Goal: Information Seeking & Learning: Learn about a topic

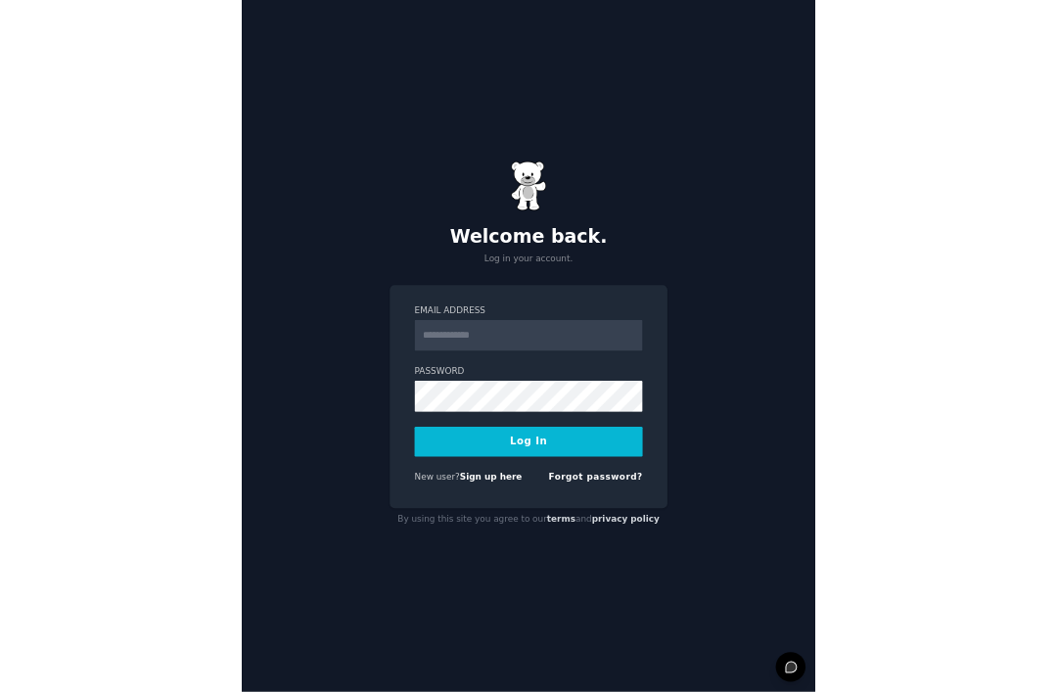
scroll to position [22, 0]
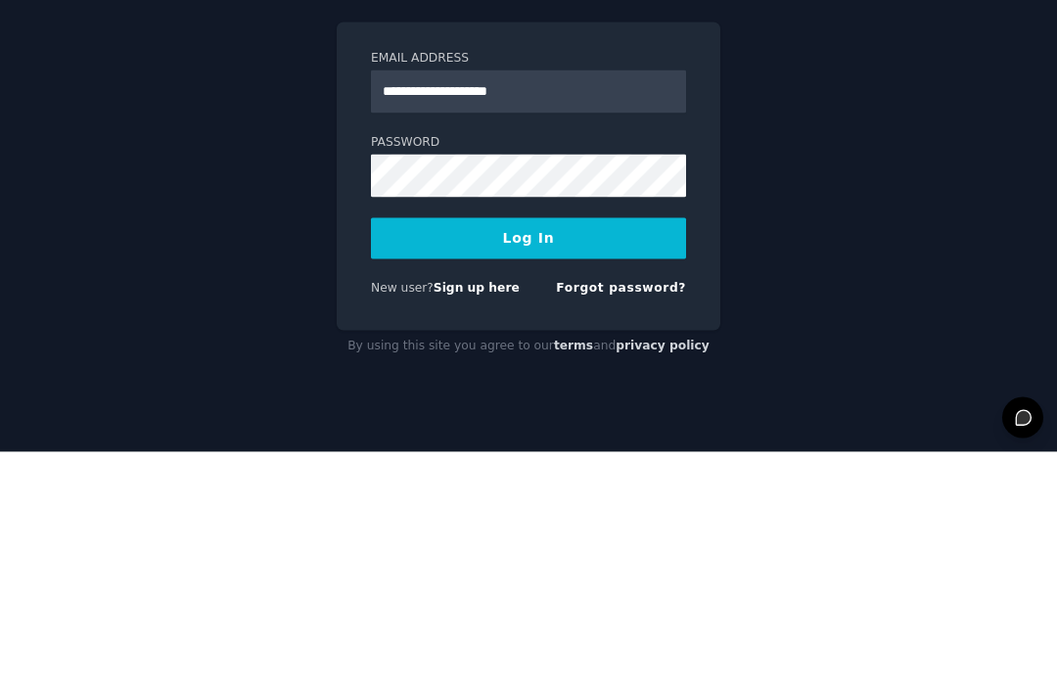
click at [566, 458] on button "Log In" at bounding box center [528, 478] width 315 height 41
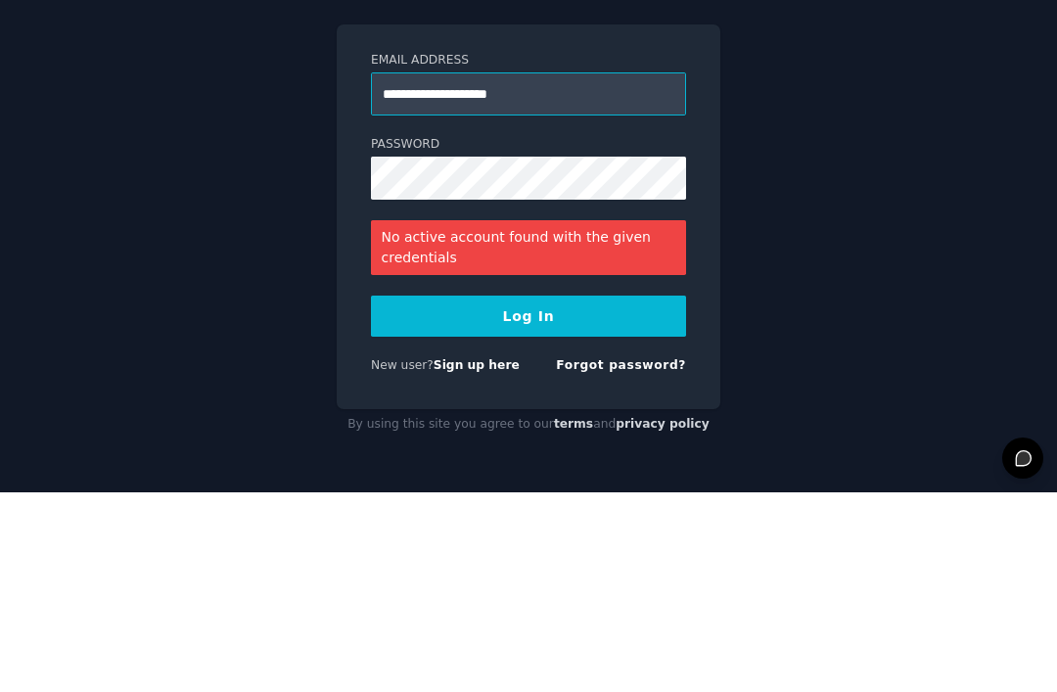
click at [440, 272] on input "**********" at bounding box center [528, 293] width 315 height 43
type input "**********"
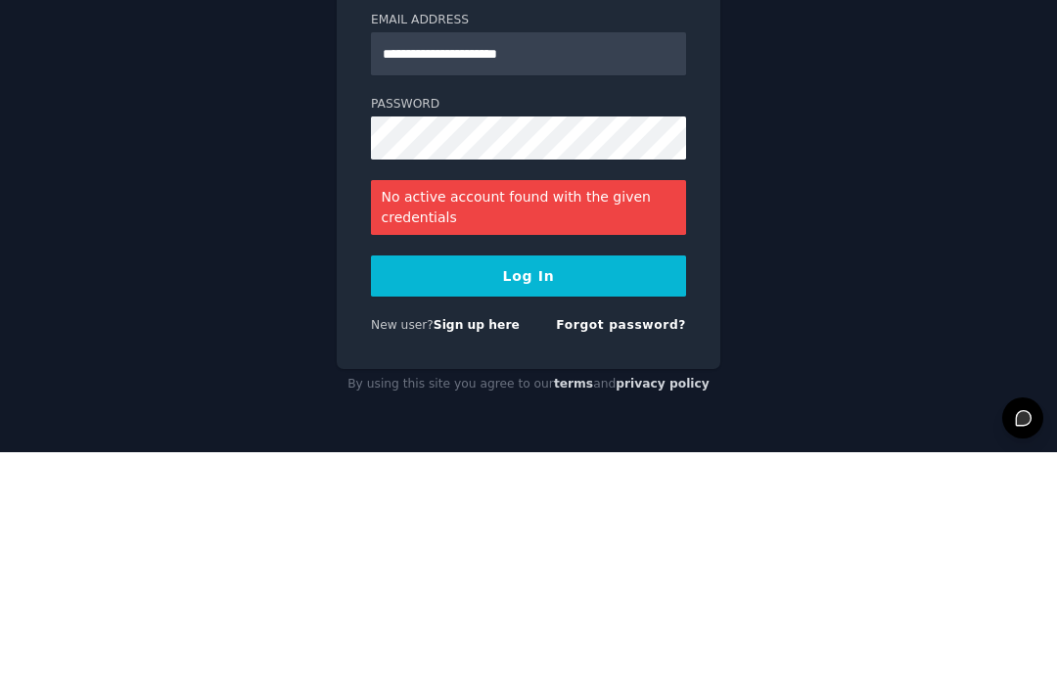
click at [581, 495] on button "Log In" at bounding box center [528, 515] width 315 height 41
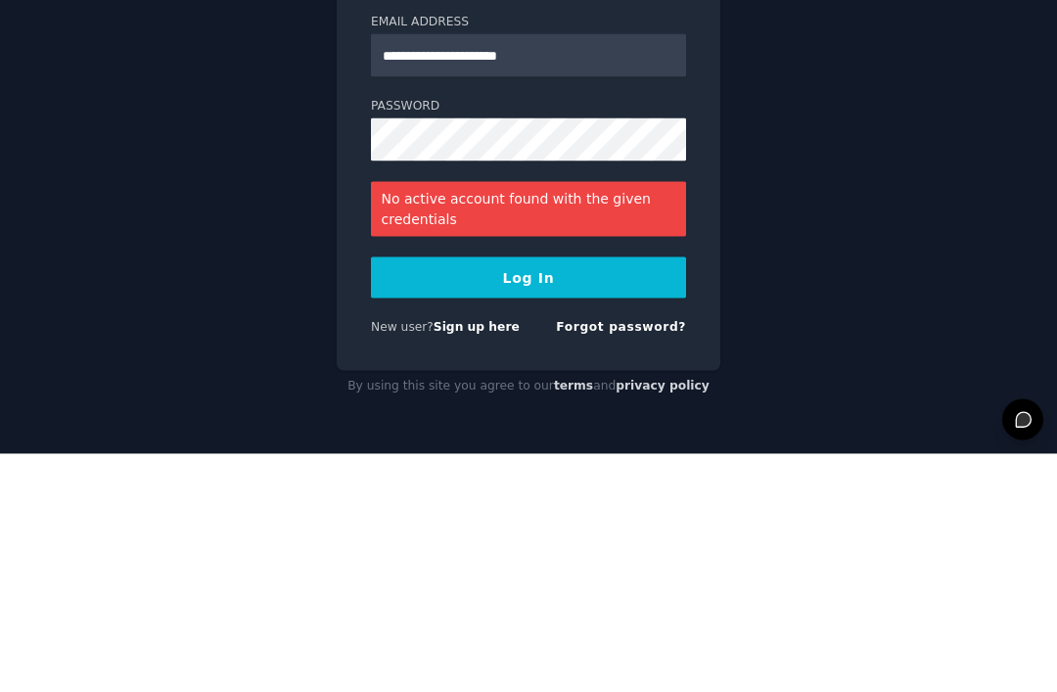
click at [589, 495] on button "Log In" at bounding box center [528, 515] width 315 height 41
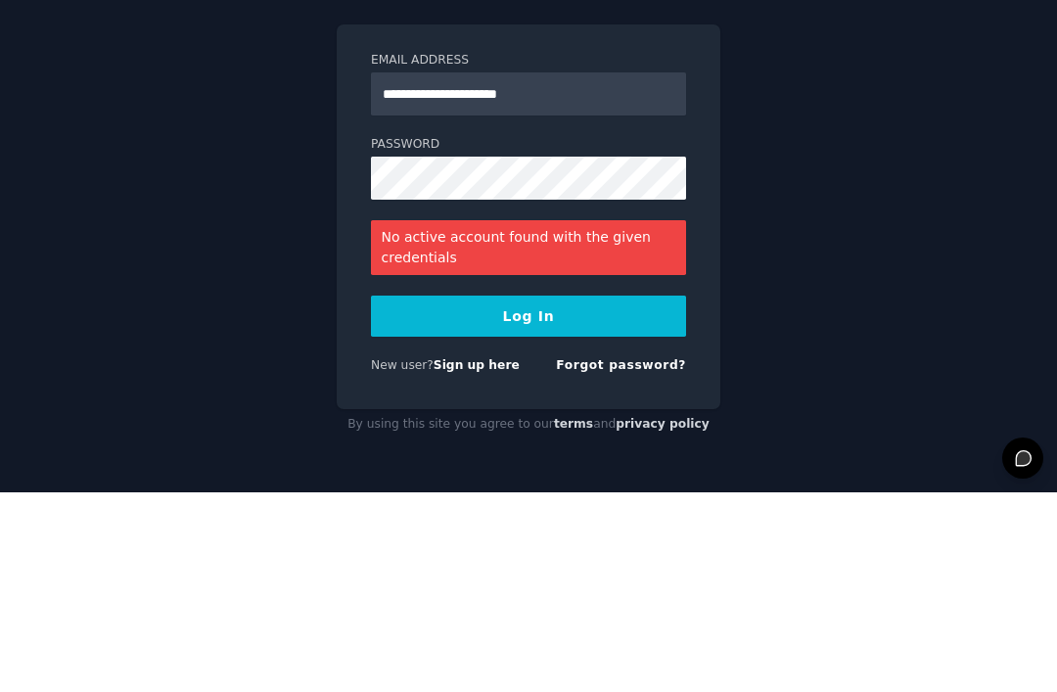
click at [554, 495] on button "Log In" at bounding box center [528, 515] width 315 height 41
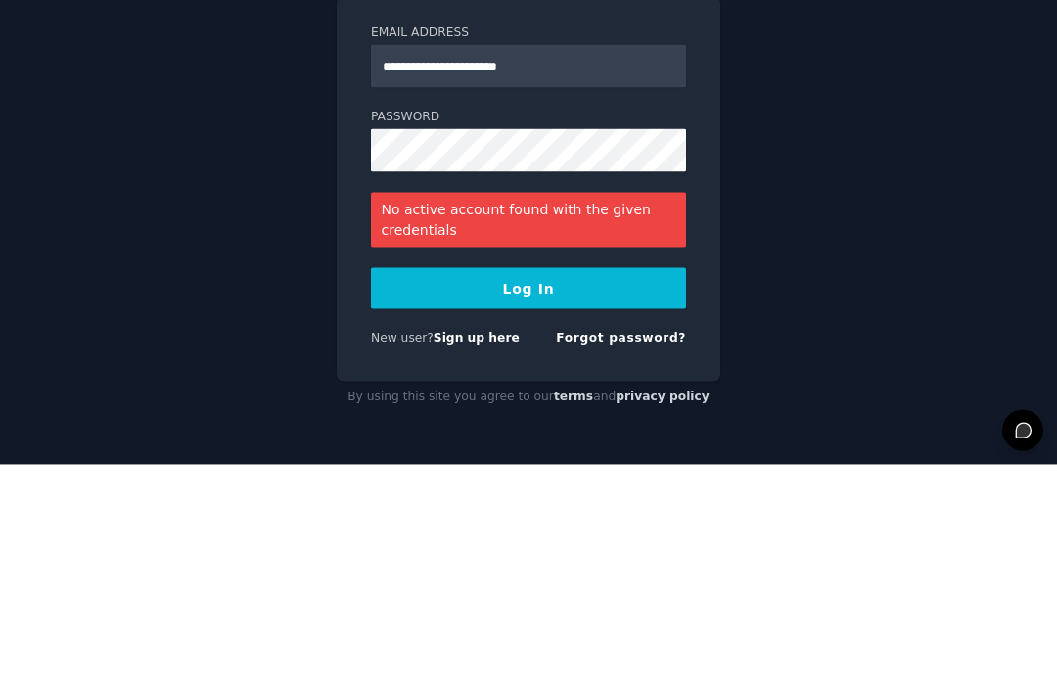
click at [560, 495] on button "Log In" at bounding box center [528, 515] width 315 height 41
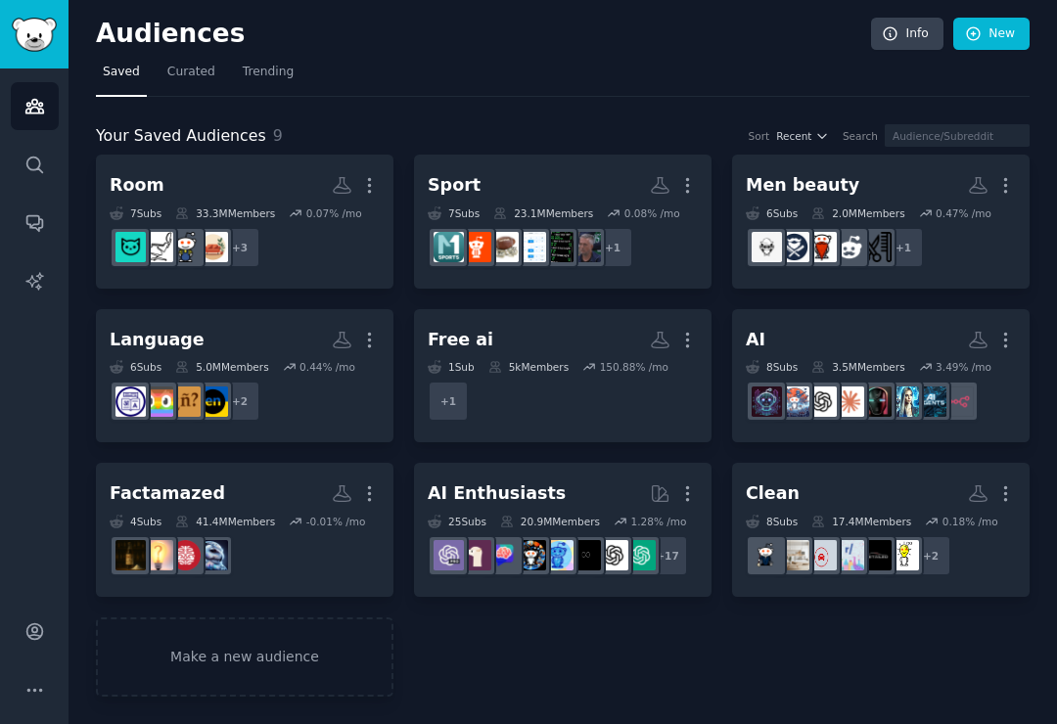
click at [817, 426] on dd at bounding box center [881, 401] width 270 height 55
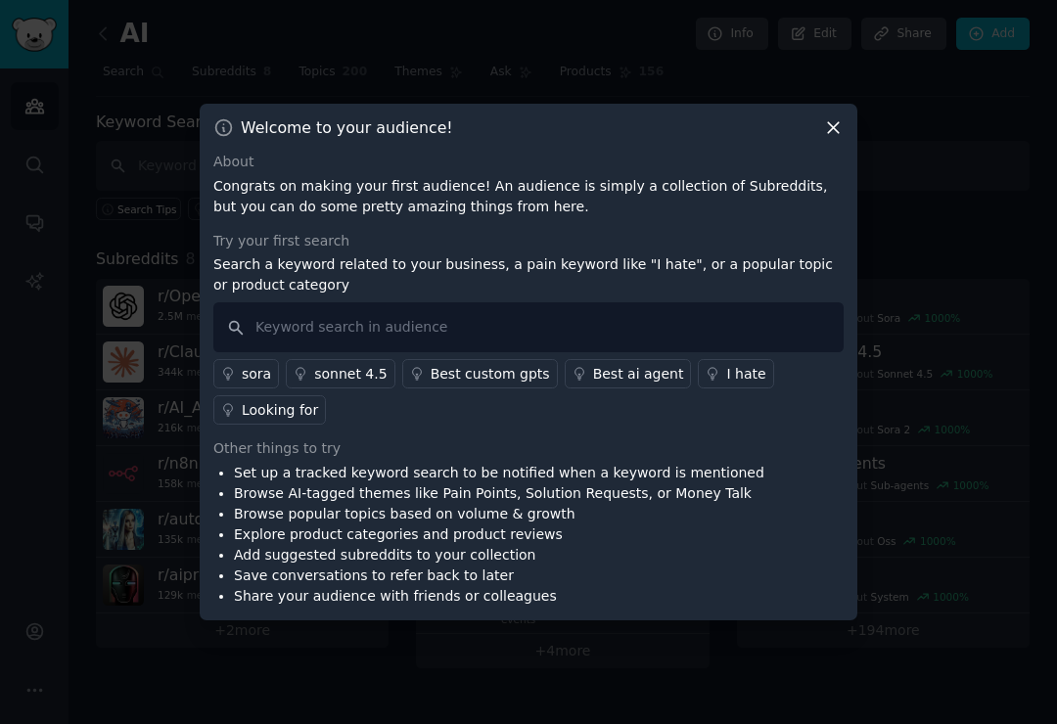
scroll to position [28, 0]
click at [828, 117] on icon at bounding box center [833, 127] width 21 height 21
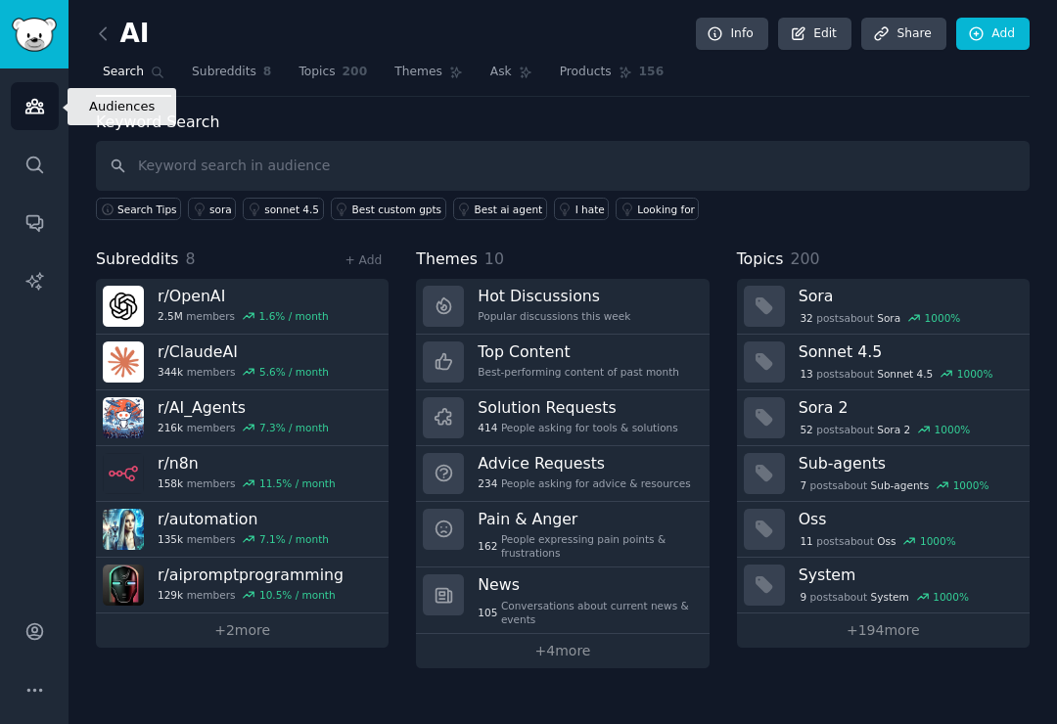
click at [42, 104] on icon "Sidebar" at bounding box center [34, 107] width 18 height 14
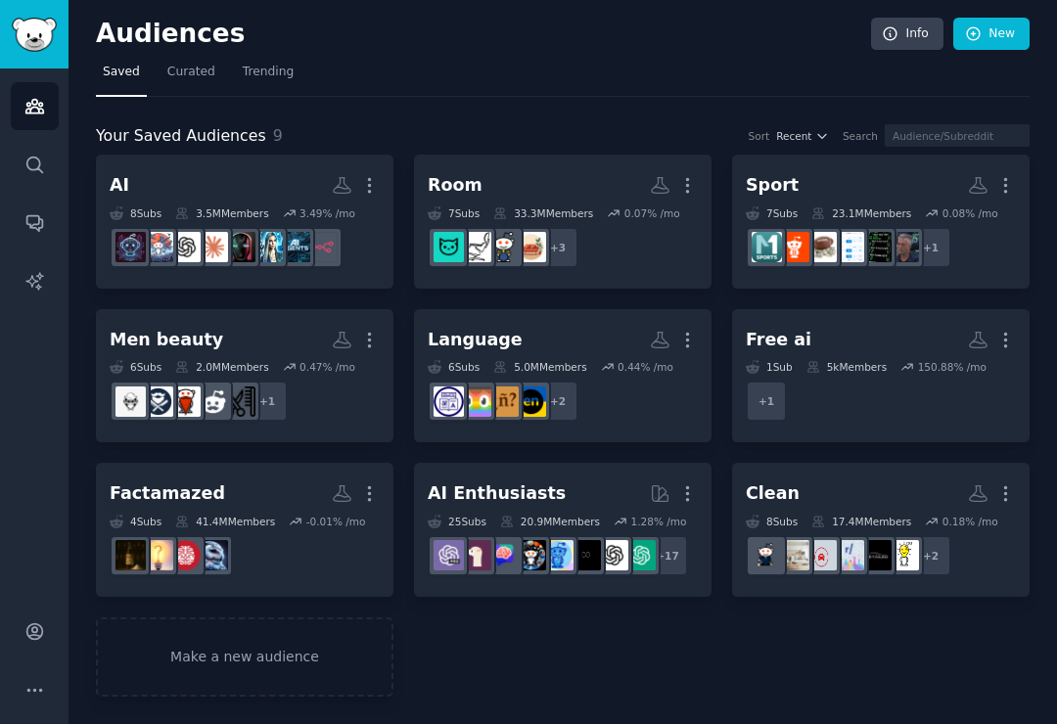
click at [37, 168] on icon "Sidebar" at bounding box center [34, 165] width 16 height 16
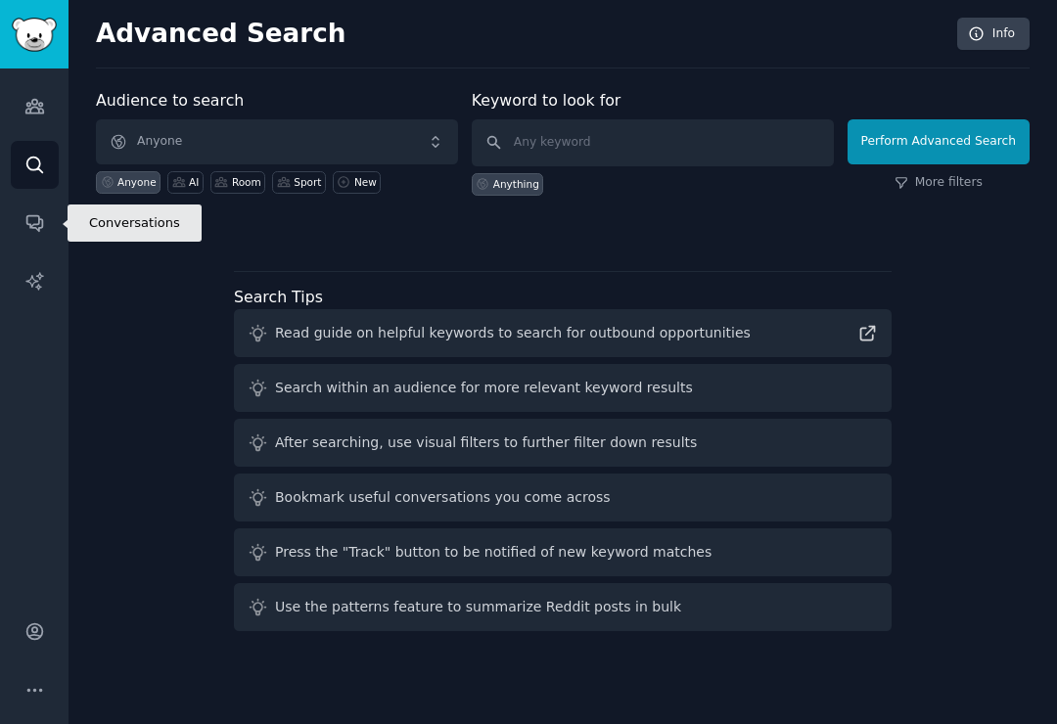
click at [35, 223] on icon "Sidebar" at bounding box center [34, 222] width 21 height 21
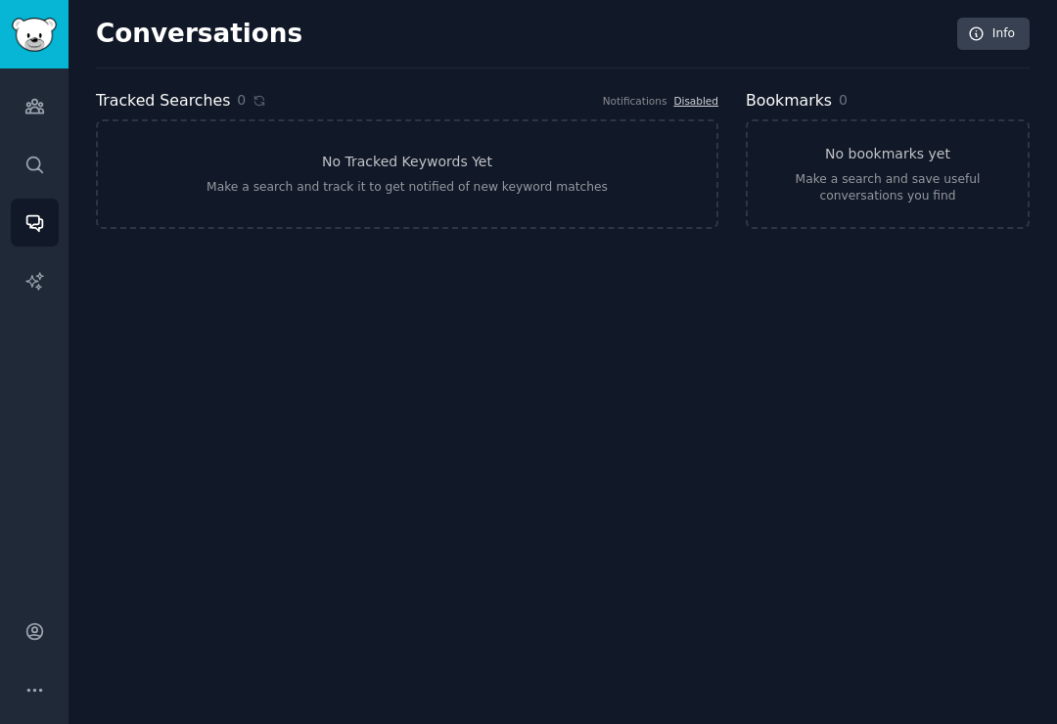
click at [39, 274] on icon "Sidebar" at bounding box center [33, 280] width 17 height 17
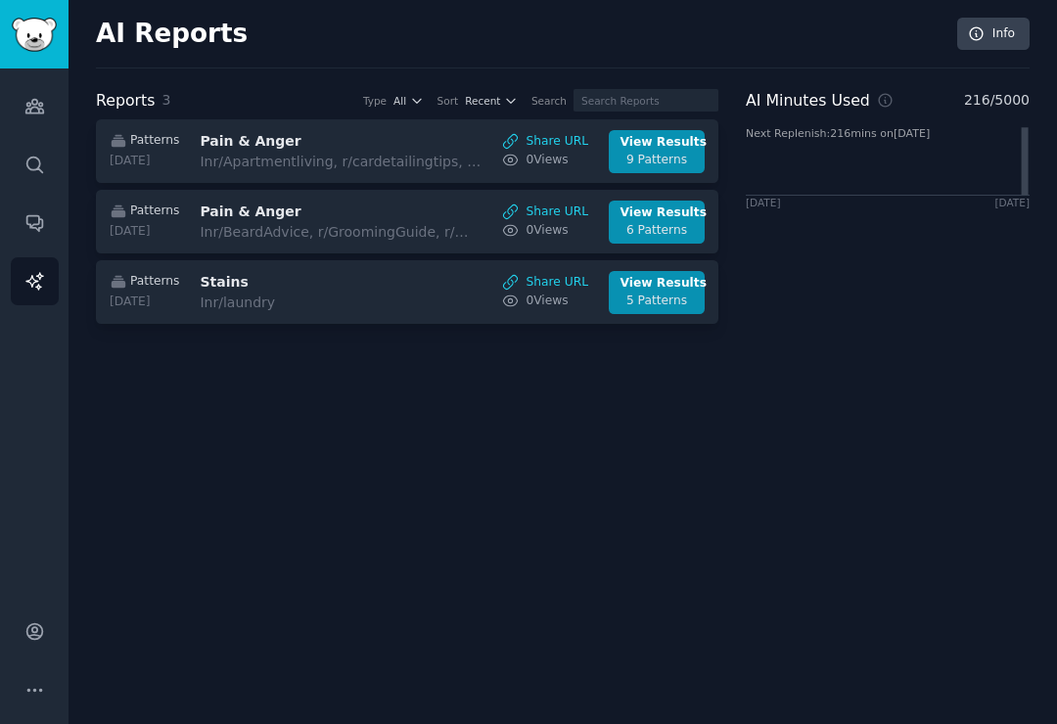
click at [34, 118] on link "Audiences" at bounding box center [35, 106] width 48 height 48
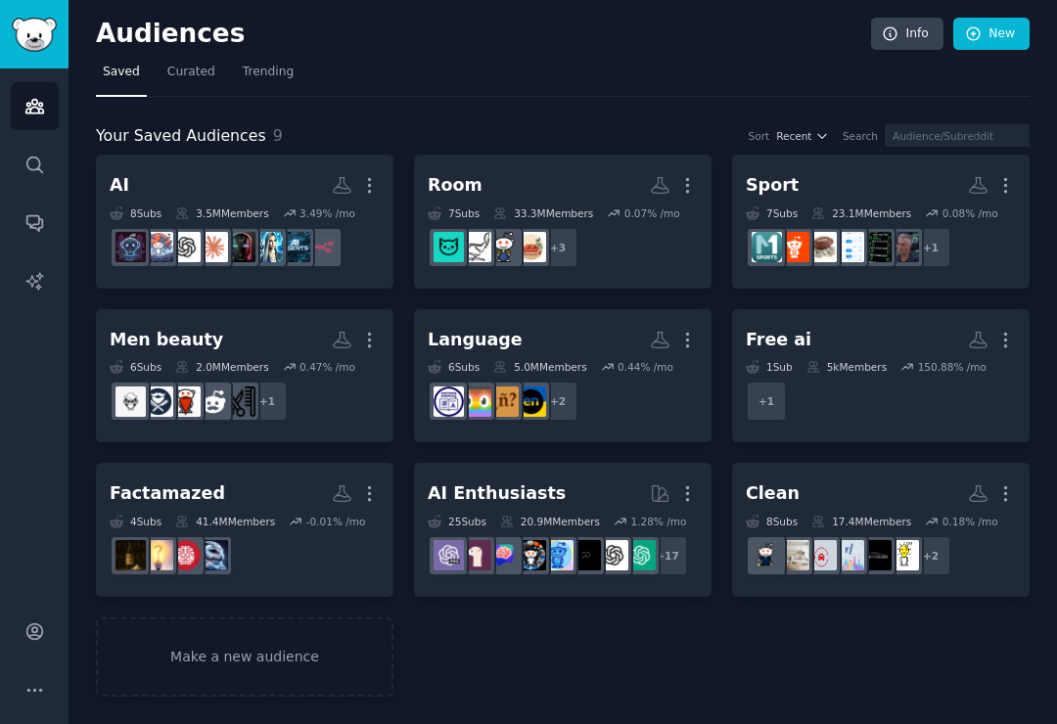
click at [407, 665] on div "AI More 8 Sub s 3.5M Members 3.49 % /mo Room More 7 Sub s 33.3M Members 0.07 % …" at bounding box center [563, 426] width 934 height 542
click at [314, 560] on dd at bounding box center [245, 555] width 270 height 55
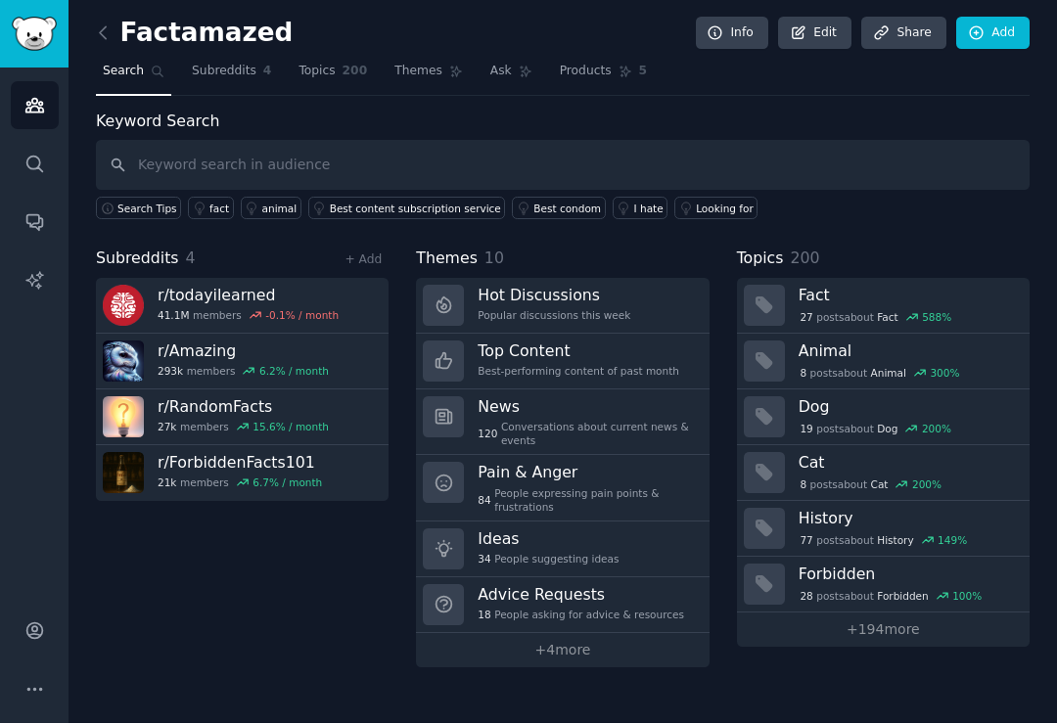
scroll to position [29, 0]
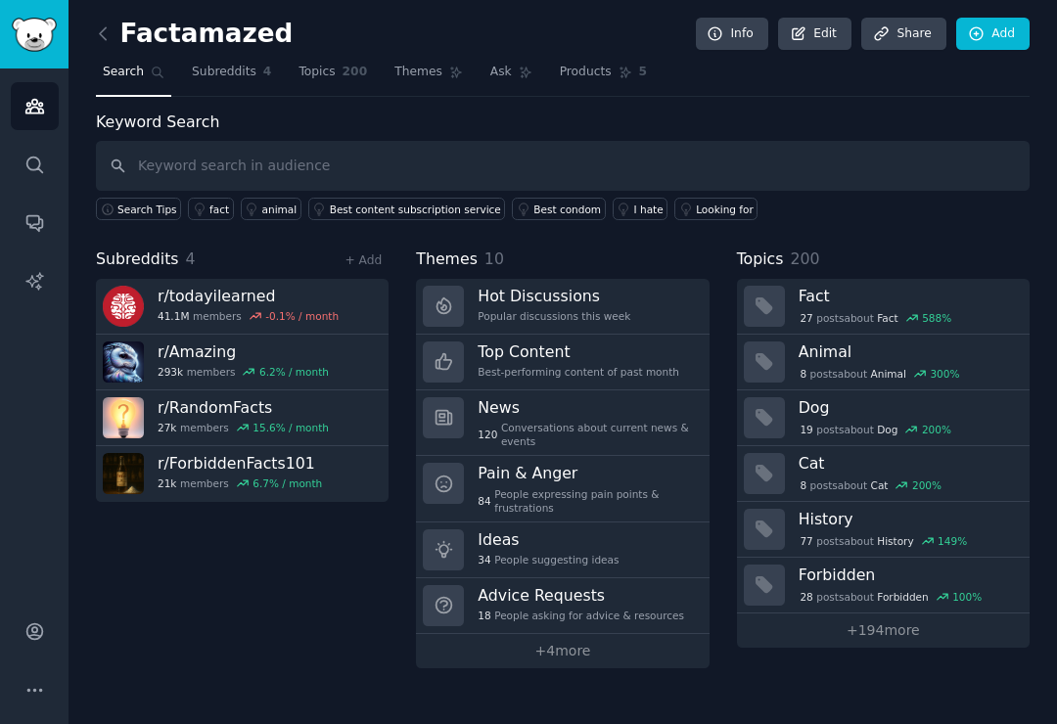
click at [570, 342] on div "Top Content Best-performing content of past month" at bounding box center [579, 362] width 202 height 41
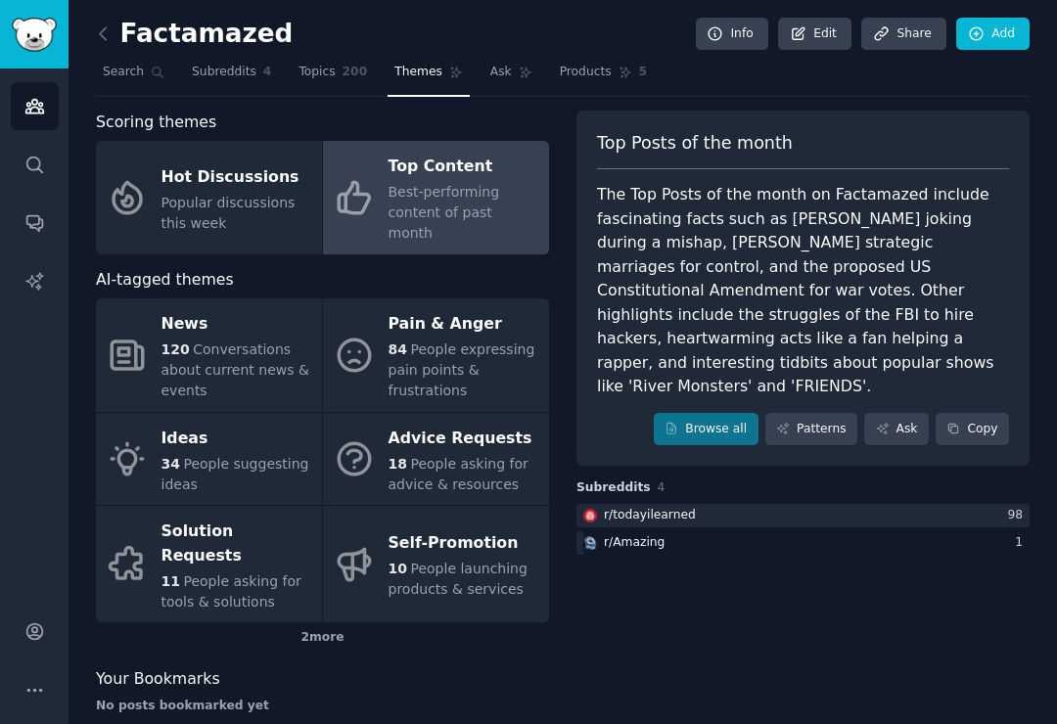
scroll to position [30, 0]
click at [495, 152] on div "Top Content" at bounding box center [464, 167] width 151 height 31
click at [495, 182] on div "Best-performing content of past month" at bounding box center [464, 213] width 151 height 62
click at [492, 182] on div "Best-performing content of past month" at bounding box center [464, 213] width 151 height 62
click at [440, 342] on span "People expressing pain points & frustrations" at bounding box center [462, 370] width 147 height 57
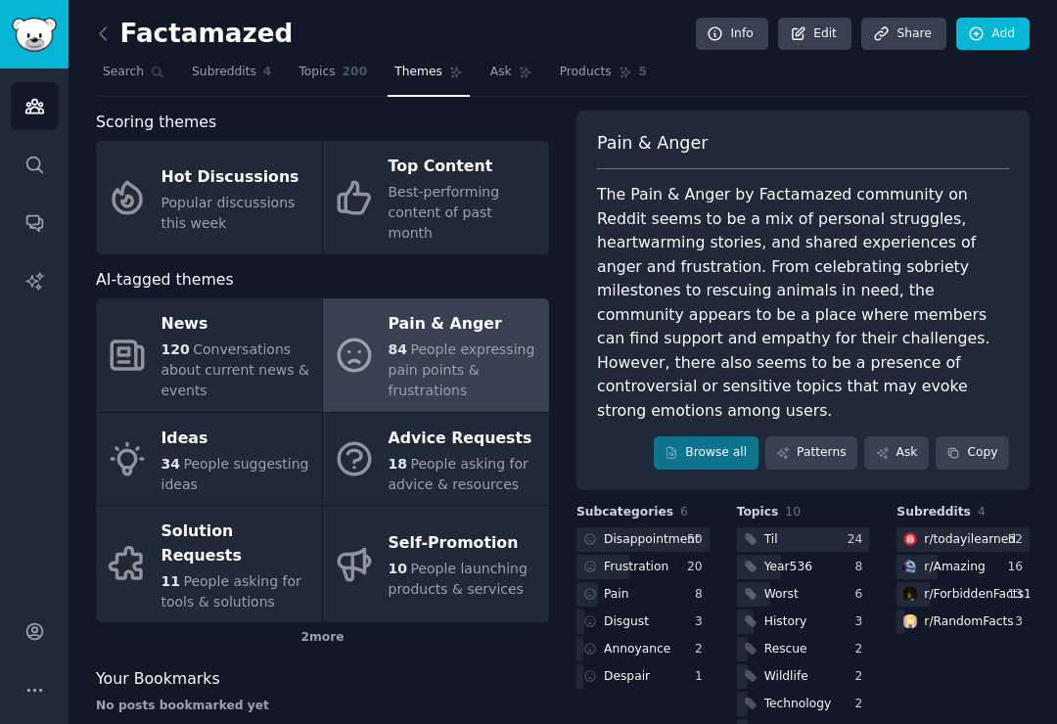
click at [672, 531] on div "Disappointment" at bounding box center [652, 540] width 96 height 18
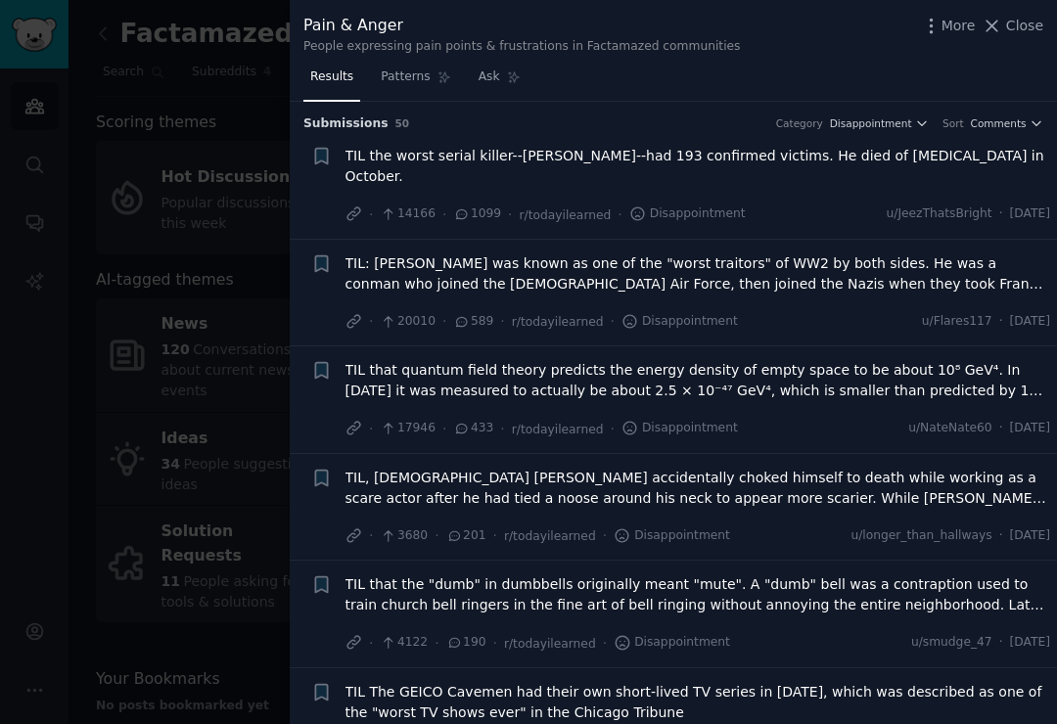
click at [1018, 32] on span "Close" at bounding box center [1024, 26] width 37 height 21
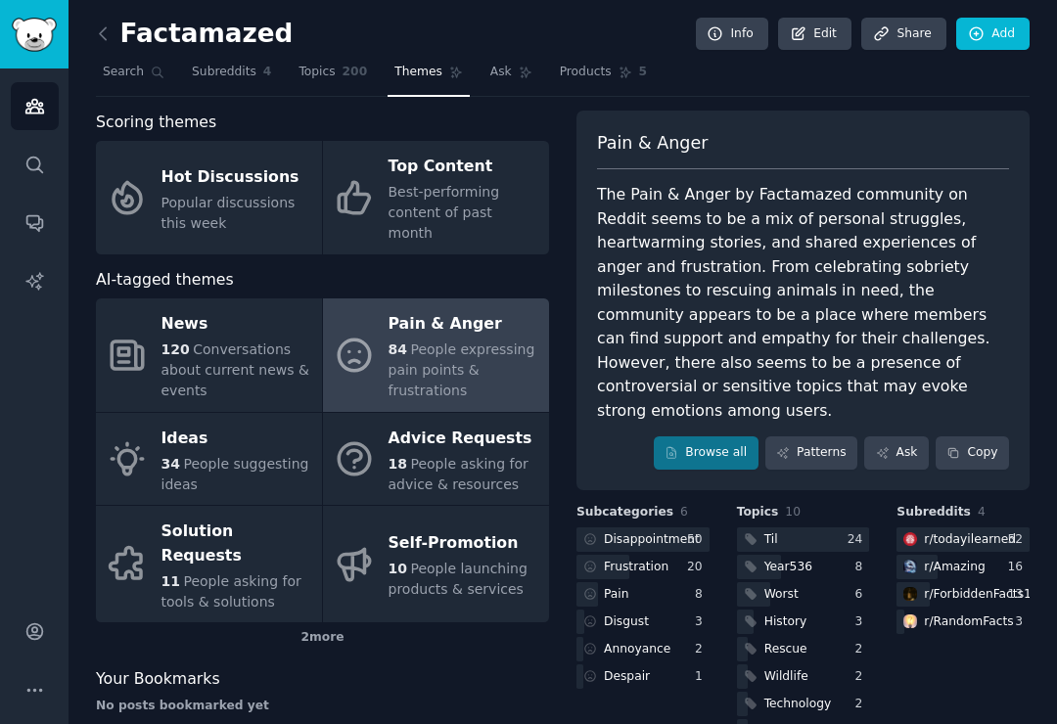
click at [1010, 57] on nav "Search Subreddits 4 Topics 200 Themes Ask Products 5" at bounding box center [563, 77] width 934 height 40
click at [378, 183] on link "Top Content Best-performing content of past month" at bounding box center [436, 198] width 226 height 114
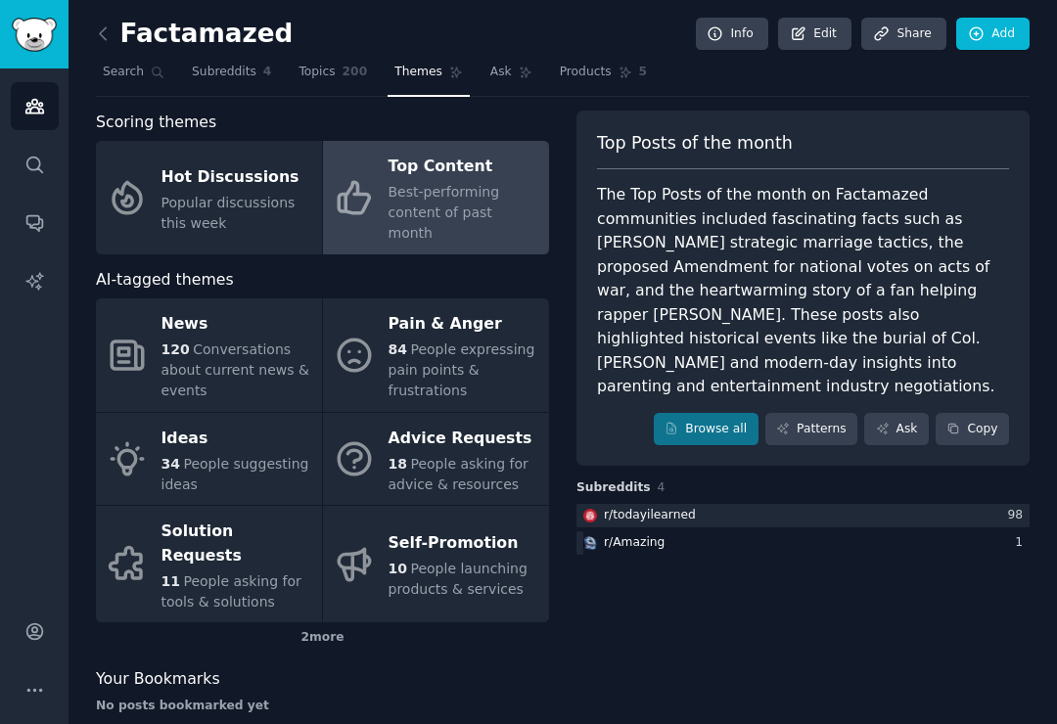
click at [720, 413] on link "Browse all" at bounding box center [706, 429] width 105 height 33
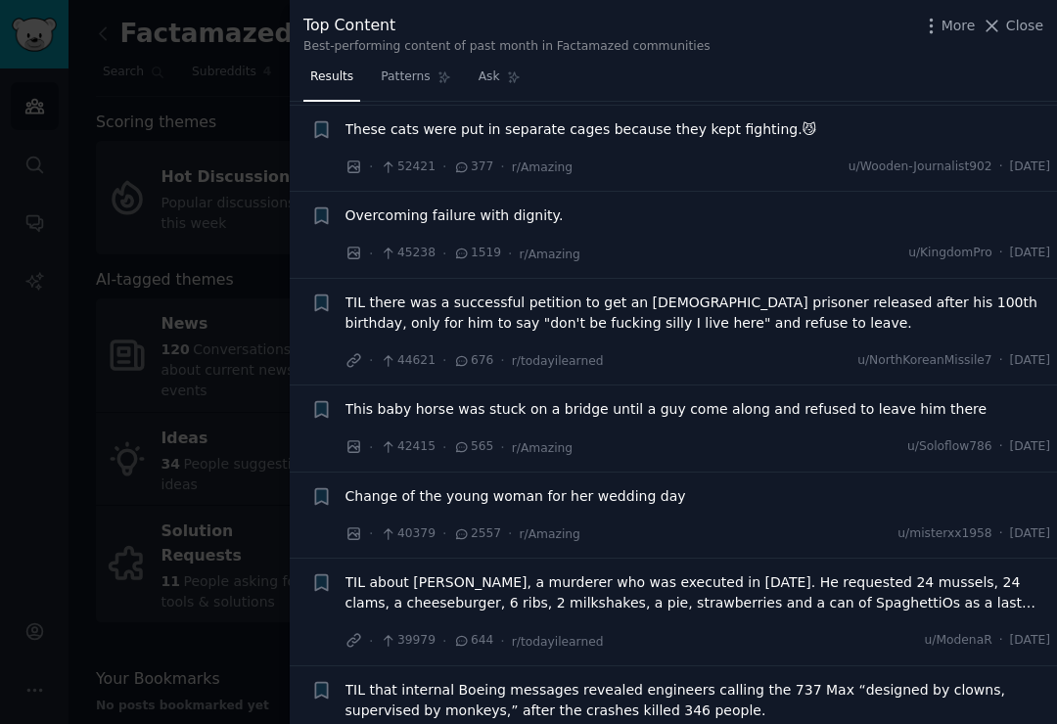
scroll to position [933, 0]
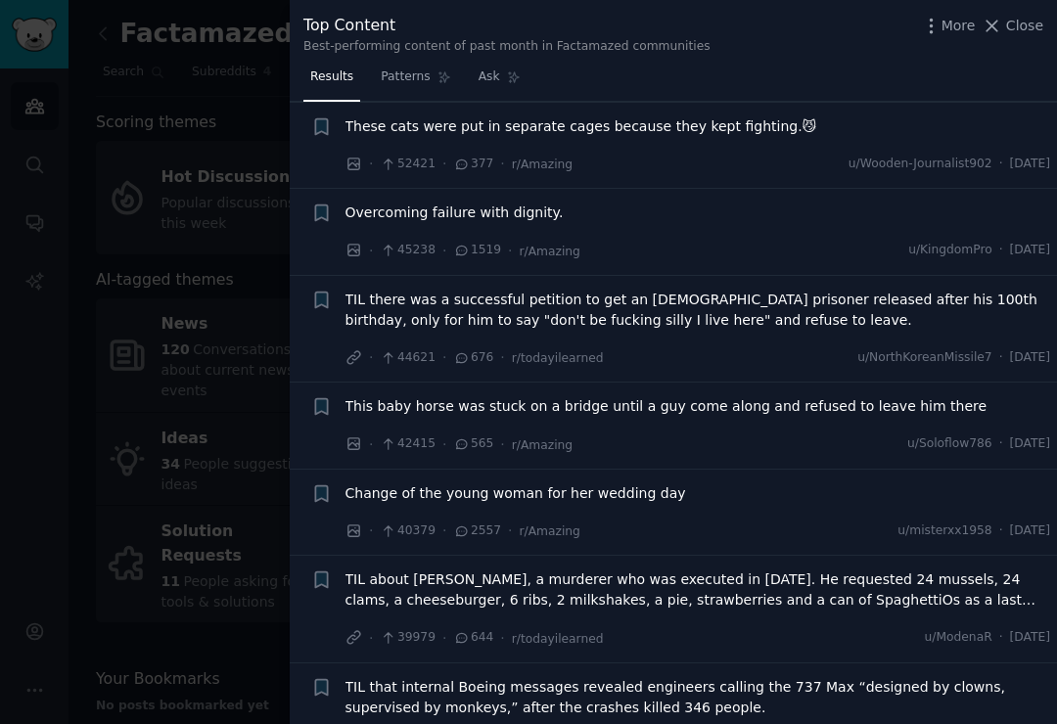
click at [1000, 31] on icon at bounding box center [992, 26] width 21 height 21
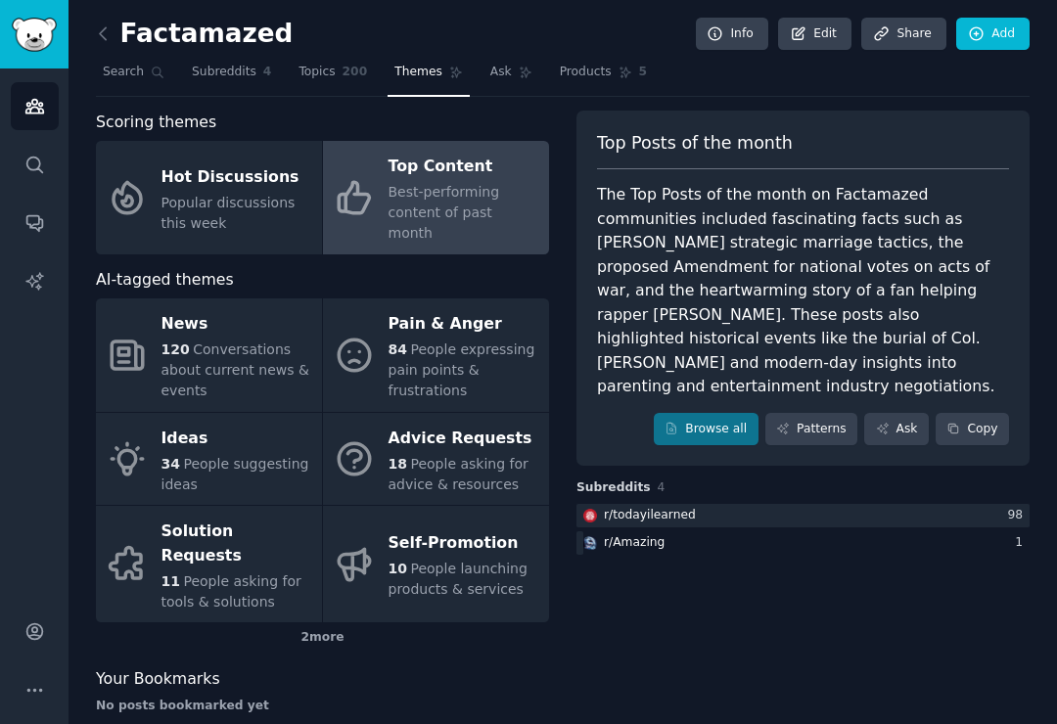
click at [41, 89] on link "Audiences" at bounding box center [35, 106] width 48 height 48
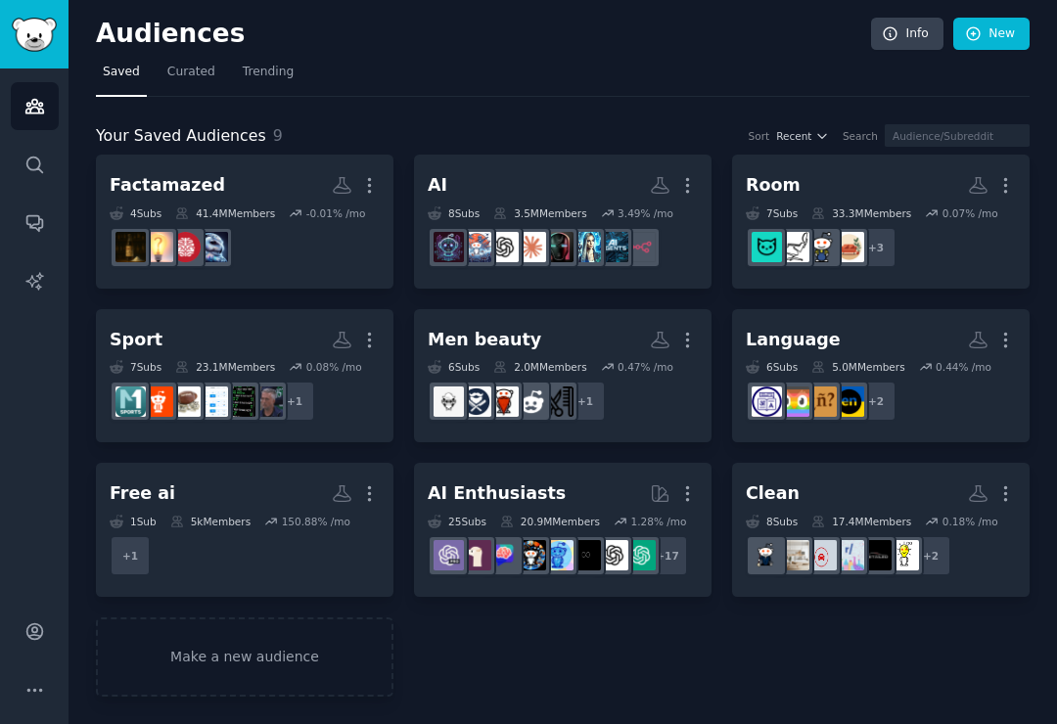
click at [254, 57] on link "Trending" at bounding box center [268, 77] width 65 height 40
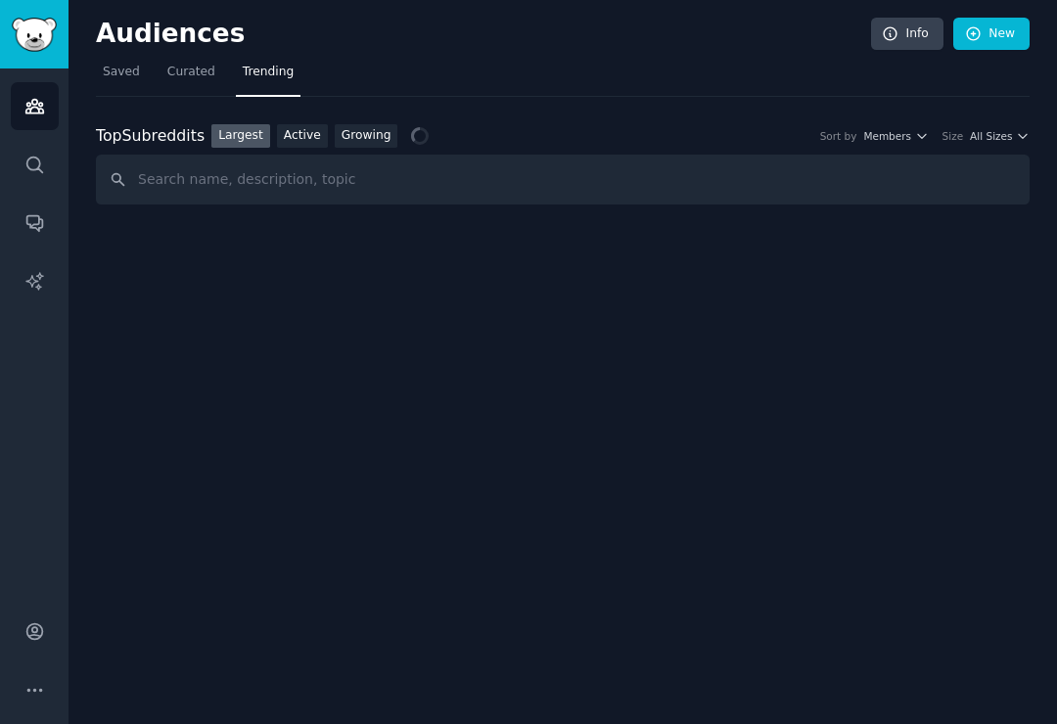
click at [1003, 129] on span "All Sizes" at bounding box center [991, 136] width 42 height 14
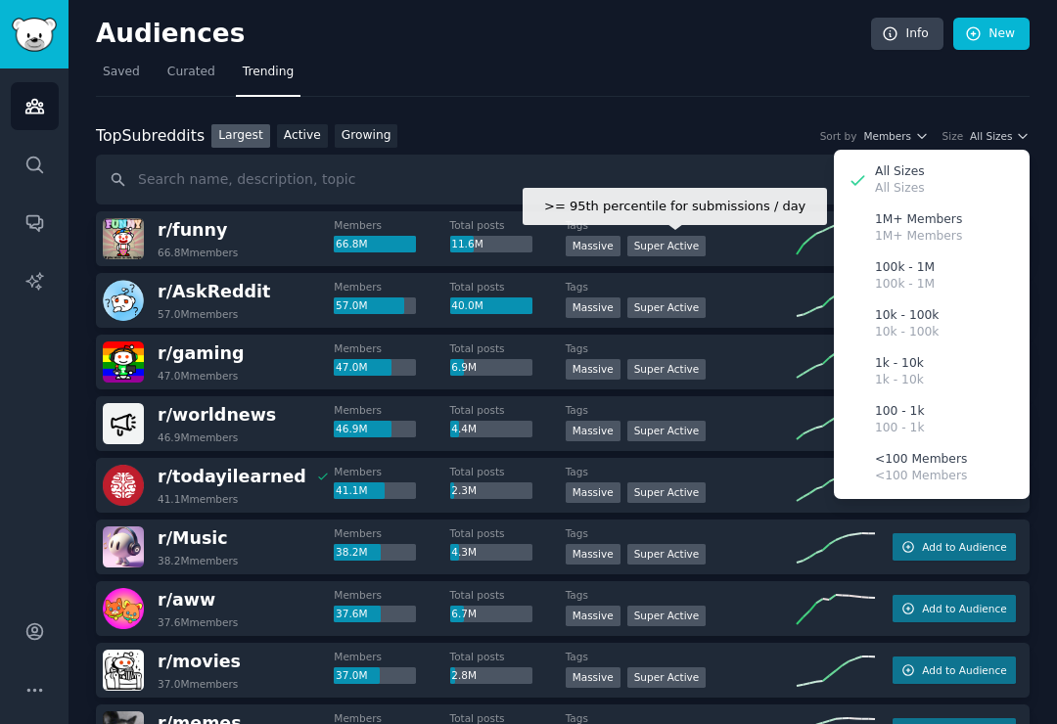
click at [661, 236] on div "Super Active" at bounding box center [666, 246] width 79 height 21
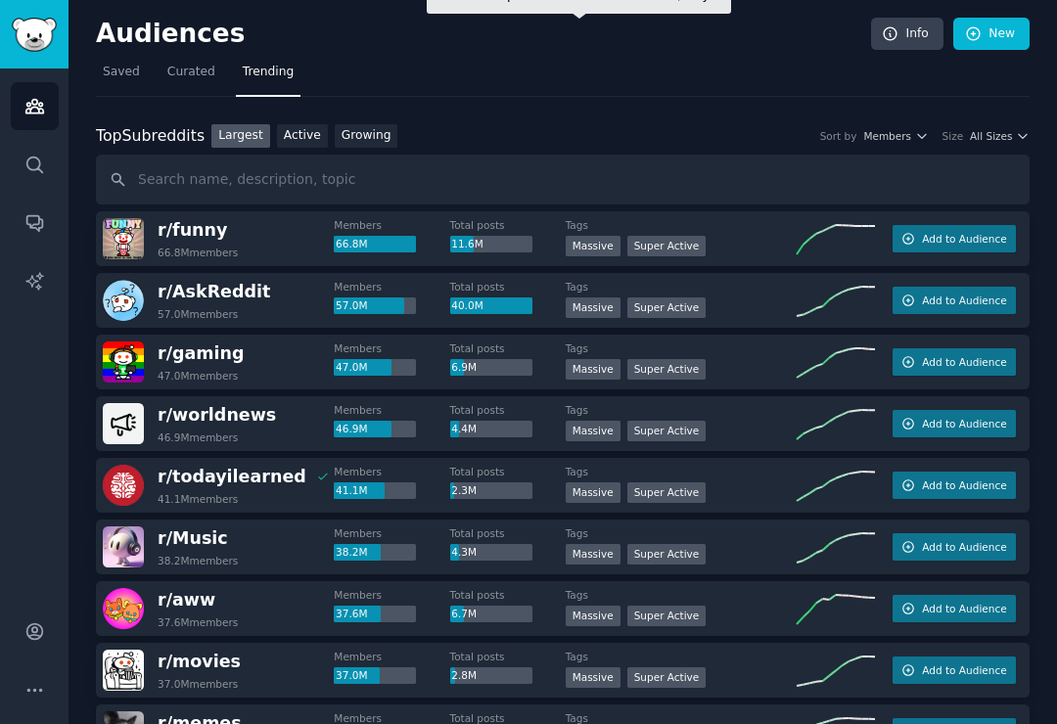
click at [987, 129] on span "All Sizes" at bounding box center [991, 136] width 42 height 14
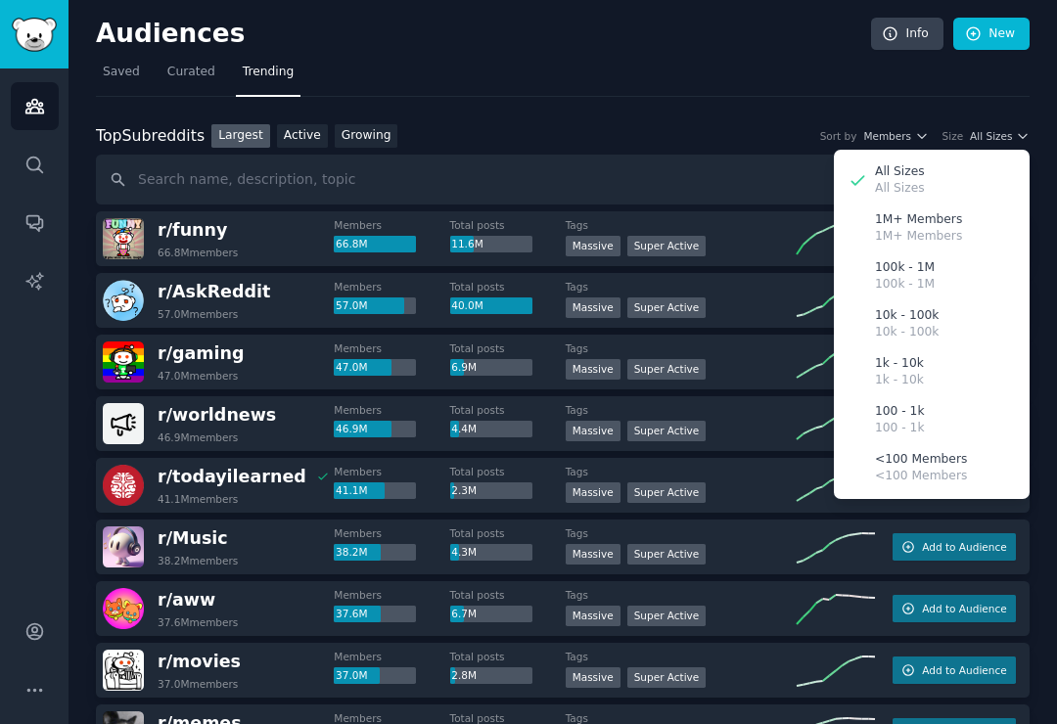
click at [990, 129] on span "All Sizes" at bounding box center [991, 136] width 42 height 14
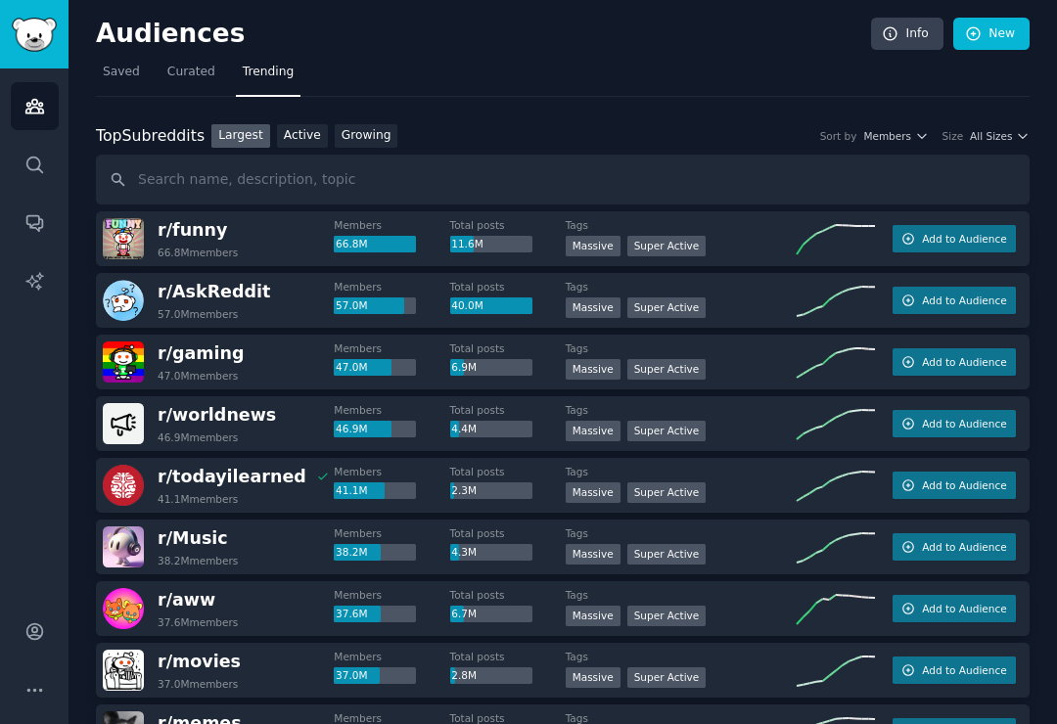
click at [968, 124] on div "Top Subreddits Top Subreddits Largest Active Growing Sort by Members Size All S…" at bounding box center [563, 164] width 934 height 81
click at [970, 124] on div "Top Subreddits Top Subreddits Largest Active Growing Sort by Members Size All S…" at bounding box center [563, 164] width 934 height 81
click at [982, 129] on span "All Sizes" at bounding box center [991, 136] width 42 height 14
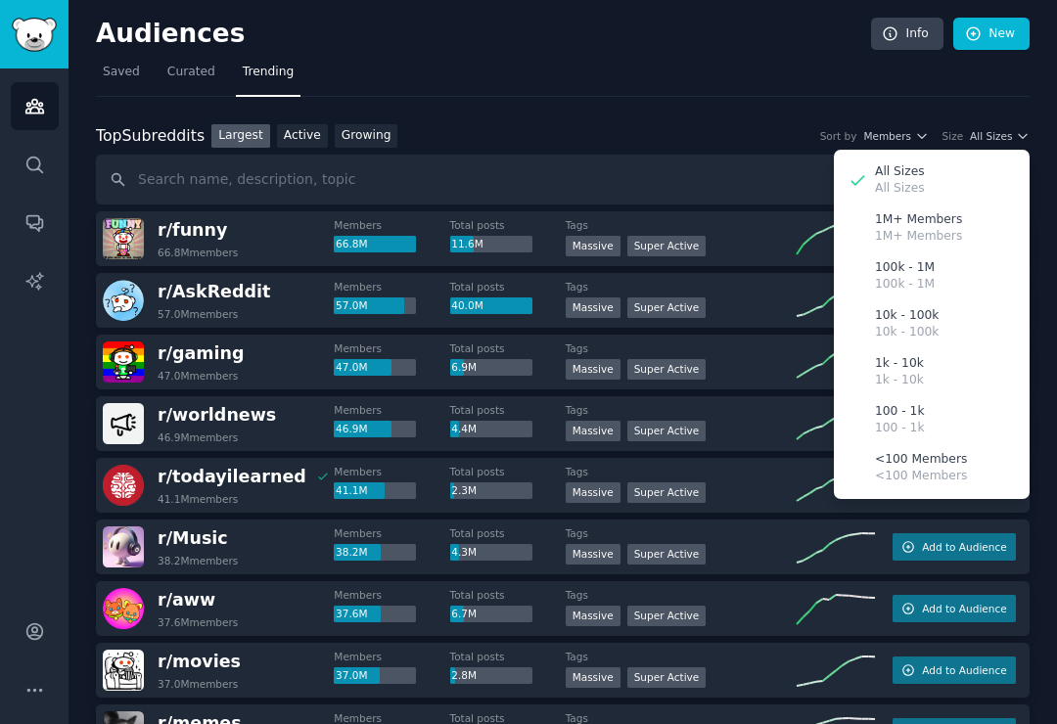
click at [919, 324] on p "10k - 100k" at bounding box center [907, 333] width 64 height 18
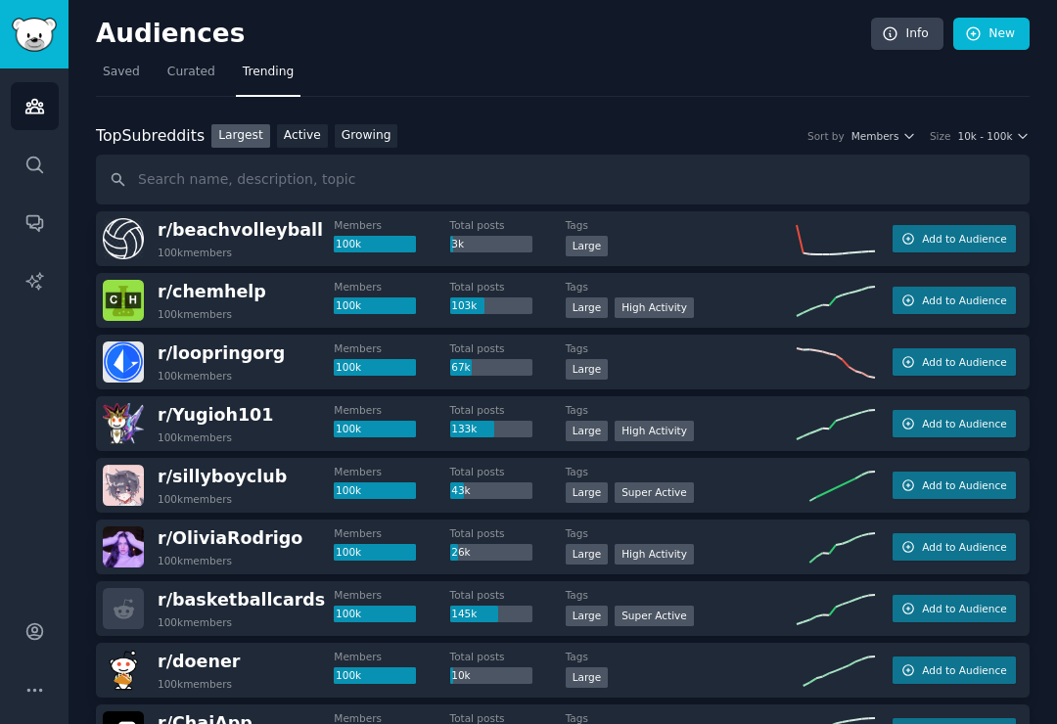
click at [884, 129] on span "Members" at bounding box center [875, 136] width 48 height 14
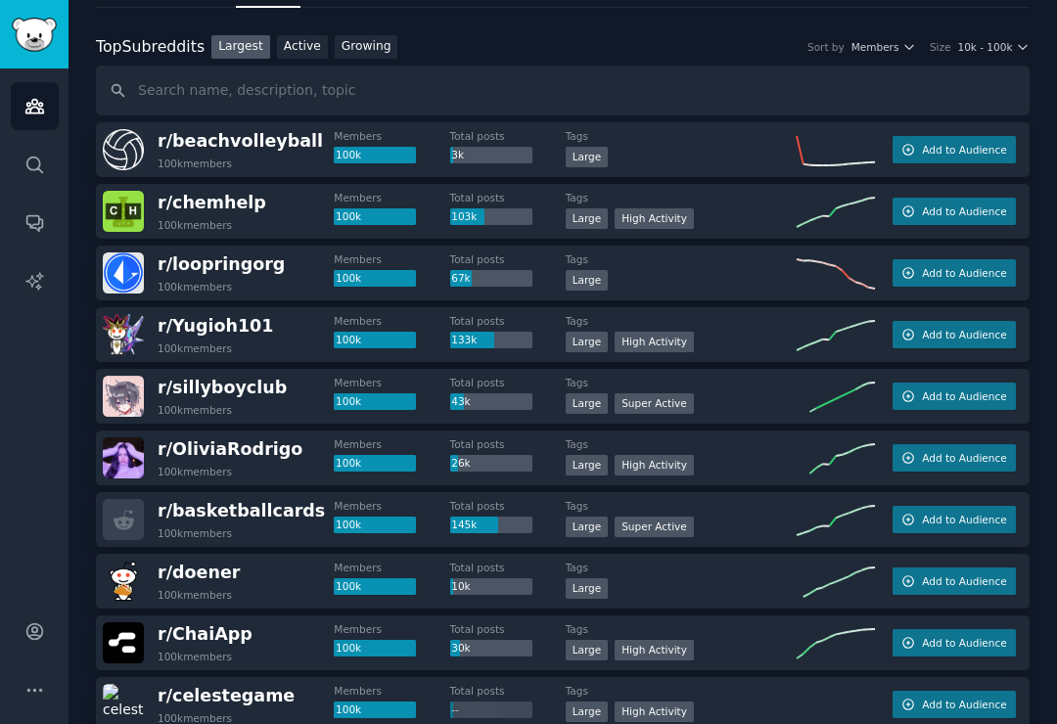
scroll to position [88, 0]
click at [359, 36] on link "Growing" at bounding box center [367, 48] width 64 height 24
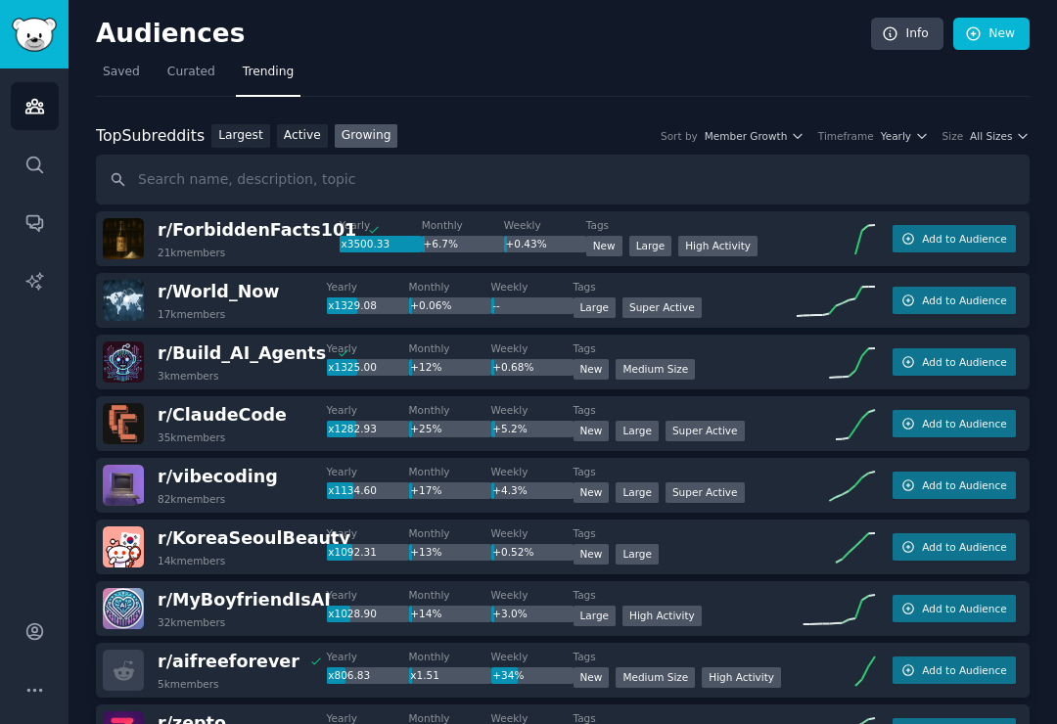
click at [1005, 129] on span "All Sizes" at bounding box center [991, 136] width 42 height 14
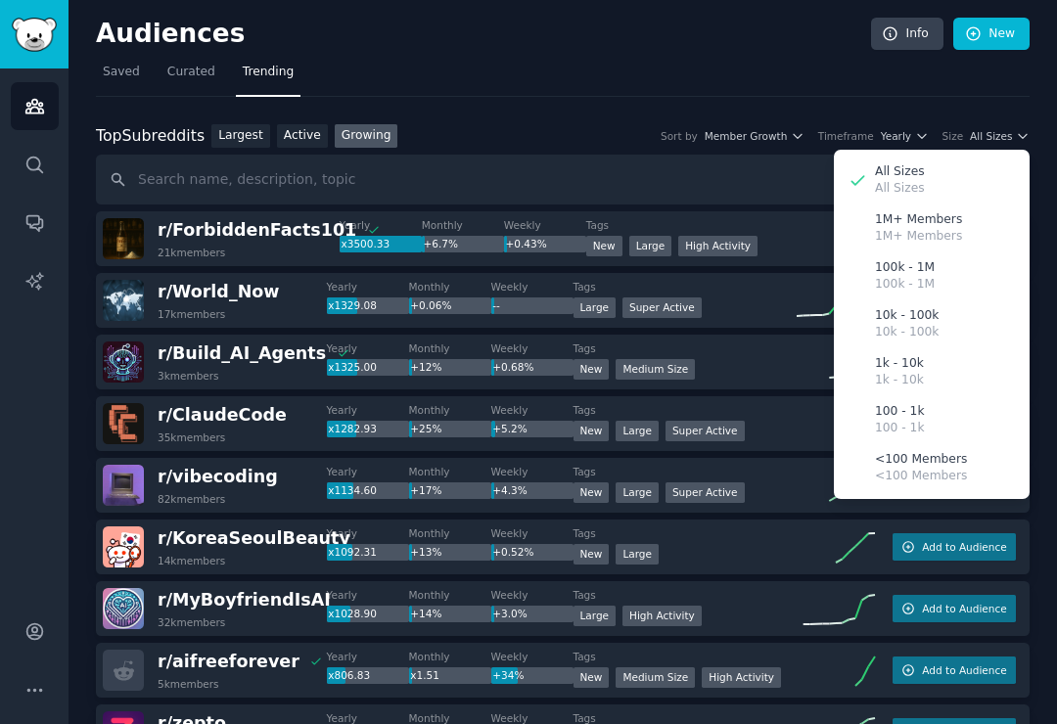
click at [922, 324] on p "10k - 100k" at bounding box center [907, 333] width 64 height 18
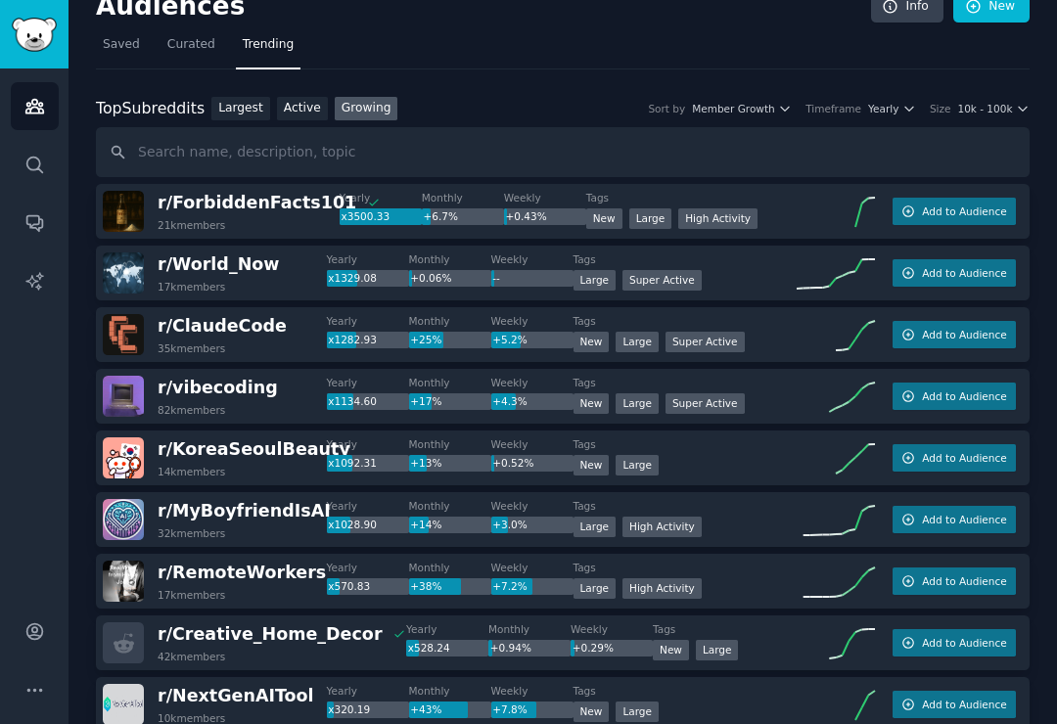
scroll to position [23, 0]
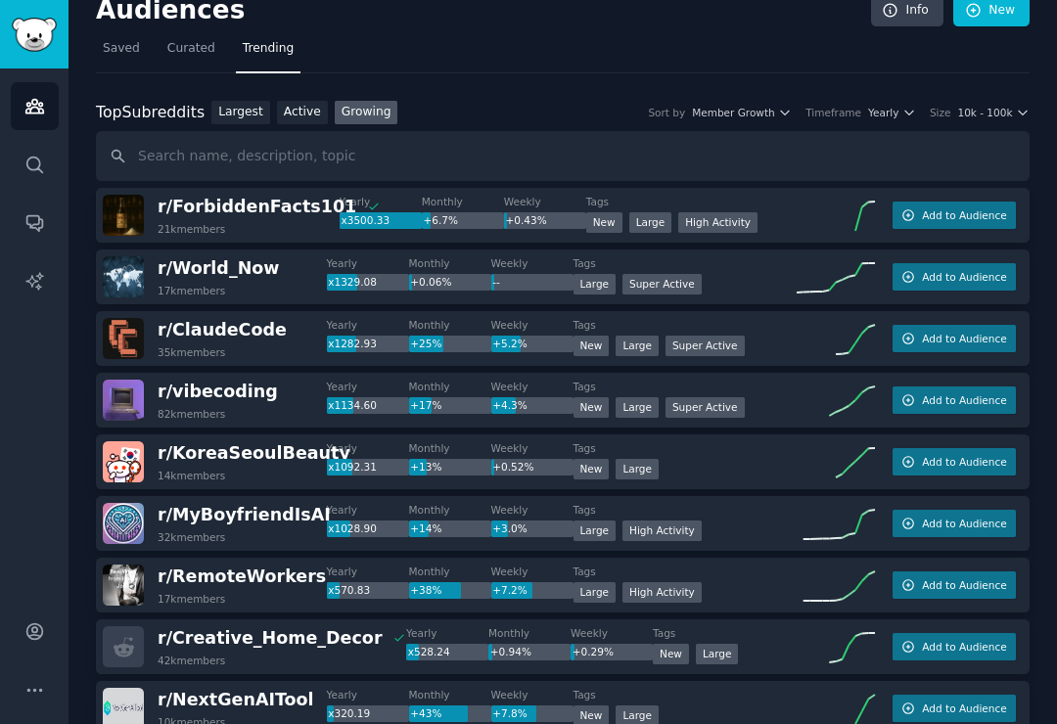
click at [908, 111] on icon "button" at bounding box center [909, 113] width 8 height 4
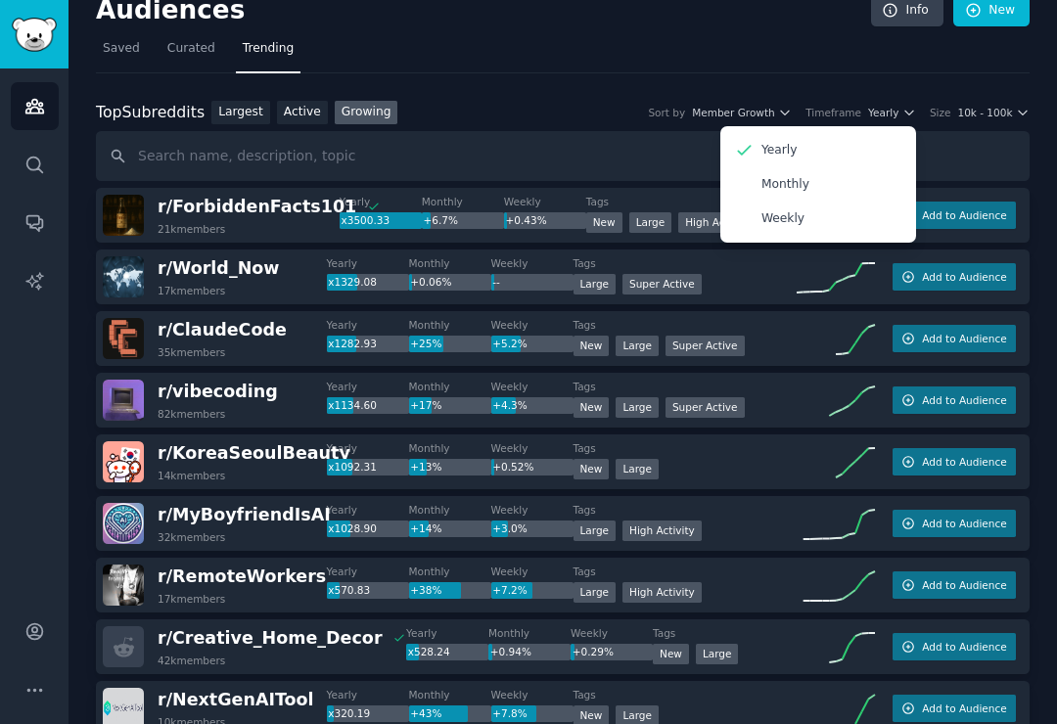
click at [833, 167] on div "Monthly" at bounding box center [818, 184] width 182 height 34
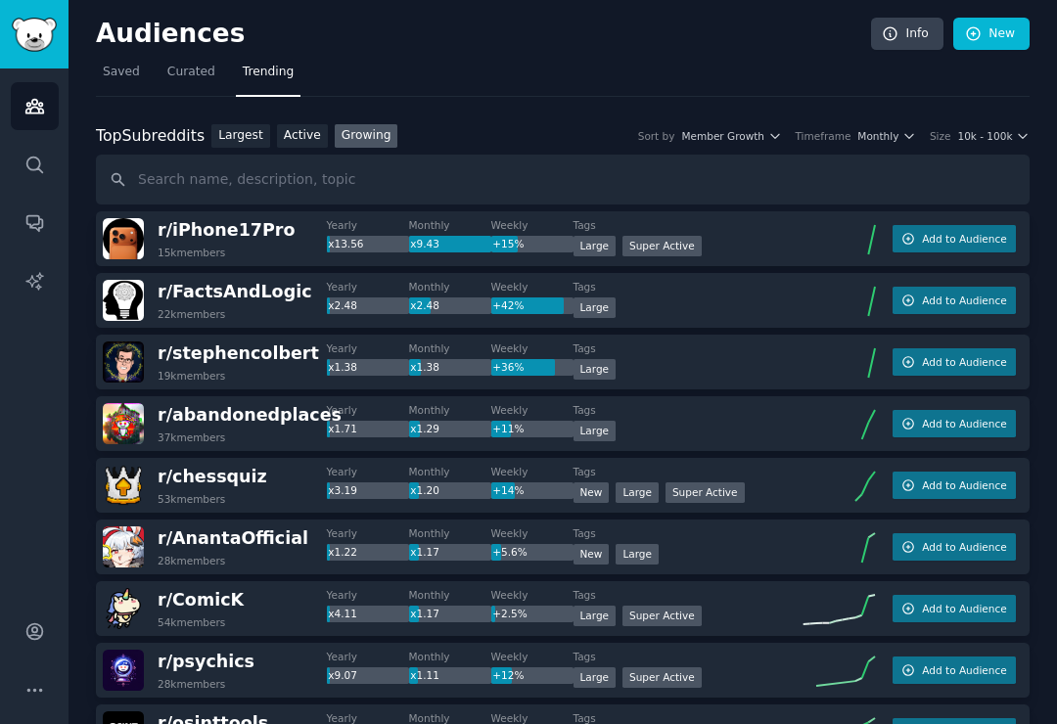
scroll to position [0, 0]
click at [296, 124] on link "Active" at bounding box center [302, 136] width 51 height 24
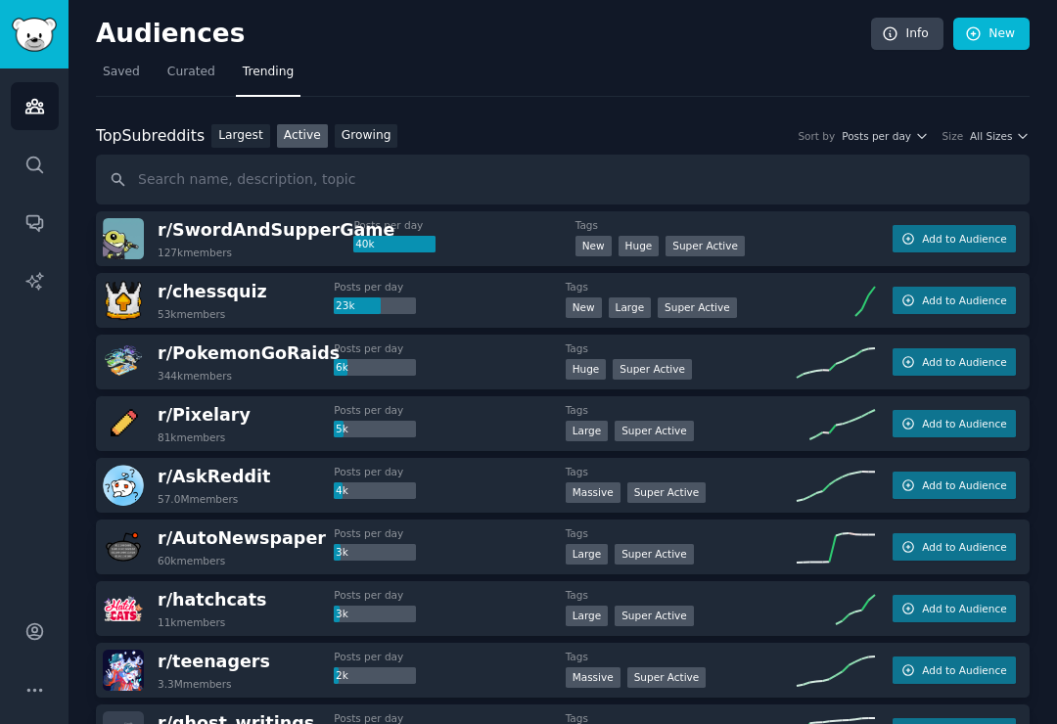
click at [995, 129] on span "All Sizes" at bounding box center [991, 136] width 42 height 14
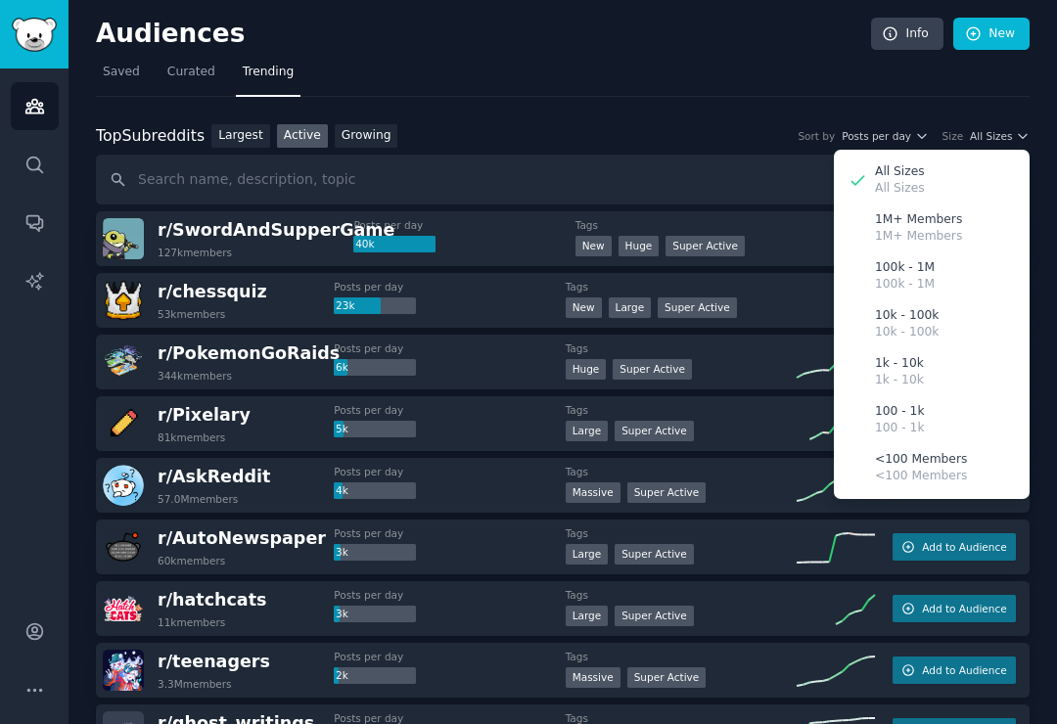
click at [911, 307] on p "10k - 100k" at bounding box center [907, 316] width 64 height 18
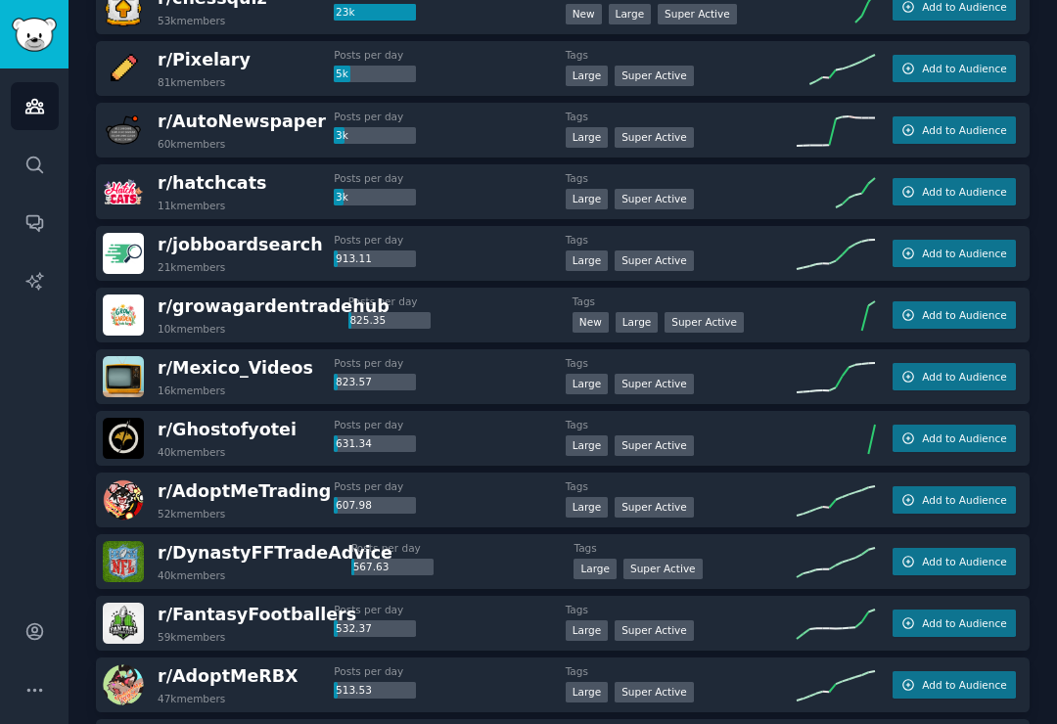
scroll to position [232, 0]
click at [269, 233] on span "r/ jobboardsearch" at bounding box center [240, 245] width 165 height 24
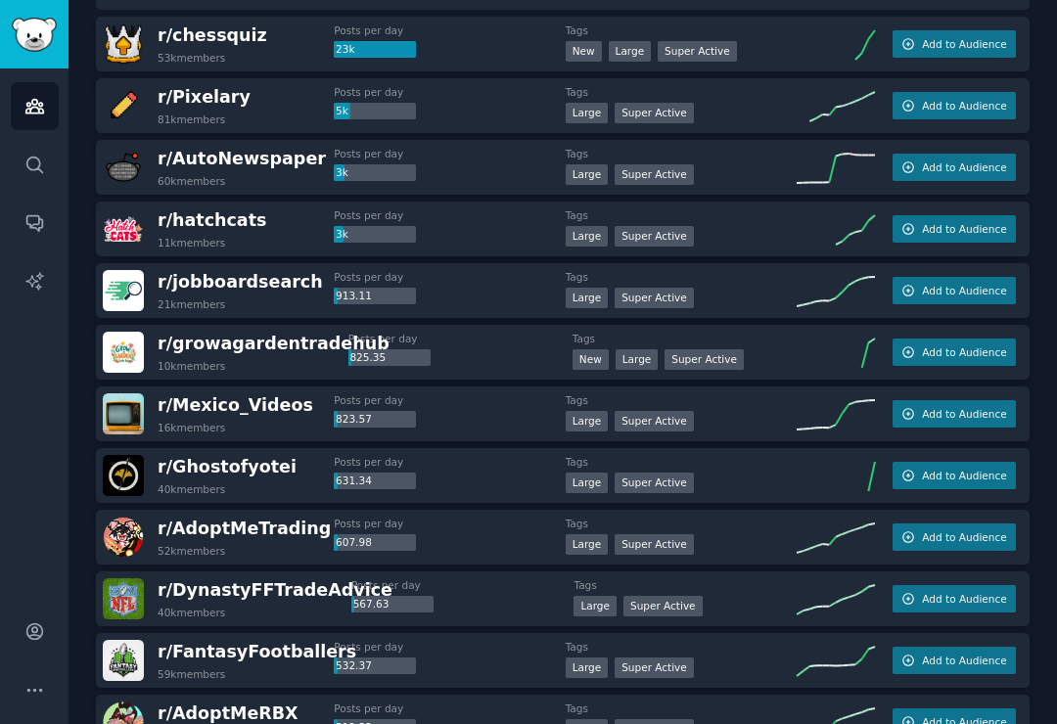
scroll to position [201, 0]
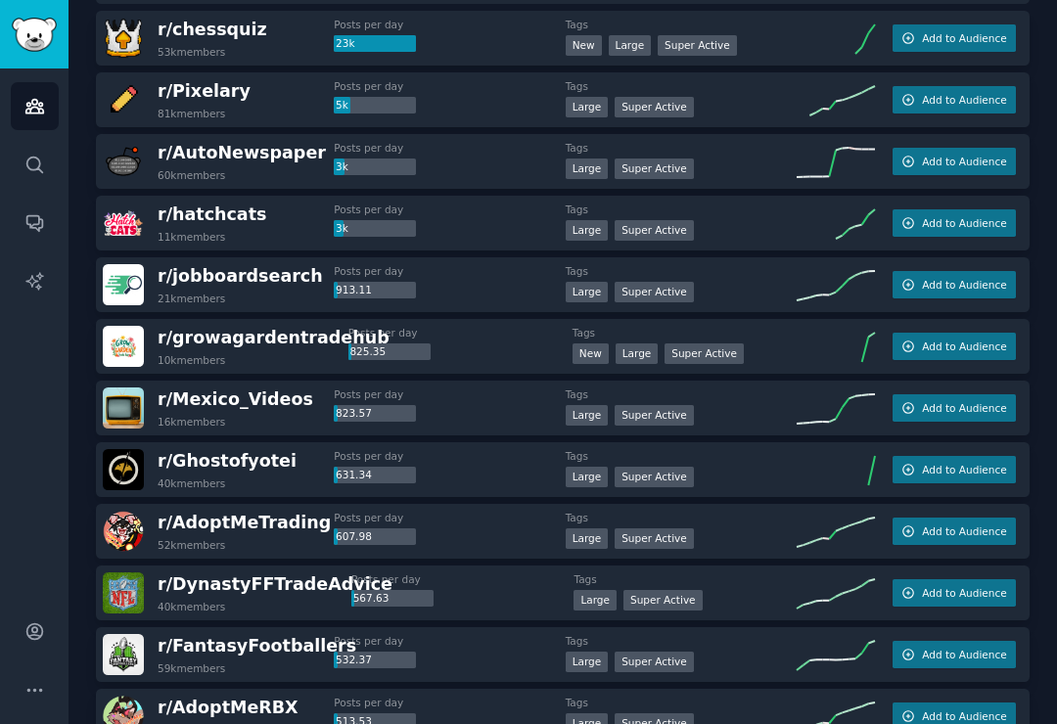
click at [297, 203] on div "r/ hatchcats 11k members" at bounding box center [218, 223] width 231 height 41
click at [298, 203] on div "r/ hatchcats 11k members" at bounding box center [218, 223] width 231 height 41
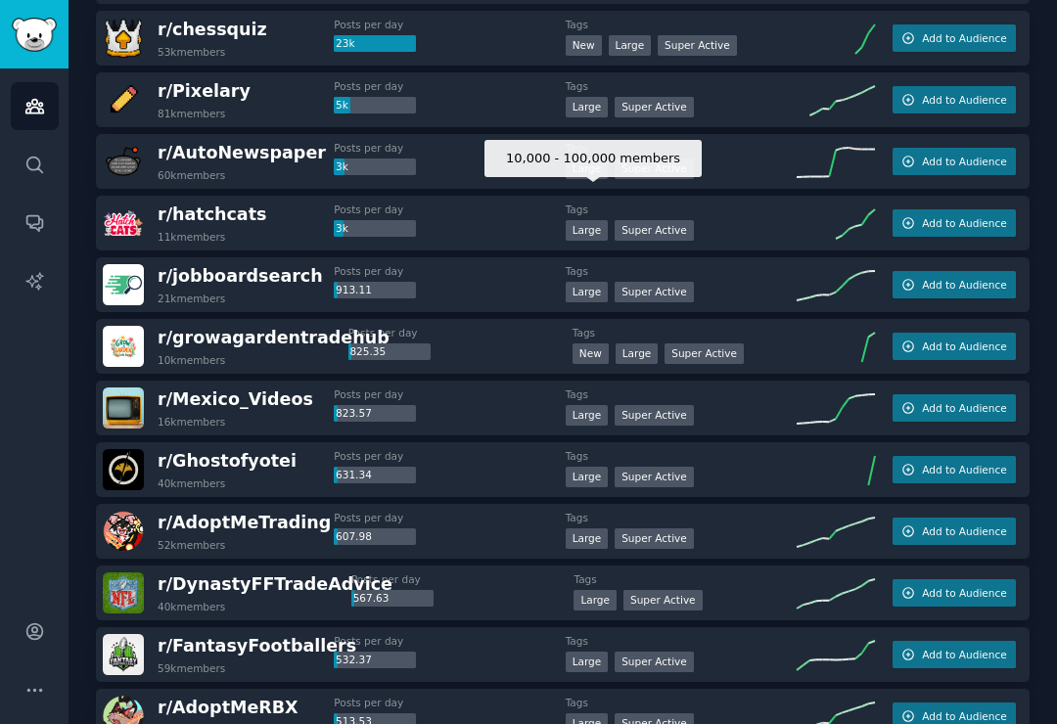
click at [596, 220] on div "Large" at bounding box center [587, 230] width 43 height 21
click at [122, 203] on img at bounding box center [123, 223] width 41 height 41
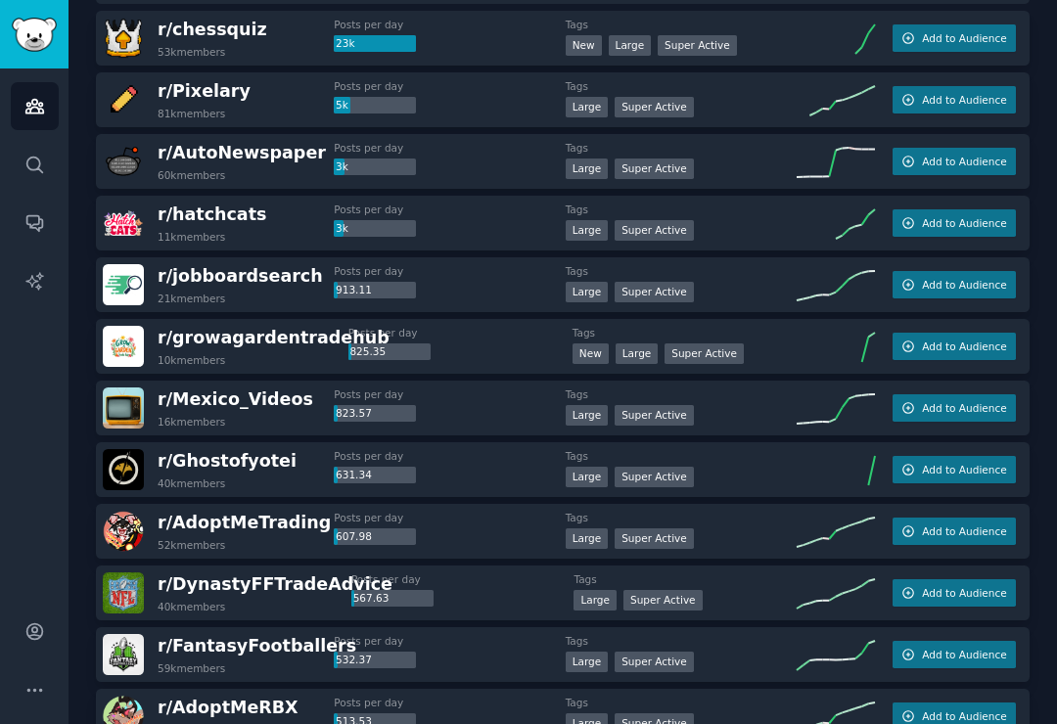
click at [136, 203] on img at bounding box center [123, 223] width 41 height 41
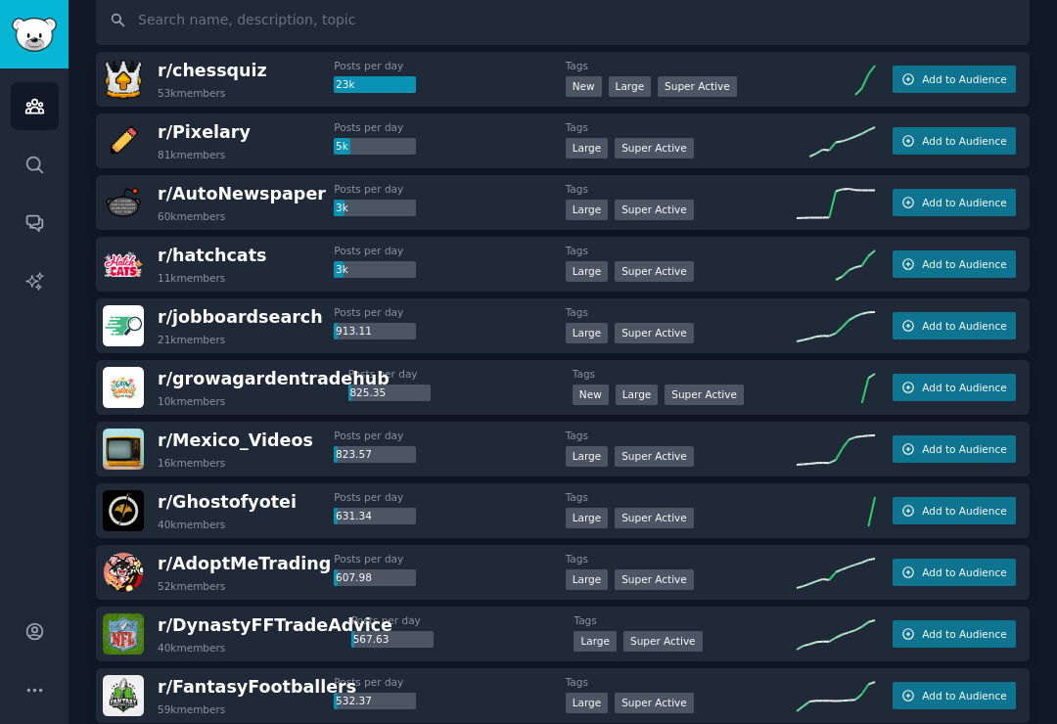
scroll to position [151, 0]
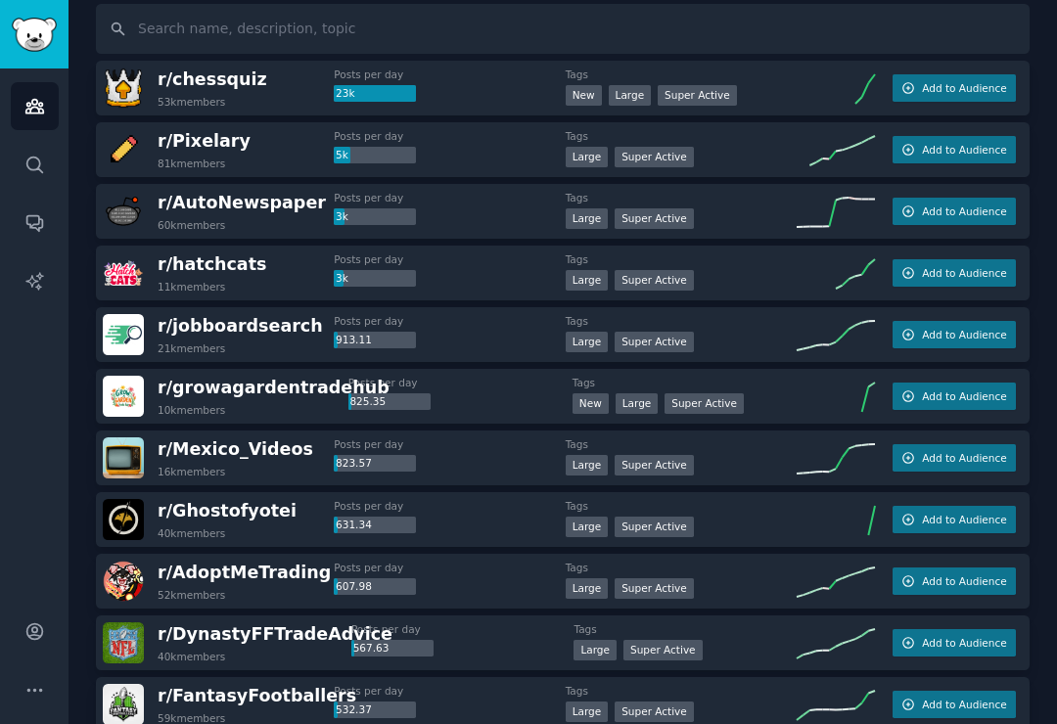
click at [369, 270] on div "3k" at bounding box center [375, 279] width 82 height 18
click at [980, 266] on span "Add to Audience" at bounding box center [964, 273] width 84 height 14
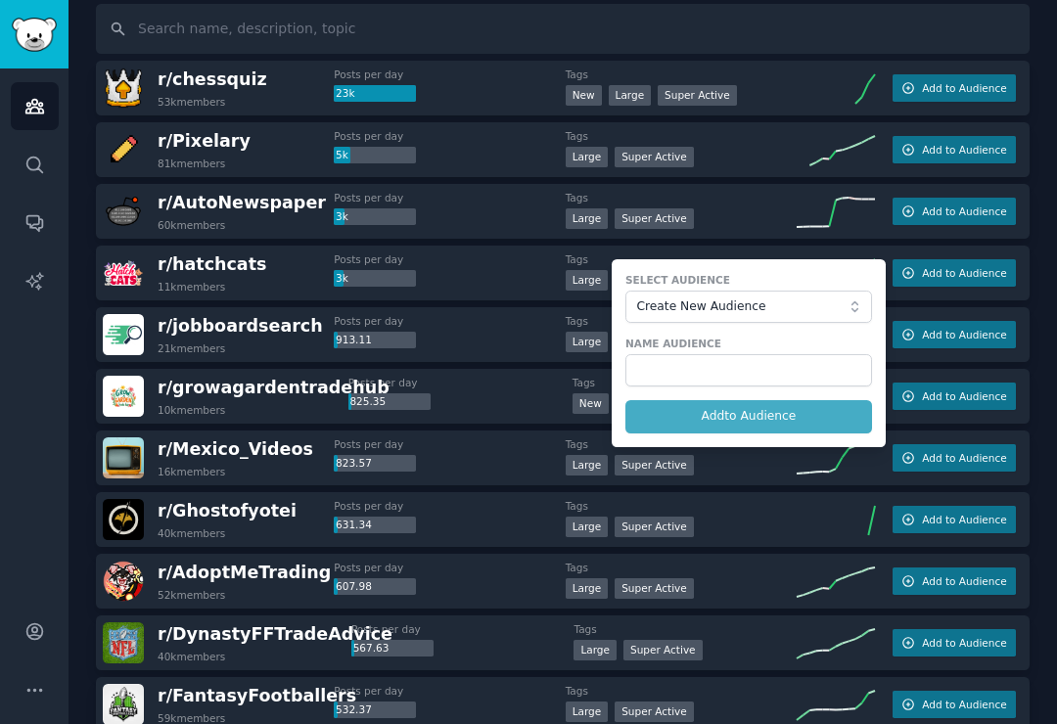
click at [804, 198] on icon at bounding box center [836, 212] width 78 height 29
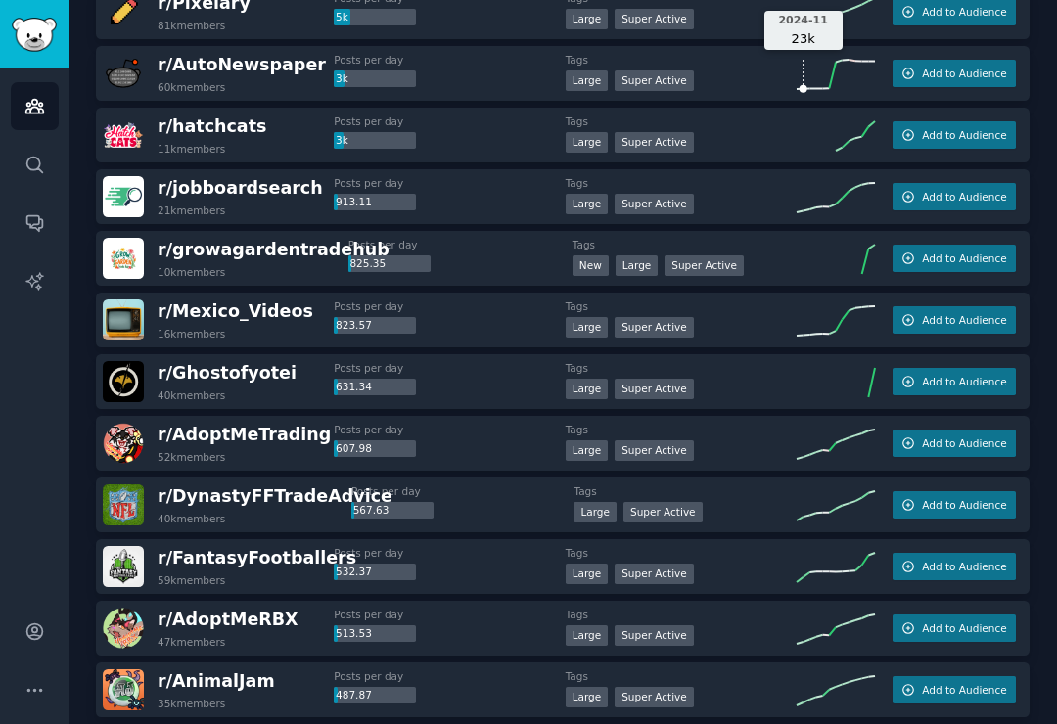
scroll to position [284, 0]
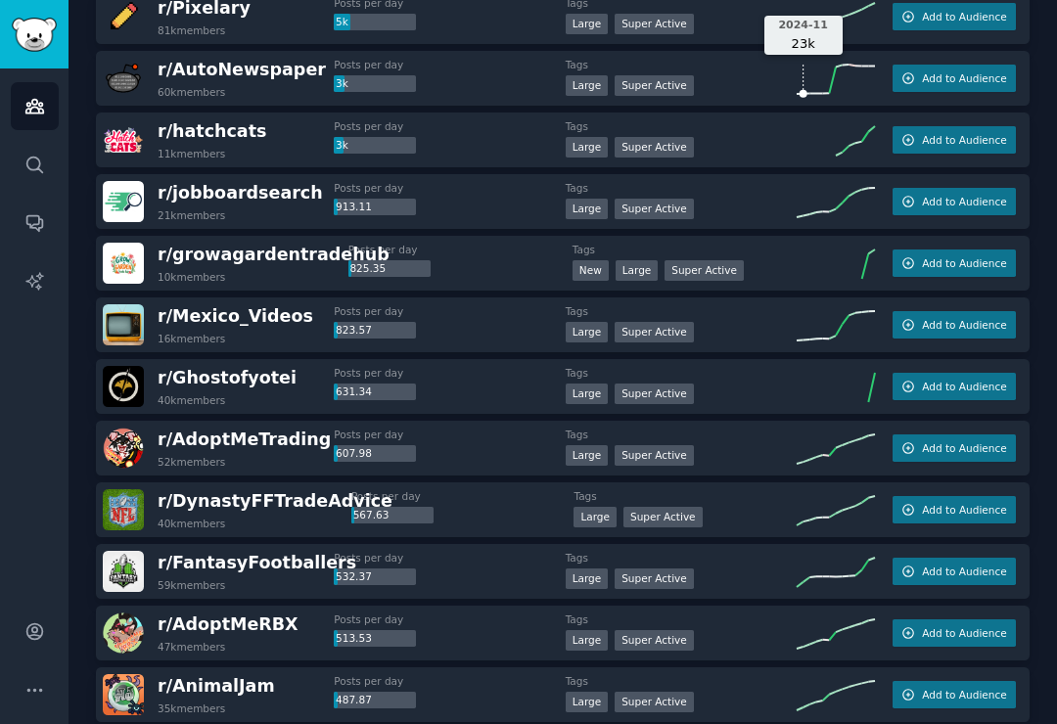
click at [928, 256] on span "Add to Audience" at bounding box center [964, 263] width 84 height 14
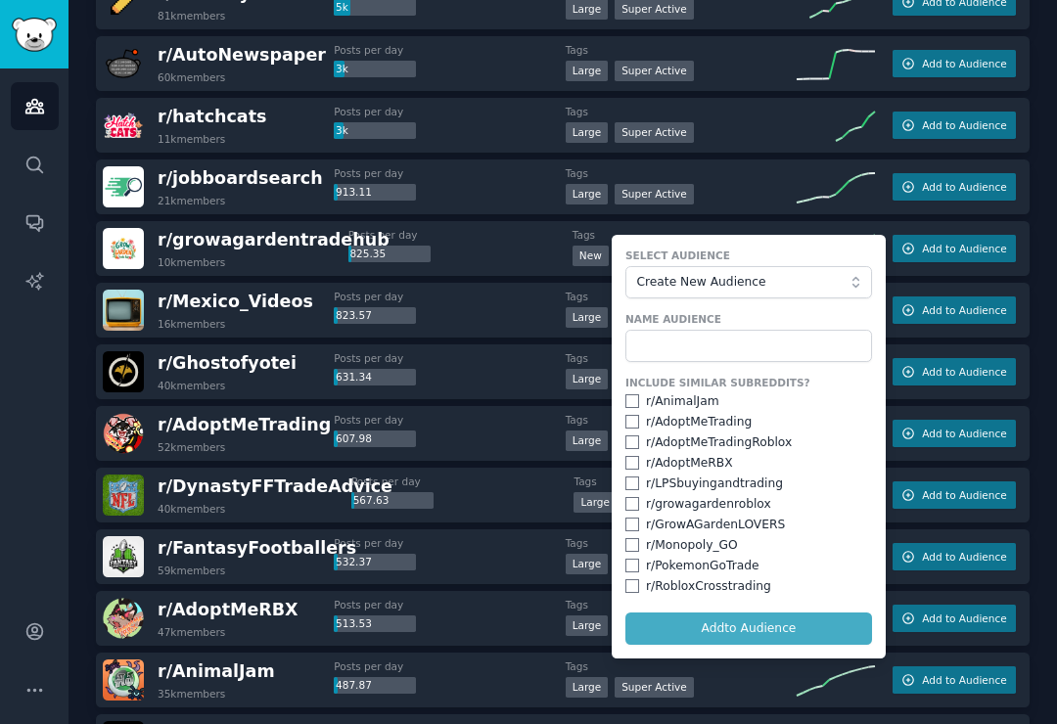
scroll to position [300, 0]
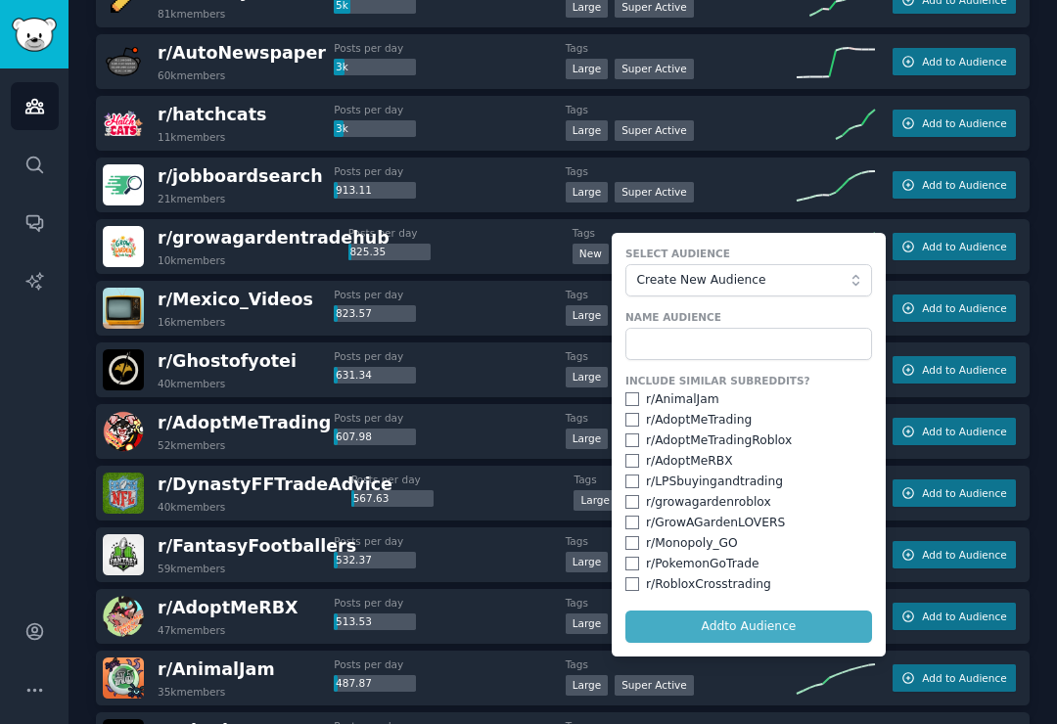
click at [765, 182] on div "Large Super Active" at bounding box center [681, 194] width 231 height 24
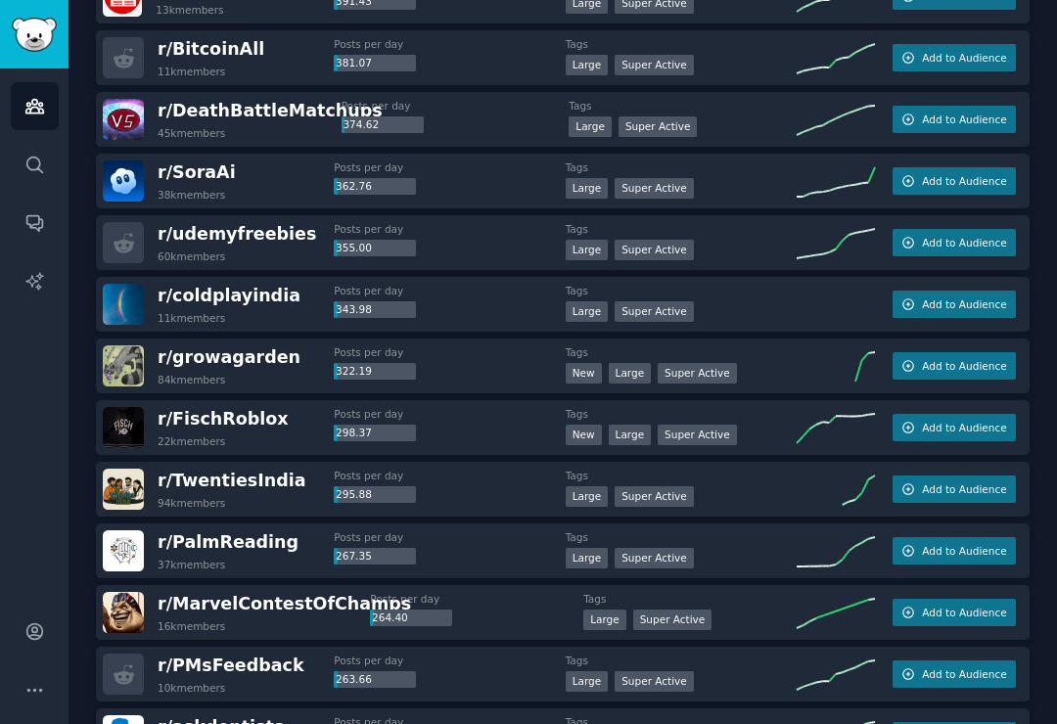
scroll to position [1355, 0]
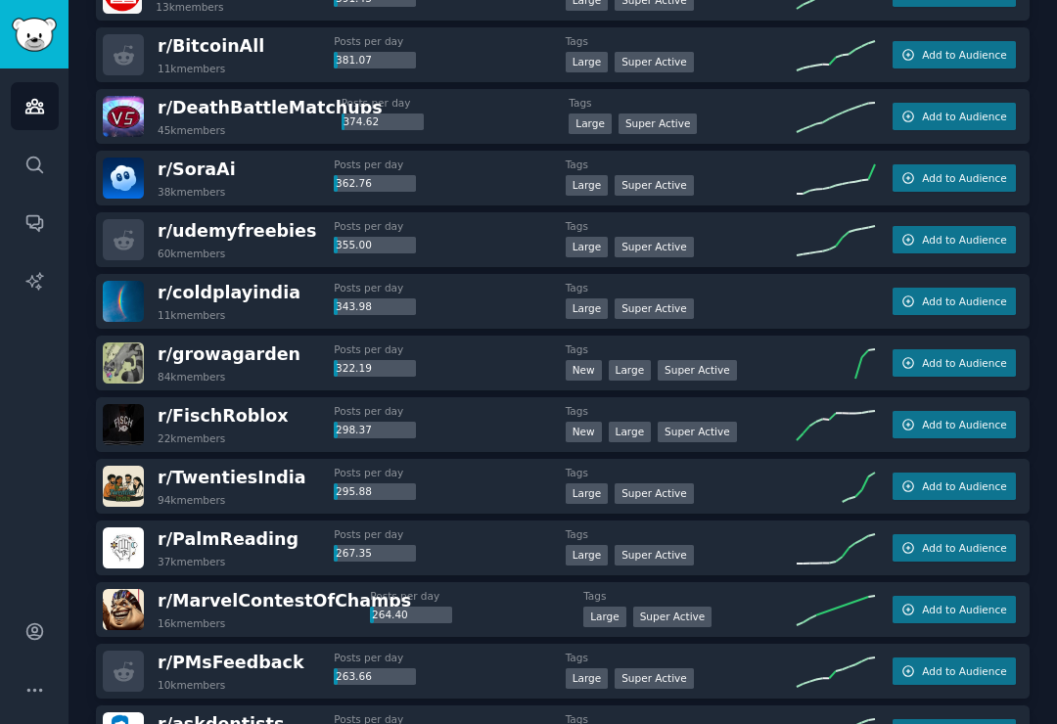
click at [964, 356] on span "Add to Audience" at bounding box center [964, 363] width 84 height 14
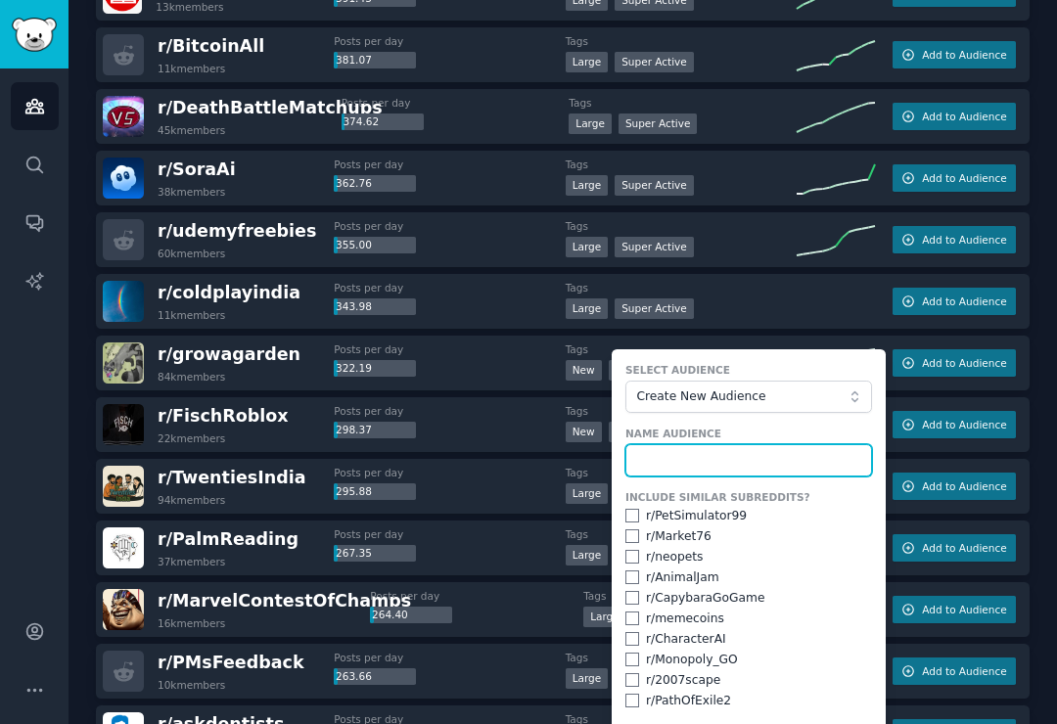
click at [687, 444] on input "text" at bounding box center [748, 460] width 247 height 33
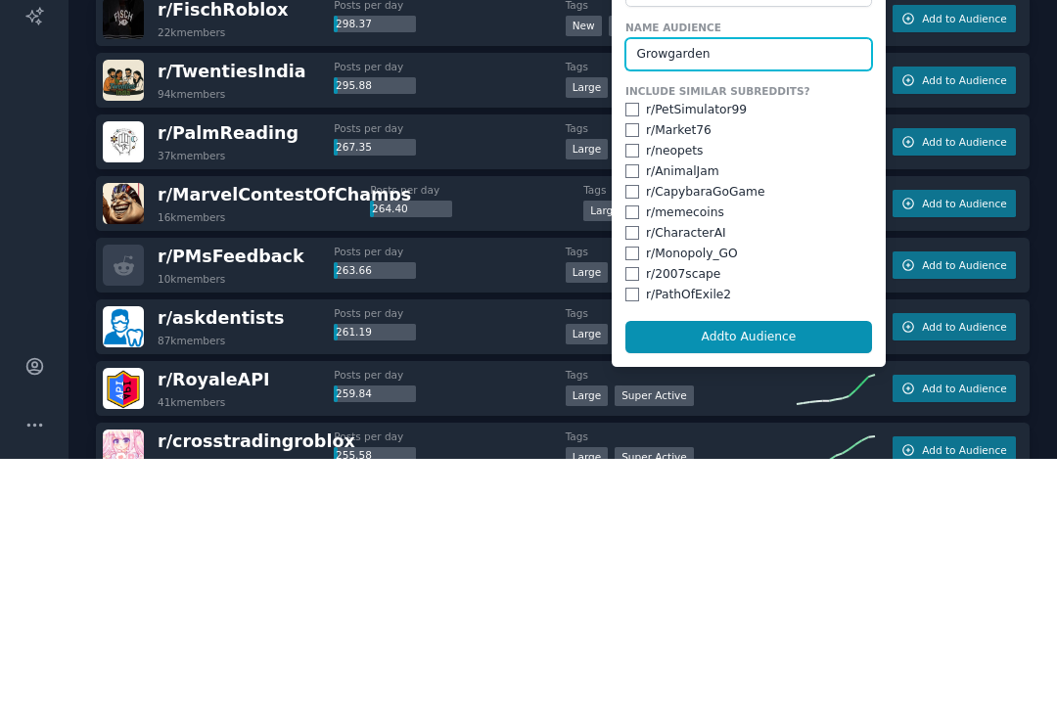
scroll to position [1494, 0]
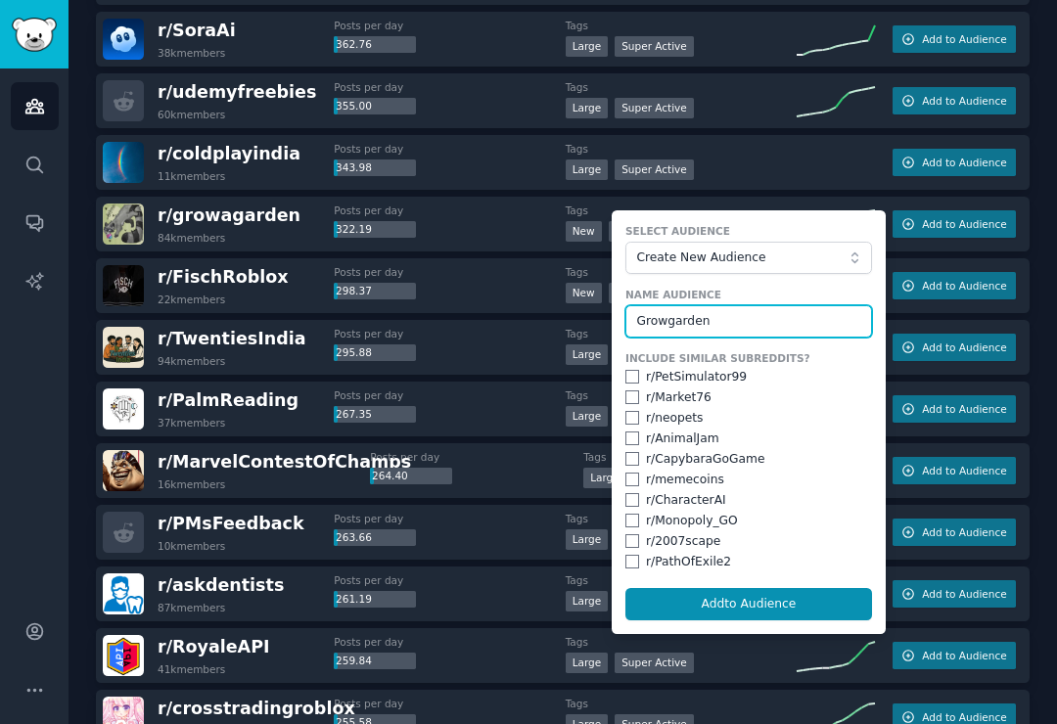
type input "Growgarden"
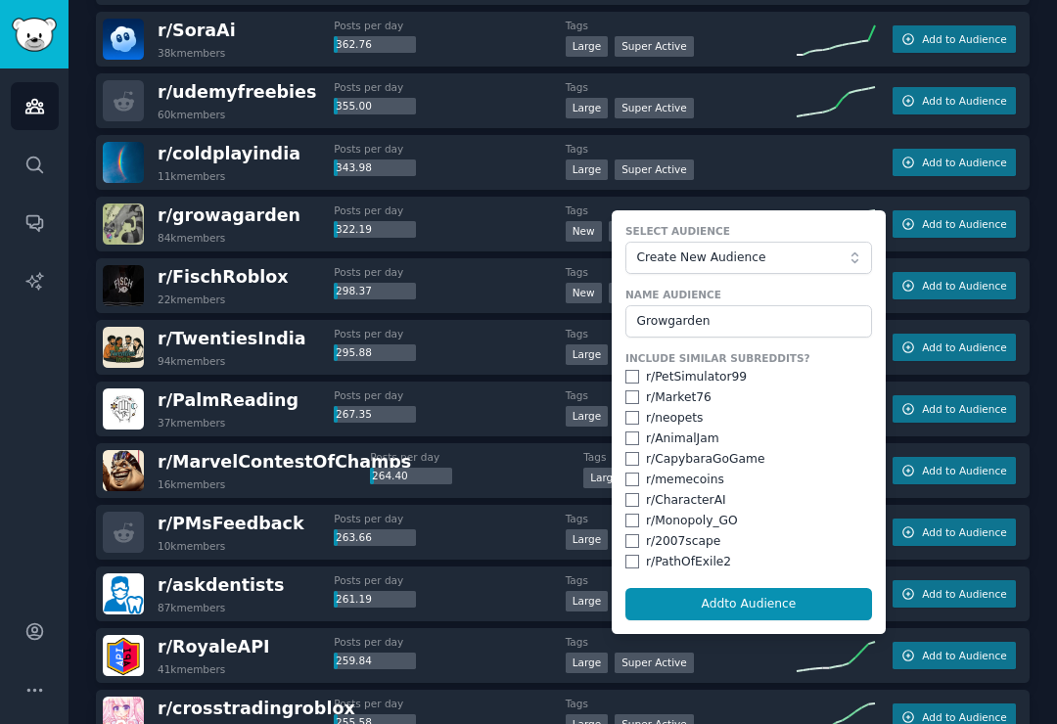
click at [856, 161] on div "r/ chessquiz 53k members Posts per day 23k Tags New Large Super Active Add to A…" at bounding box center [563, 255] width 934 height 3076
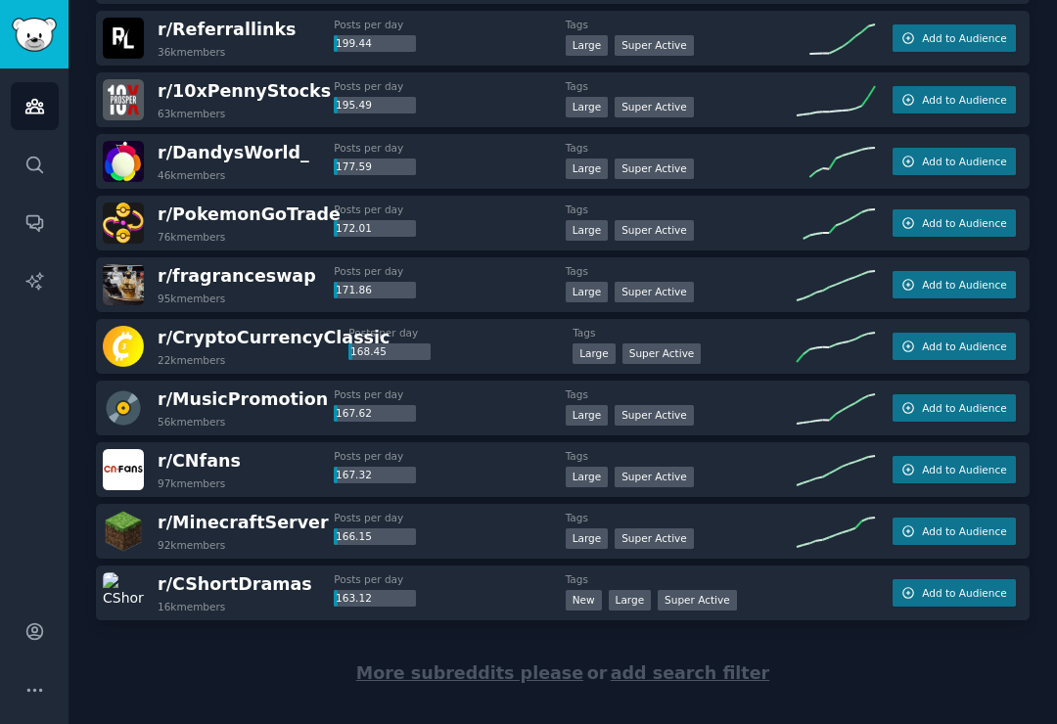
scroll to position [2665, 0]
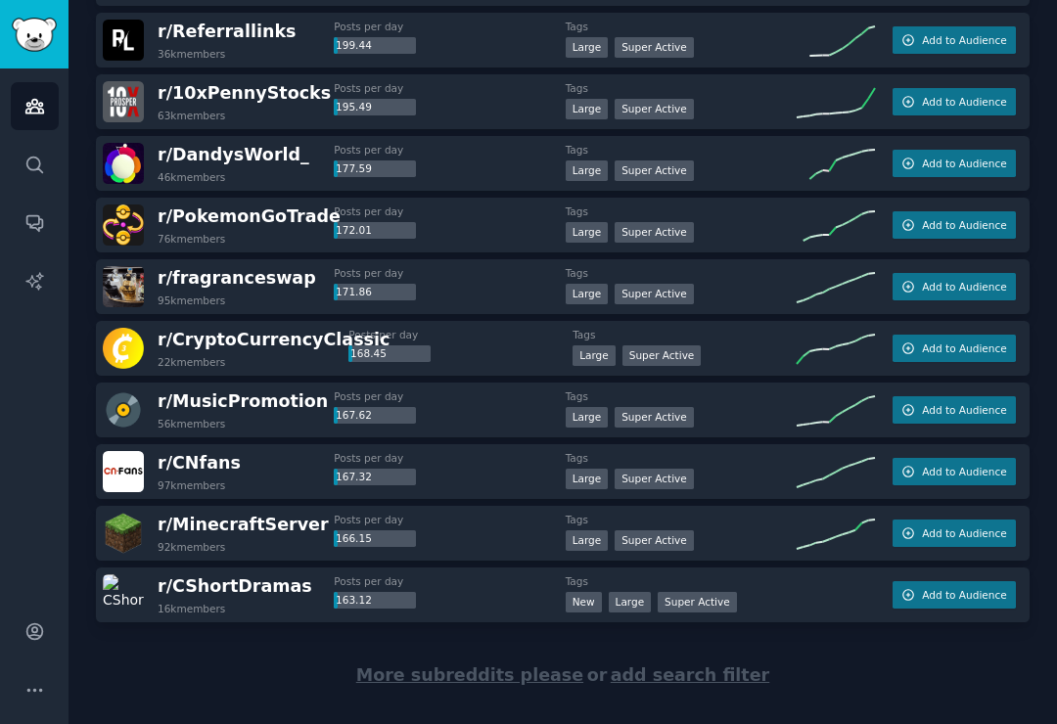
click at [492, 665] on span "More subreddits please" at bounding box center [469, 675] width 227 height 20
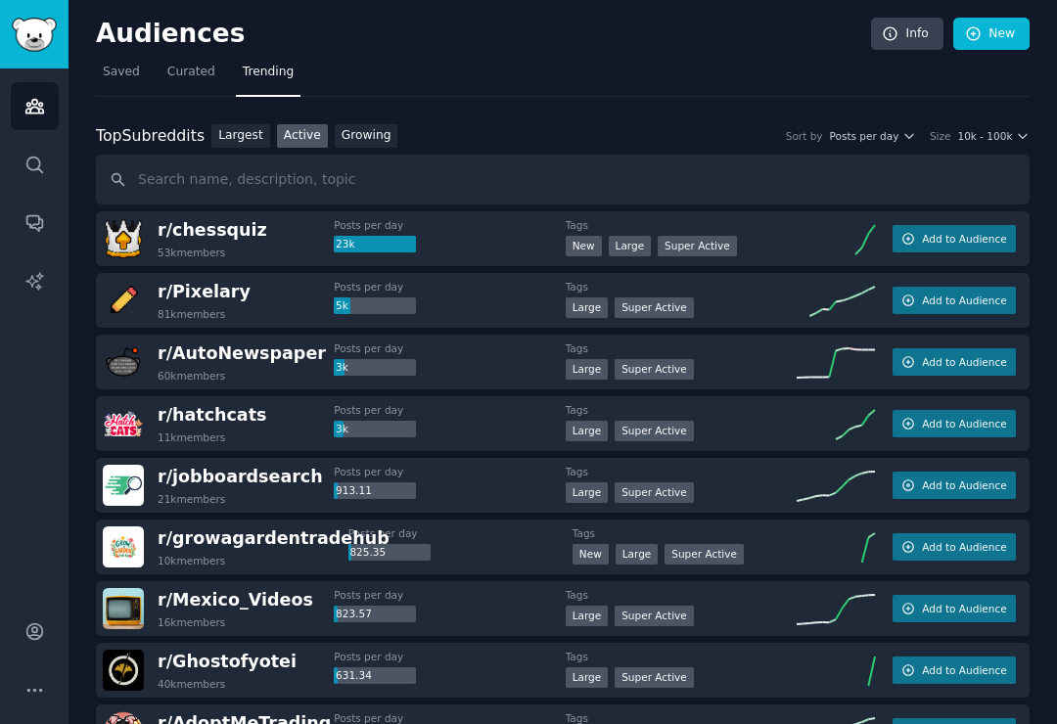
scroll to position [0, 0]
click at [244, 124] on link "Largest" at bounding box center [240, 136] width 59 height 24
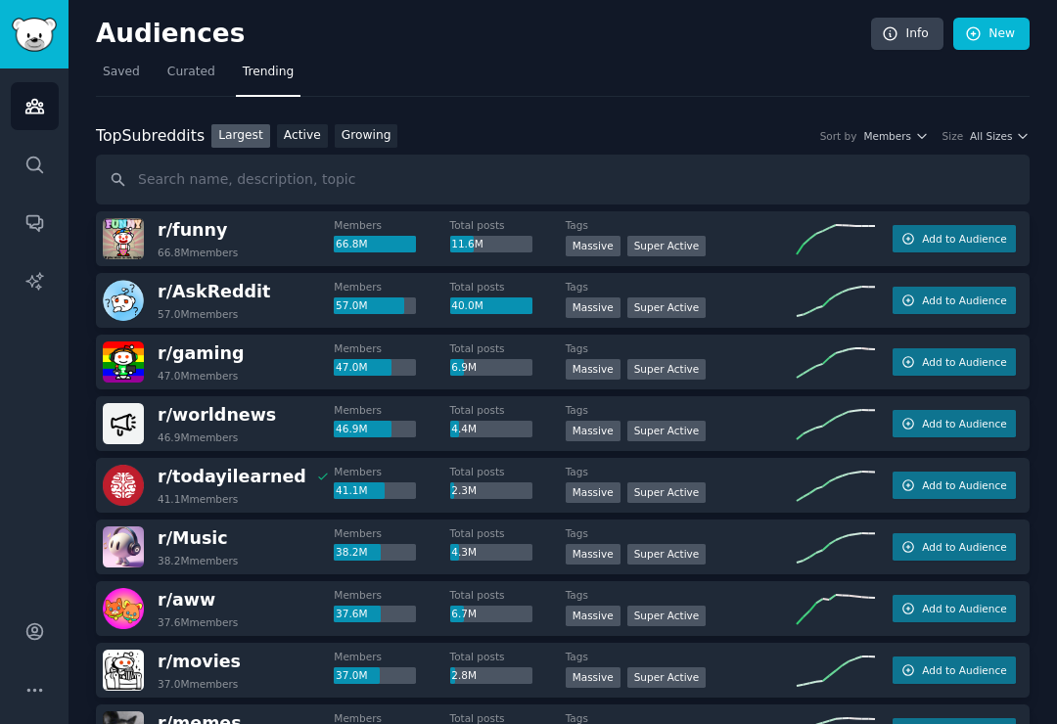
click at [903, 129] on span "Members" at bounding box center [887, 136] width 48 height 14
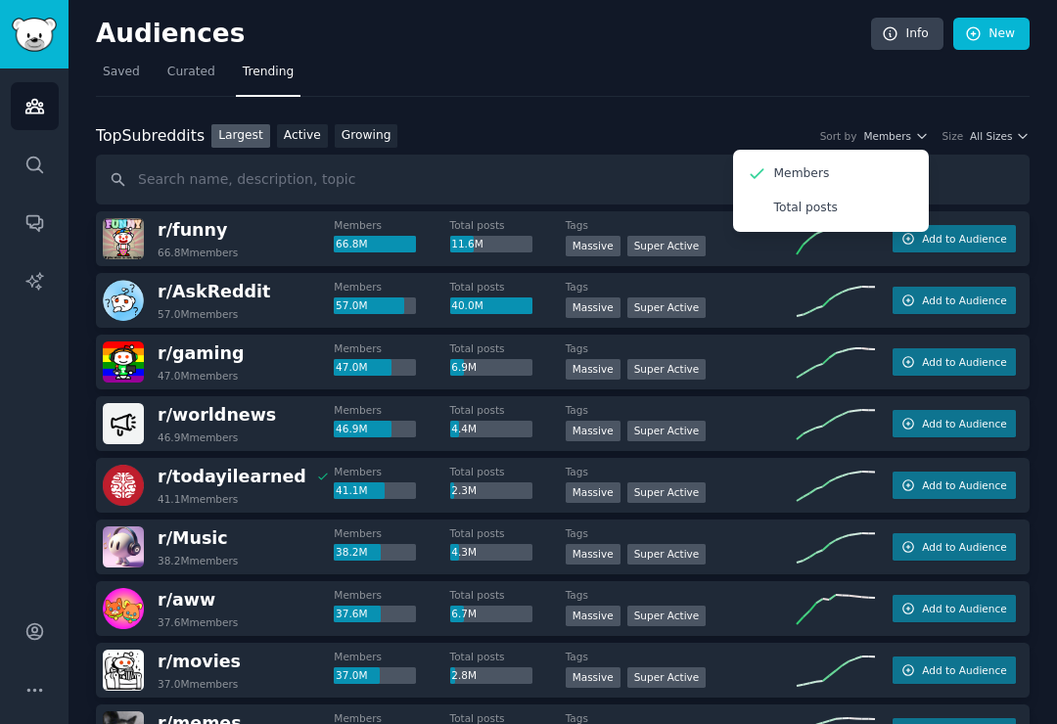
click at [858, 191] on div "Total posts" at bounding box center [831, 208] width 182 height 34
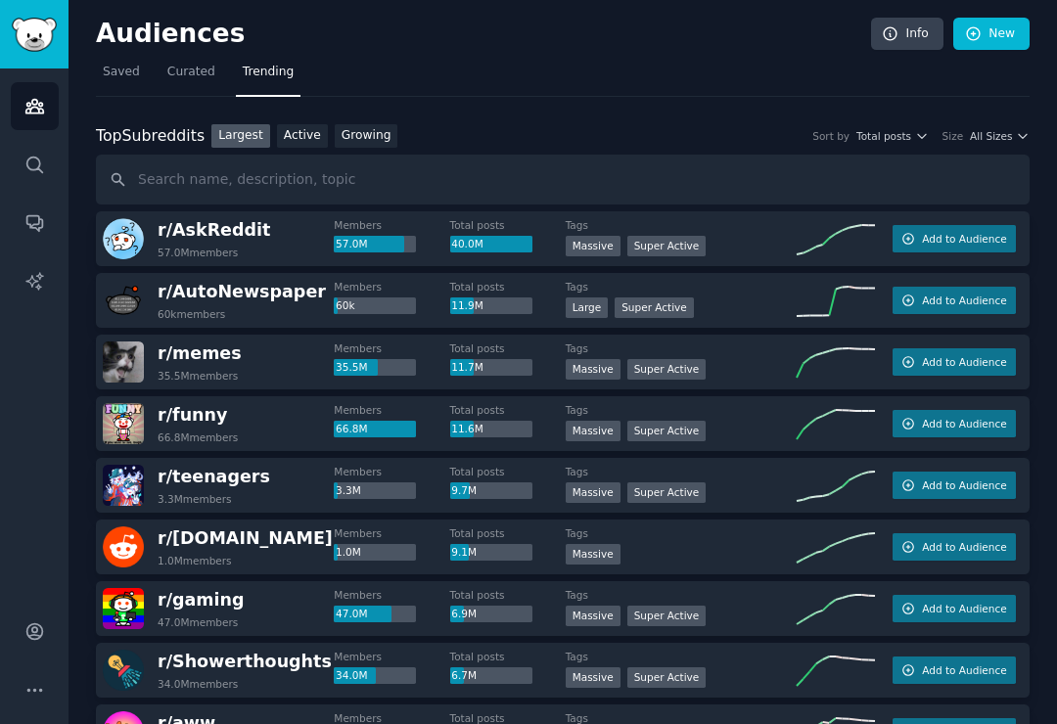
click at [895, 129] on span "Total posts" at bounding box center [883, 136] width 55 height 14
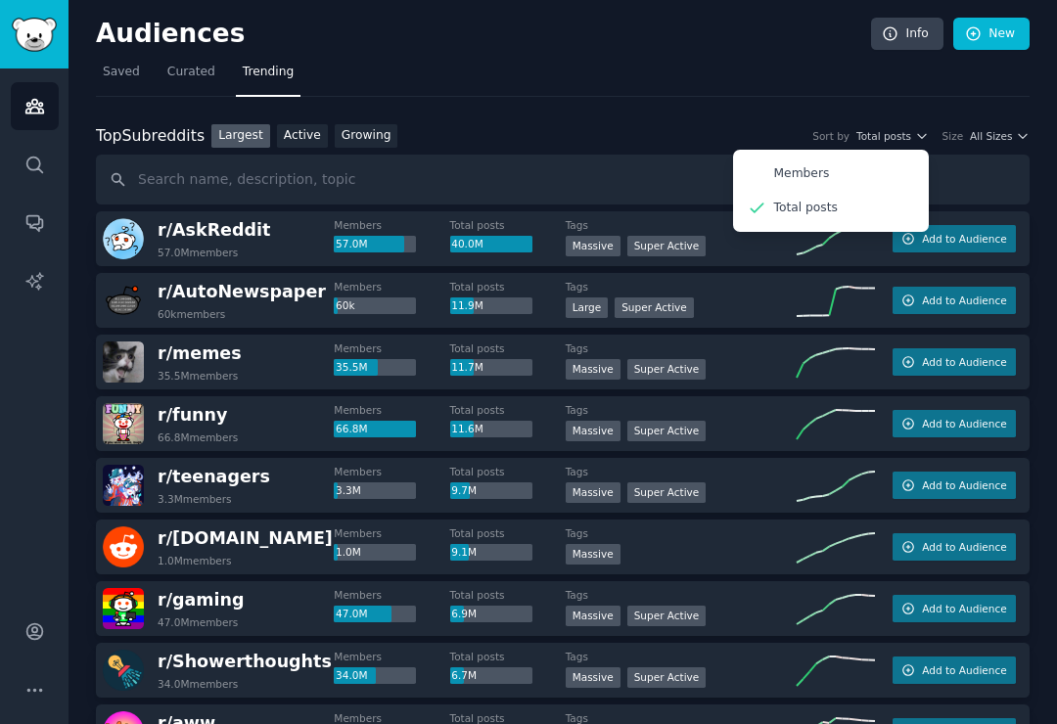
click at [827, 165] on p "Members" at bounding box center [802, 174] width 56 height 18
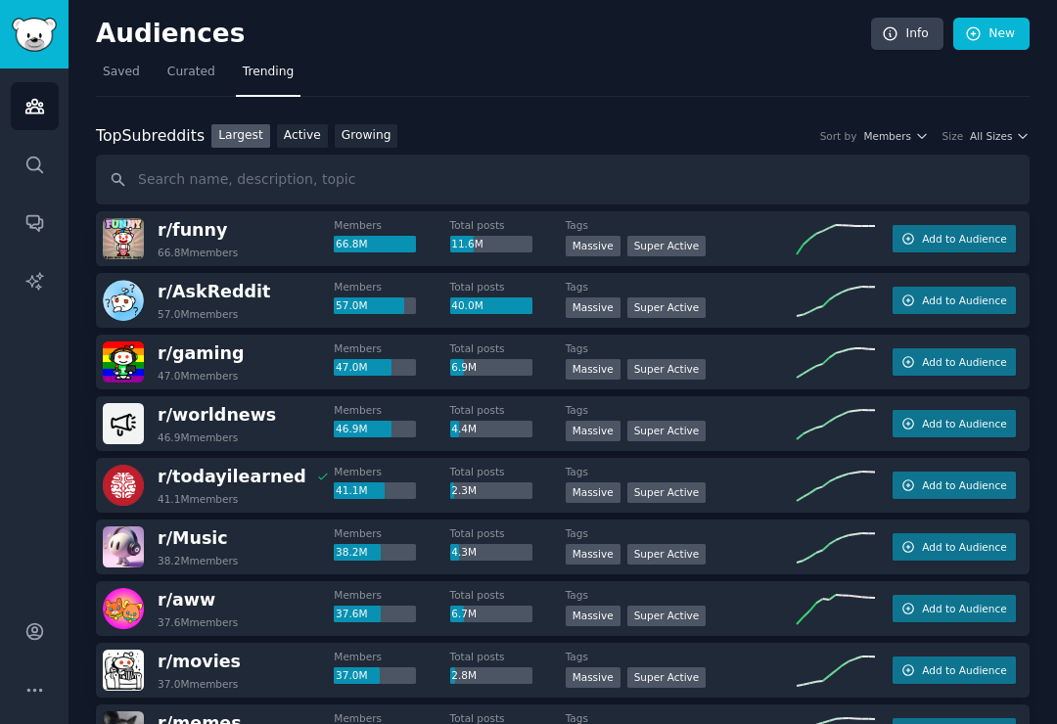
click at [971, 129] on span "All Sizes" at bounding box center [991, 136] width 42 height 14
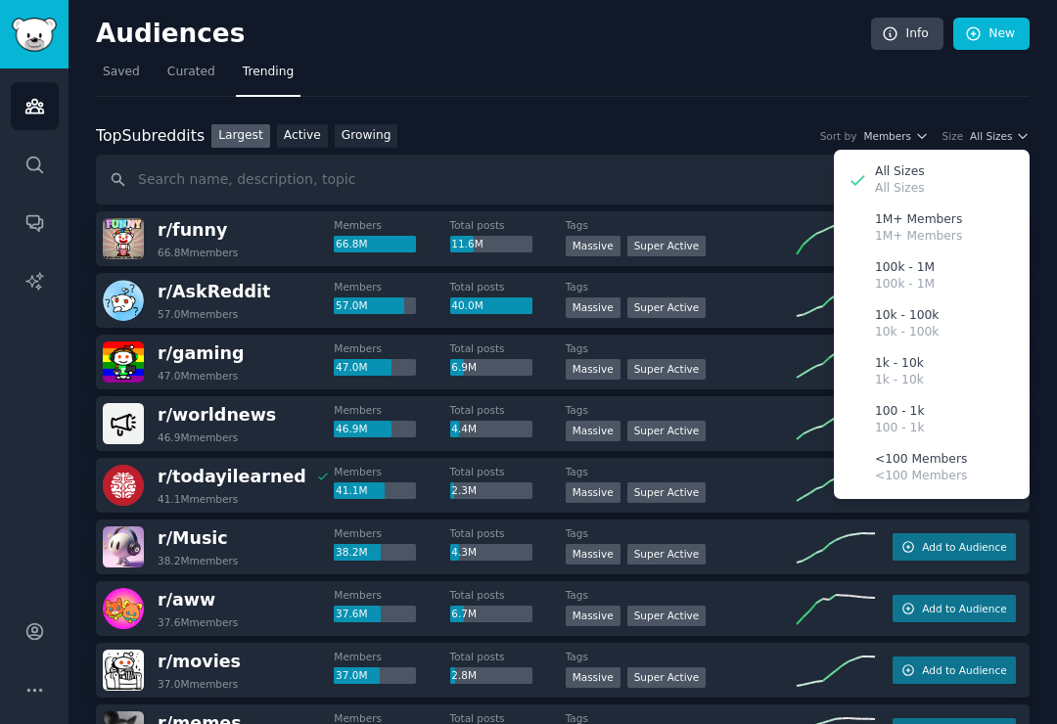
click at [916, 307] on p "10k - 100k" at bounding box center [907, 316] width 64 height 18
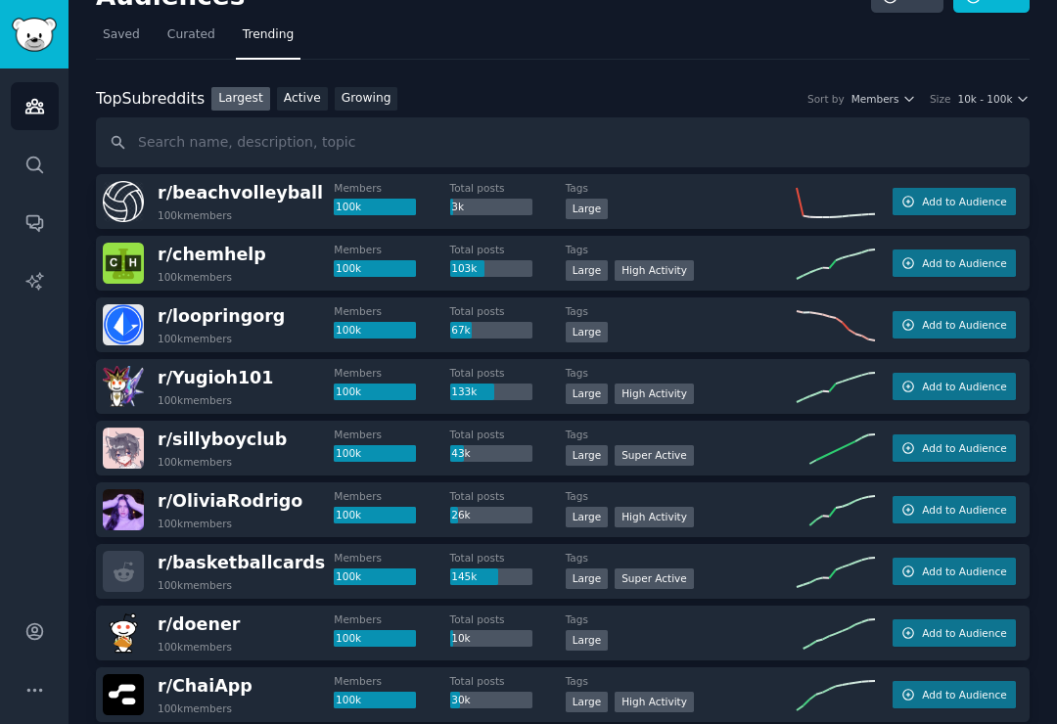
scroll to position [30, 0]
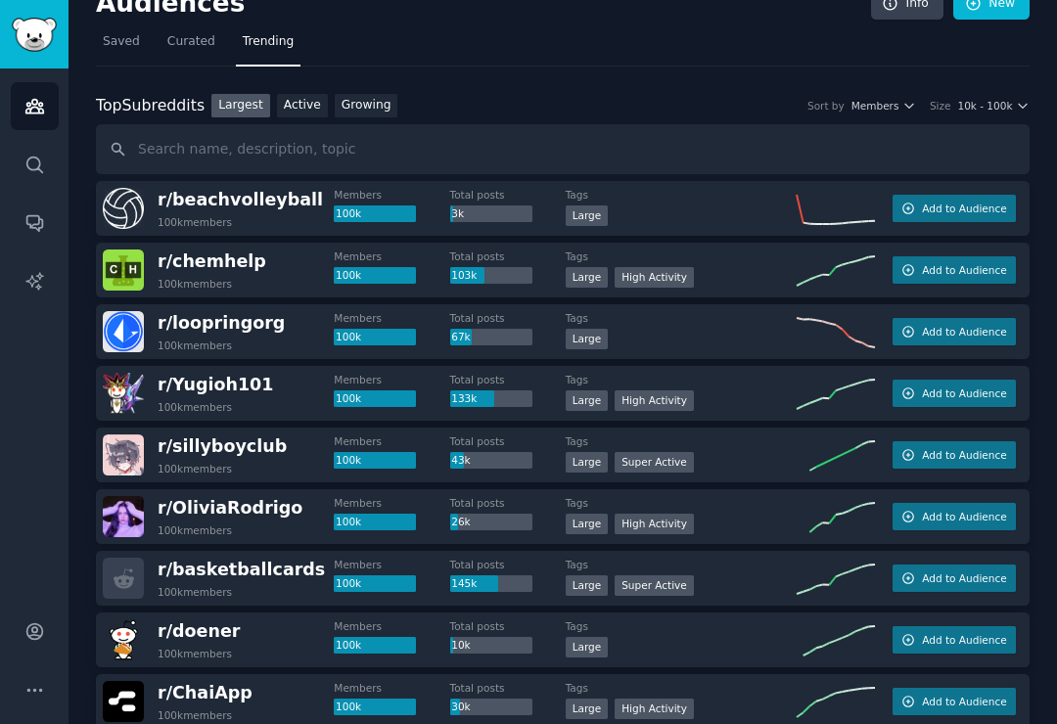
click at [1001, 99] on span "10k - 100k" at bounding box center [984, 106] width 55 height 14
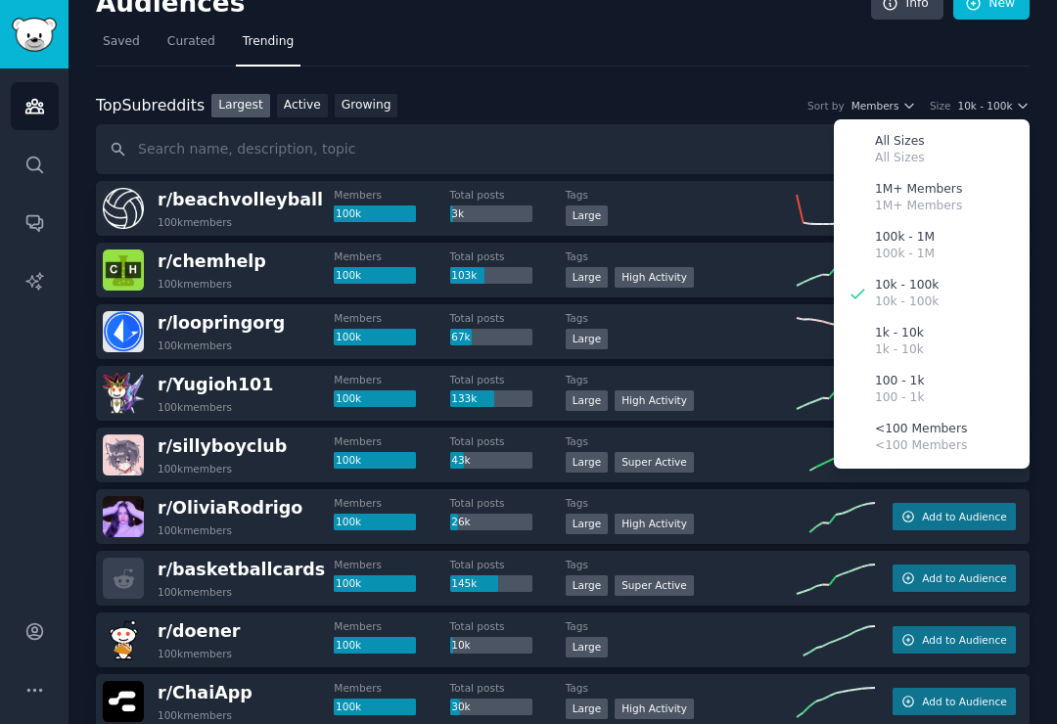
click at [933, 222] on div "100k - 1M 100k - 1M" at bounding box center [932, 246] width 182 height 48
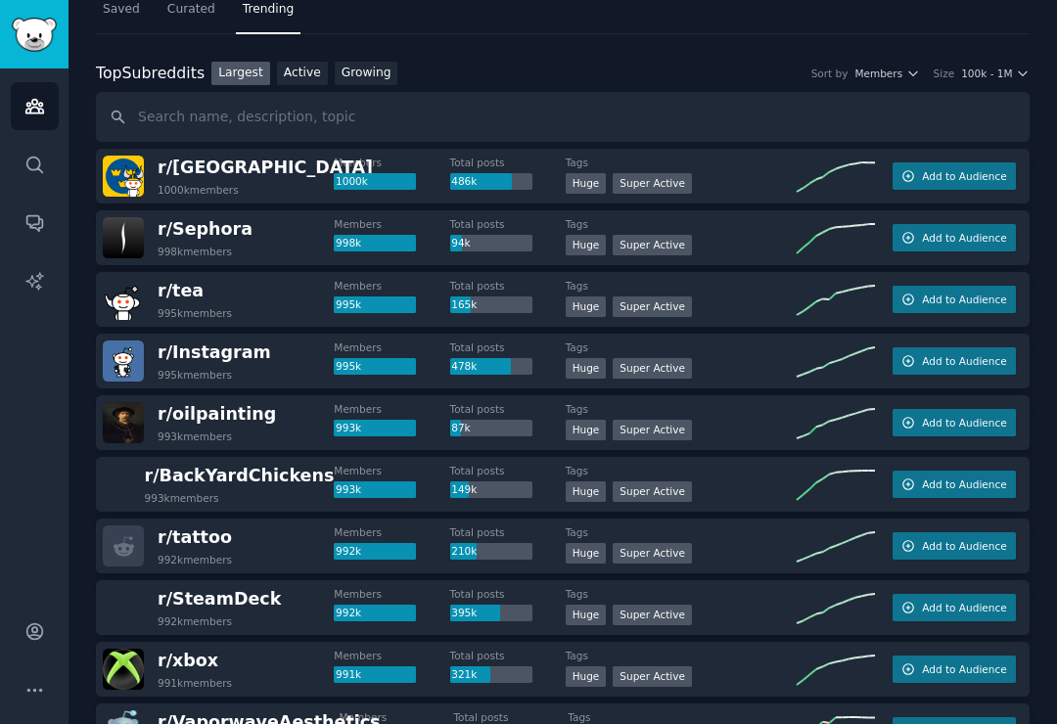
scroll to position [63, 0]
click at [937, 169] on span "Add to Audience" at bounding box center [964, 176] width 84 height 14
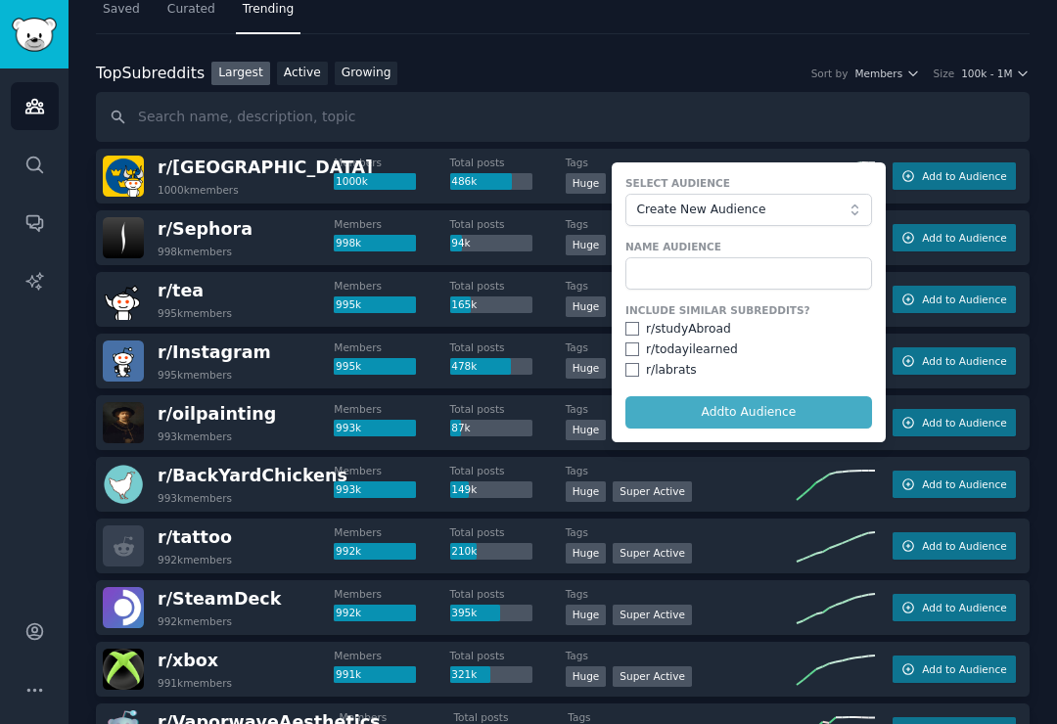
click at [787, 519] on div "r/ tattoo 992k members Members 992k Total posts 210k Tags Huge Super Active Add…" at bounding box center [563, 546] width 934 height 55
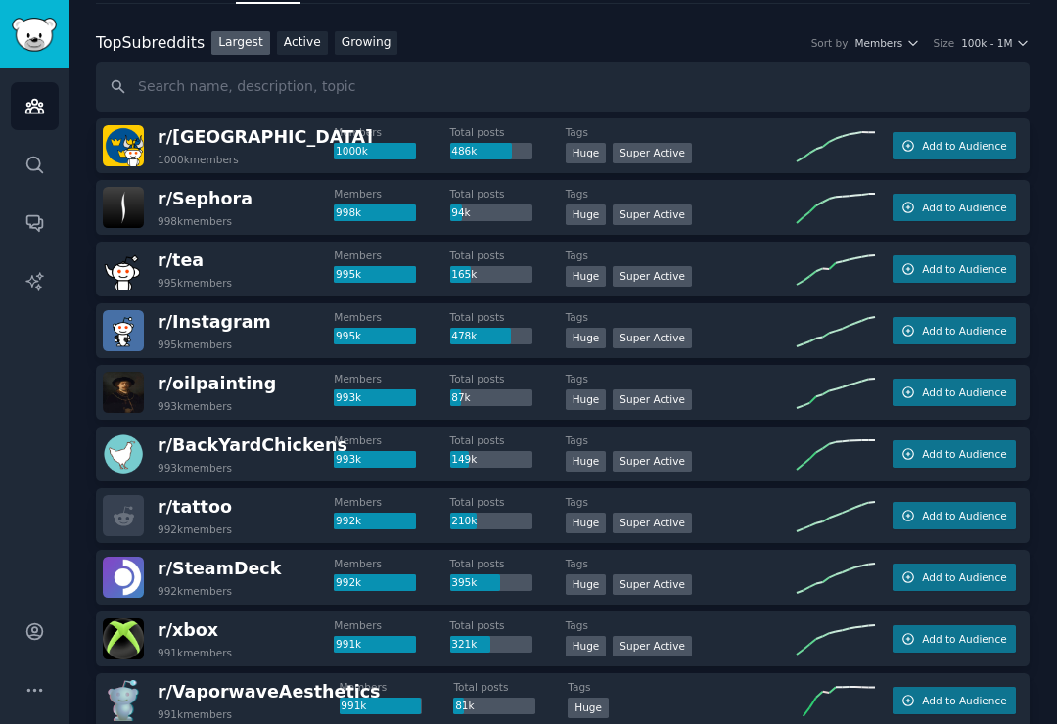
scroll to position [104, 0]
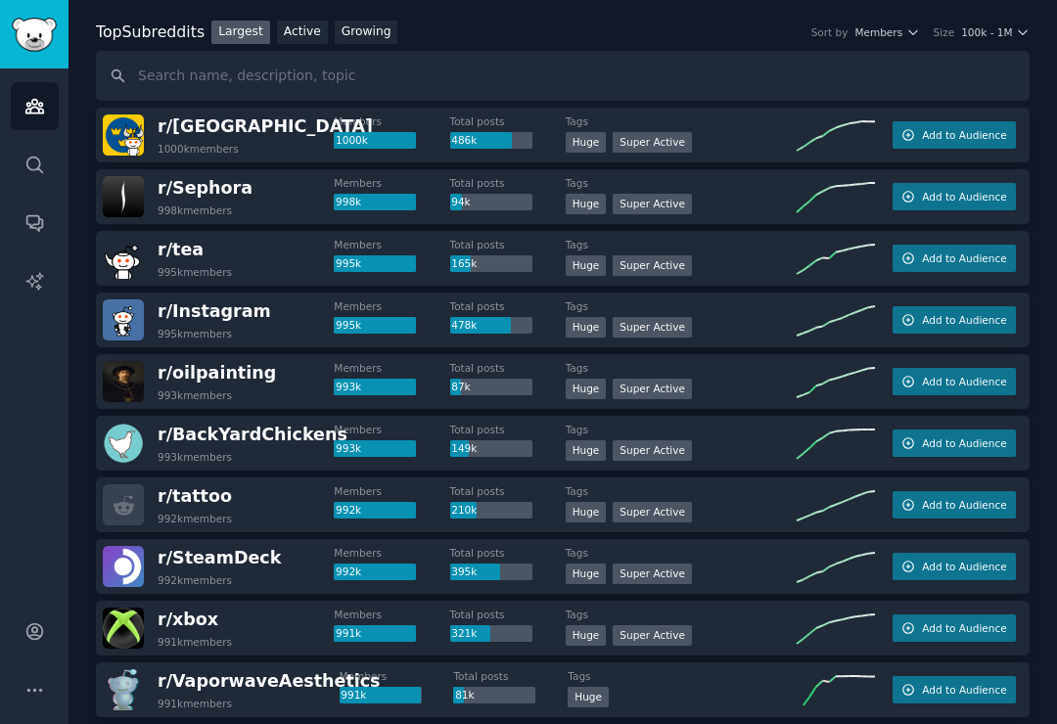
click at [936, 245] on button "Add to Audience" at bounding box center [954, 258] width 123 height 27
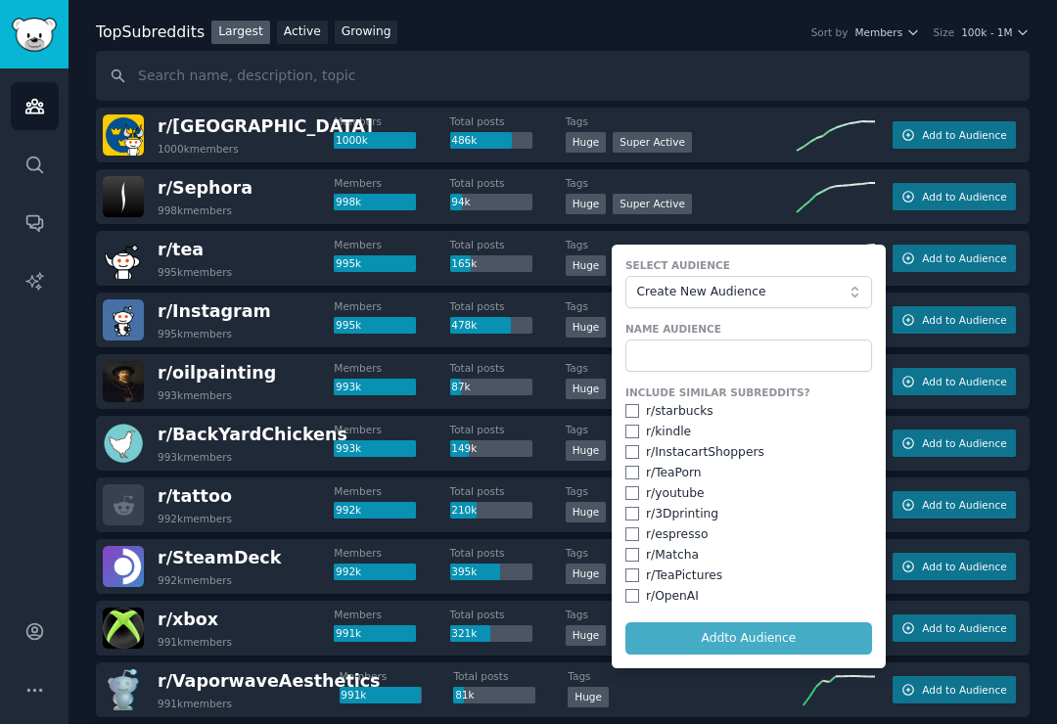
click at [811, 184] on div at bounding box center [838, 200] width 82 height 34
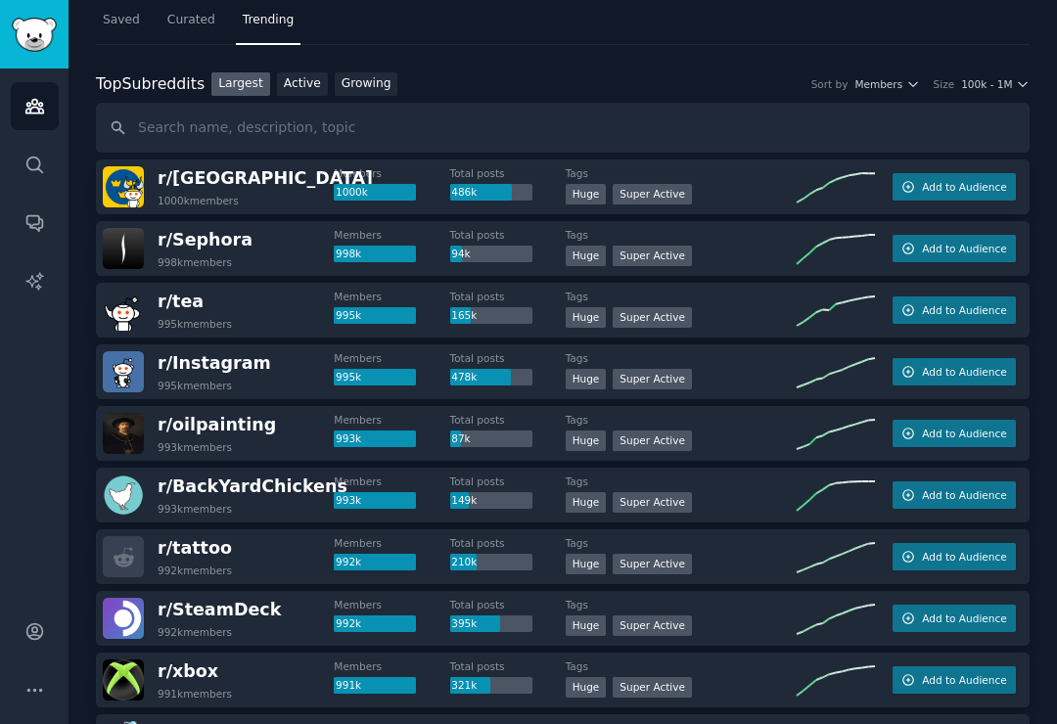
scroll to position [53, 0]
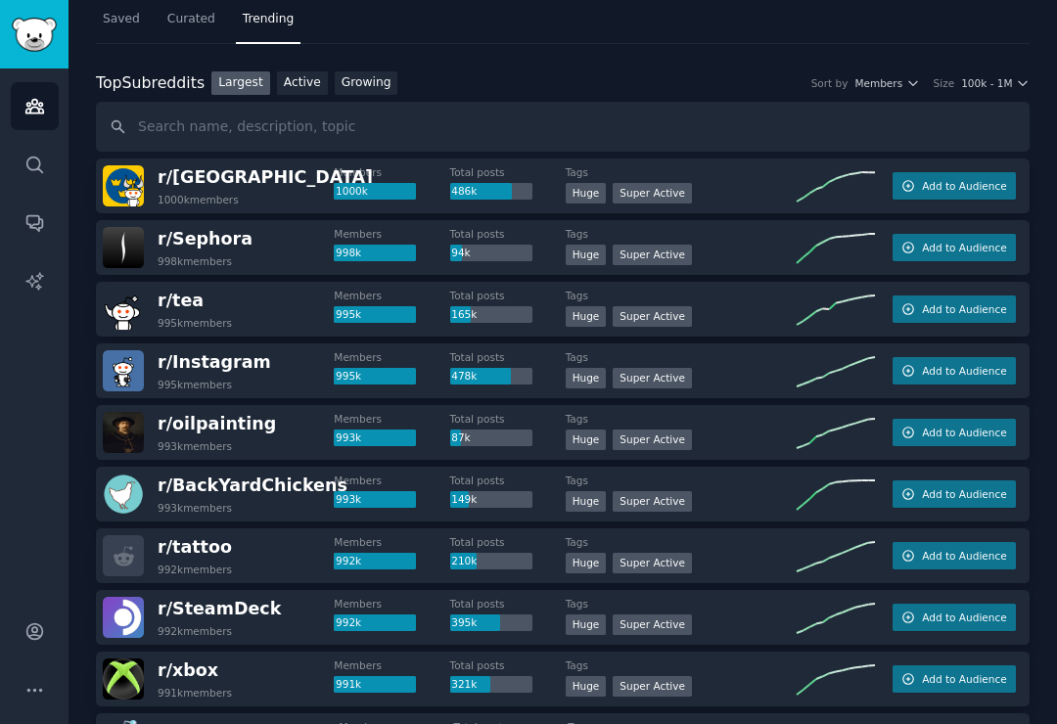
click at [1004, 76] on span "100k - 1M" at bounding box center [986, 83] width 51 height 14
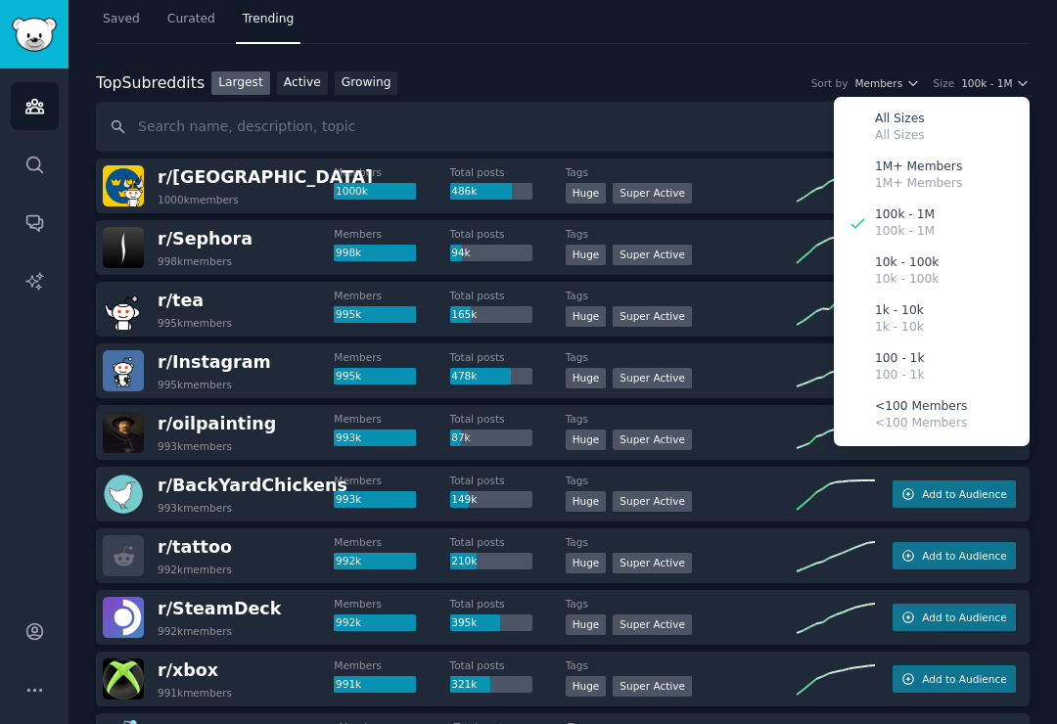
click at [926, 271] on p "10k - 100k" at bounding box center [907, 280] width 64 height 18
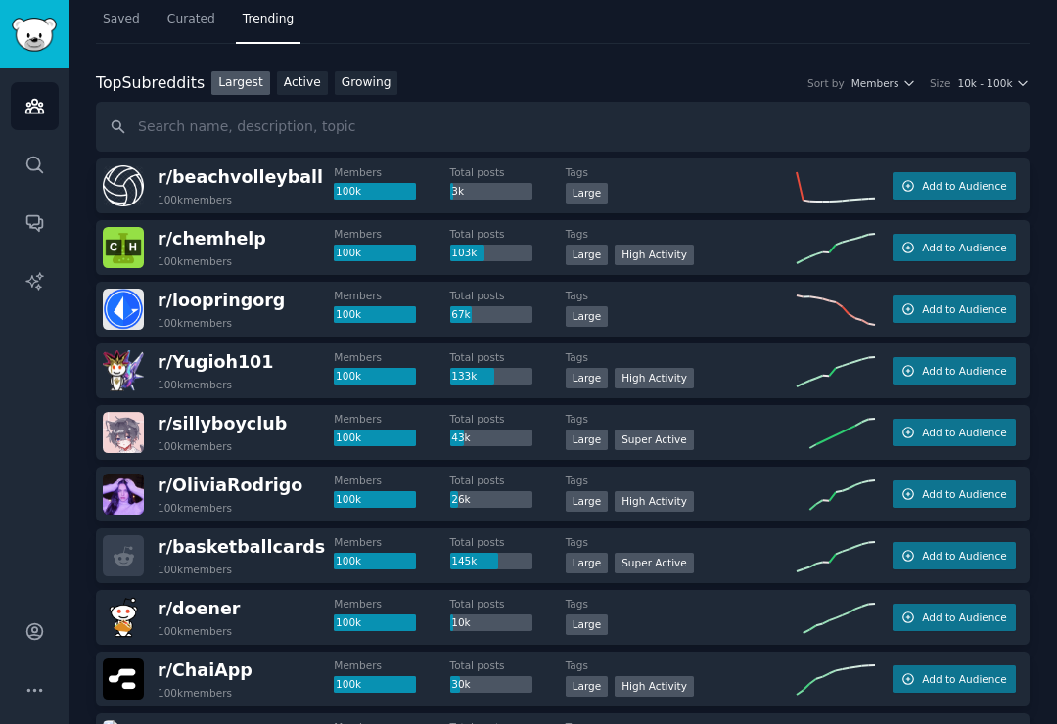
click at [373, 71] on link "Growing" at bounding box center [367, 83] width 64 height 24
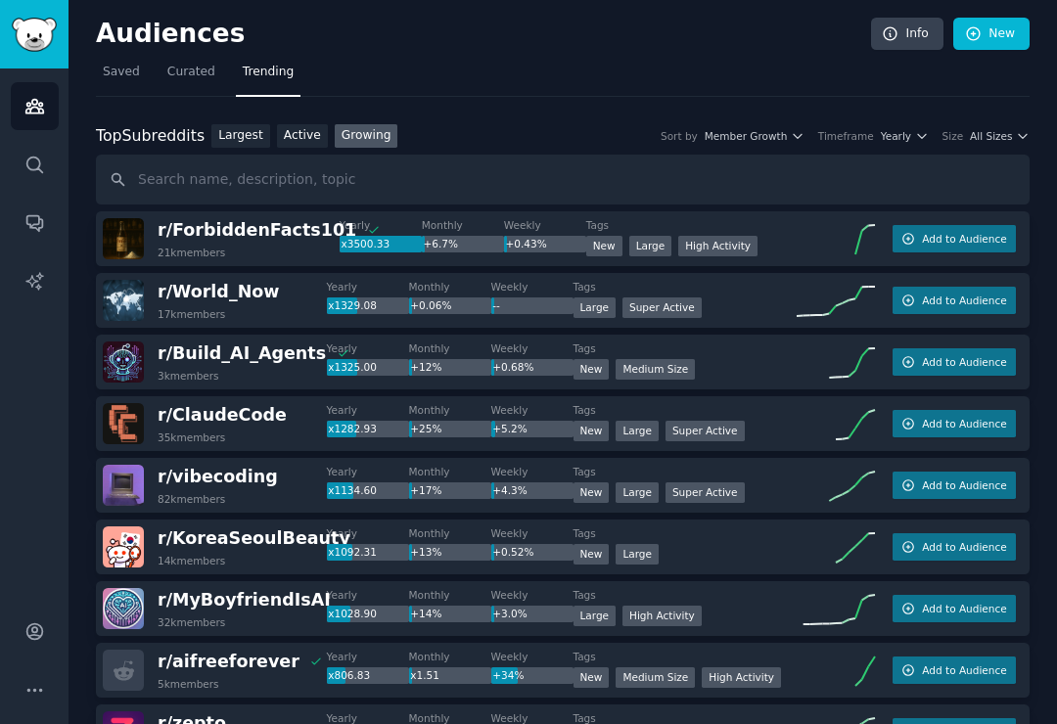
click at [1001, 129] on span "All Sizes" at bounding box center [991, 136] width 42 height 14
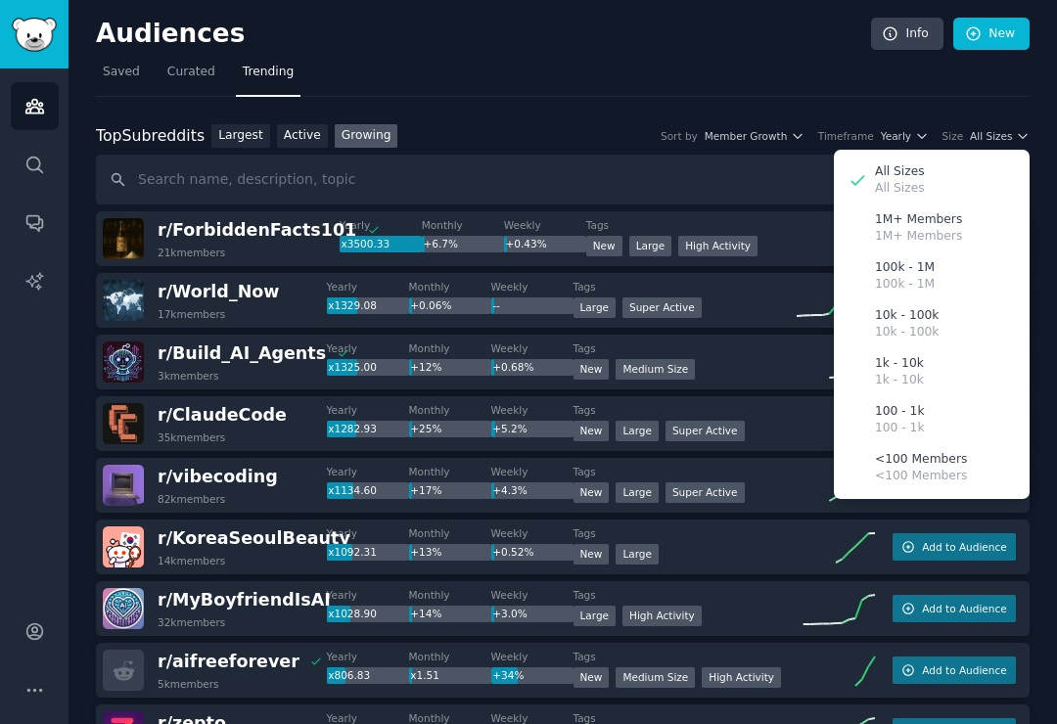
click at [906, 307] on p "10k - 100k" at bounding box center [907, 316] width 64 height 18
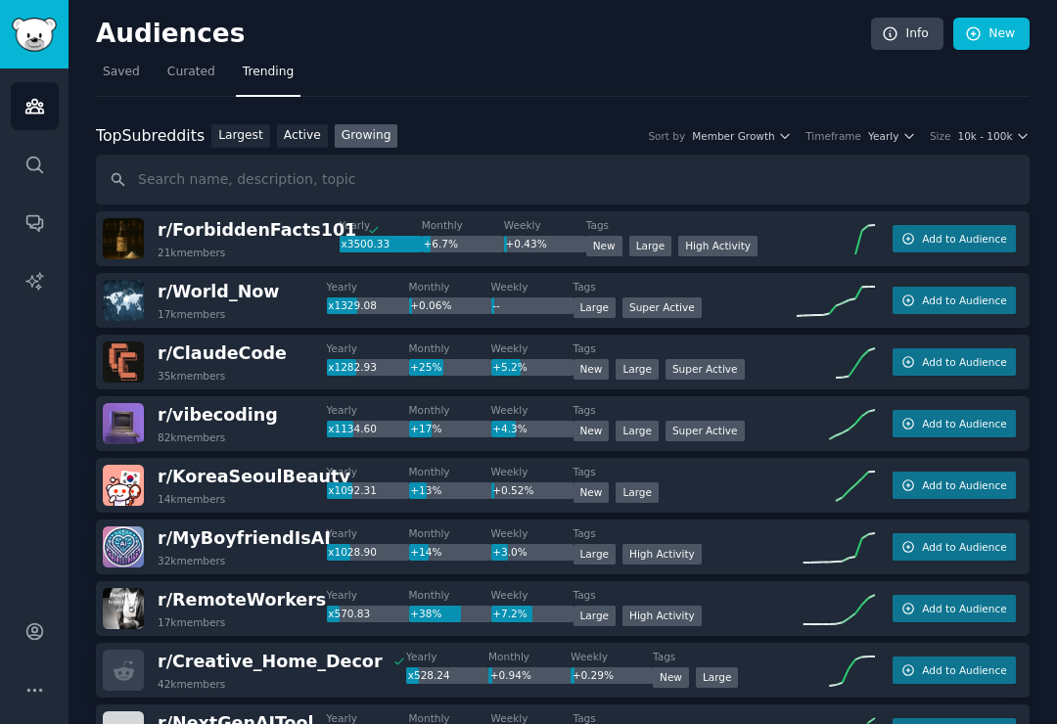
click at [968, 129] on span "10k - 100k" at bounding box center [984, 136] width 55 height 14
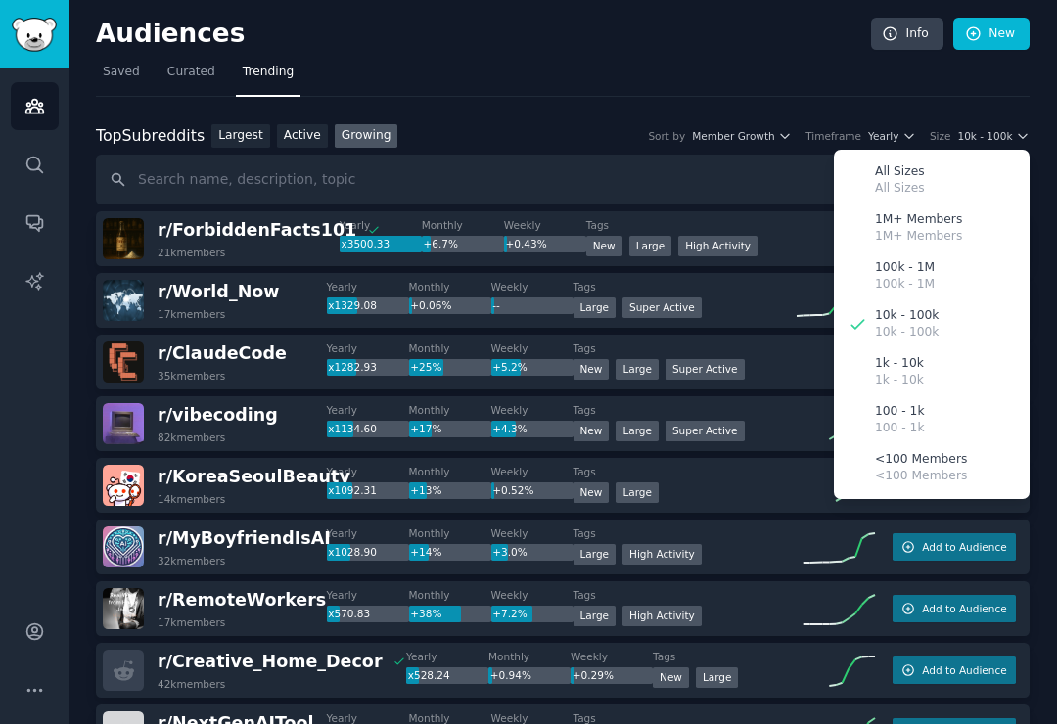
click at [919, 259] on p "100k - 1M" at bounding box center [905, 268] width 60 height 18
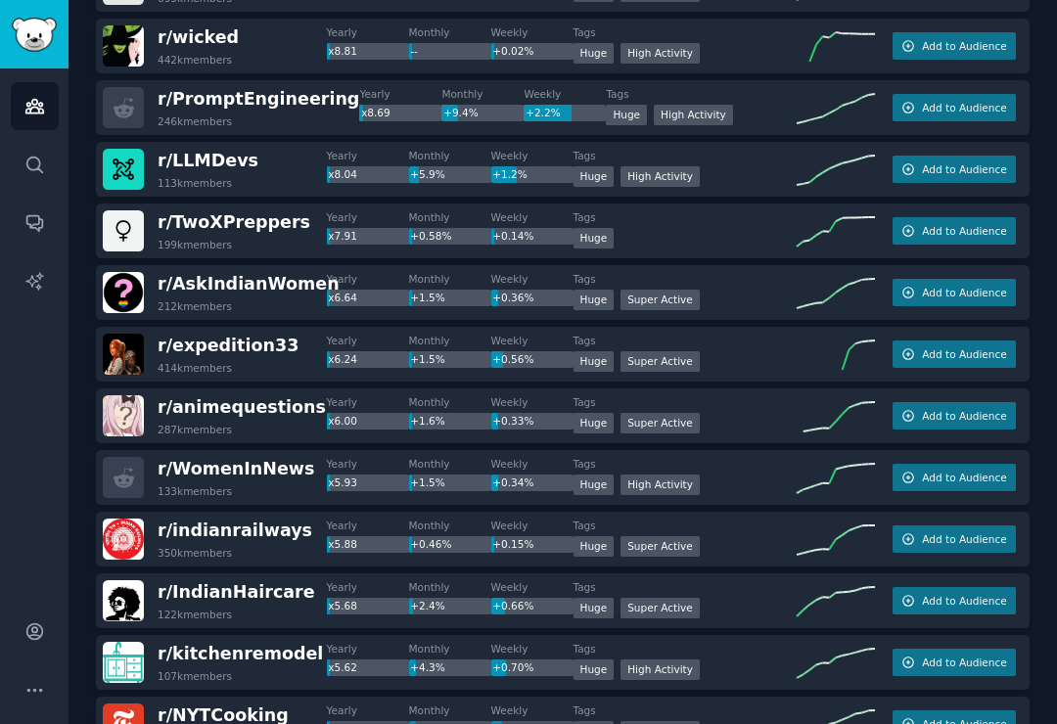
scroll to position [2106, 0]
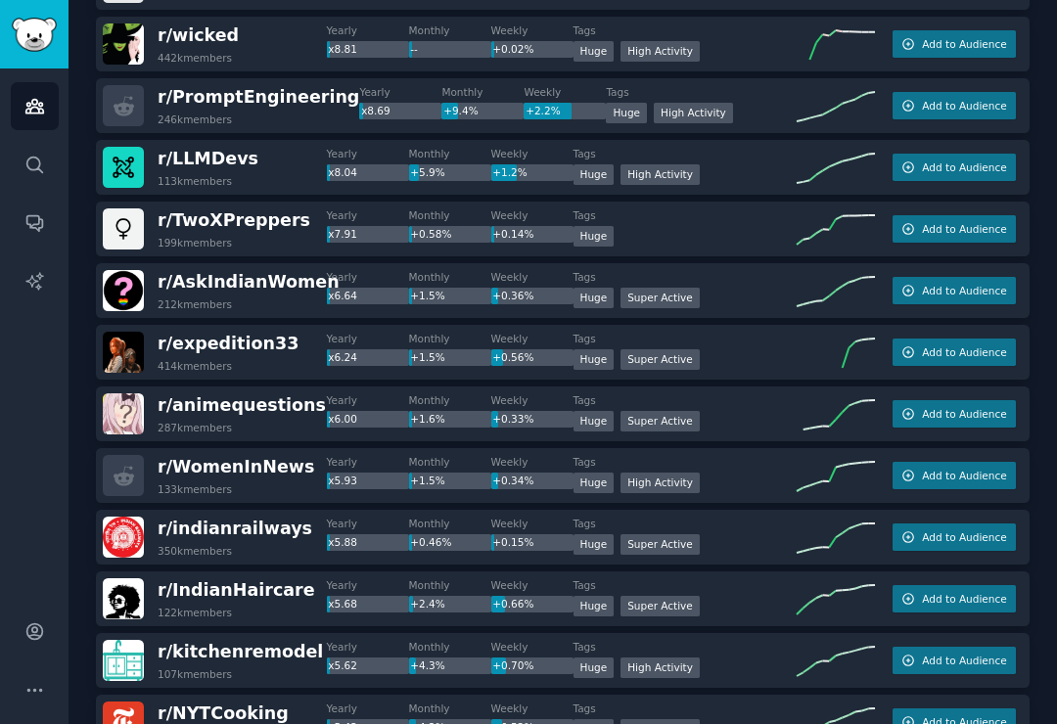
click at [911, 469] on icon "button" at bounding box center [908, 476] width 14 height 14
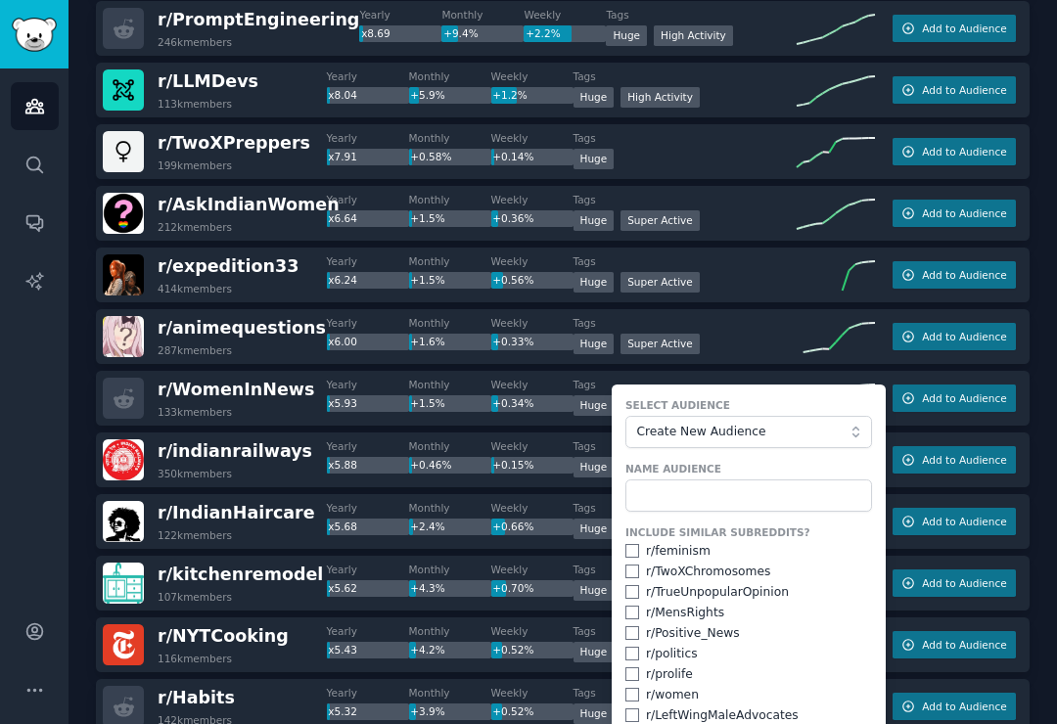
scroll to position [2204, 0]
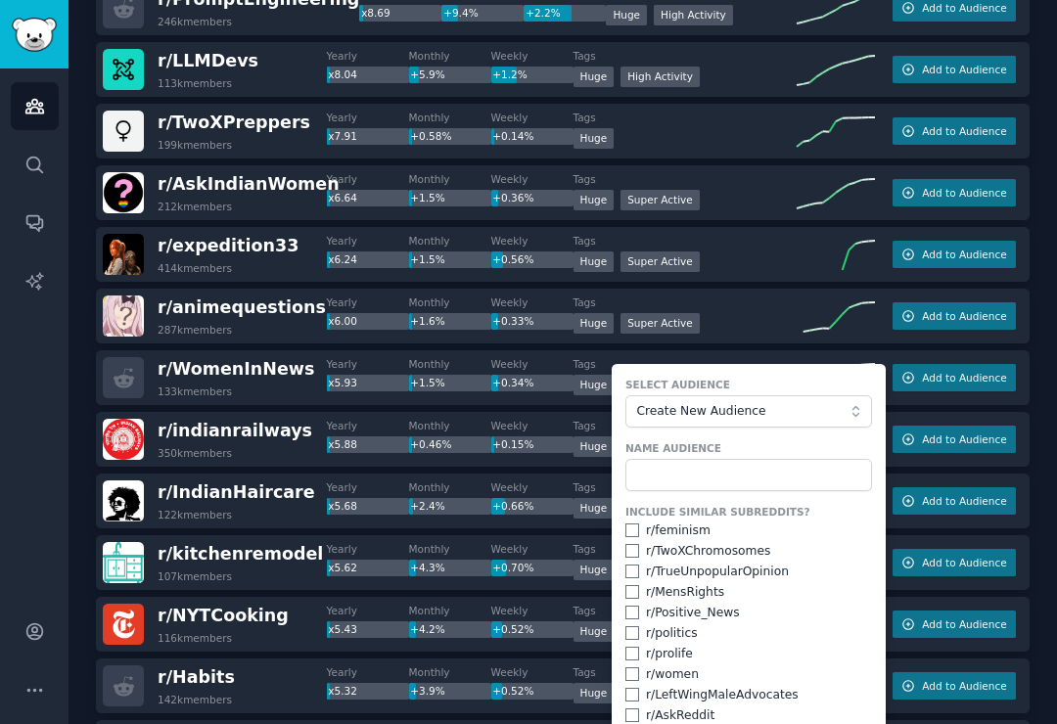
click at [752, 244] on div "r/ expedition33 414k members Yearly x6.24 Monthly +1.5% Weekly +0.56% Tags Huge…" at bounding box center [563, 254] width 934 height 55
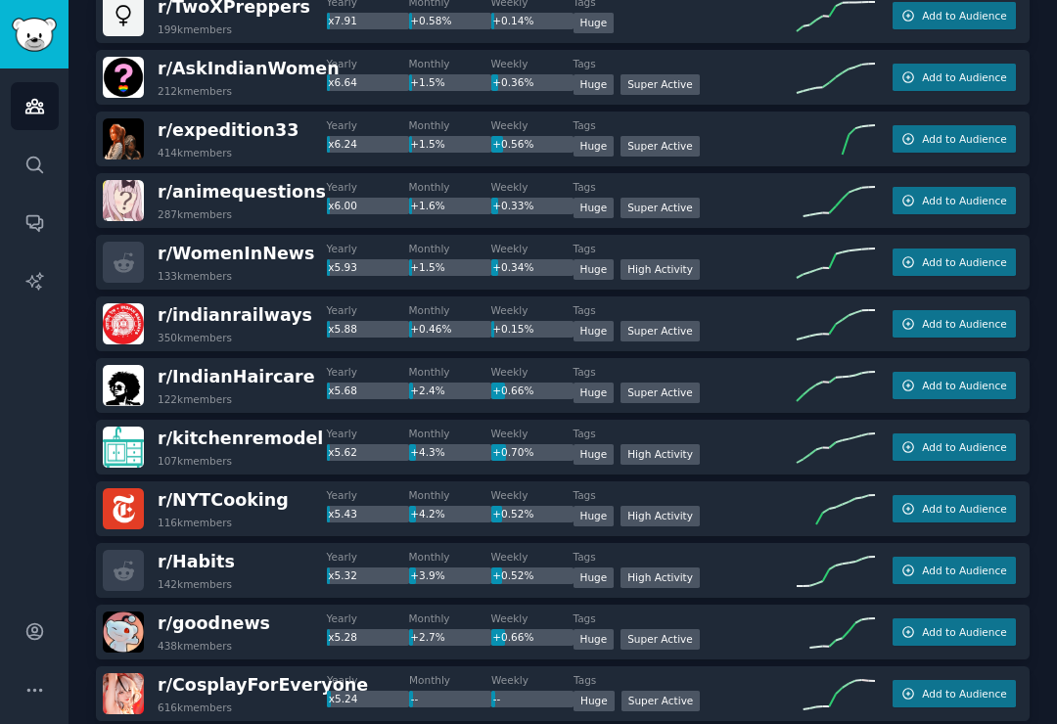
scroll to position [2328, 0]
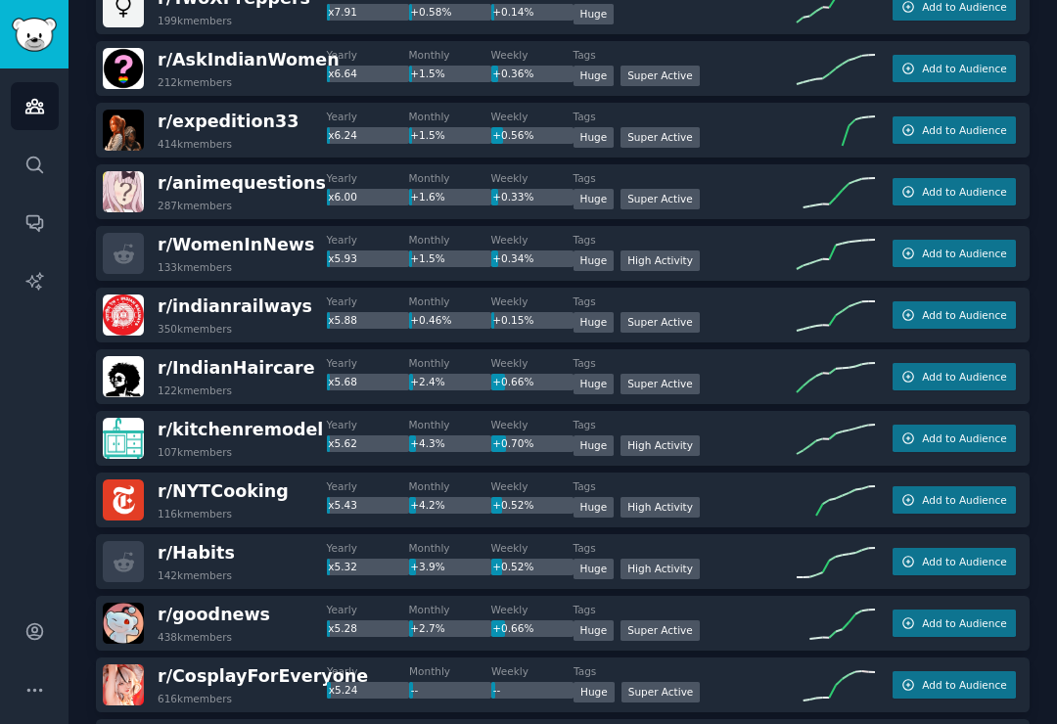
click at [912, 434] on icon "button" at bounding box center [908, 439] width 11 height 11
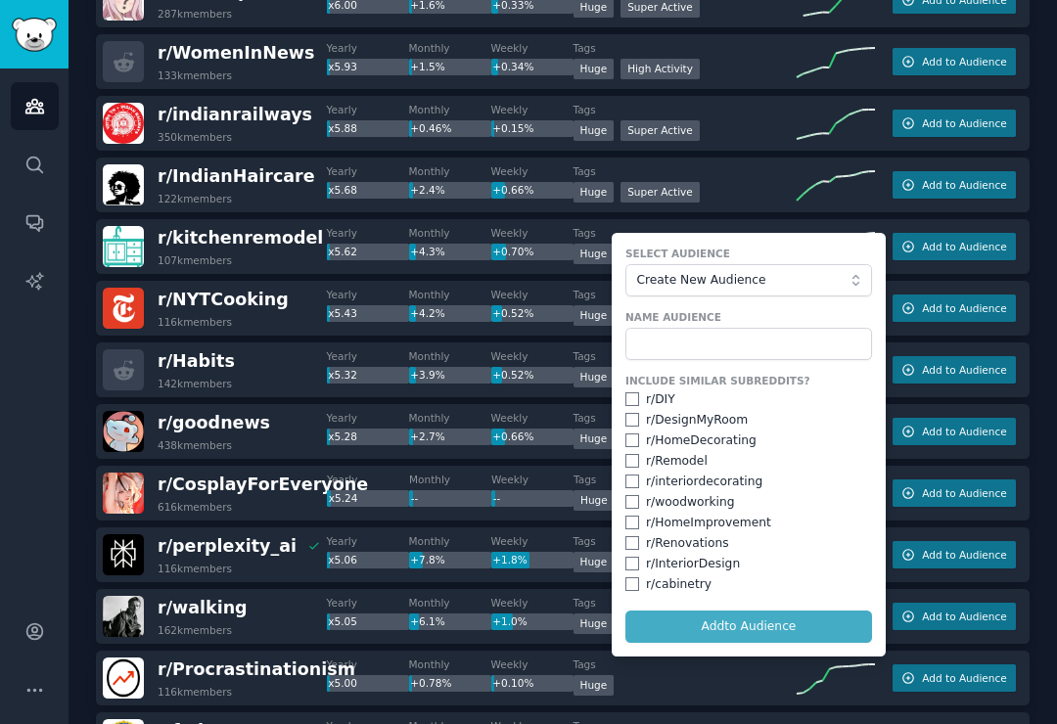
scroll to position [2520, 0]
click at [725, 328] on input "text" at bounding box center [748, 344] width 247 height 33
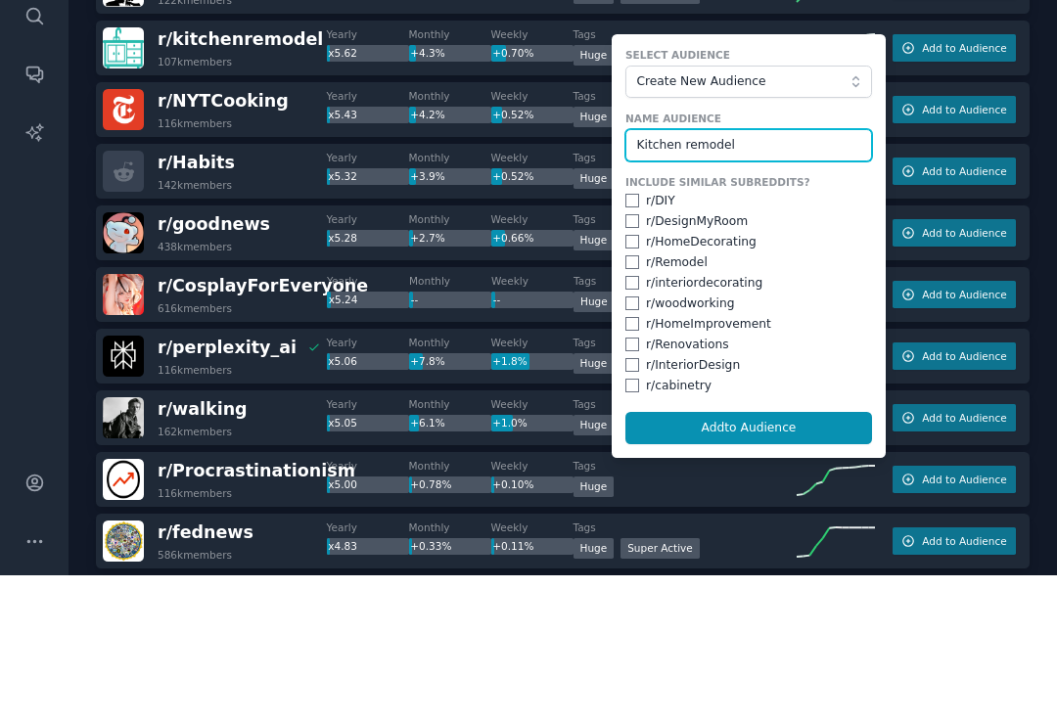
scroll to position [2576, 0]
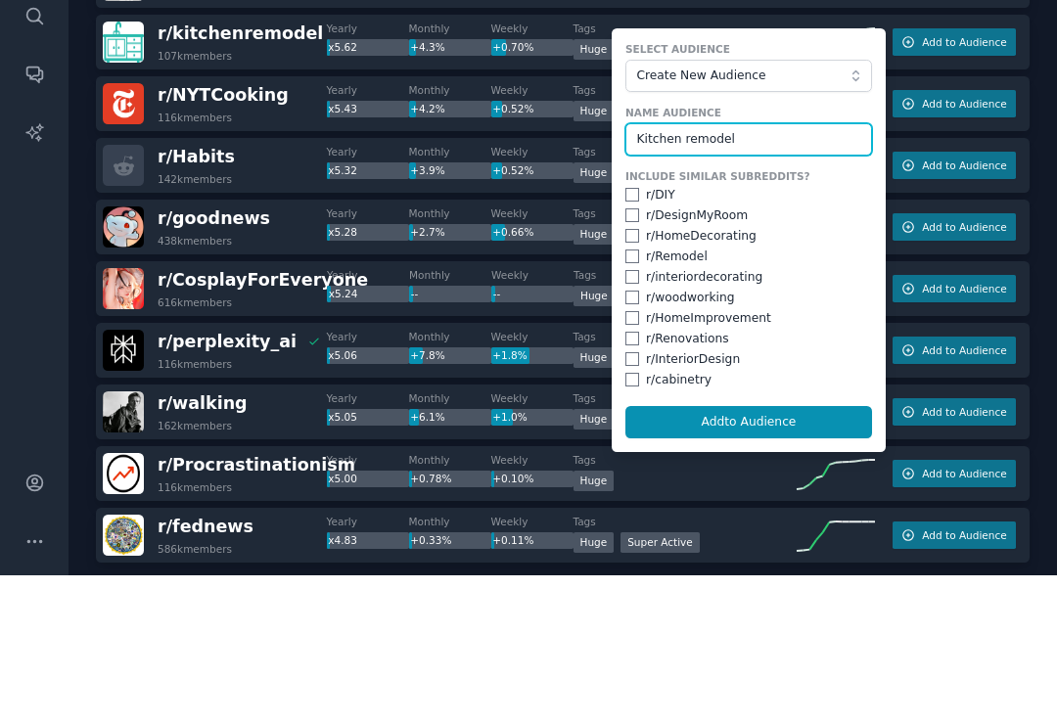
type input "Kitchen remodel"
click at [634, 439] on input "checkbox" at bounding box center [632, 446] width 14 height 14
checkbox input "true"
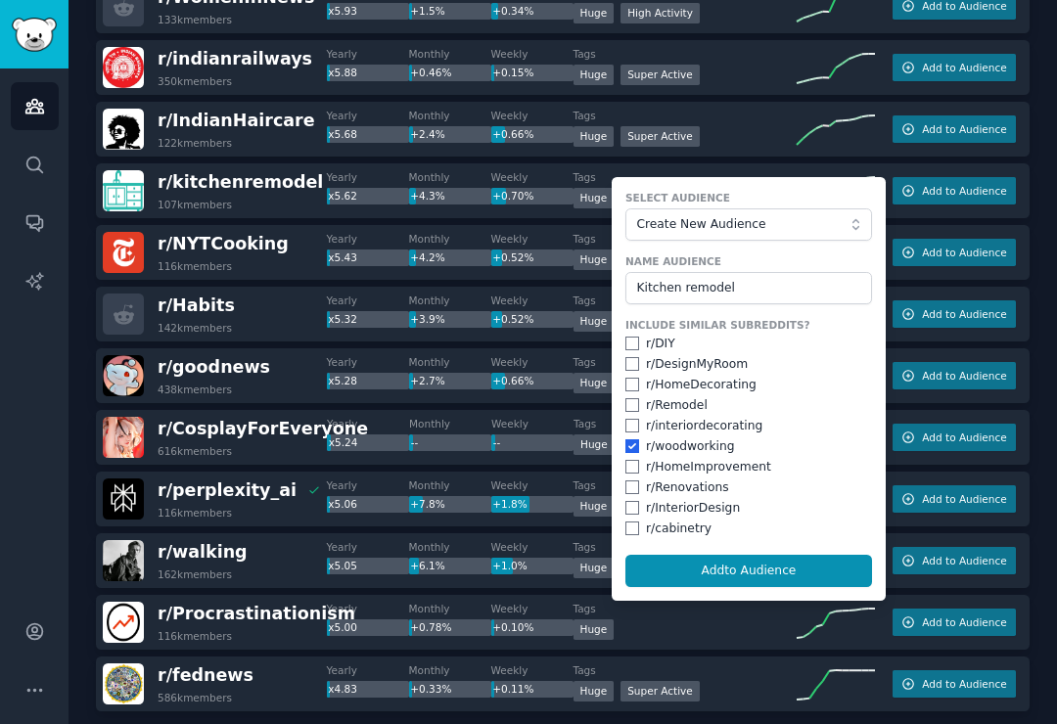
click at [637, 460] on input "checkbox" at bounding box center [632, 467] width 14 height 14
checkbox input "true"
click at [630, 481] on input "checkbox" at bounding box center [632, 488] width 14 height 14
checkbox input "true"
click at [634, 501] on input "checkbox" at bounding box center [632, 508] width 14 height 14
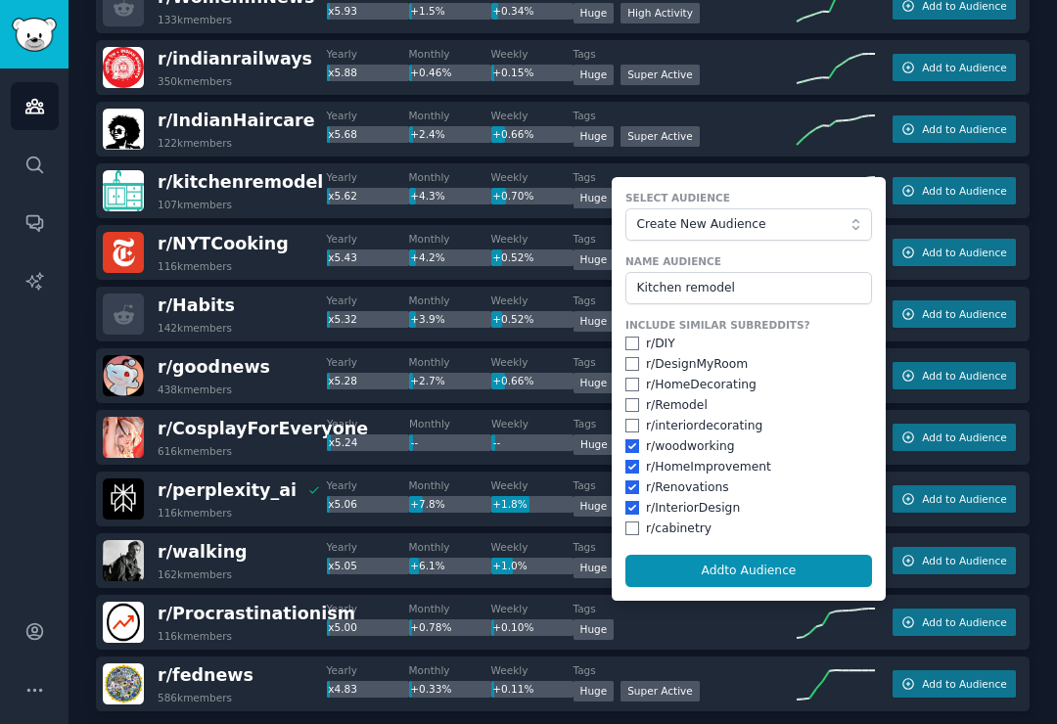
checkbox input "true"
click at [638, 522] on input "checkbox" at bounding box center [632, 529] width 14 height 14
checkbox input "true"
click at [634, 398] on input "checkbox" at bounding box center [632, 405] width 14 height 14
checkbox input "true"
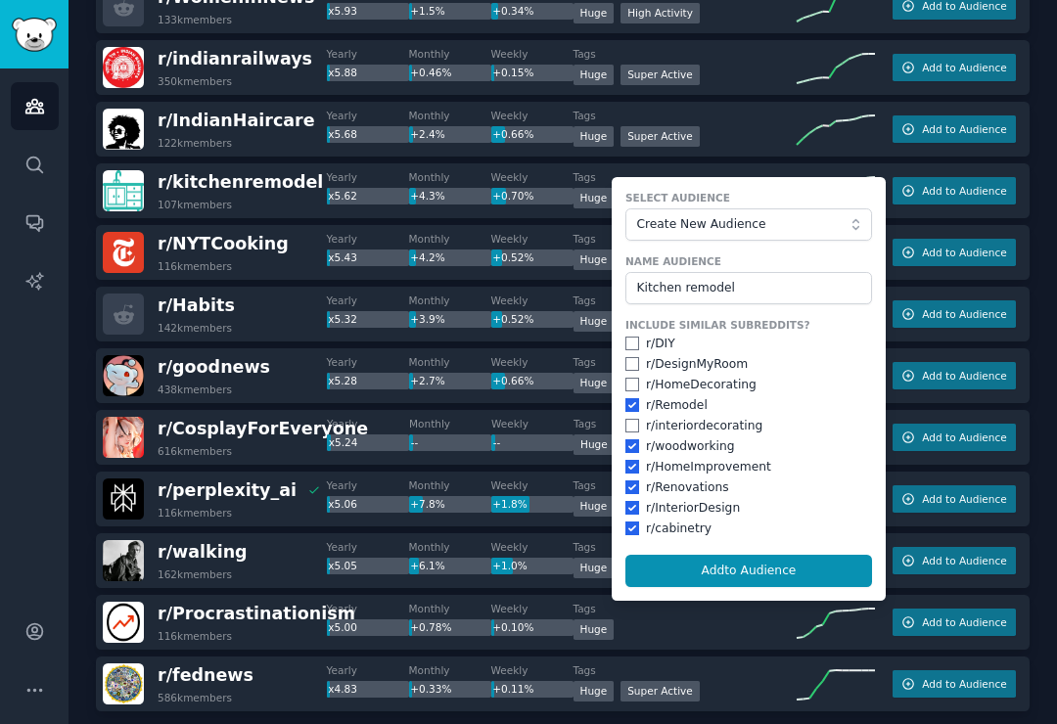
click at [633, 357] on input "checkbox" at bounding box center [632, 364] width 14 height 14
checkbox input "true"
click at [633, 378] on input "checkbox" at bounding box center [632, 385] width 14 height 14
checkbox input "true"
click at [633, 357] on input "checkbox" at bounding box center [632, 364] width 14 height 14
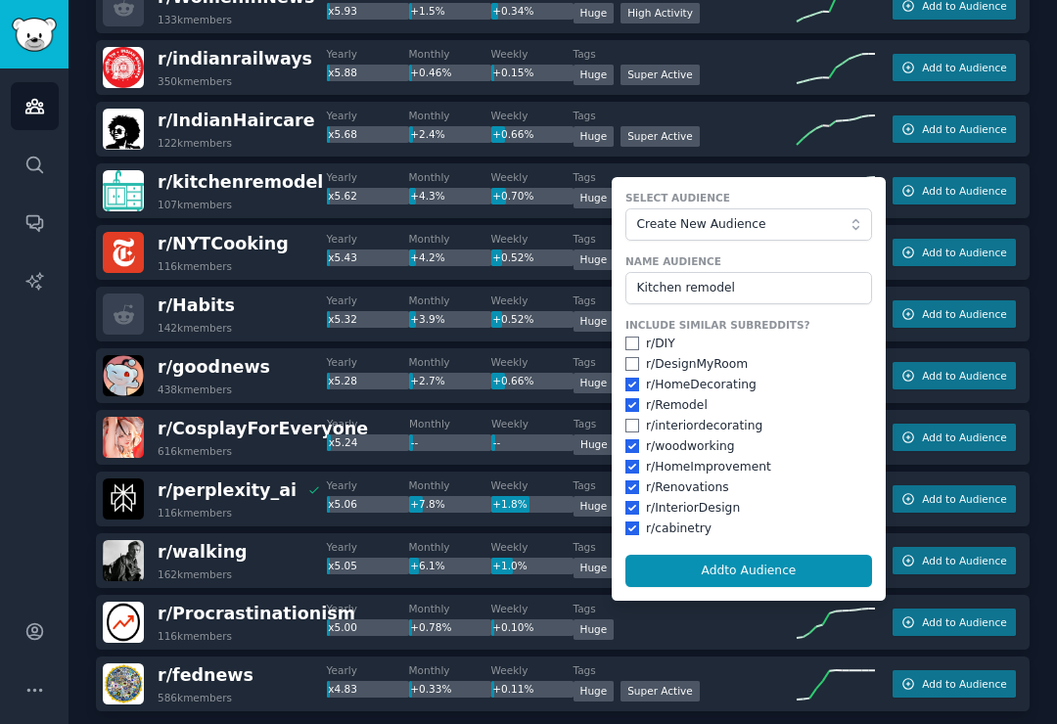
checkbox input "false"
click at [633, 398] on input "checkbox" at bounding box center [632, 405] width 14 height 14
checkbox input "false"
click at [631, 439] on input "checkbox" at bounding box center [632, 446] width 14 height 14
checkbox input "false"
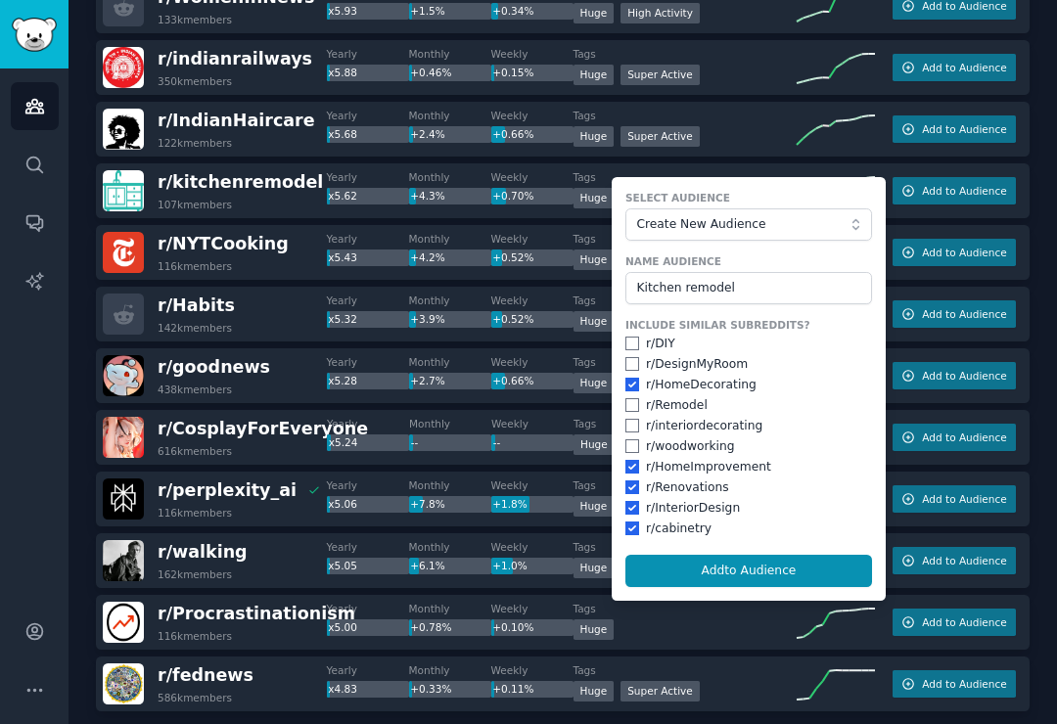
click at [633, 481] on input "checkbox" at bounding box center [632, 488] width 14 height 14
checkbox input "false"
click at [630, 501] on input "checkbox" at bounding box center [632, 508] width 14 height 14
checkbox input "false"
click at [634, 522] on input "checkbox" at bounding box center [632, 529] width 14 height 14
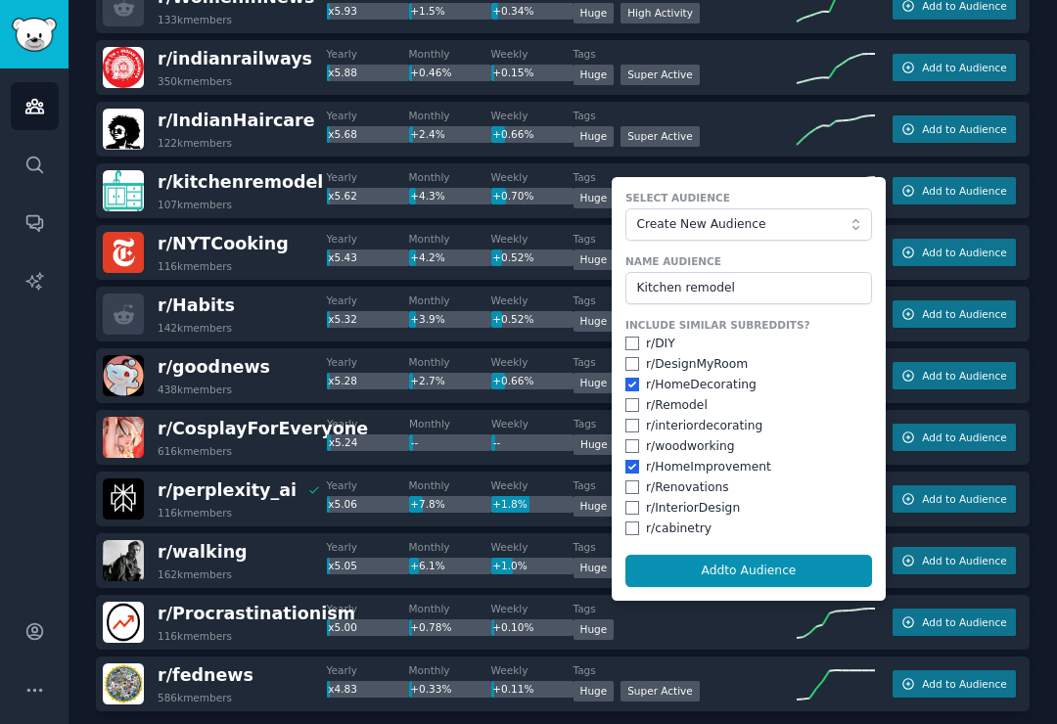
checkbox input "false"
click at [669, 555] on button "Add to Audience" at bounding box center [748, 571] width 247 height 33
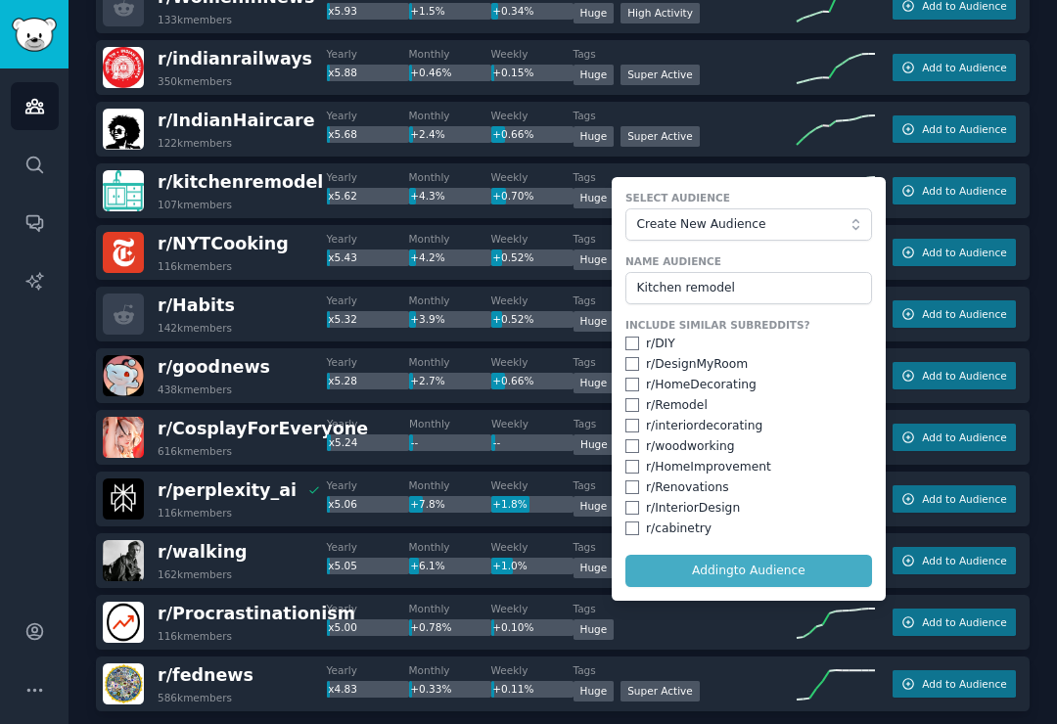
checkbox input "false"
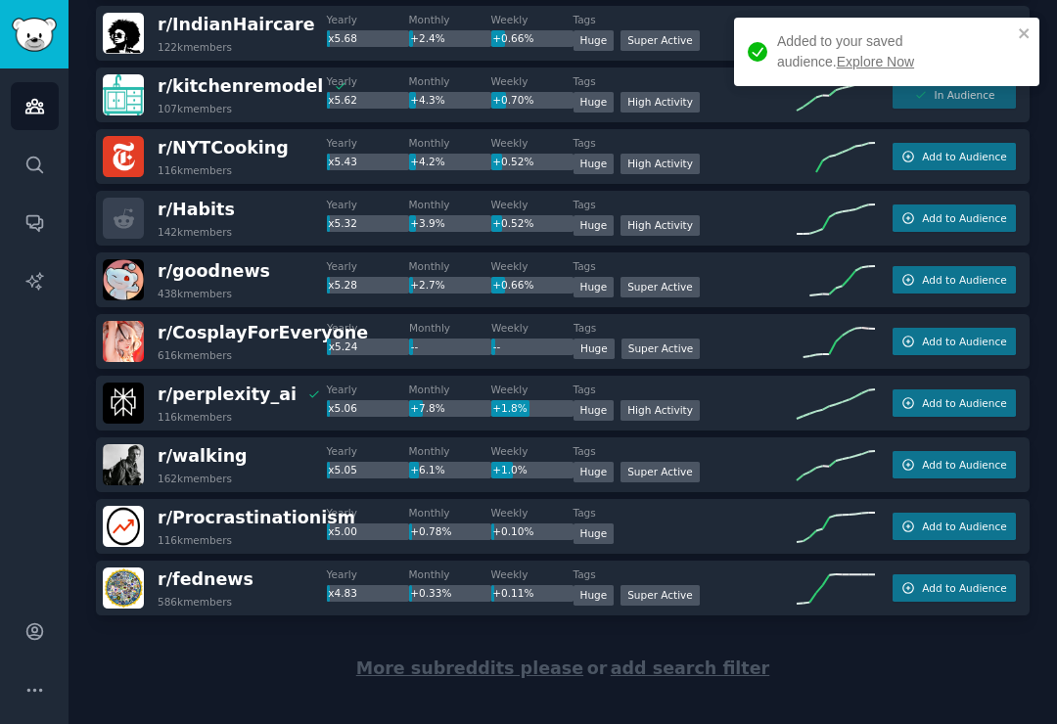
scroll to position [2665, 0]
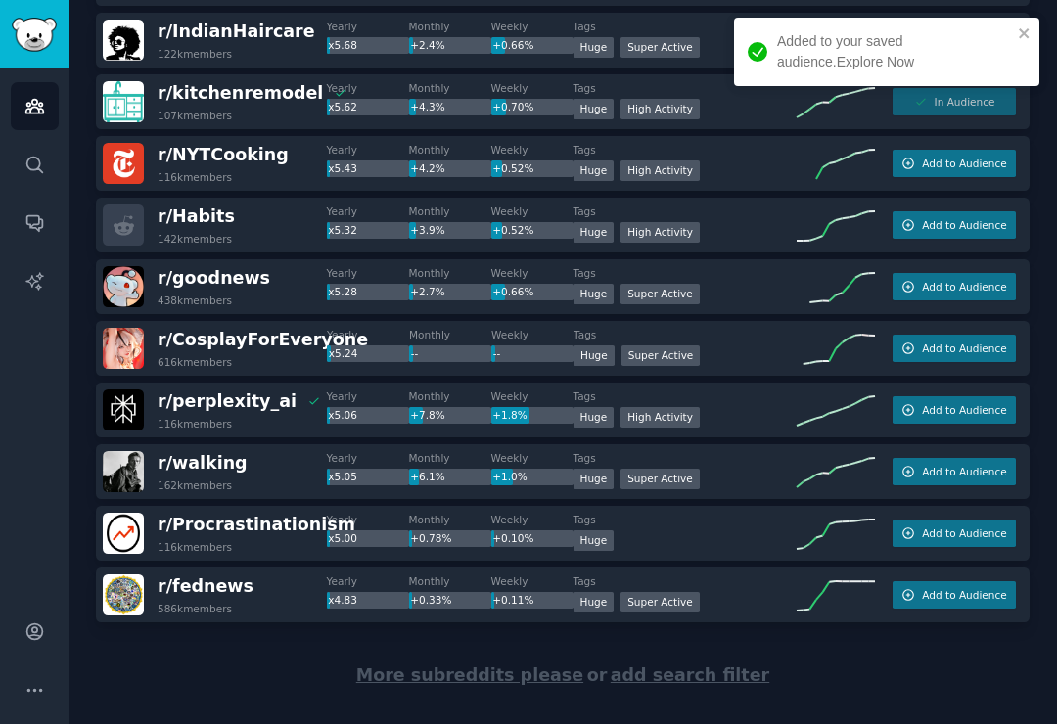
click at [498, 665] on span "More subreddits please" at bounding box center [469, 675] width 227 height 20
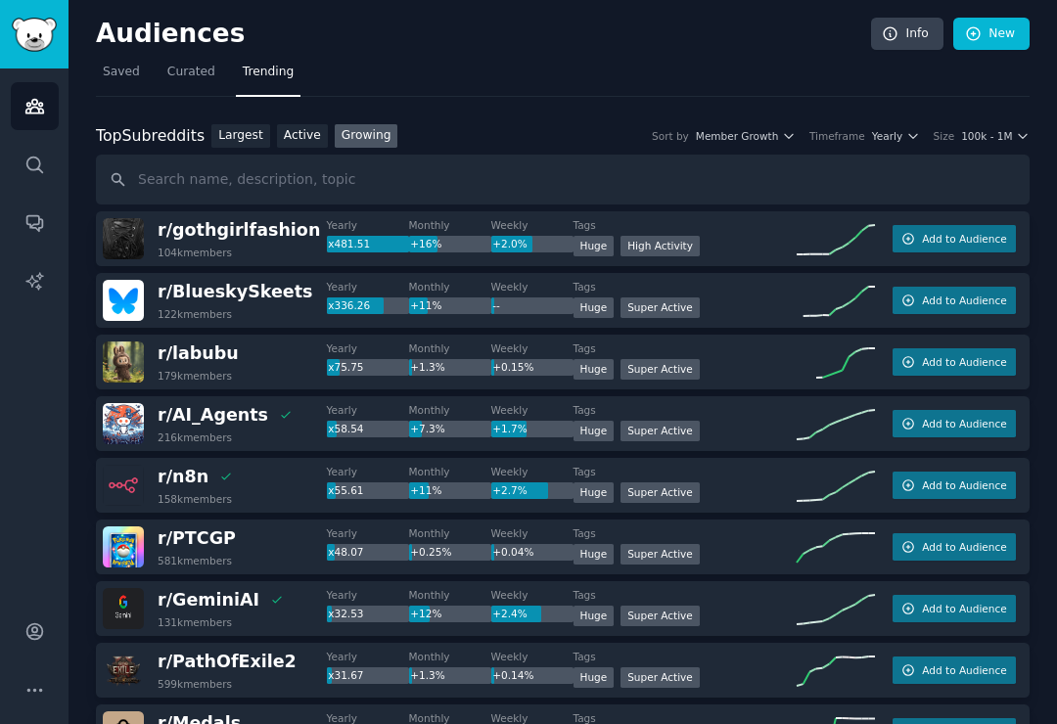
scroll to position [0, 0]
click at [206, 64] on span "Curated" at bounding box center [191, 73] width 48 height 18
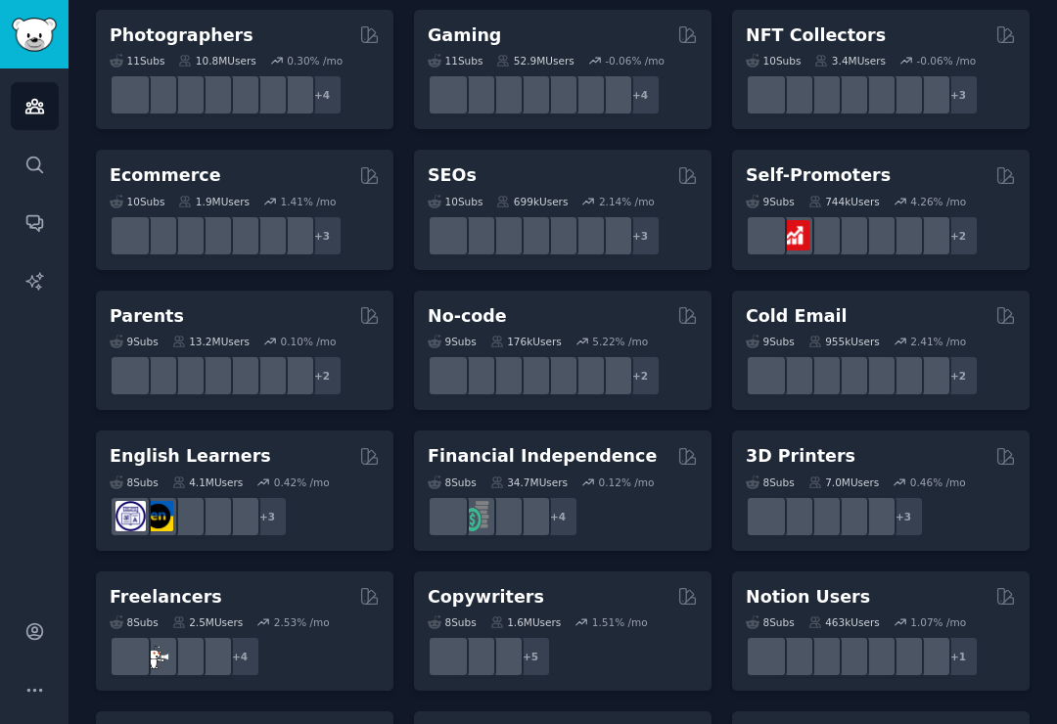
scroll to position [850, 0]
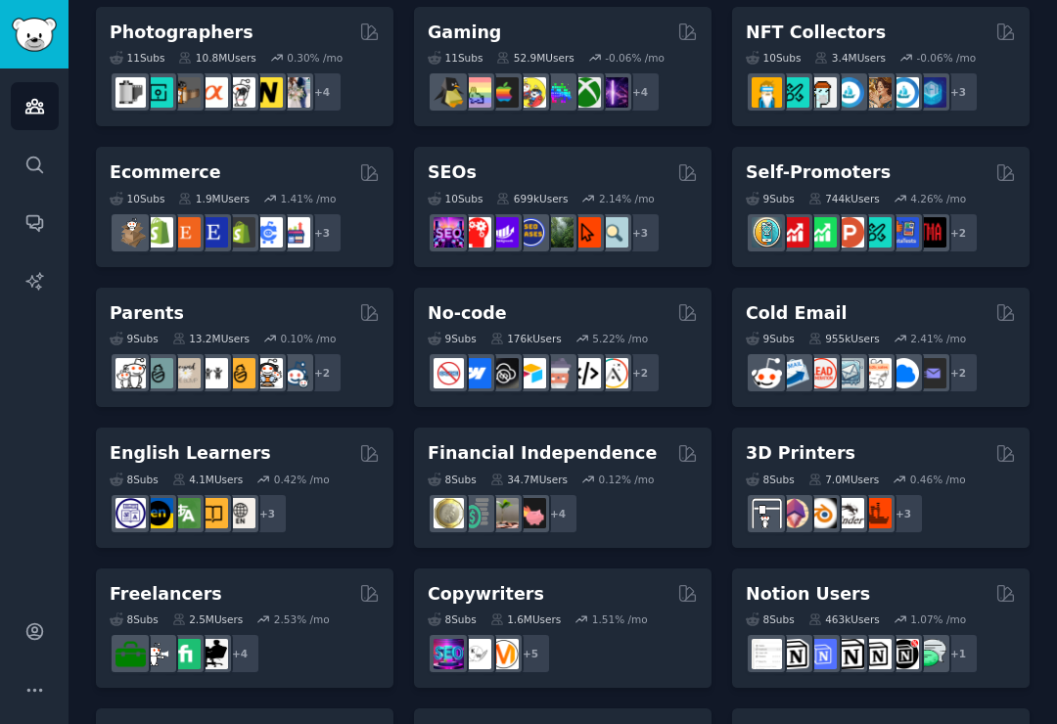
click at [851, 192] on div "744k Users" at bounding box center [843, 199] width 71 height 14
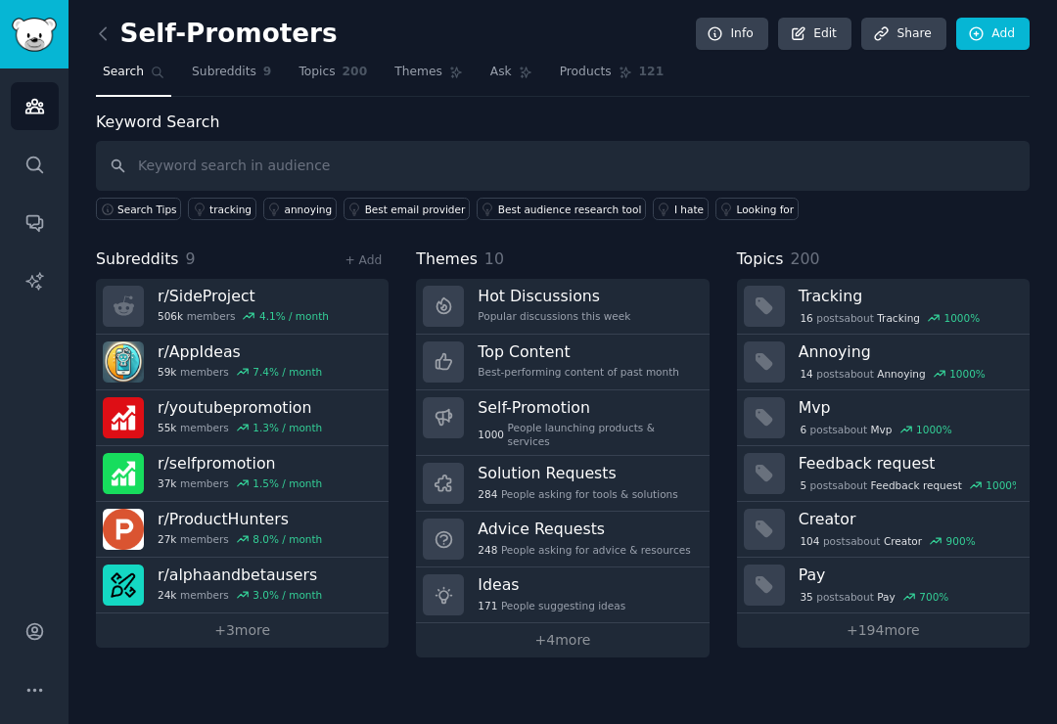
click at [247, 614] on link "+ 3 more" at bounding box center [242, 631] width 293 height 34
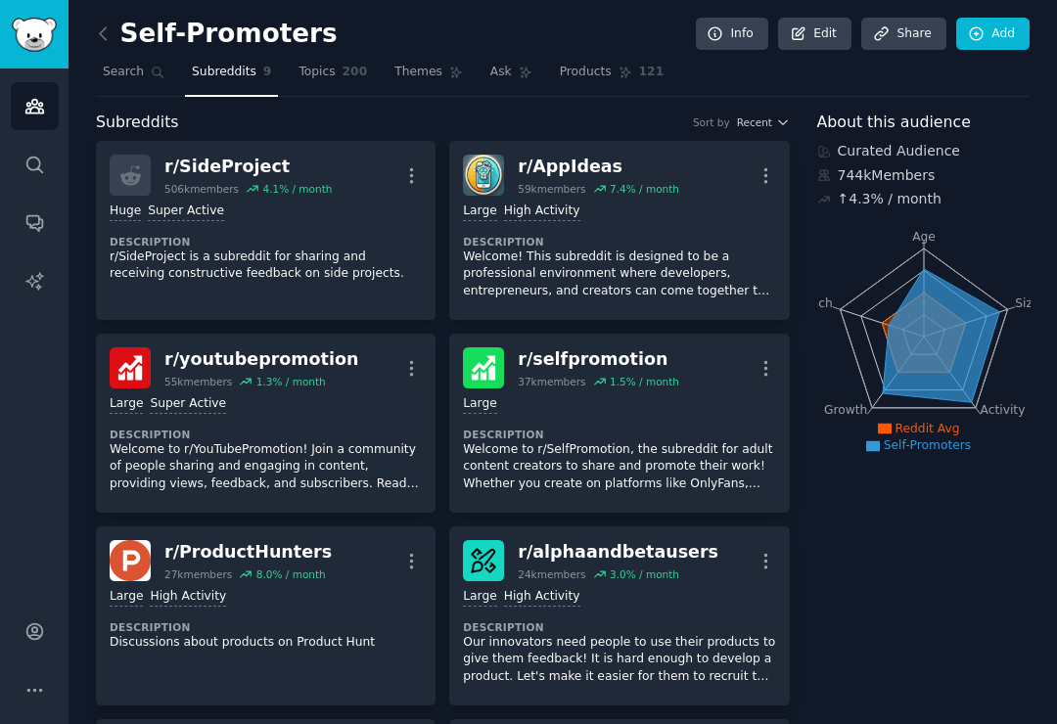
click at [109, 23] on icon at bounding box center [103, 33] width 21 height 21
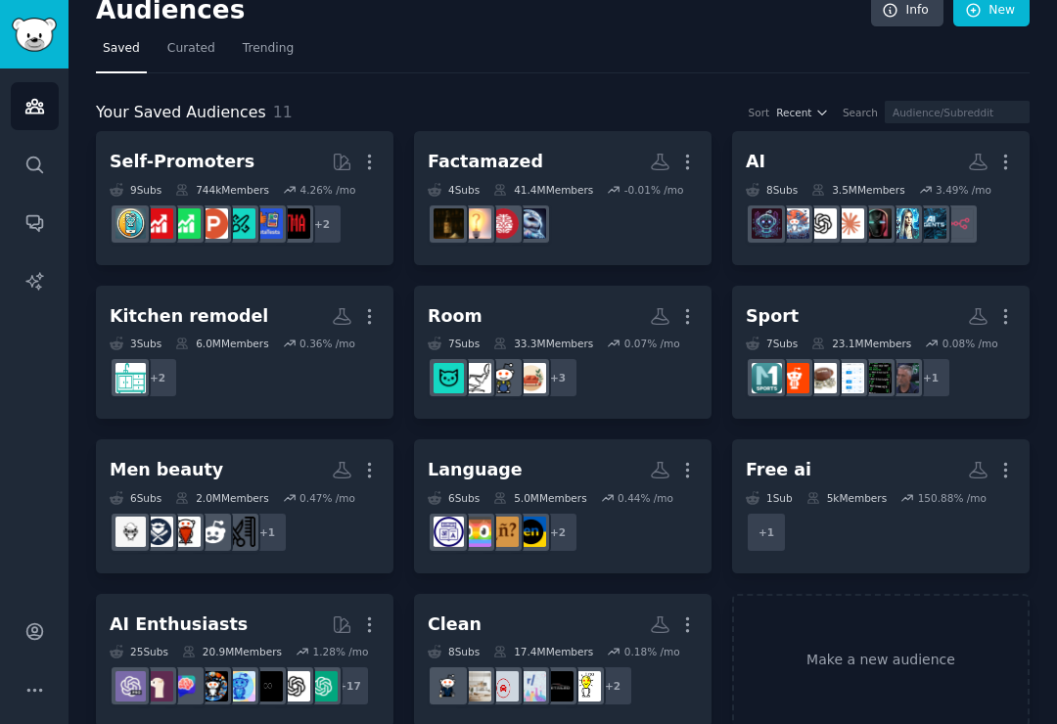
scroll to position [23, 0]
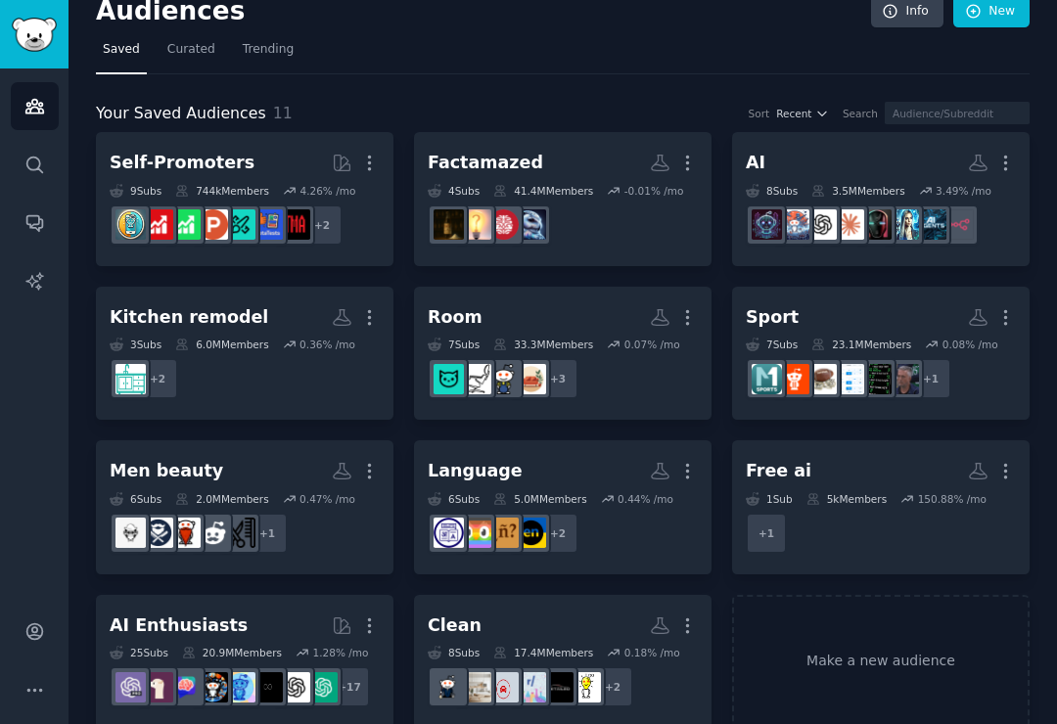
click at [199, 51] on span "Curated" at bounding box center [191, 50] width 48 height 18
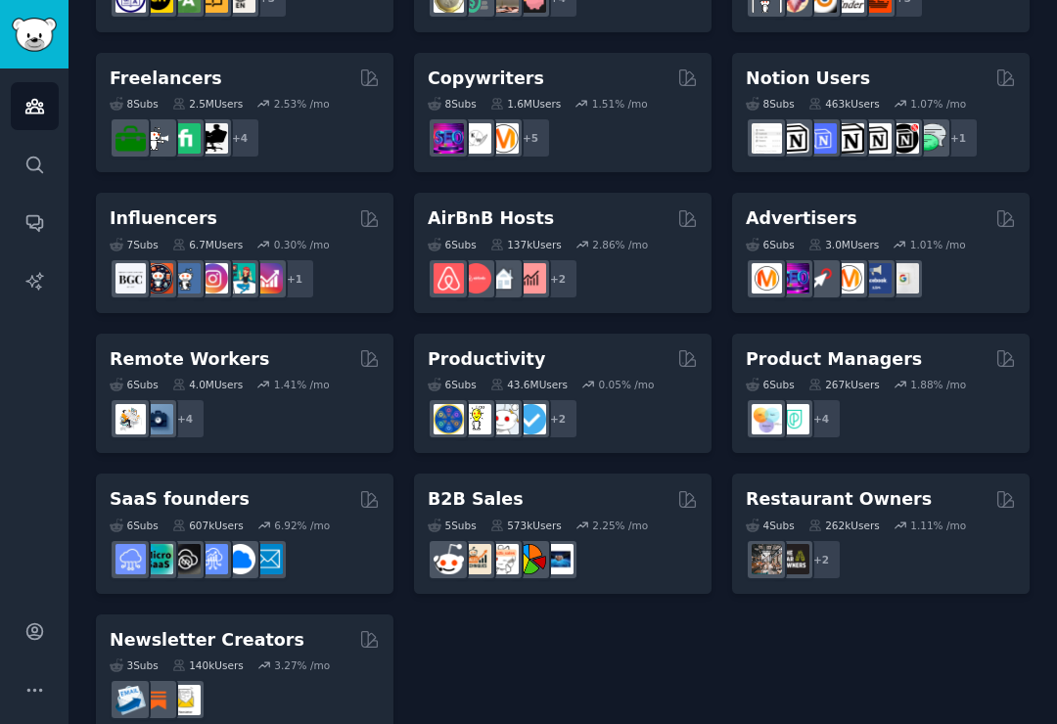
scroll to position [1365, 0]
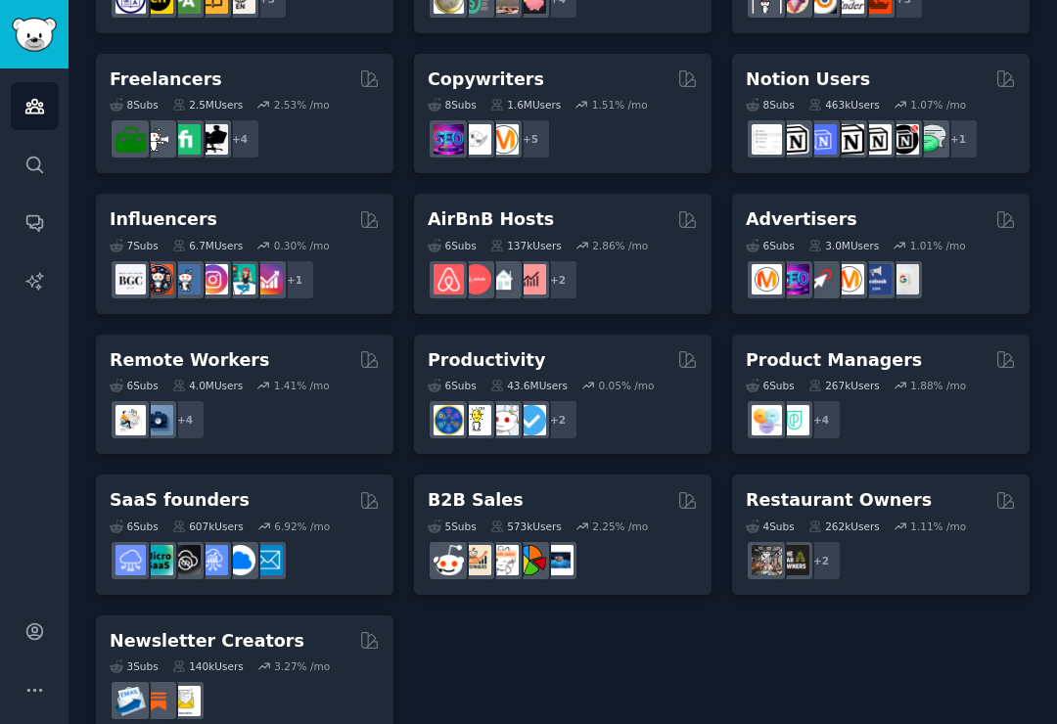
click at [611, 391] on div "6 Sub s 43.6M Users 0.05 % /mo + 2" at bounding box center [563, 406] width 270 height 69
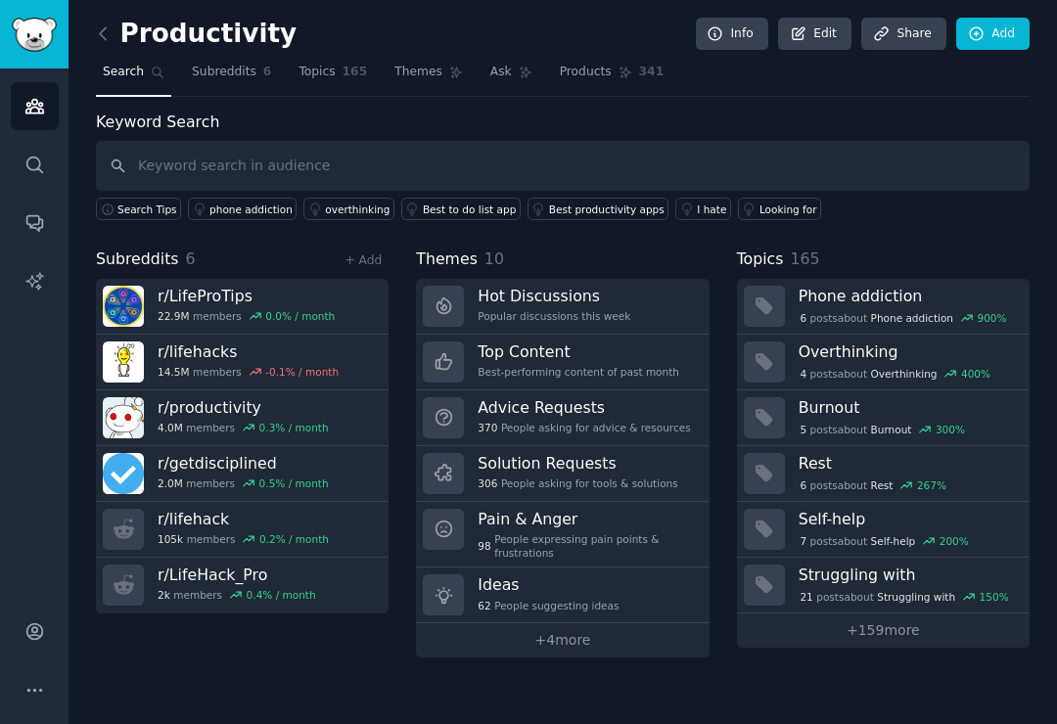
click at [529, 641] on link "+ 4 more" at bounding box center [562, 640] width 293 height 34
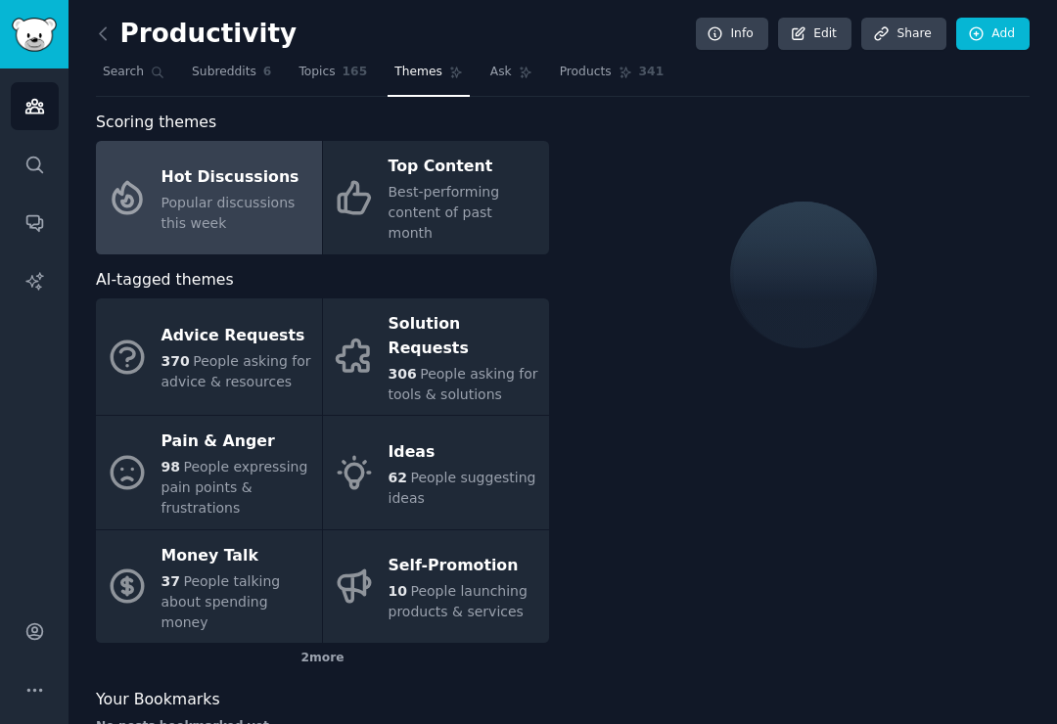
click at [107, 37] on icon at bounding box center [103, 33] width 21 height 21
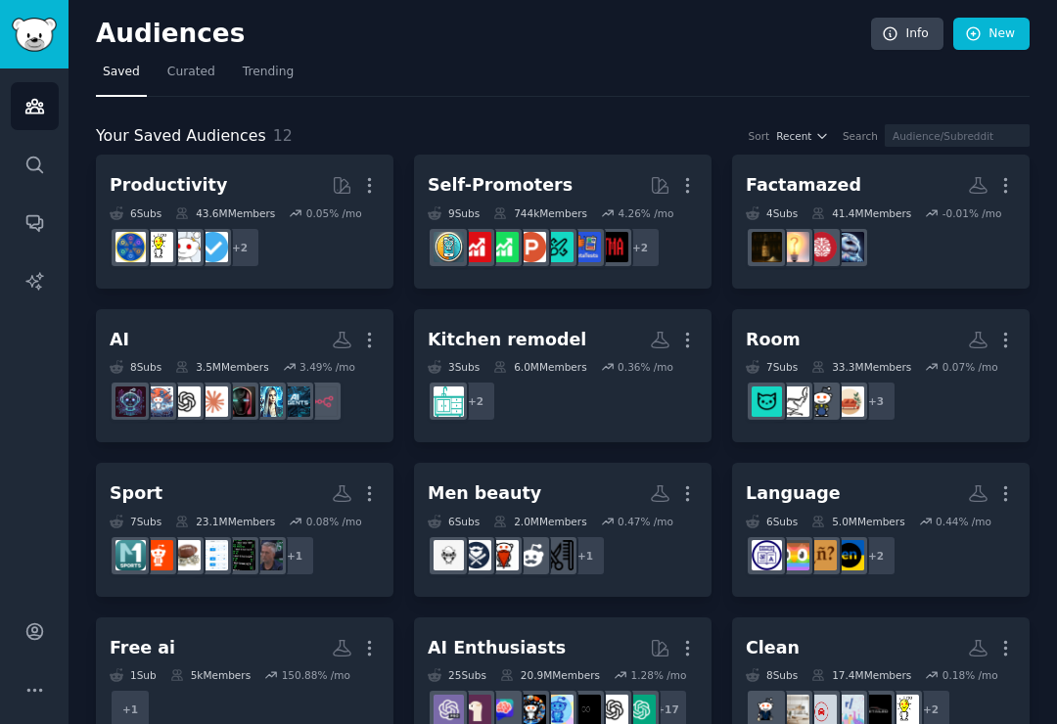
click at [191, 64] on span "Curated" at bounding box center [191, 73] width 48 height 18
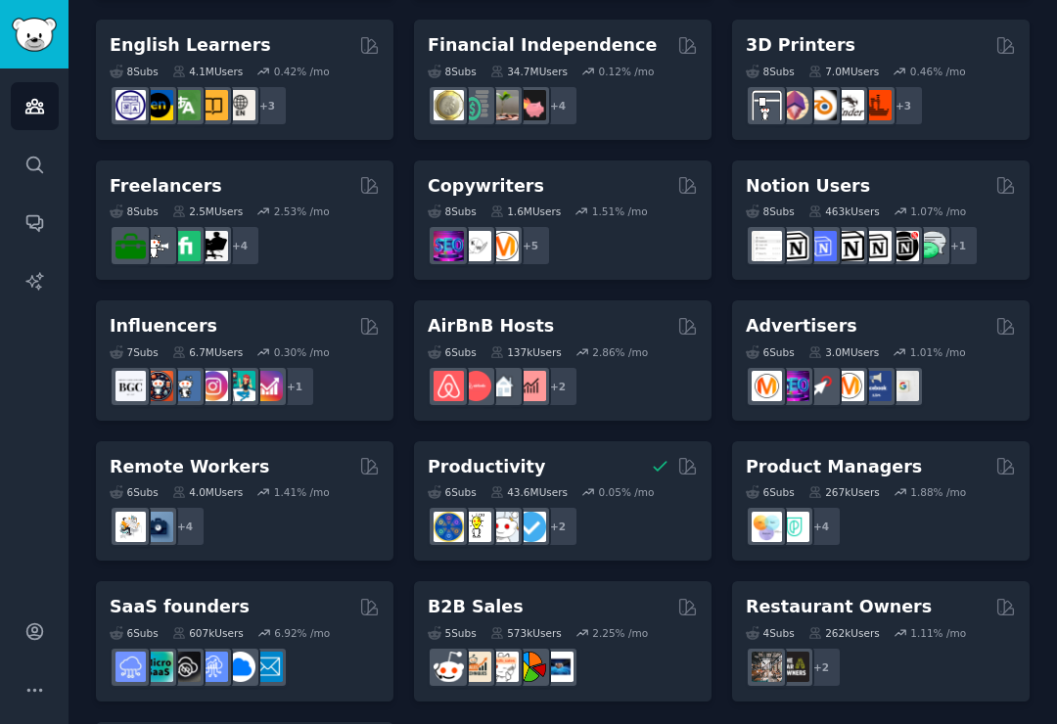
scroll to position [1258, 0]
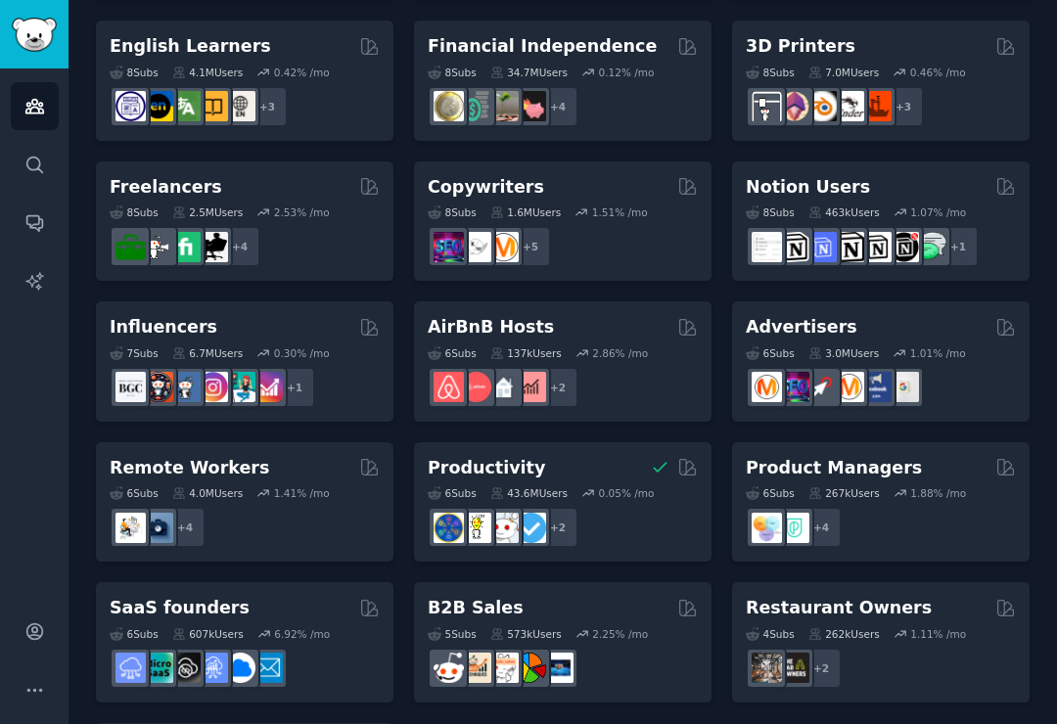
click at [324, 648] on div at bounding box center [245, 668] width 270 height 41
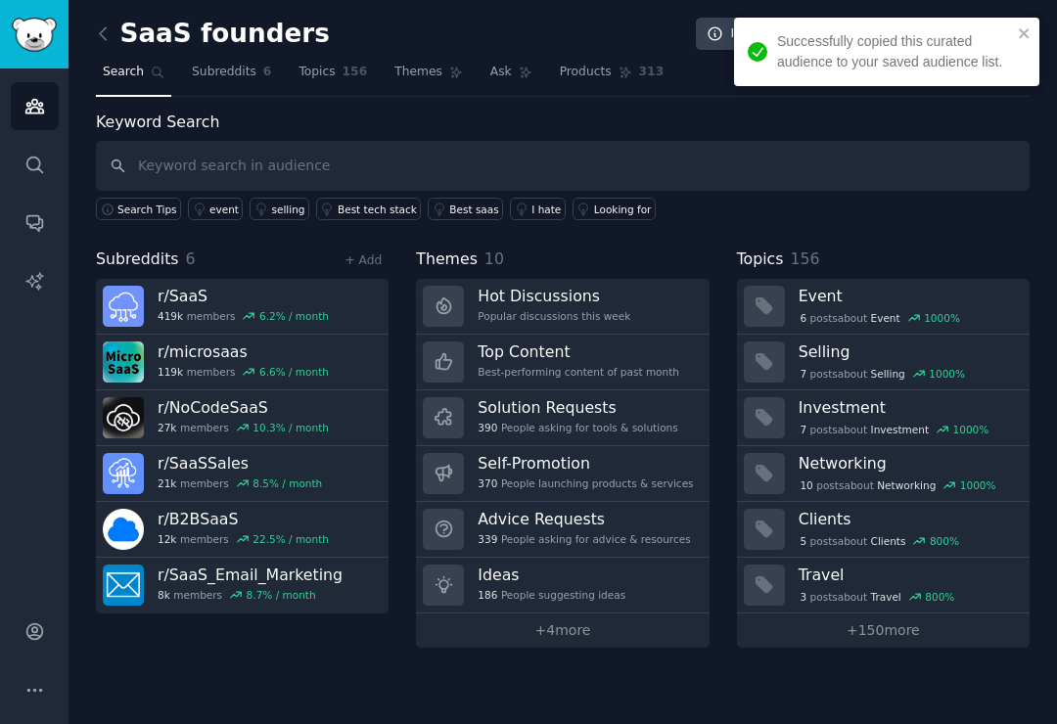
click at [251, 286] on h3 "r/ SaaS" at bounding box center [243, 296] width 171 height 21
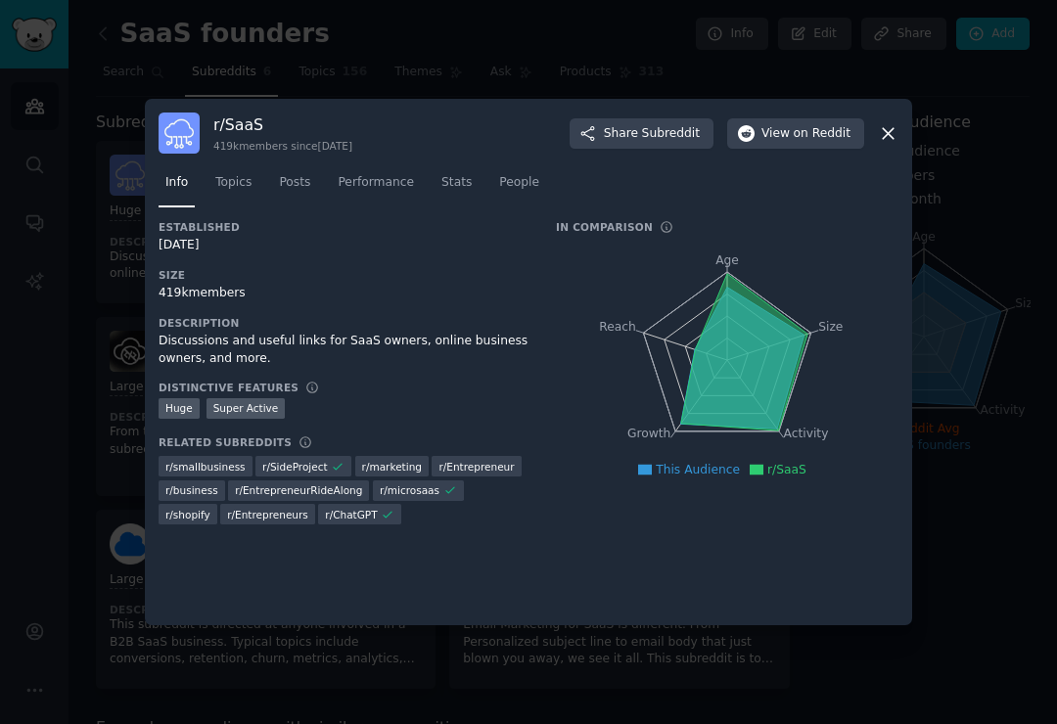
click at [800, 135] on button "View on Reddit" at bounding box center [795, 133] width 137 height 31
click at [893, 144] on icon at bounding box center [888, 133] width 21 height 21
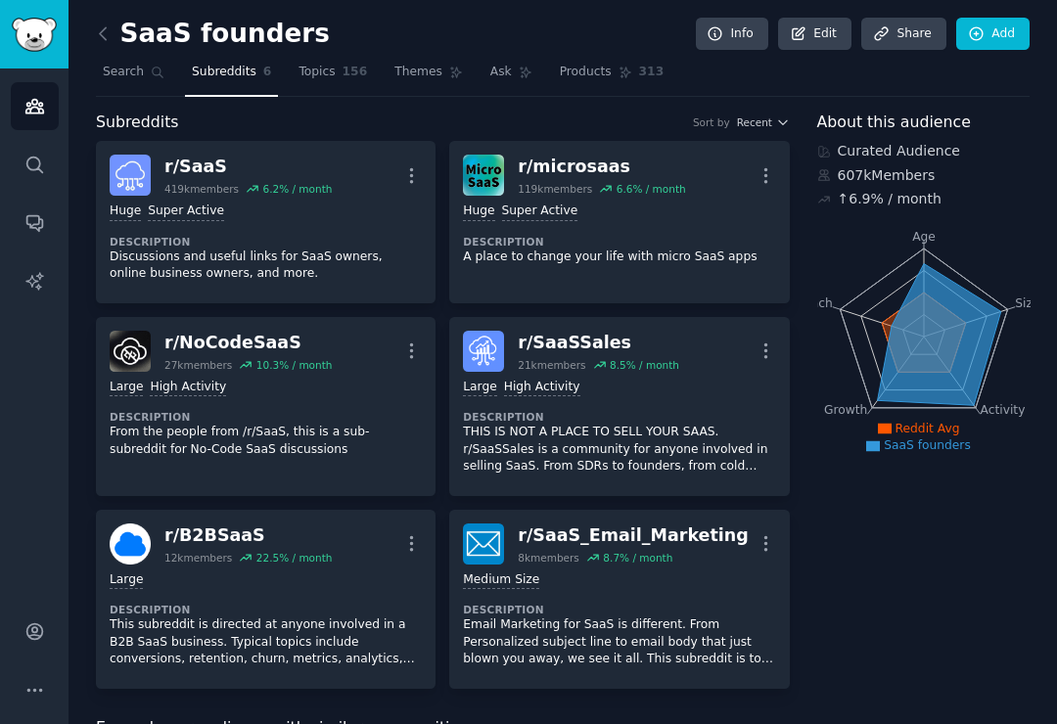
click at [104, 38] on icon at bounding box center [103, 33] width 6 height 12
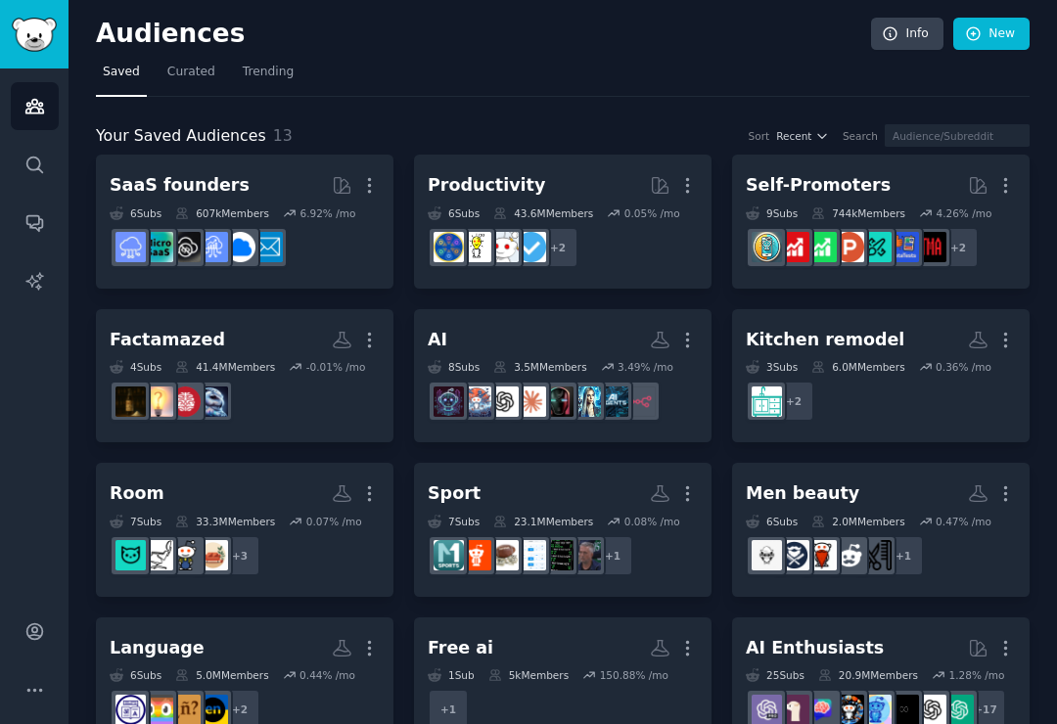
click at [106, 39] on h2 "Audiences" at bounding box center [483, 34] width 775 height 31
click at [189, 82] on link "Curated" at bounding box center [191, 77] width 62 height 40
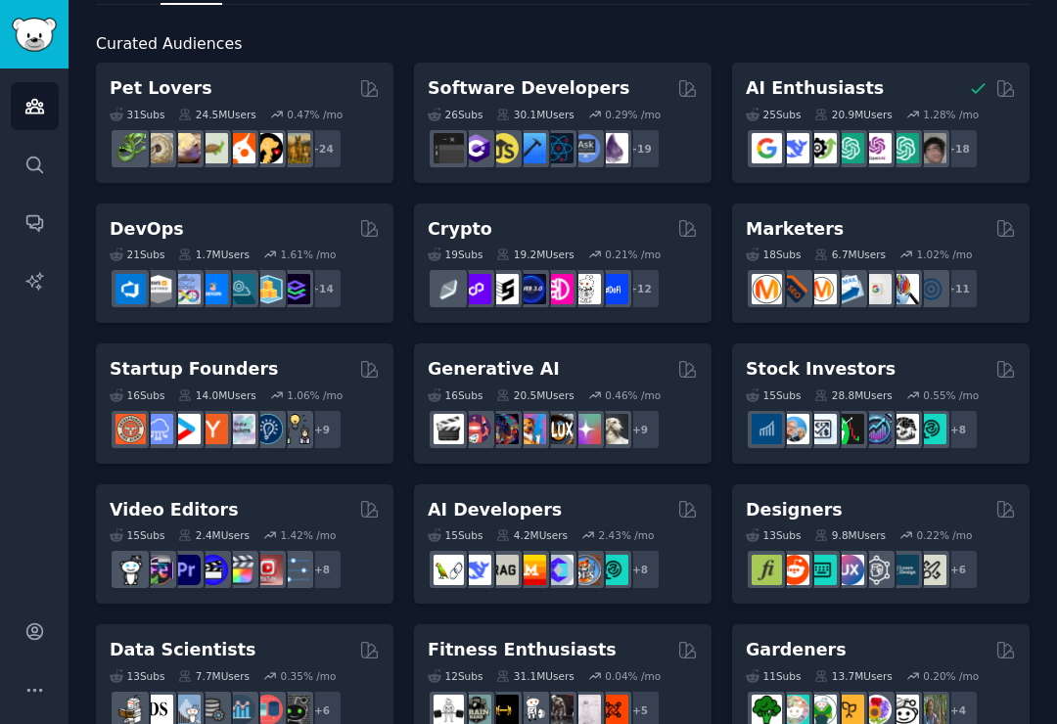
scroll to position [85, 0]
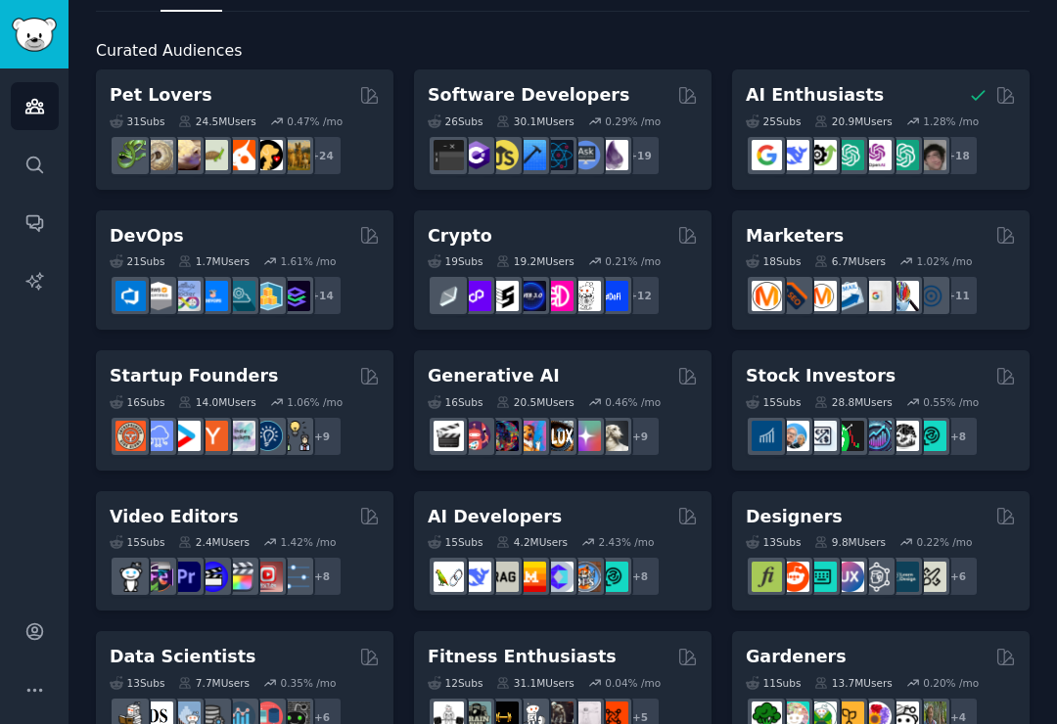
click at [349, 115] on div "31 Sub s 24.5M Users 0.47 % /mo" at bounding box center [245, 122] width 270 height 14
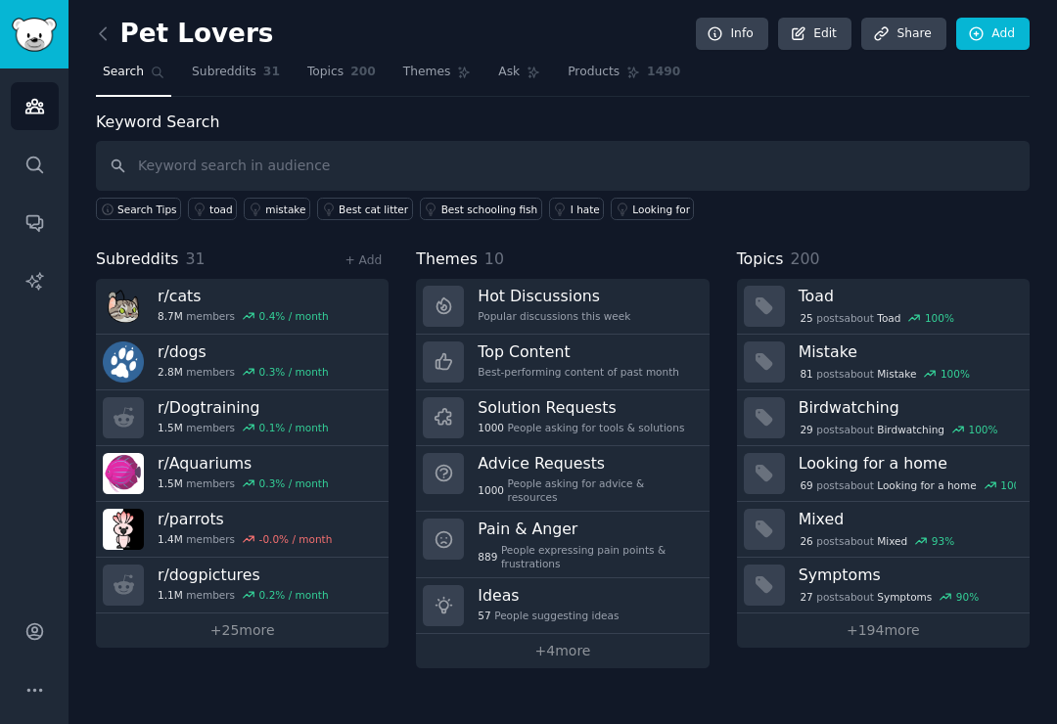
click at [263, 627] on link "+ 25 more" at bounding box center [242, 631] width 293 height 34
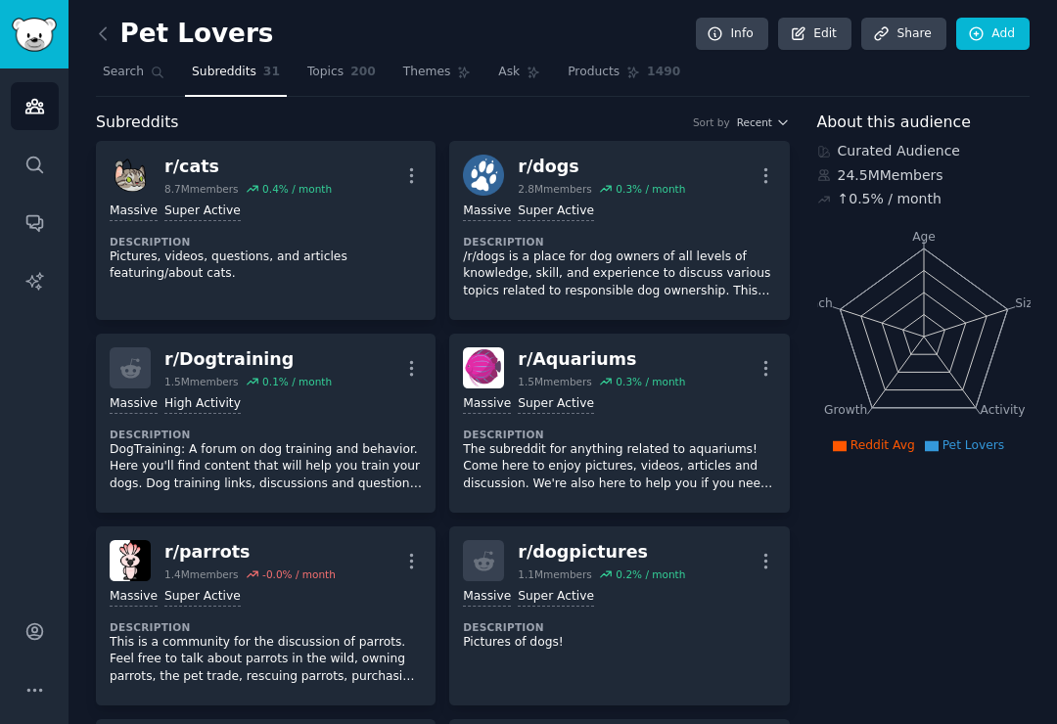
scroll to position [30, 0]
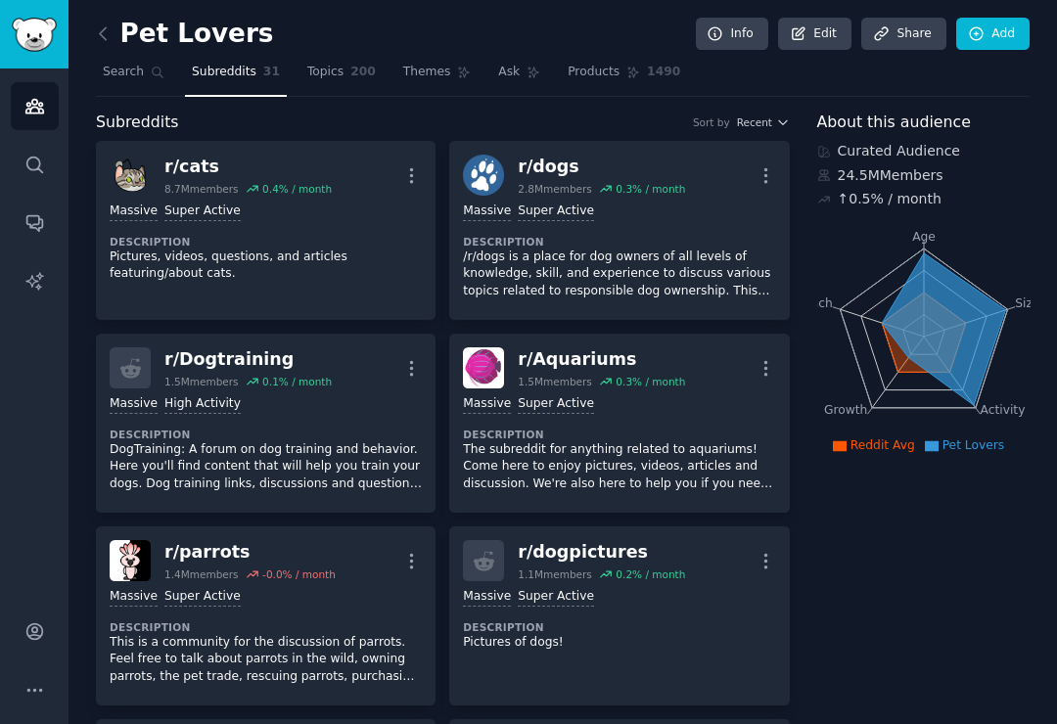
click at [117, 19] on link at bounding box center [108, 34] width 24 height 31
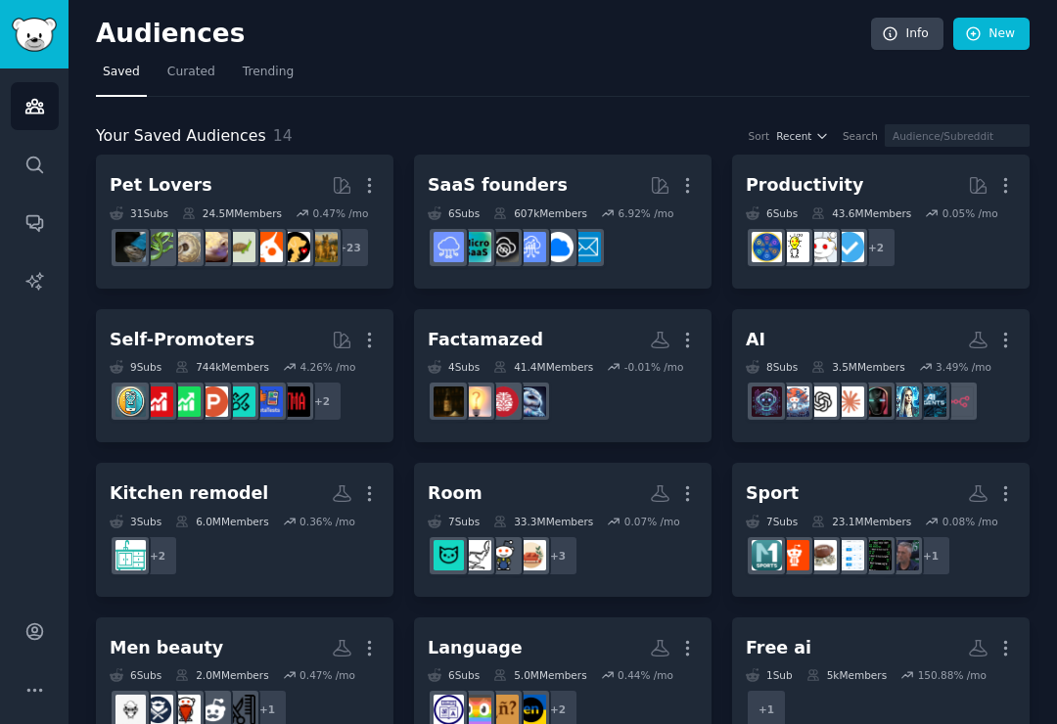
click at [105, 19] on h2 "Audiences" at bounding box center [483, 34] width 775 height 31
click at [279, 168] on h2 "Pet Lovers More" at bounding box center [245, 185] width 270 height 34
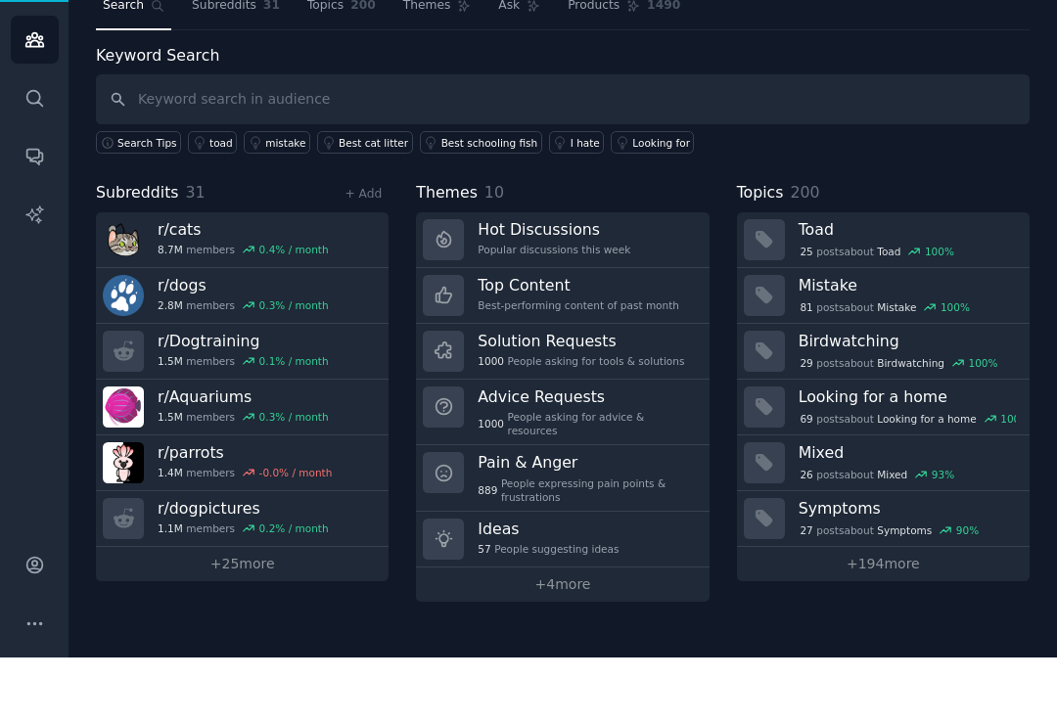
scroll to position [30, 0]
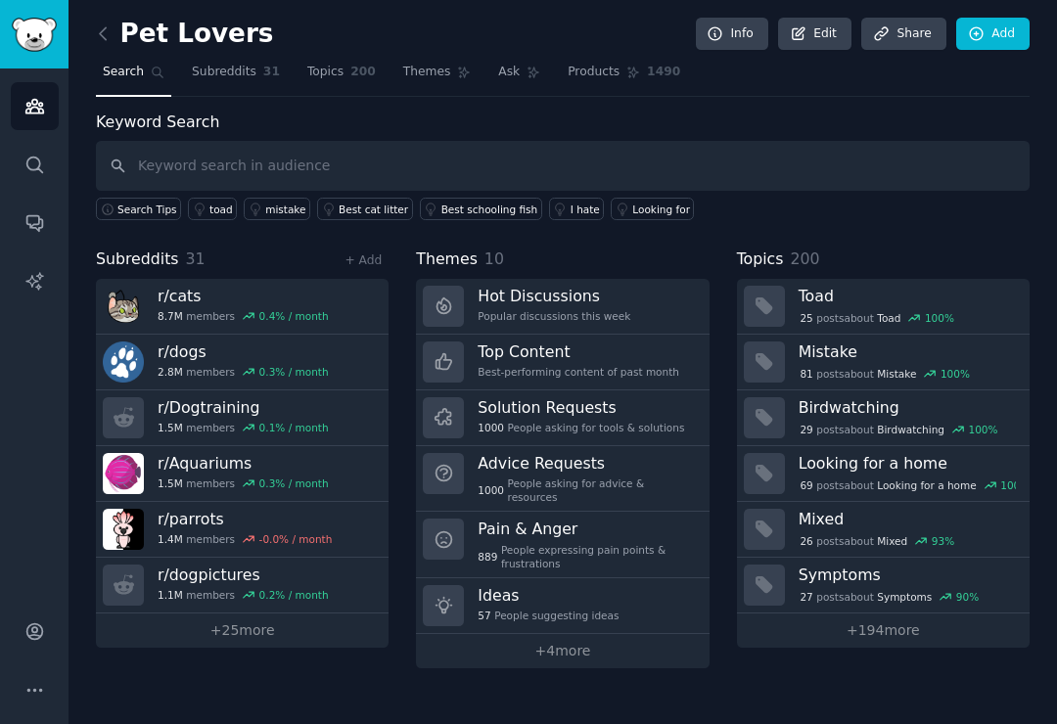
click at [364, 279] on link "r/ cats 8.7M members 0.4 % / month" at bounding box center [242, 307] width 293 height 56
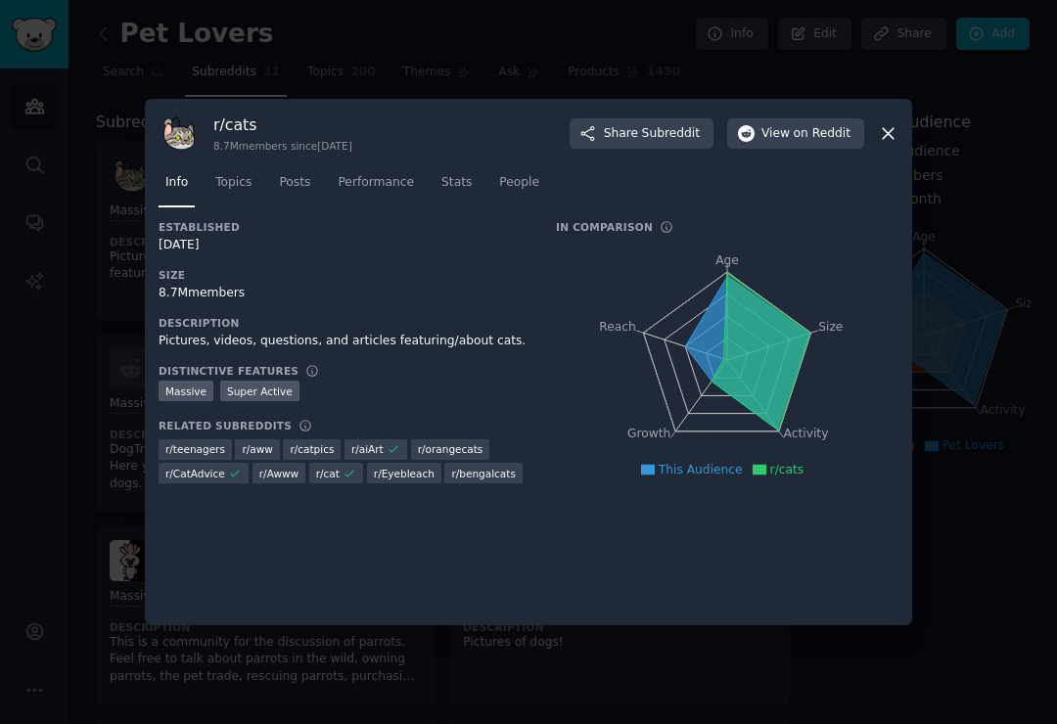
click at [894, 144] on icon at bounding box center [888, 133] width 21 height 21
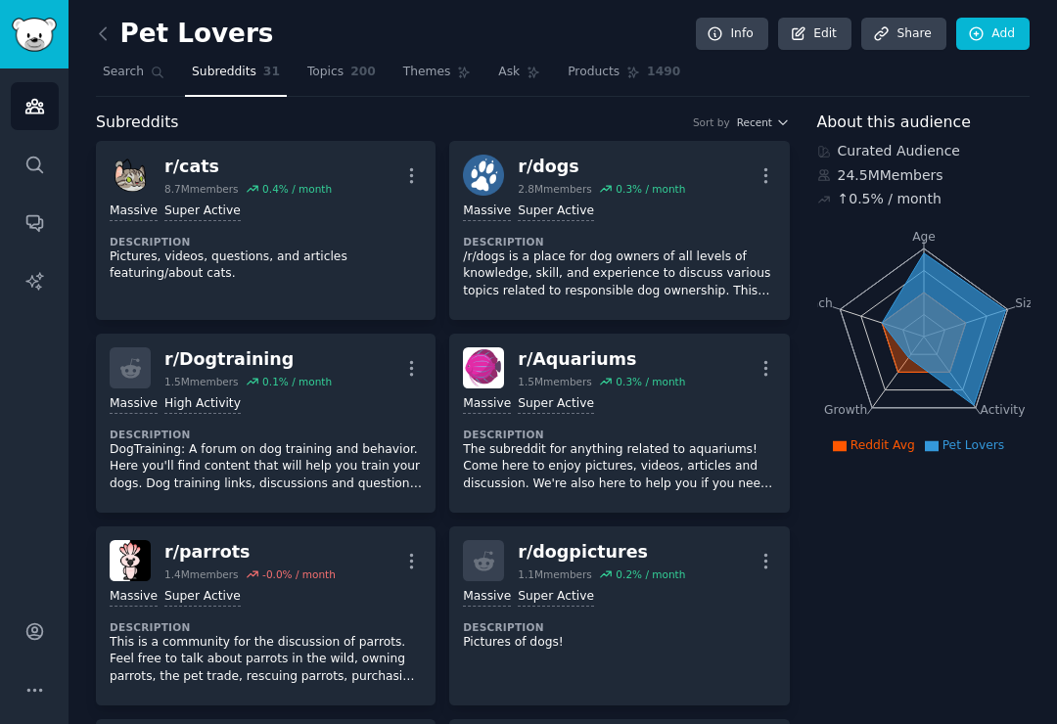
click at [109, 19] on link at bounding box center [108, 34] width 24 height 31
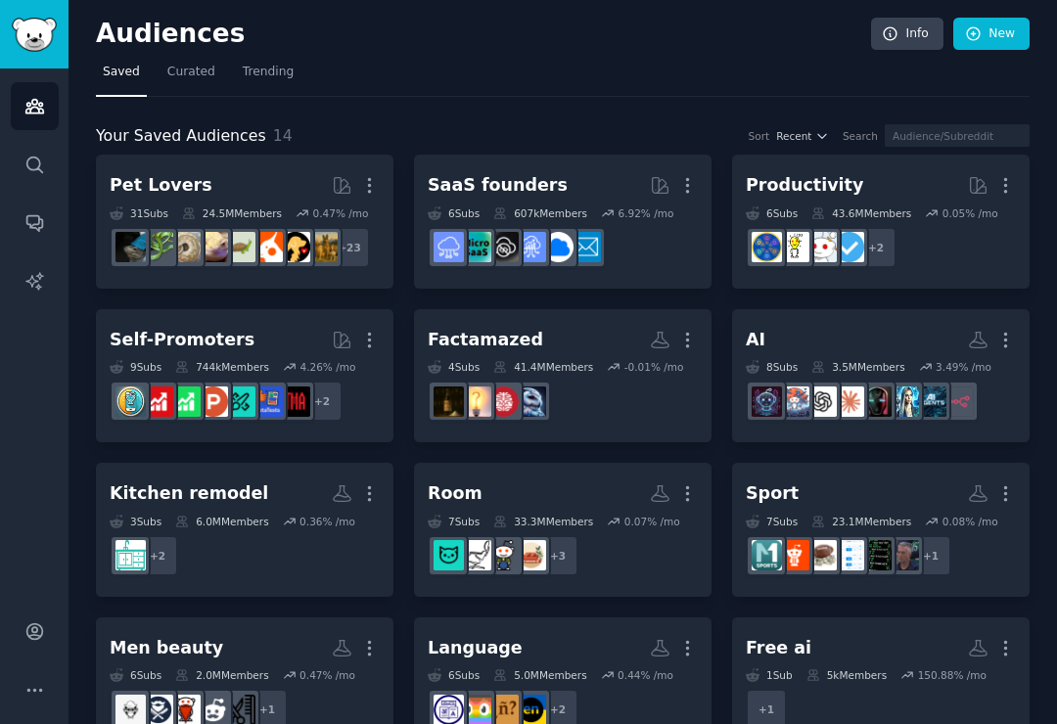
click at [107, 19] on h2 "Audiences" at bounding box center [483, 34] width 775 height 31
click at [257, 206] on div "24.5M Members" at bounding box center [232, 213] width 100 height 14
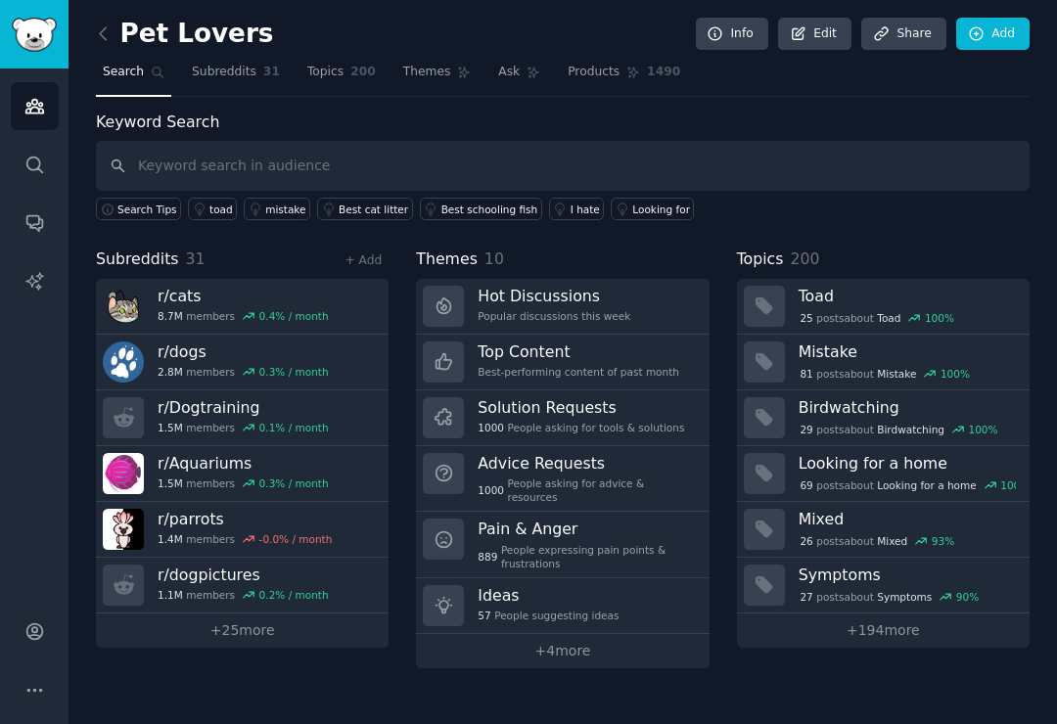
click at [537, 543] on div "889 People expressing pain points & frustrations" at bounding box center [586, 556] width 217 height 27
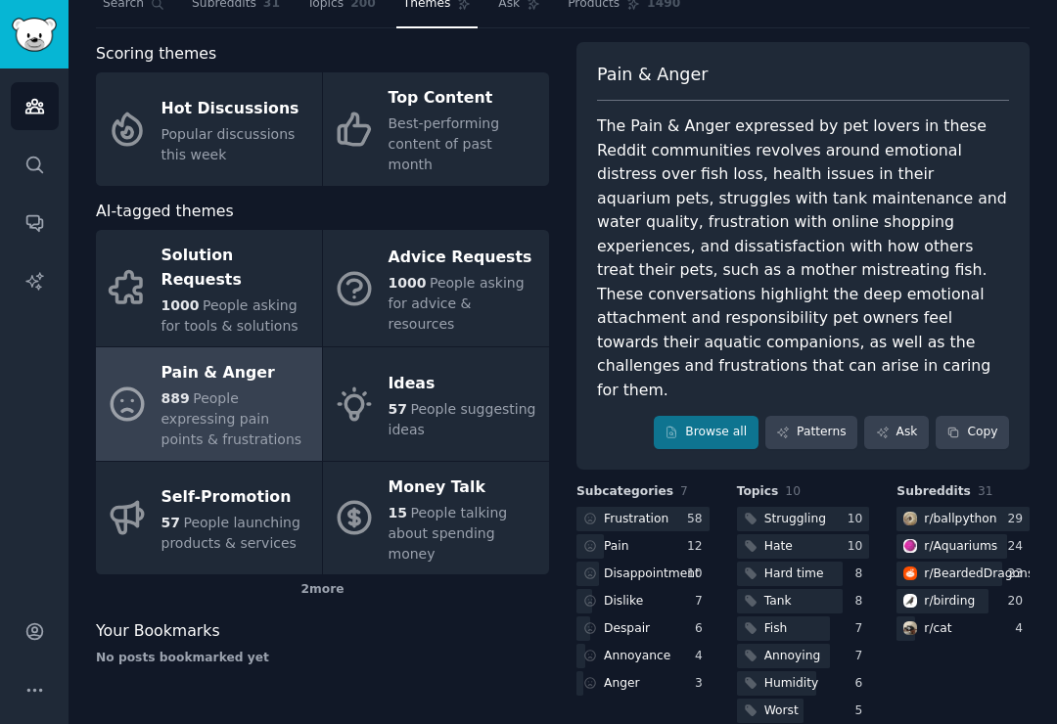
scroll to position [68, 0]
click at [824, 417] on link "Patterns" at bounding box center [811, 433] width 92 height 33
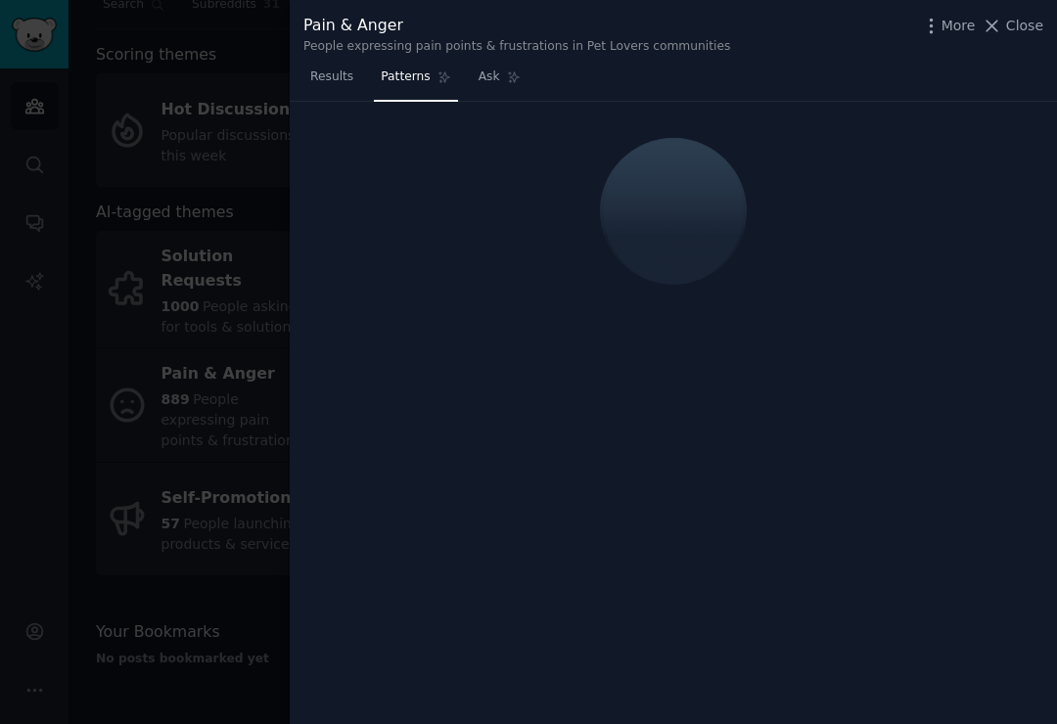
click at [1006, 30] on button "Close" at bounding box center [1013, 26] width 62 height 21
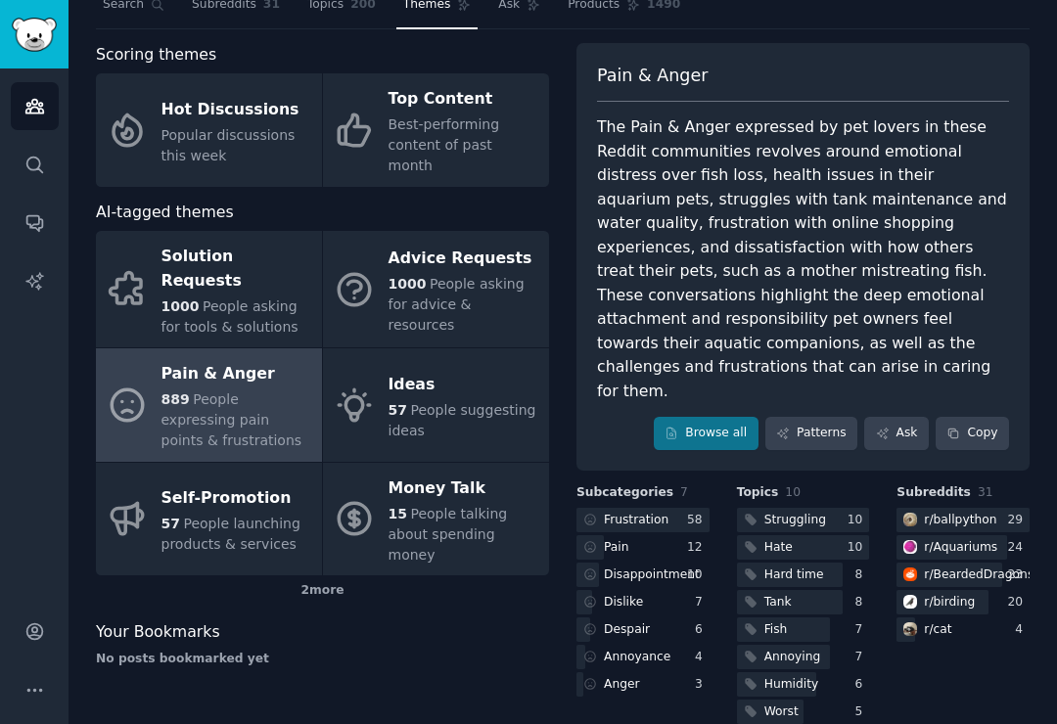
click at [461, 276] on span "People asking for advice & resources" at bounding box center [457, 304] width 136 height 57
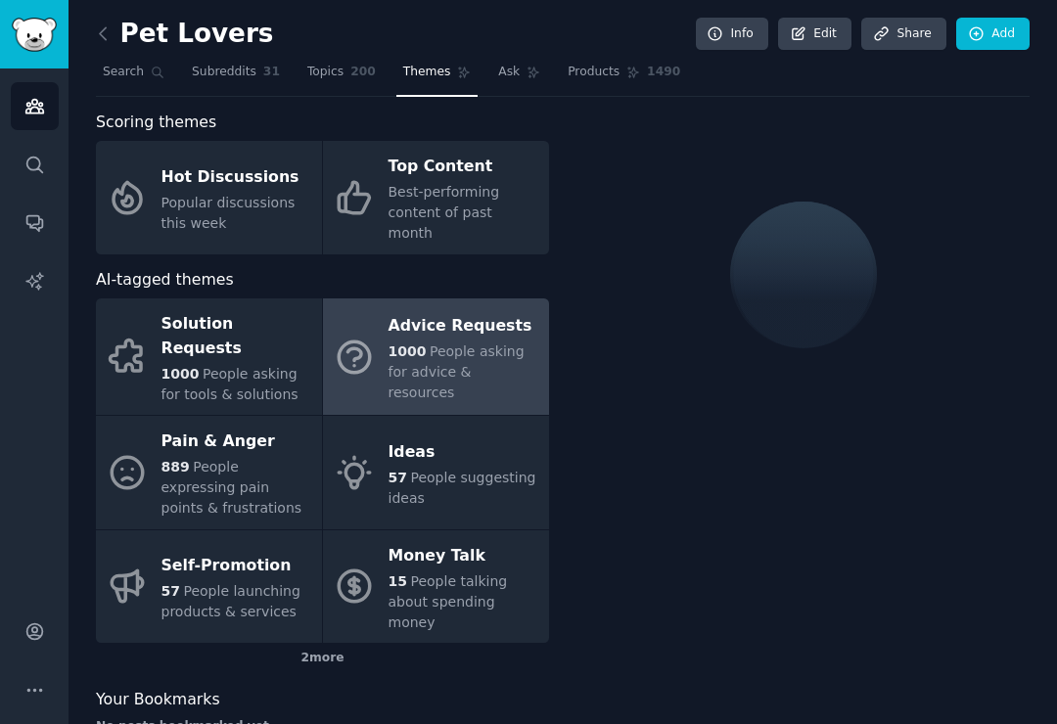
click at [287, 193] on div "Popular discussions this week" at bounding box center [236, 213] width 151 height 41
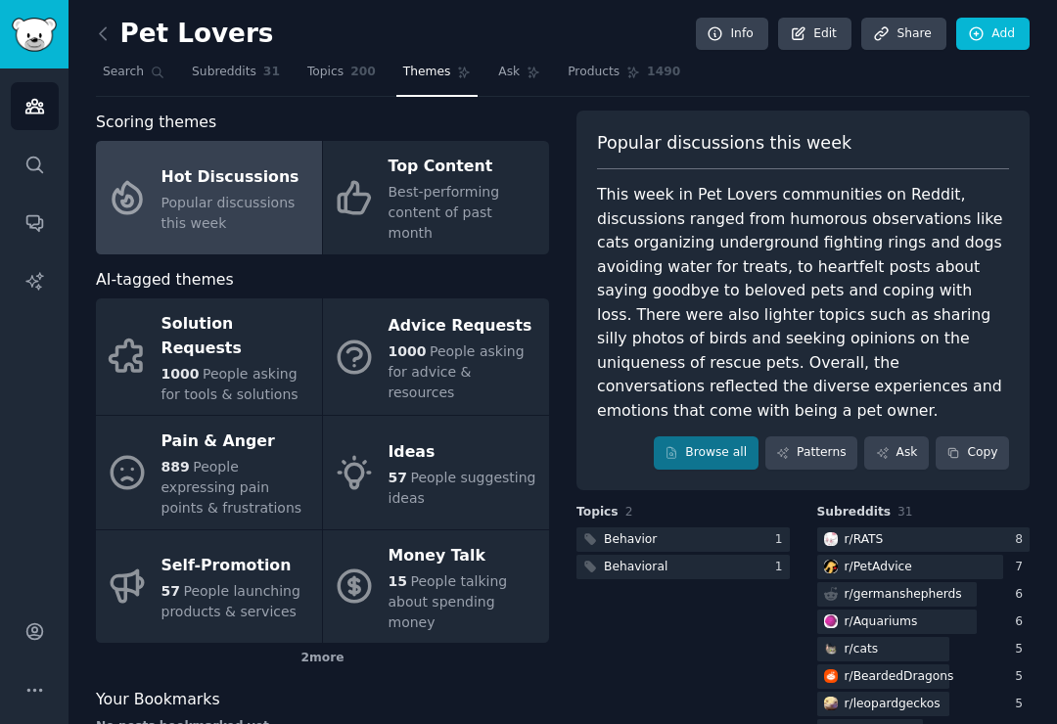
click at [458, 221] on div "Best-performing content of past month" at bounding box center [464, 213] width 151 height 62
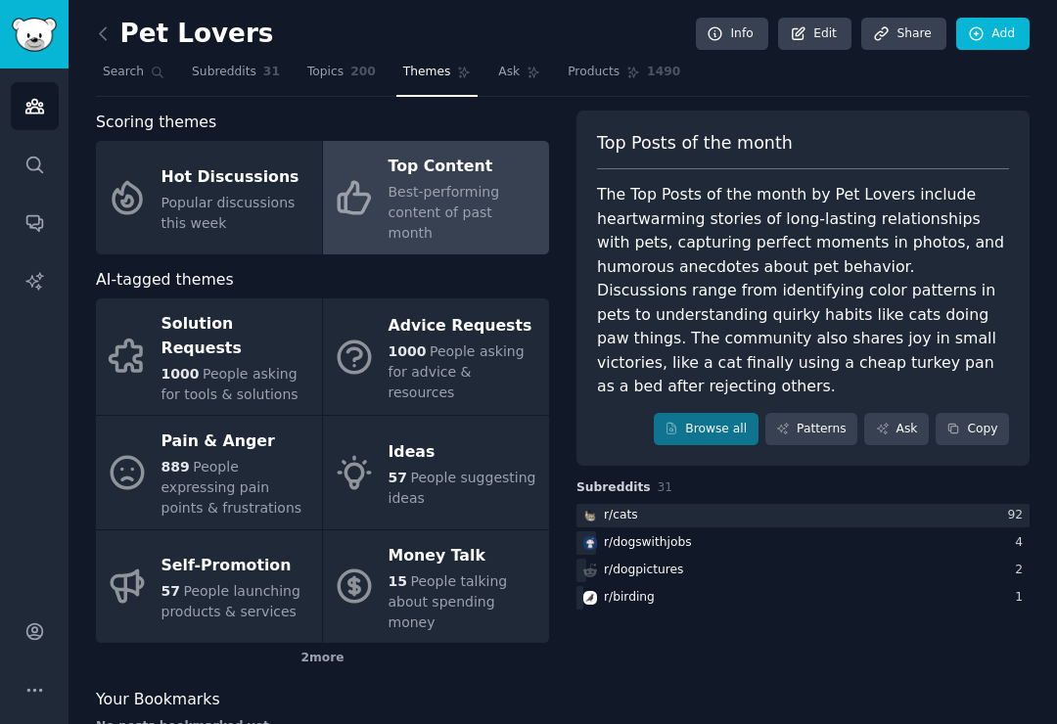
click at [339, 643] on div "2 more" at bounding box center [322, 658] width 453 height 31
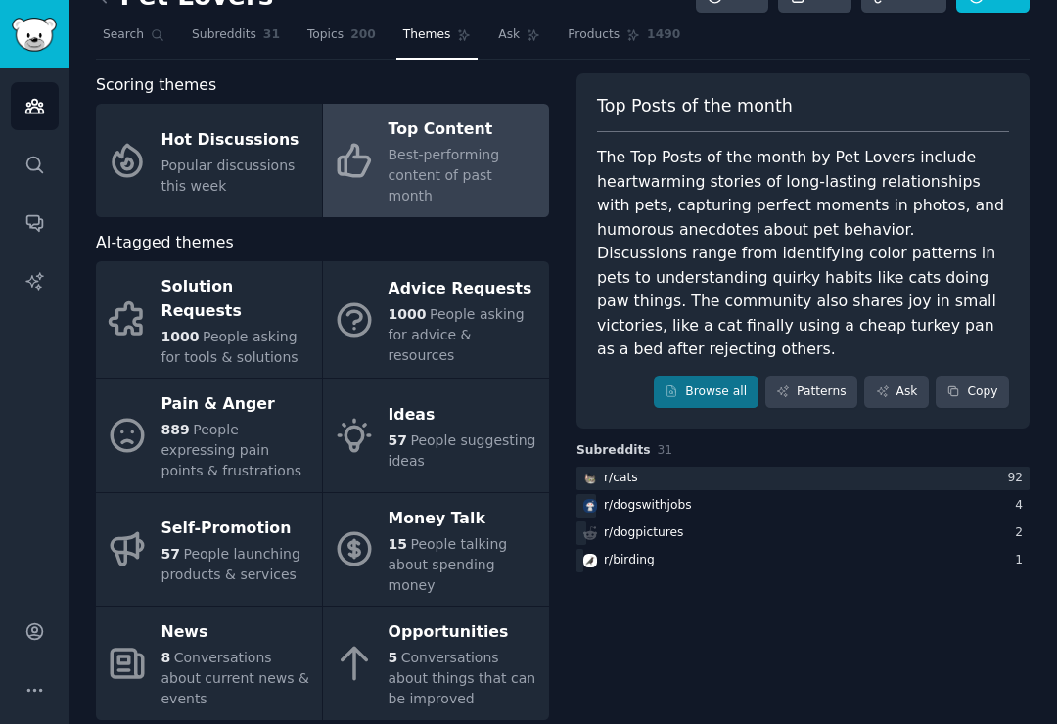
scroll to position [35, 0]
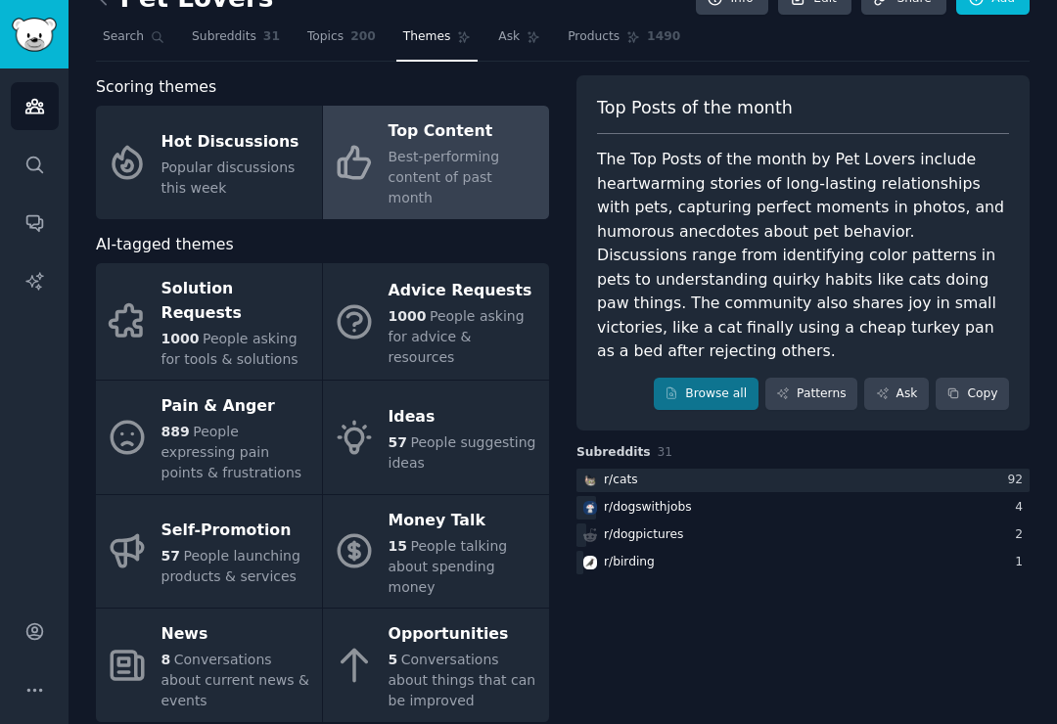
click at [404, 652] on span "Conversations about things that can be improved" at bounding box center [463, 680] width 148 height 57
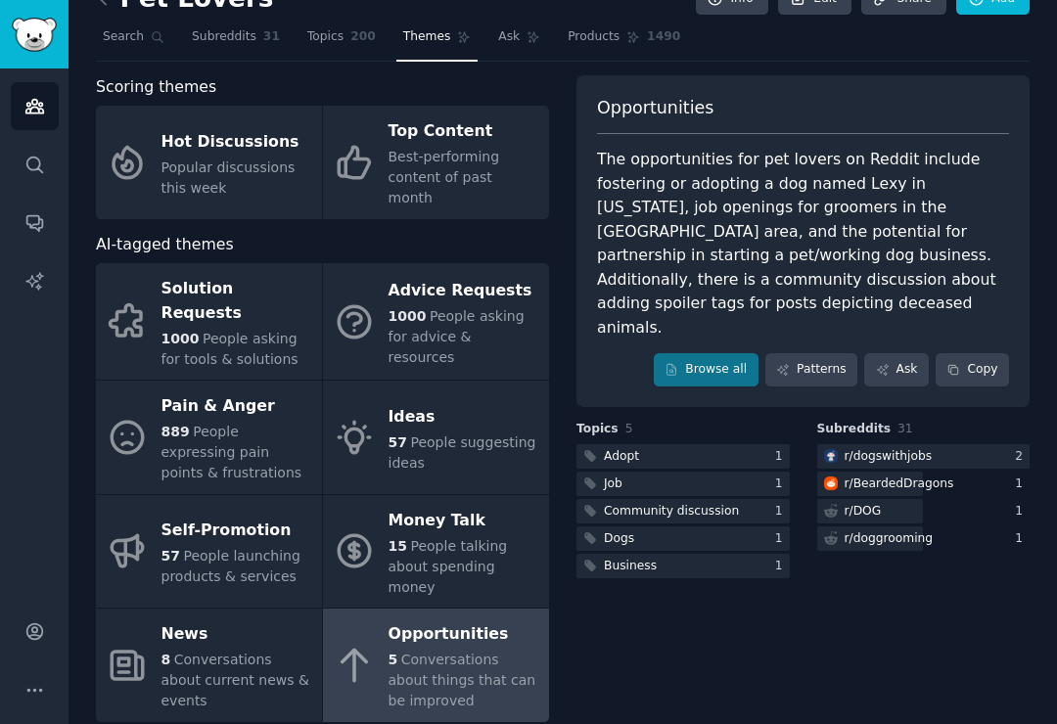
click at [242, 652] on span "Conversations about current news & events" at bounding box center [235, 680] width 148 height 57
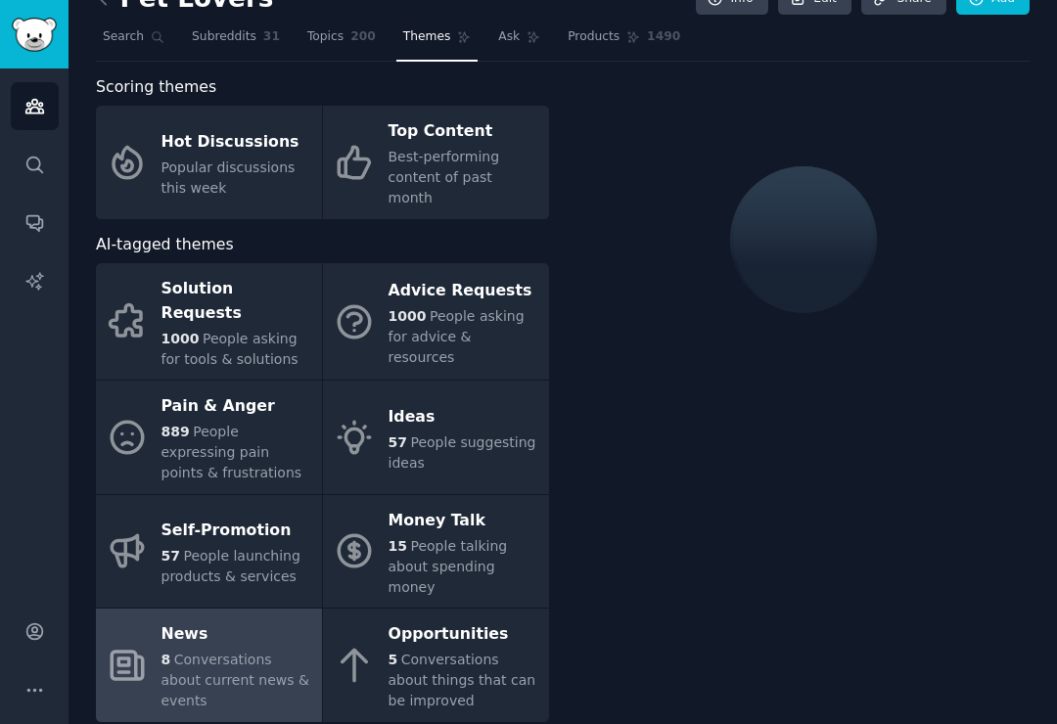
click at [418, 536] on div "15 People talking about spending money" at bounding box center [464, 567] width 151 height 62
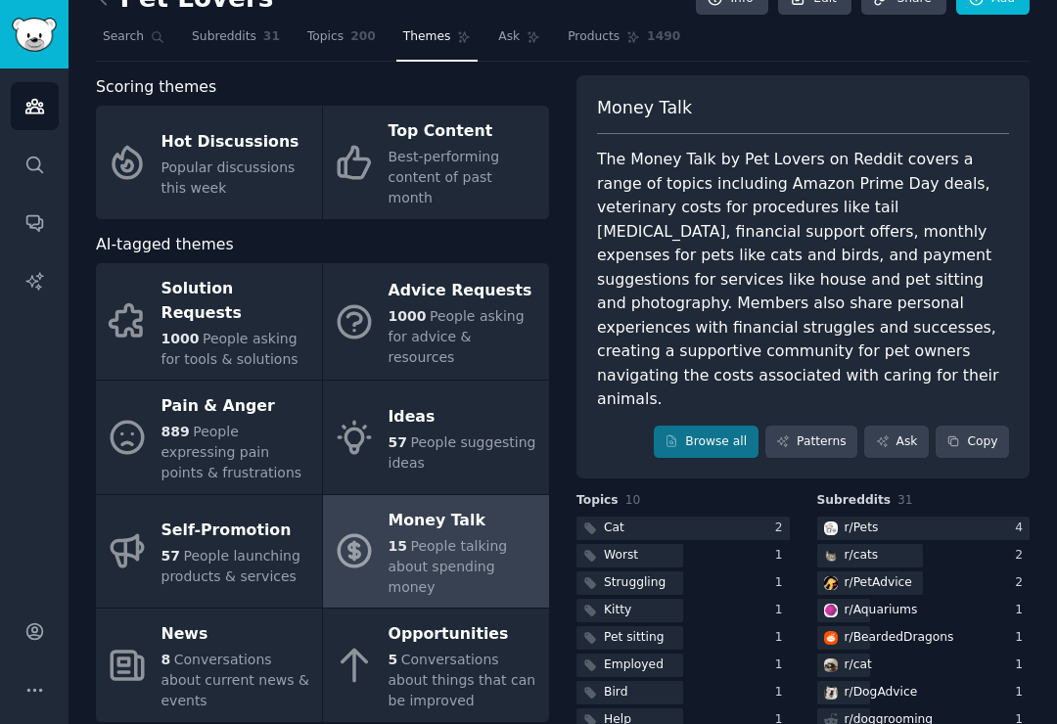
click at [506, 314] on span "People asking for advice & resources" at bounding box center [457, 336] width 136 height 57
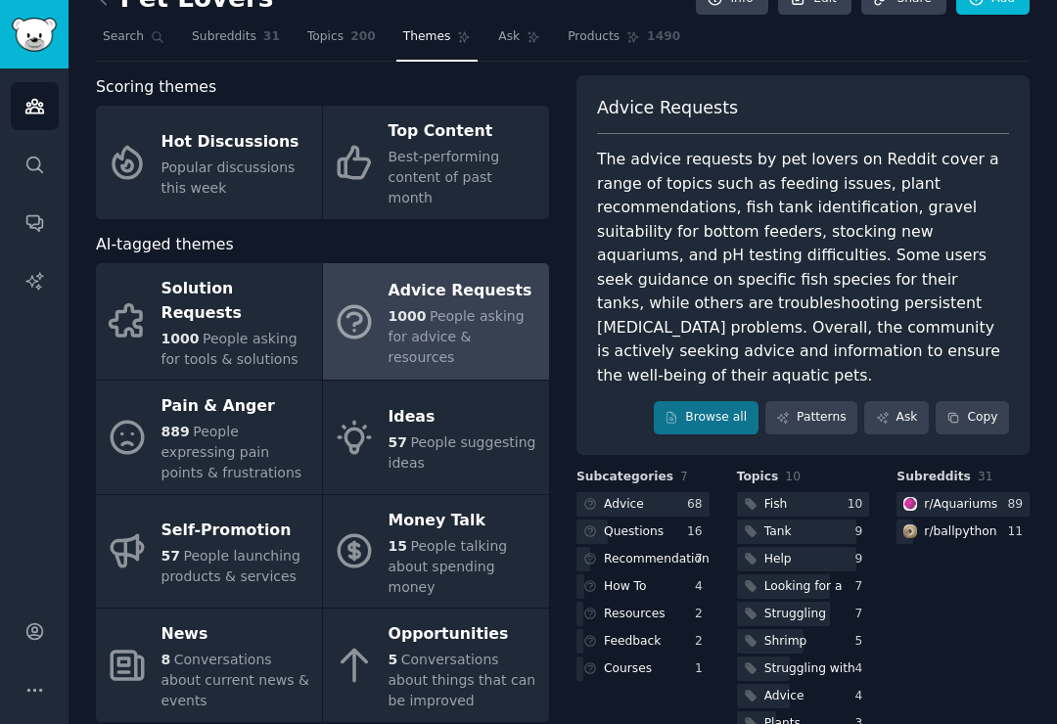
click at [830, 401] on link "Patterns" at bounding box center [811, 417] width 92 height 33
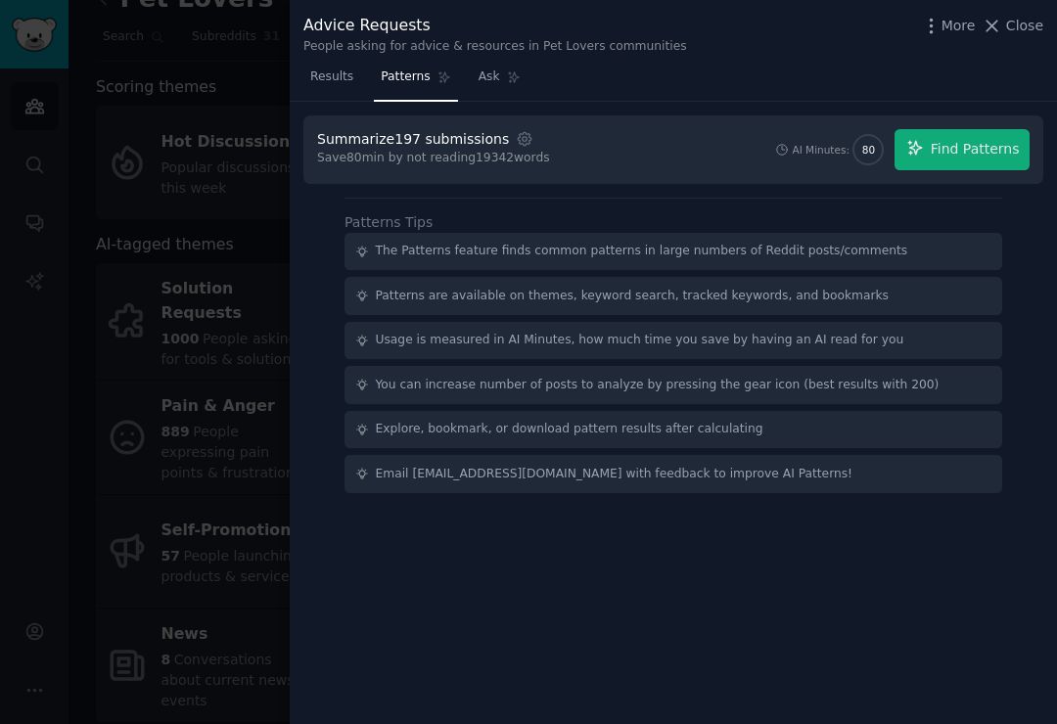
click at [982, 159] on button "Find Patterns" at bounding box center [961, 149] width 135 height 41
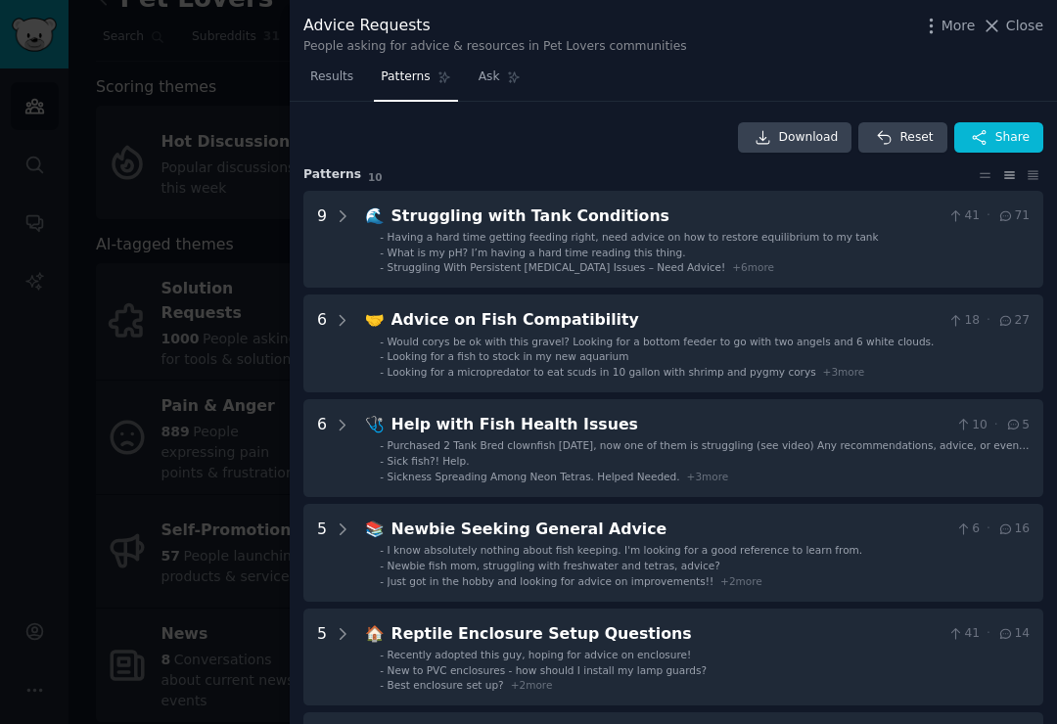
click at [1043, 2] on div "Advice Requests People asking for advice & resources in Pet Lovers communities …" at bounding box center [673, 31] width 767 height 62
click at [1007, 31] on span "Close" at bounding box center [1024, 26] width 37 height 21
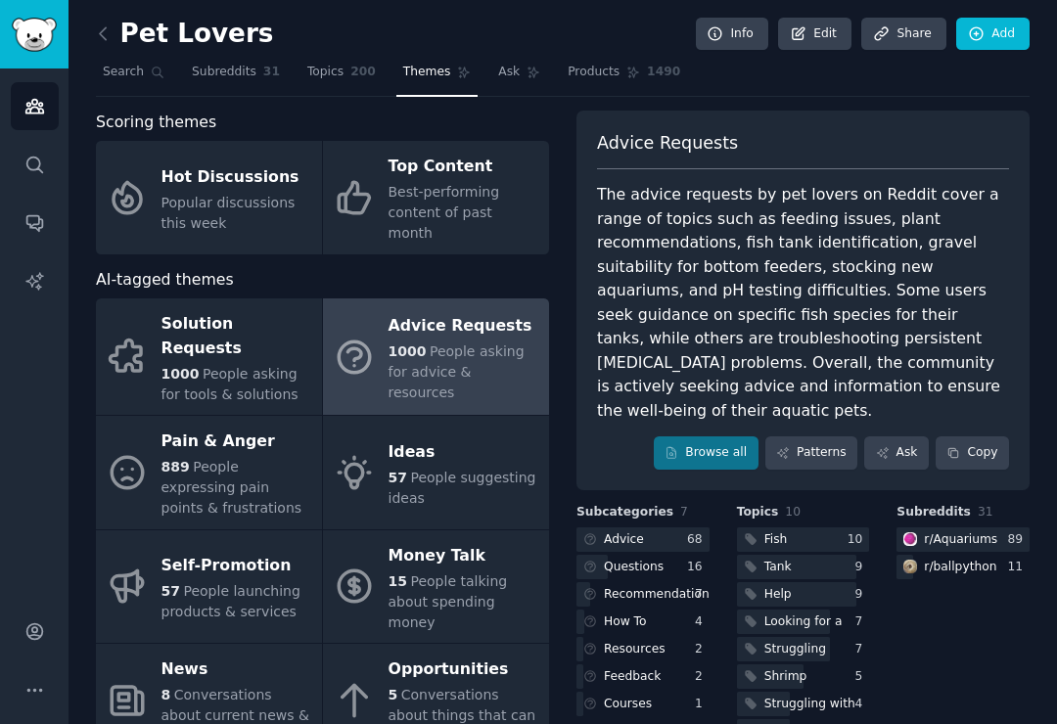
click at [329, 88] on link "Topics 200" at bounding box center [341, 77] width 82 height 40
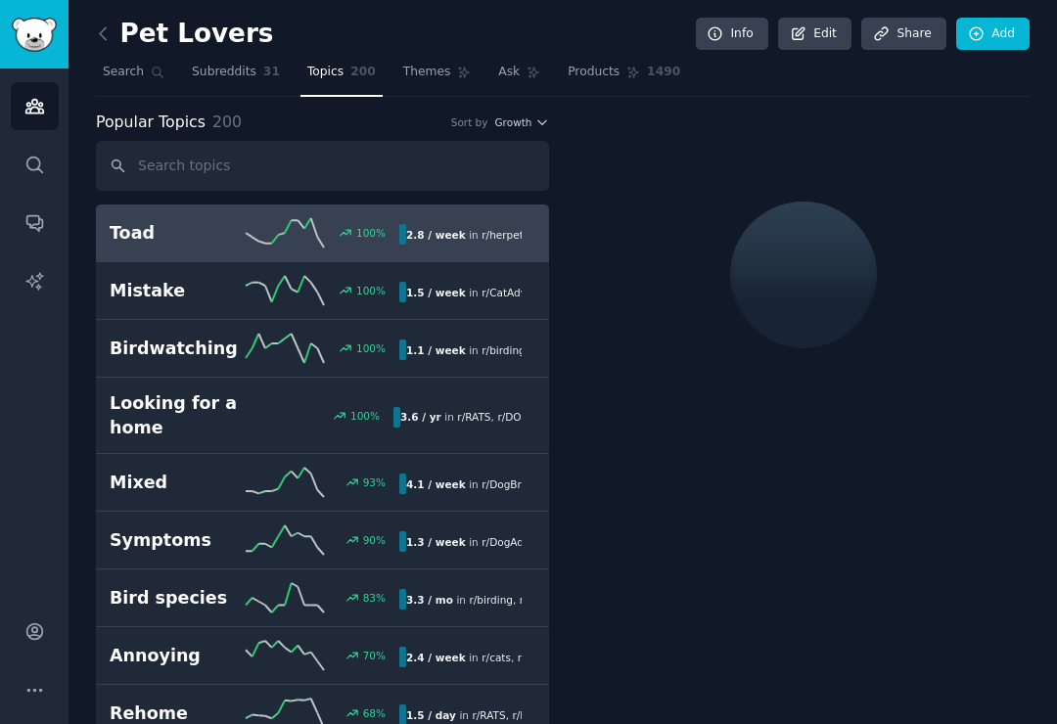
click at [232, 69] on span "Subreddits" at bounding box center [224, 73] width 65 height 18
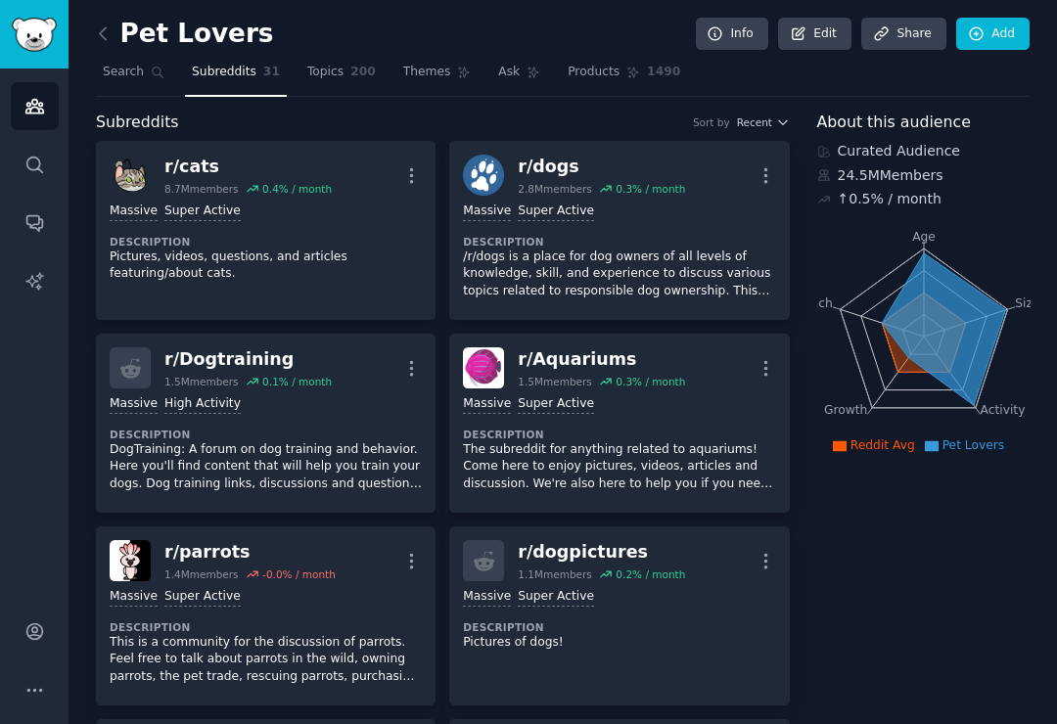
click at [419, 165] on icon "button" at bounding box center [411, 175] width 21 height 21
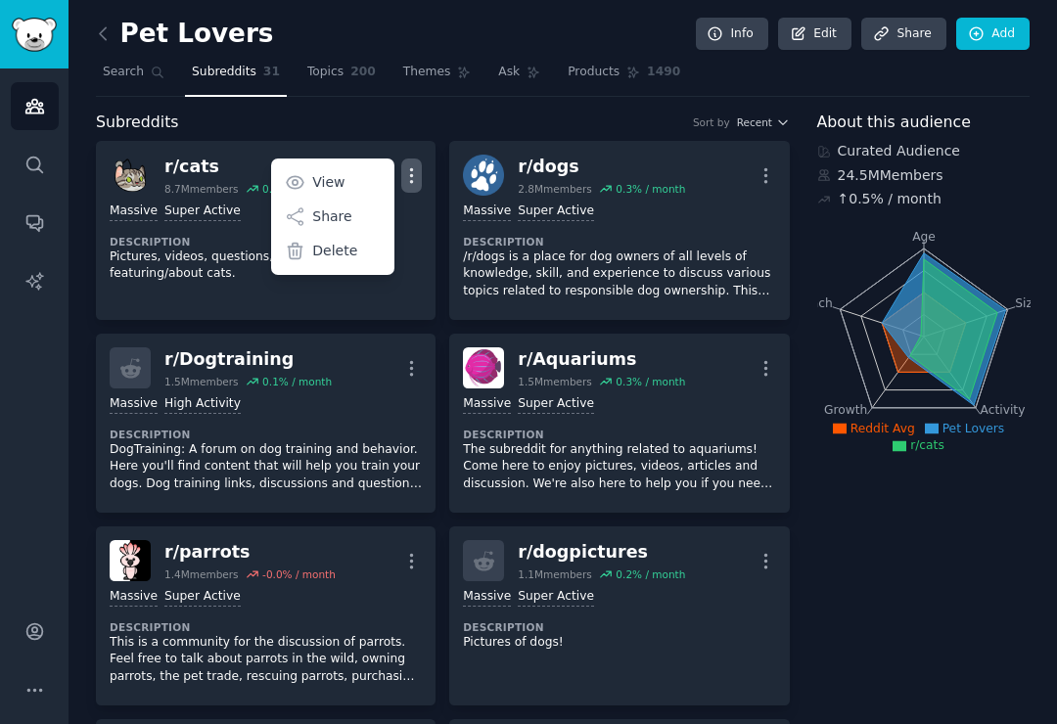
click at [439, 116] on div "Subreddits Sort by Recent" at bounding box center [443, 123] width 694 height 24
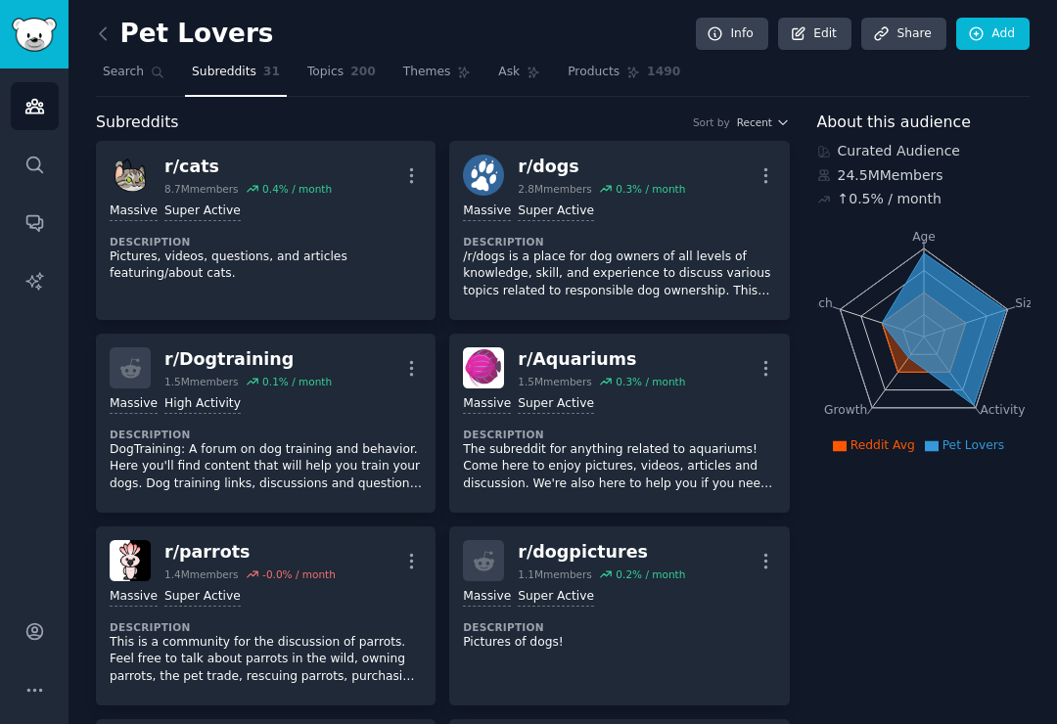
click at [297, 252] on p "Pictures, videos, questions, and articles featuring/about cats." at bounding box center [266, 266] width 312 height 34
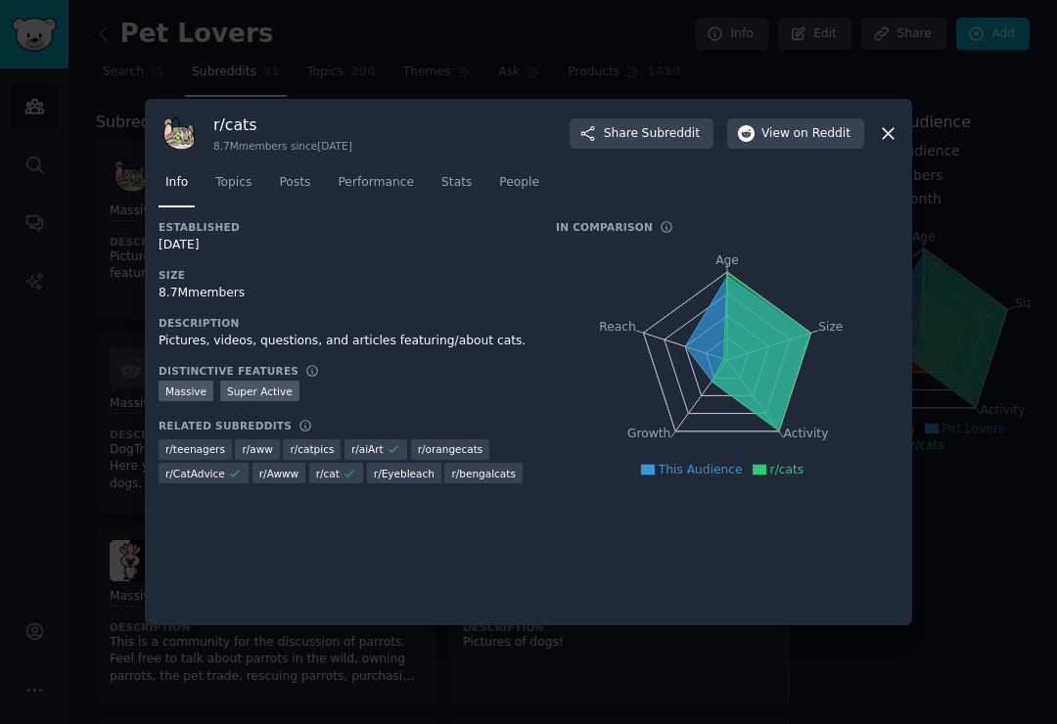
click at [251, 192] on span "Topics" at bounding box center [233, 183] width 36 height 18
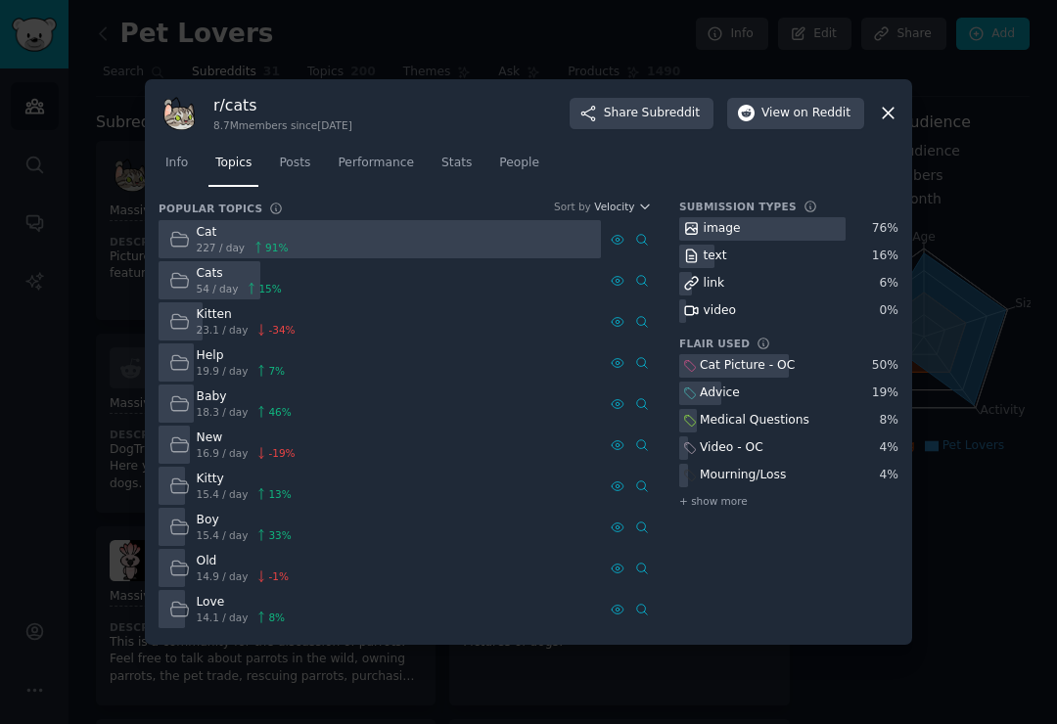
click at [310, 172] on span "Posts" at bounding box center [294, 164] width 31 height 18
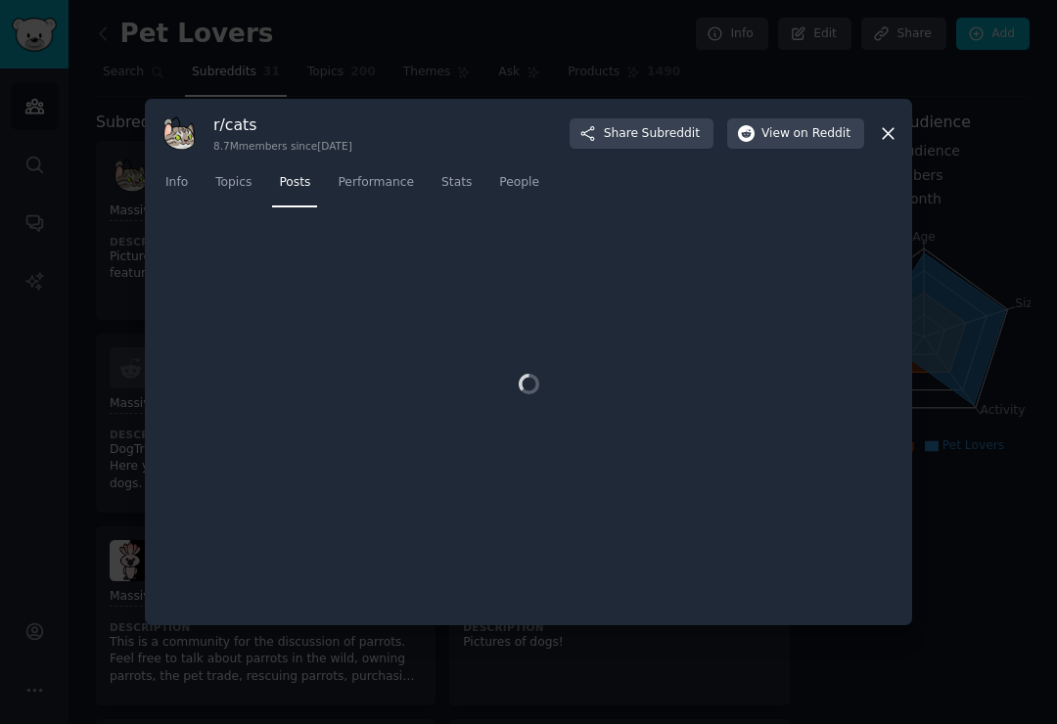
click at [378, 186] on link "Performance" at bounding box center [376, 187] width 90 height 40
click at [886, 144] on icon at bounding box center [888, 133] width 21 height 21
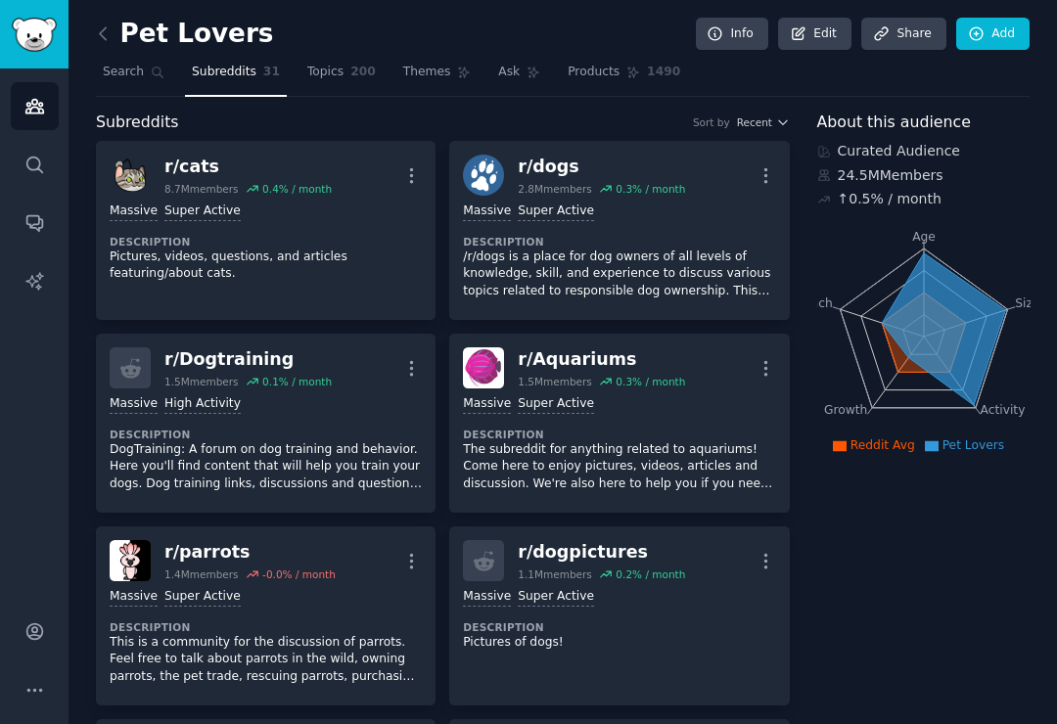
click at [431, 80] on link "Themes" at bounding box center [437, 77] width 82 height 40
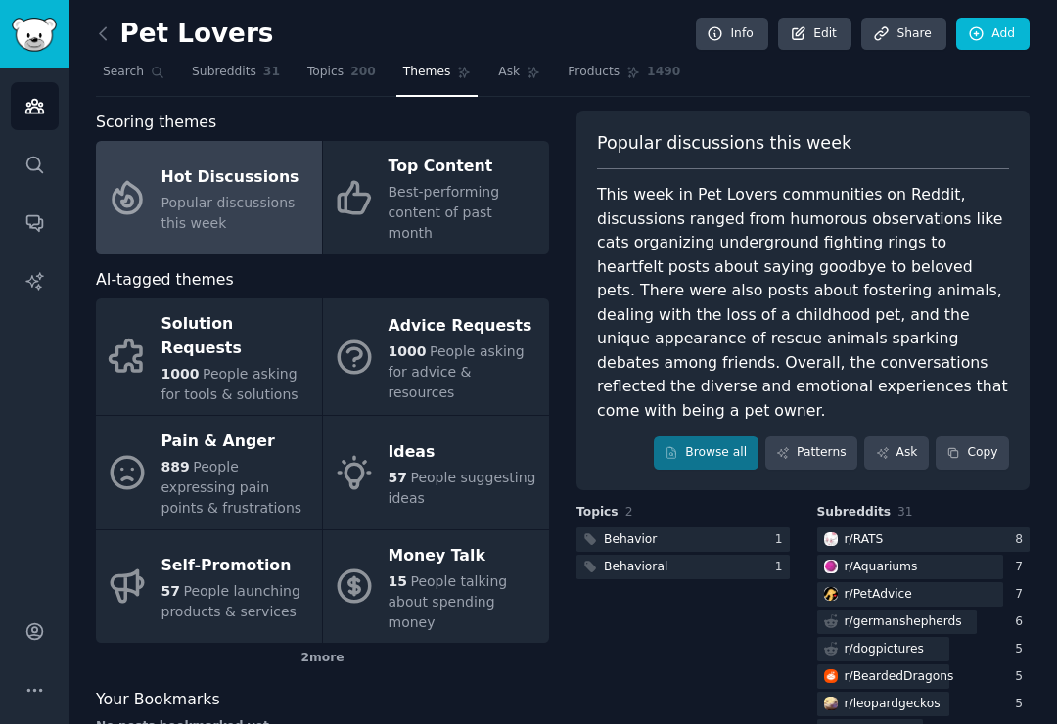
click at [406, 344] on span "1000" at bounding box center [408, 352] width 38 height 16
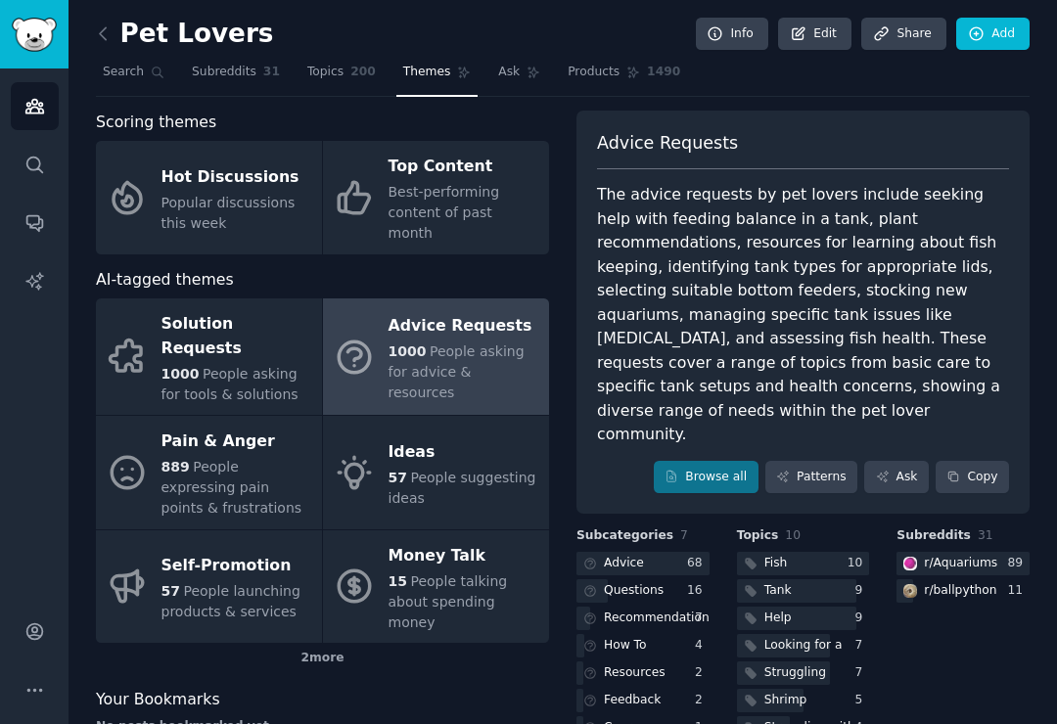
click at [733, 461] on link "Browse all" at bounding box center [706, 477] width 105 height 33
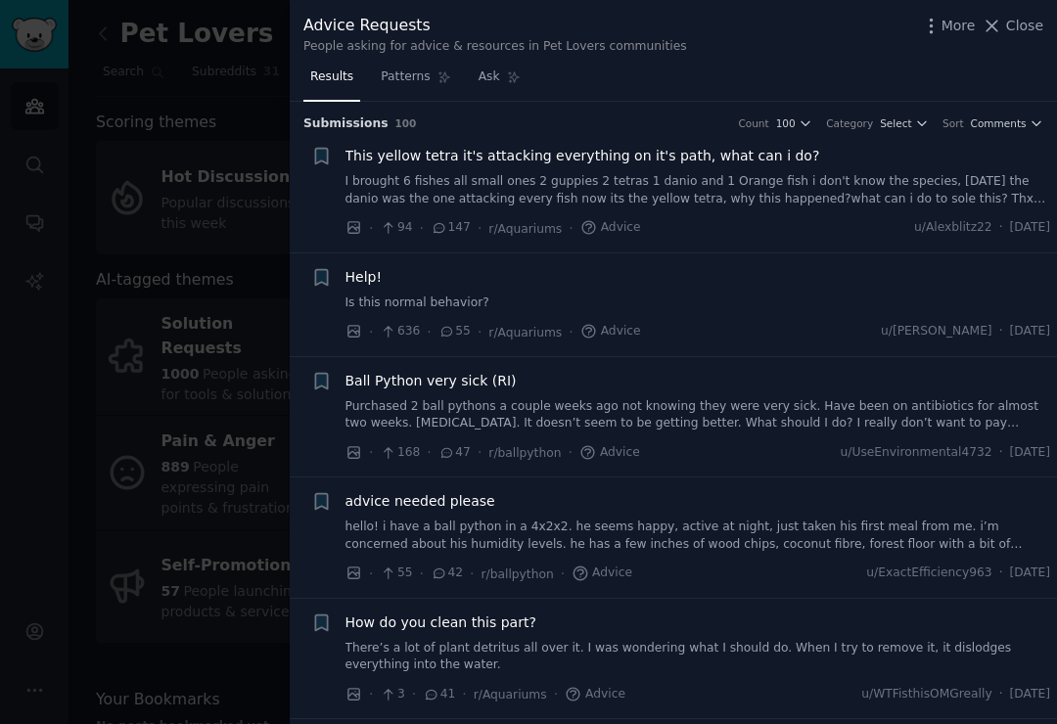
click at [1025, 121] on span "Comments" at bounding box center [999, 123] width 56 height 14
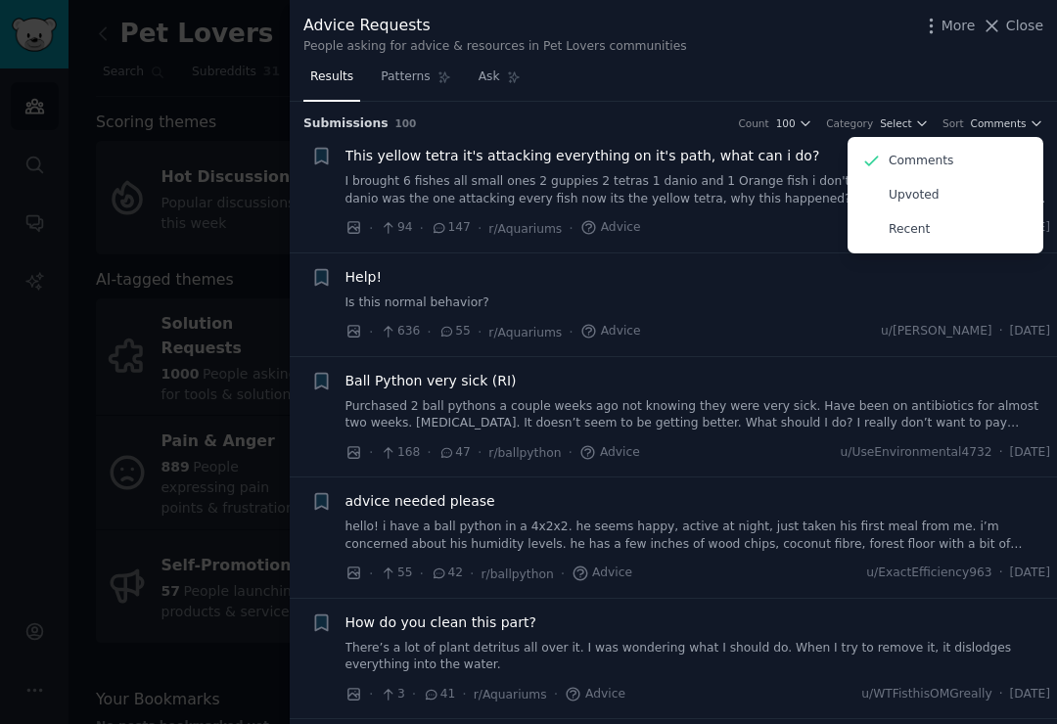
click at [937, 76] on div "Results Patterns Ask" at bounding box center [673, 82] width 767 height 40
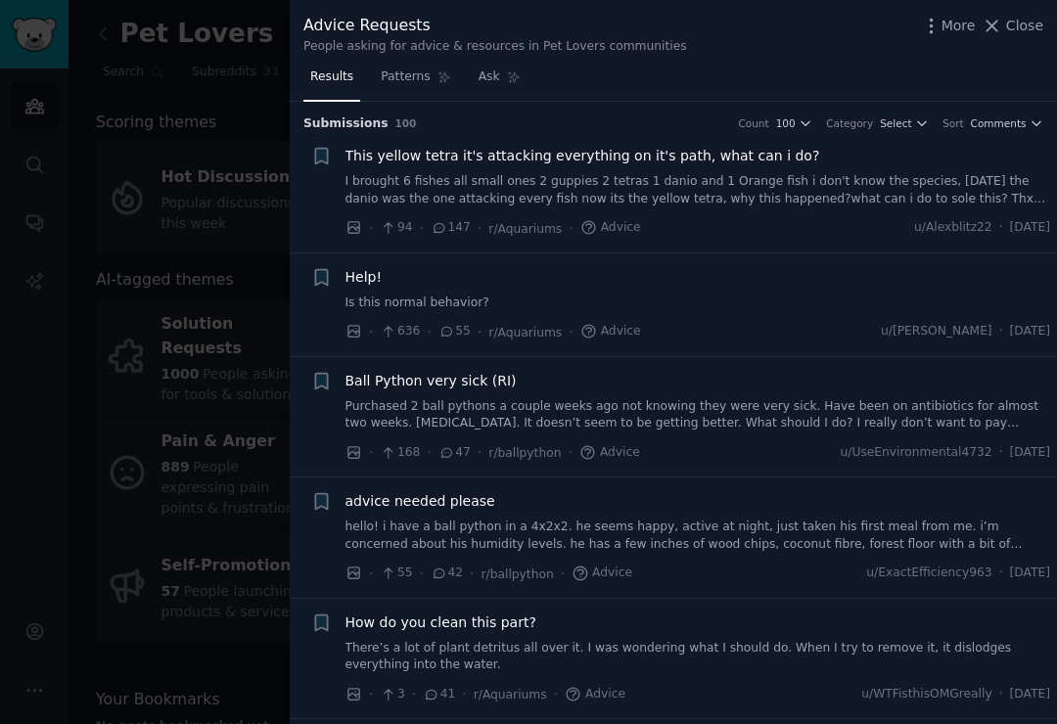
click at [911, 122] on span "Select" at bounding box center [895, 123] width 31 height 14
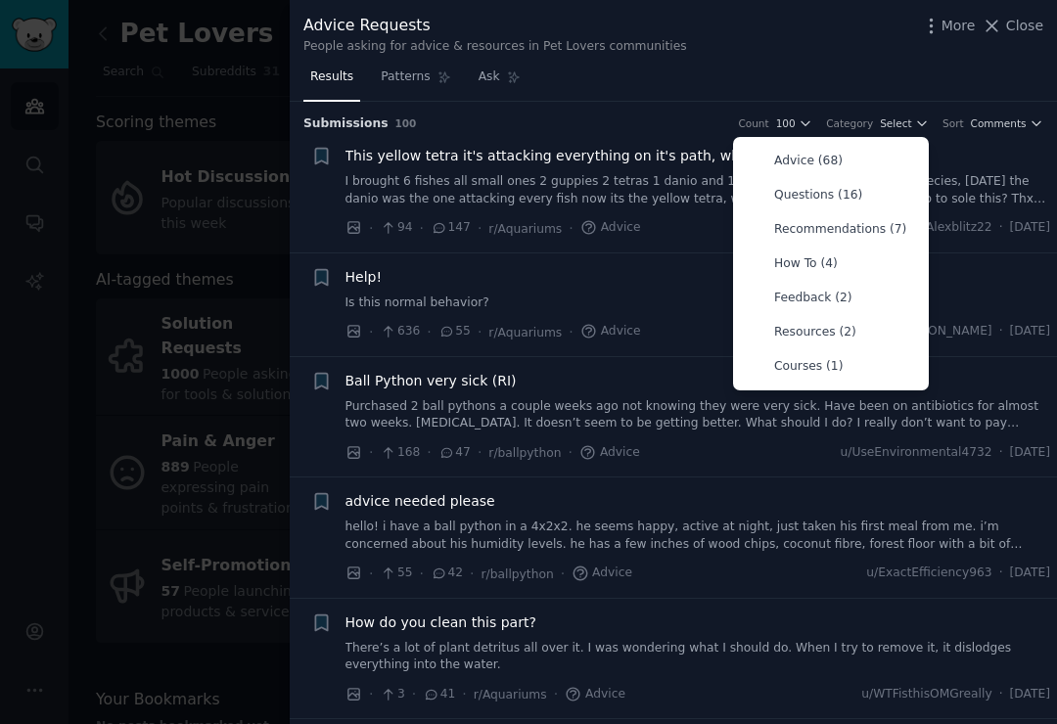
click at [902, 81] on div "Results Patterns Ask" at bounding box center [673, 82] width 767 height 40
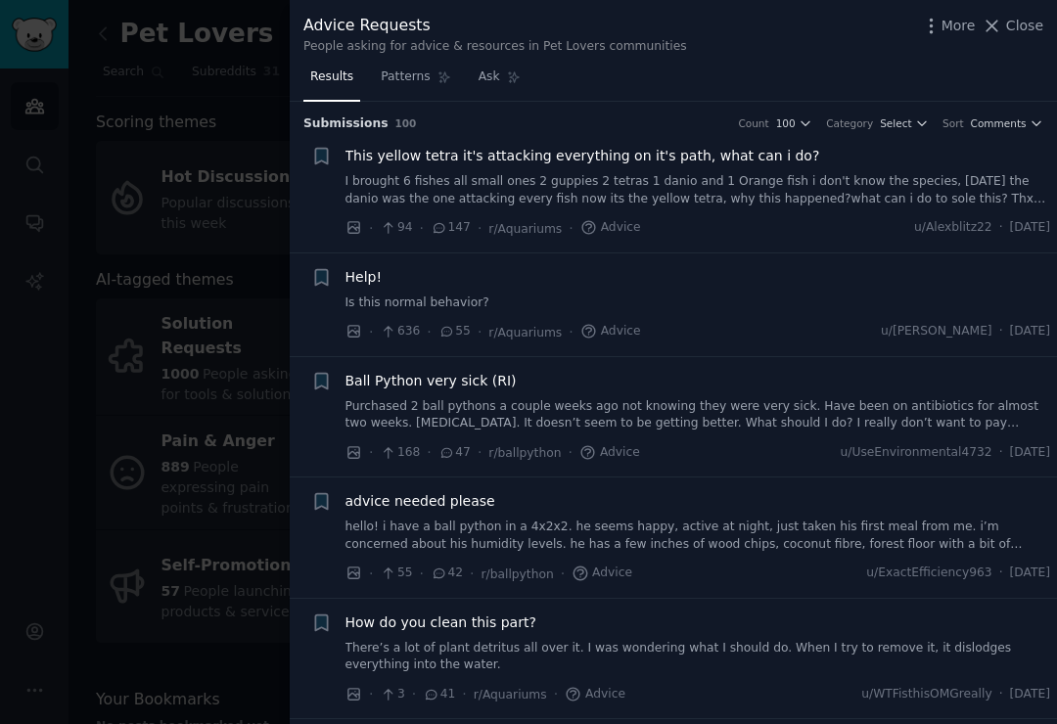
click at [802, 117] on button "100" at bounding box center [794, 123] width 37 height 14
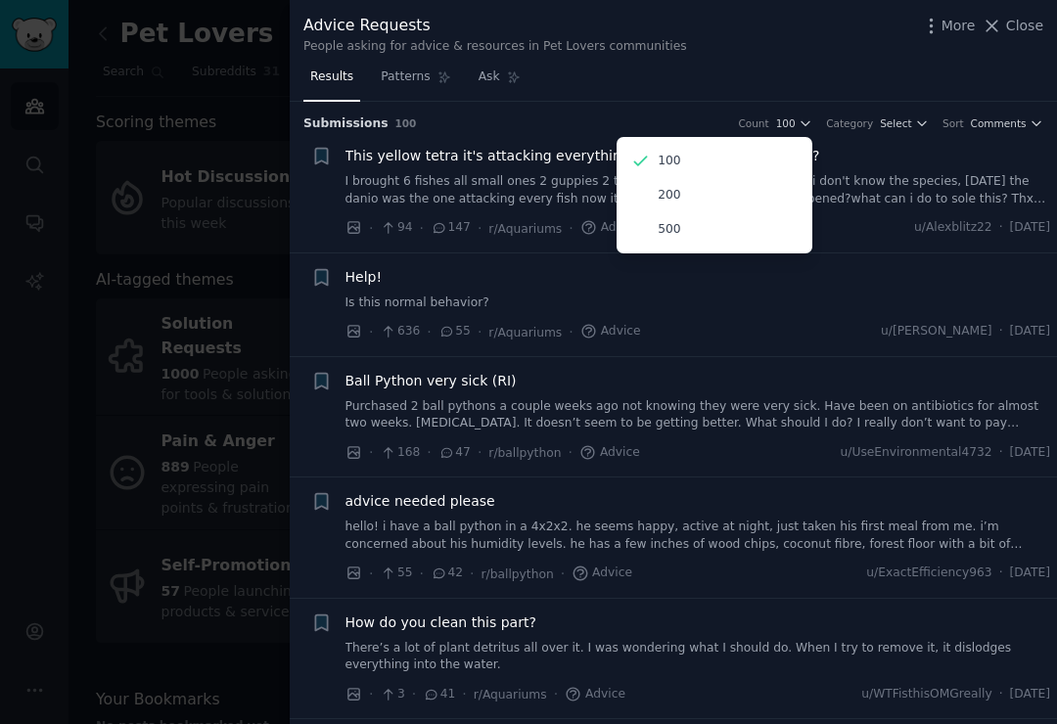
click at [765, 189] on div "200" at bounding box center [714, 195] width 182 height 34
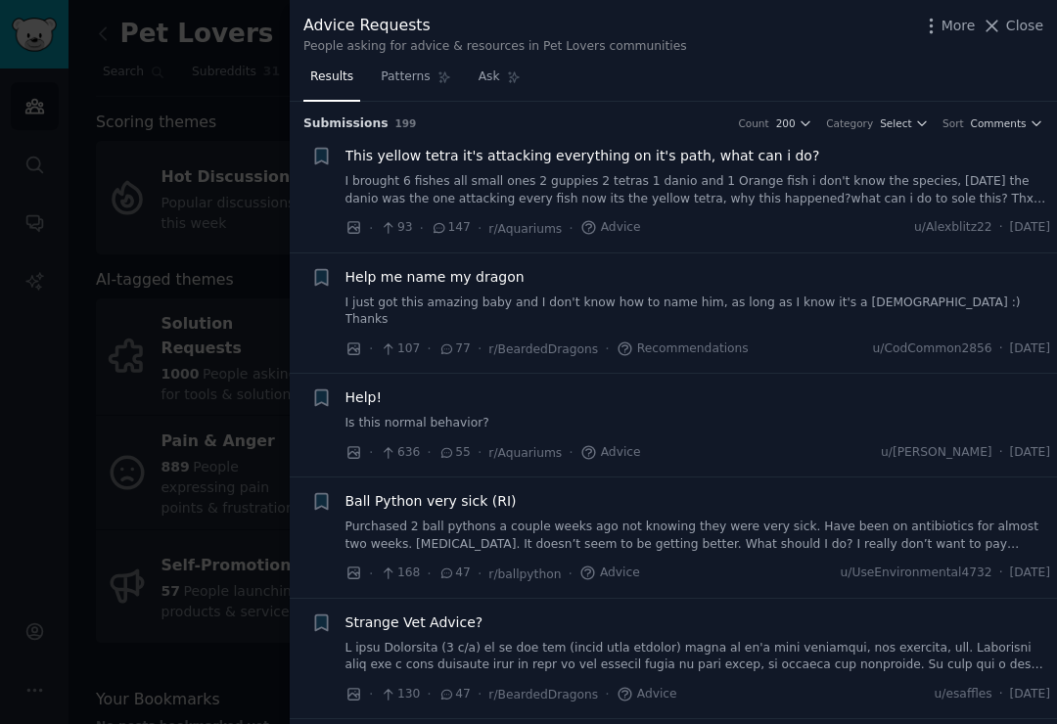
click at [794, 303] on link "I just got this amazing baby and I don't know how to name him, as long as I kno…" at bounding box center [698, 312] width 706 height 34
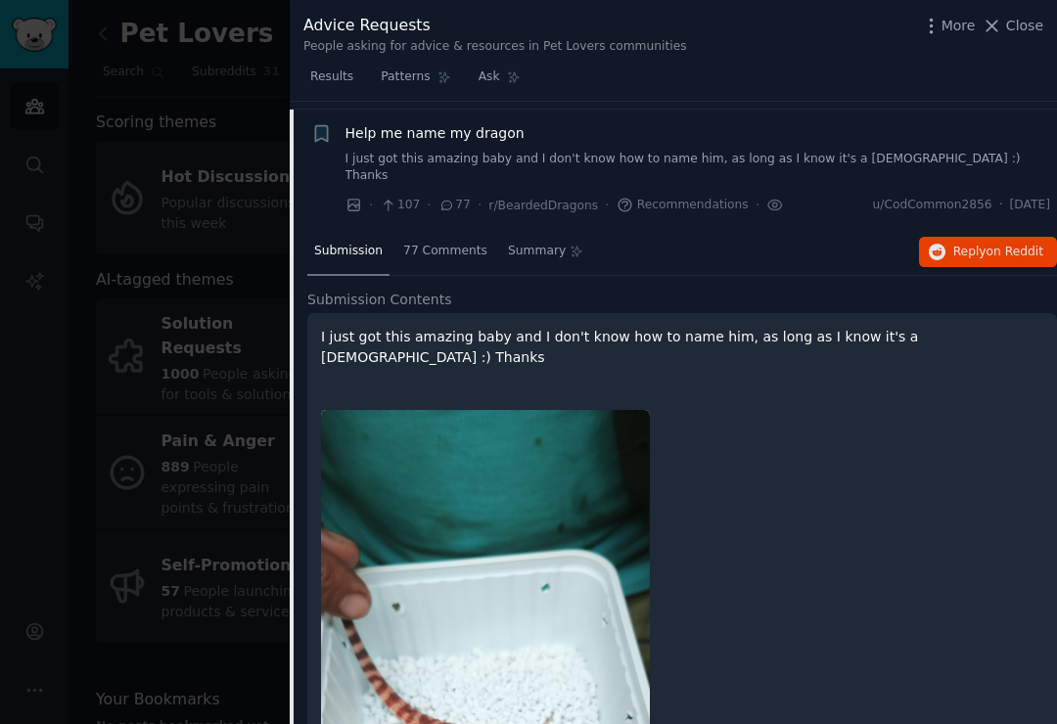
scroll to position [151, 0]
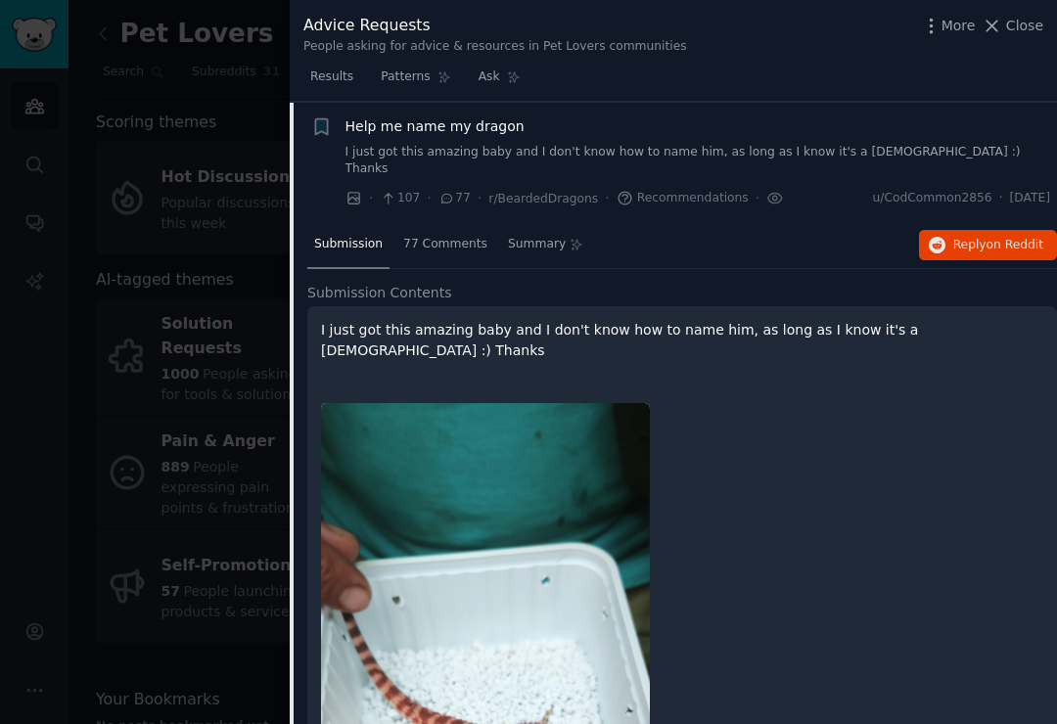
click at [801, 148] on link "I just got this amazing baby and I don't know how to name him, as long as I kno…" at bounding box center [698, 161] width 706 height 34
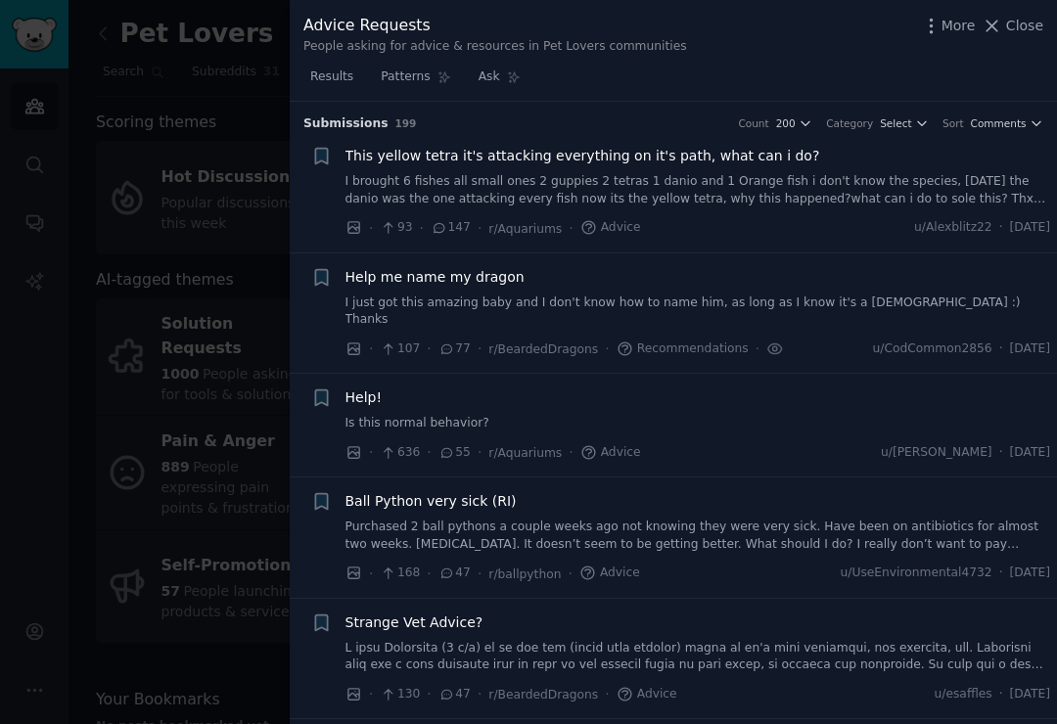
click at [911, 120] on span "Select" at bounding box center [895, 123] width 31 height 14
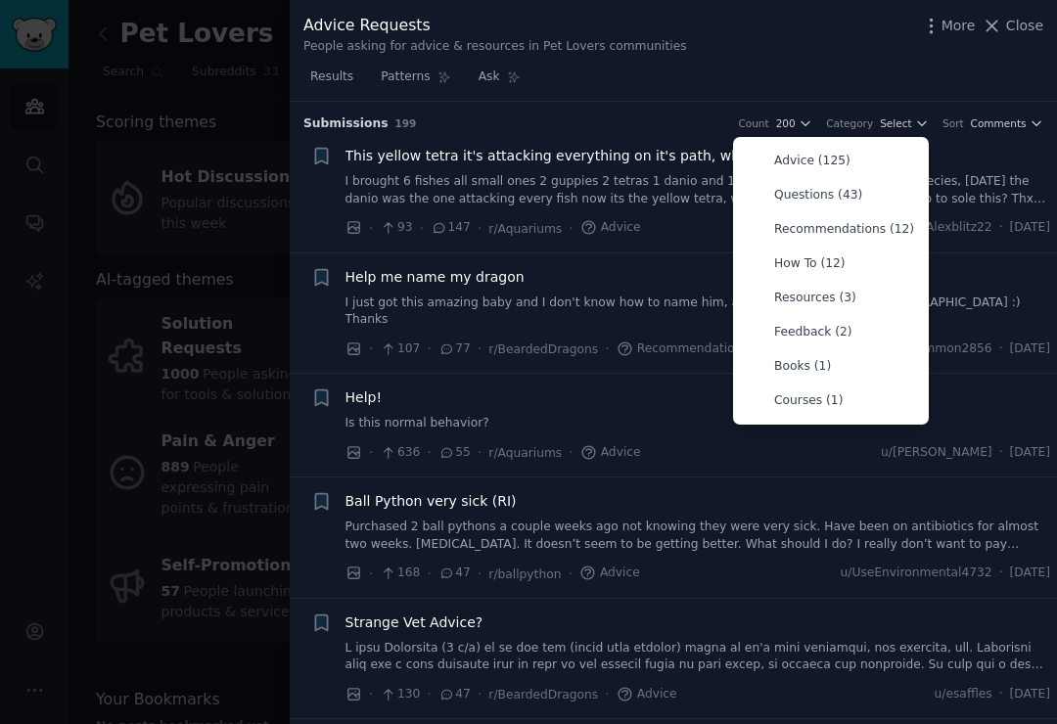
click at [435, 85] on link "Patterns" at bounding box center [415, 82] width 83 height 40
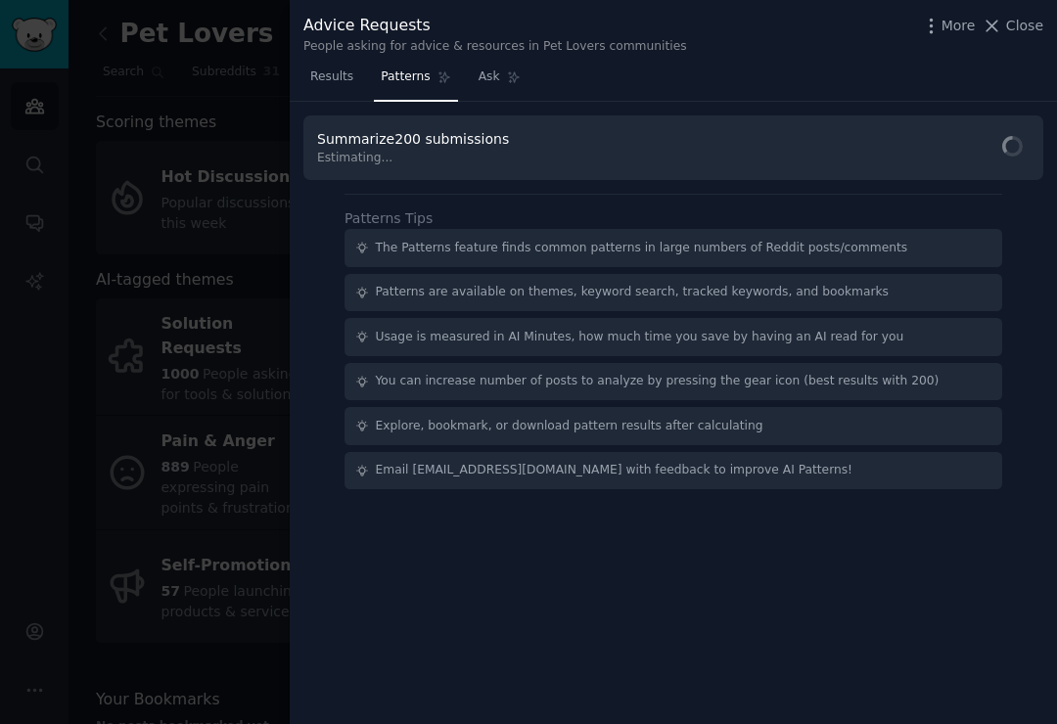
click at [426, 78] on span "Patterns" at bounding box center [405, 78] width 49 height 18
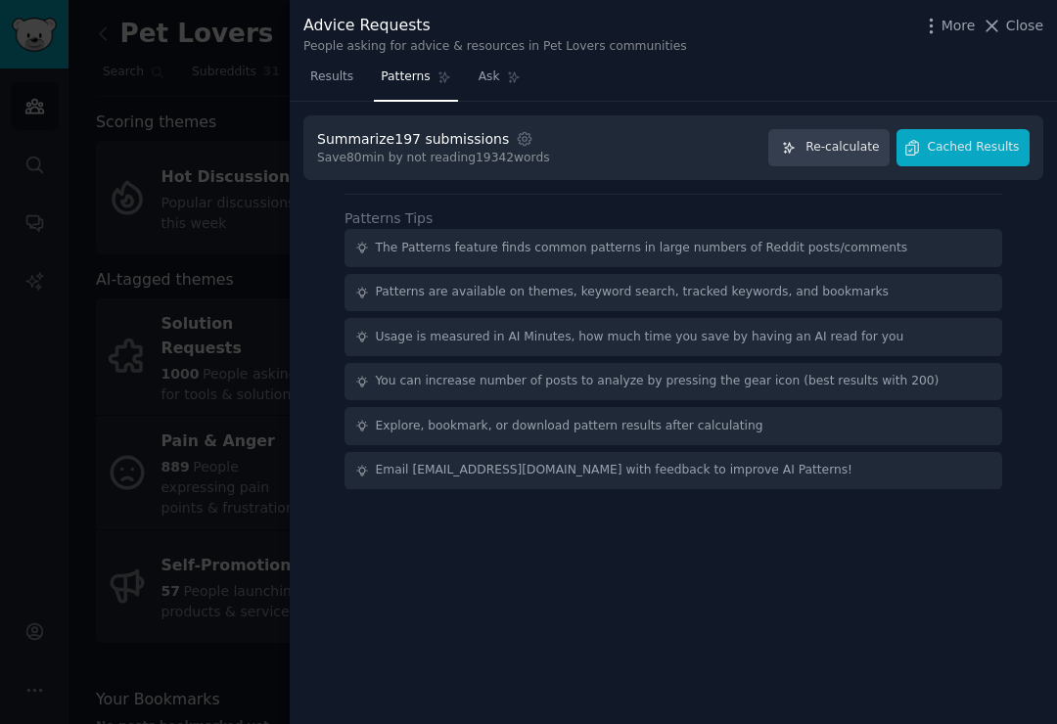
click at [857, 152] on span "Re-calculate" at bounding box center [841, 148] width 73 height 18
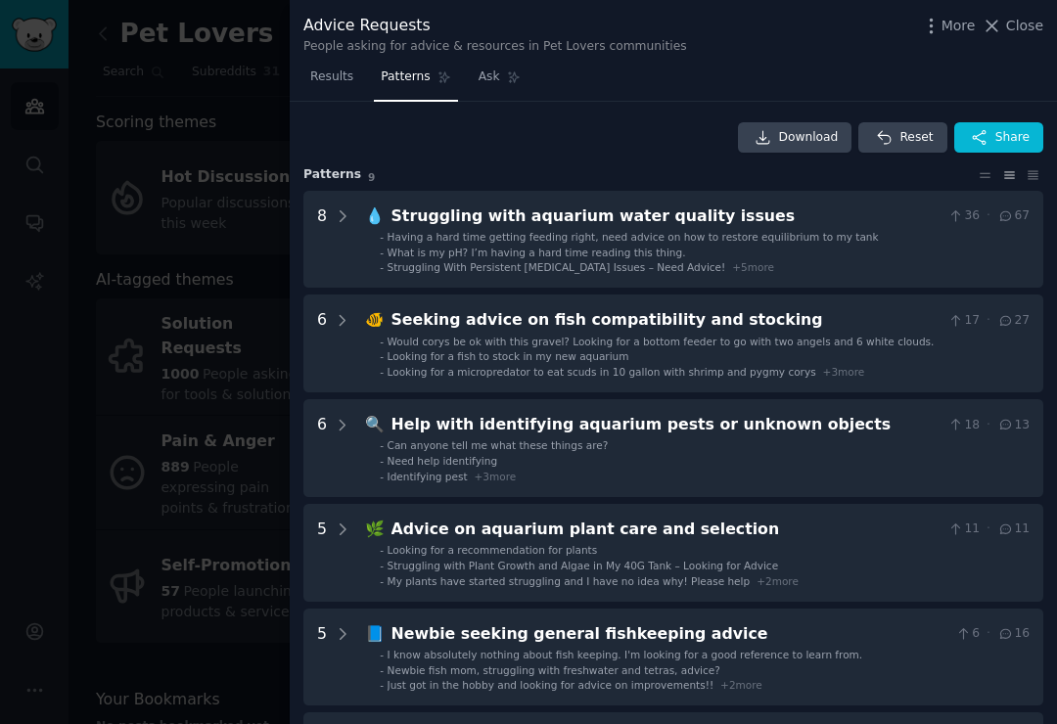
click at [1039, 168] on icon at bounding box center [1033, 175] width 21 height 14
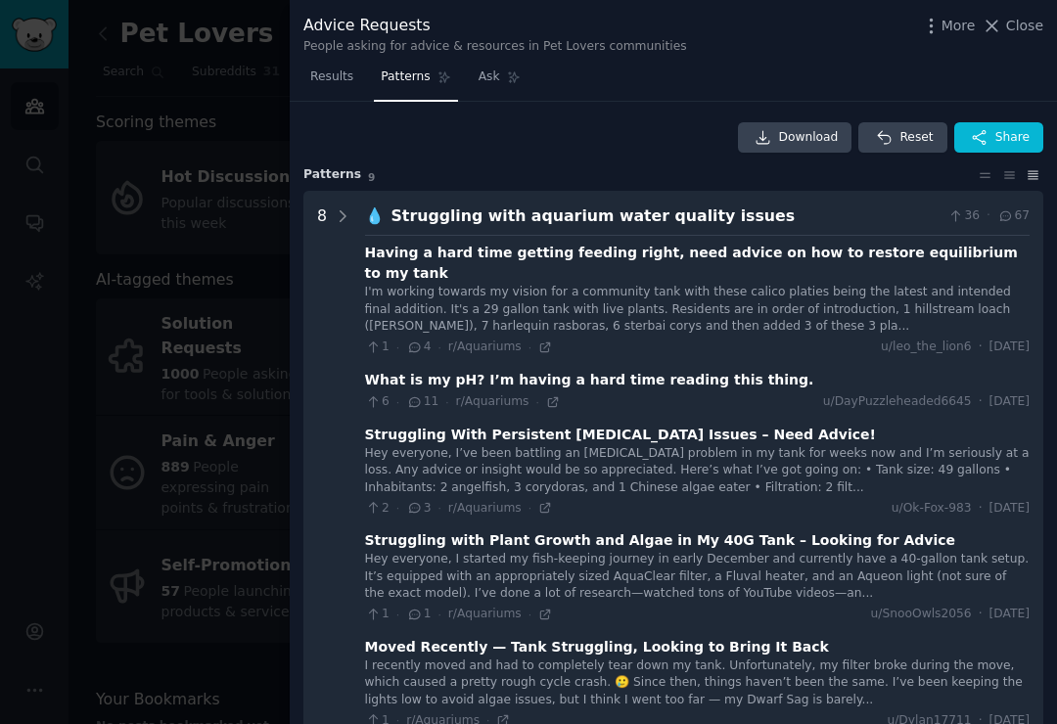
click at [1009, 174] on icon at bounding box center [1009, 175] width 21 height 14
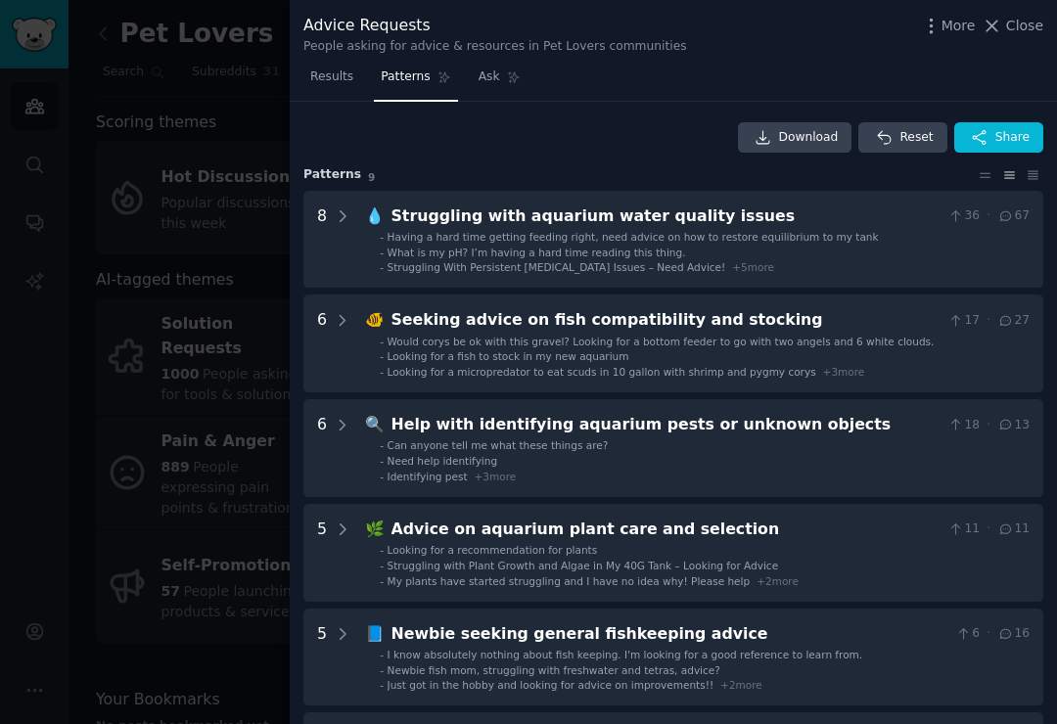
click at [988, 174] on icon at bounding box center [985, 175] width 21 height 14
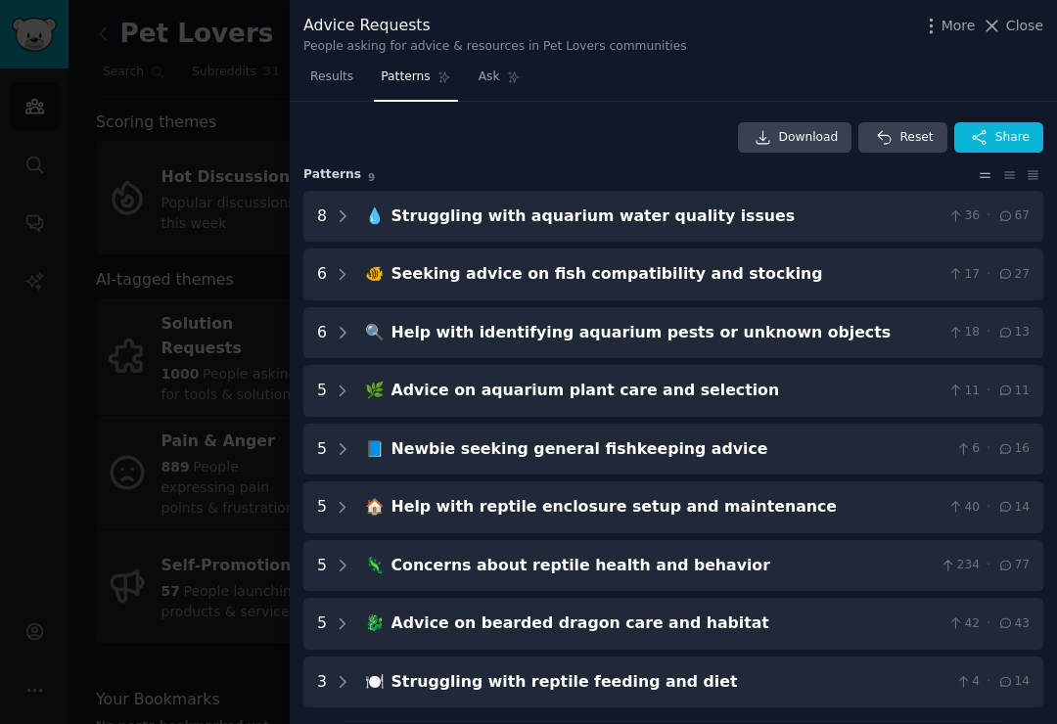
click at [1005, 175] on icon at bounding box center [1009, 175] width 21 height 14
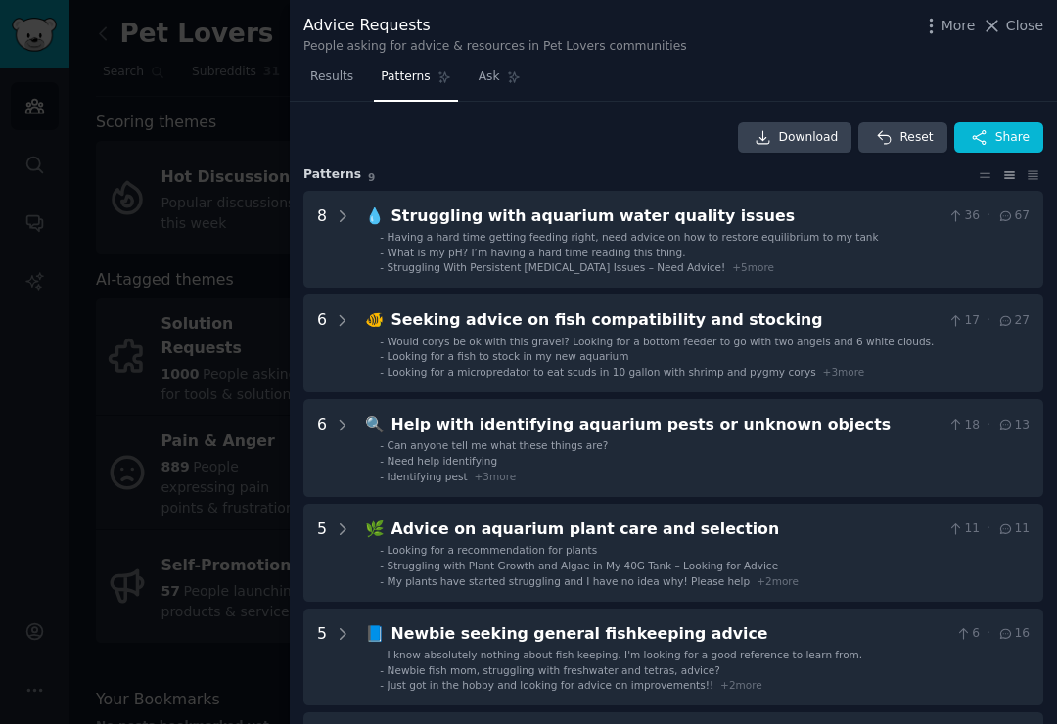
click at [176, 186] on div at bounding box center [528, 362] width 1057 height 724
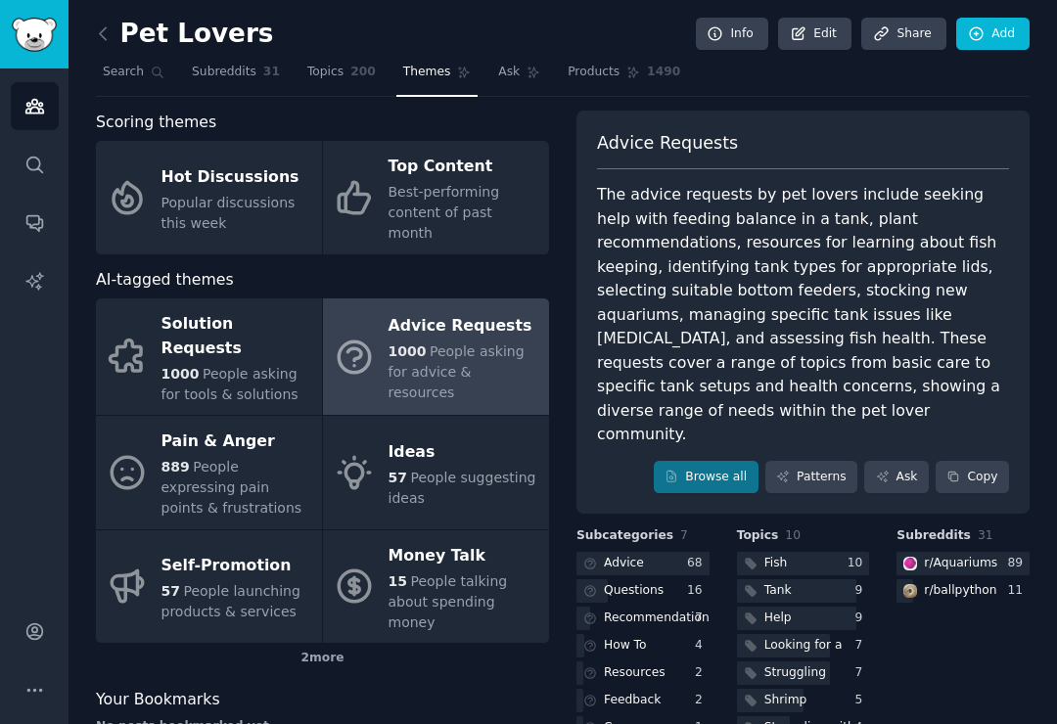
click at [189, 427] on div "Pain & Anger" at bounding box center [236, 442] width 151 height 31
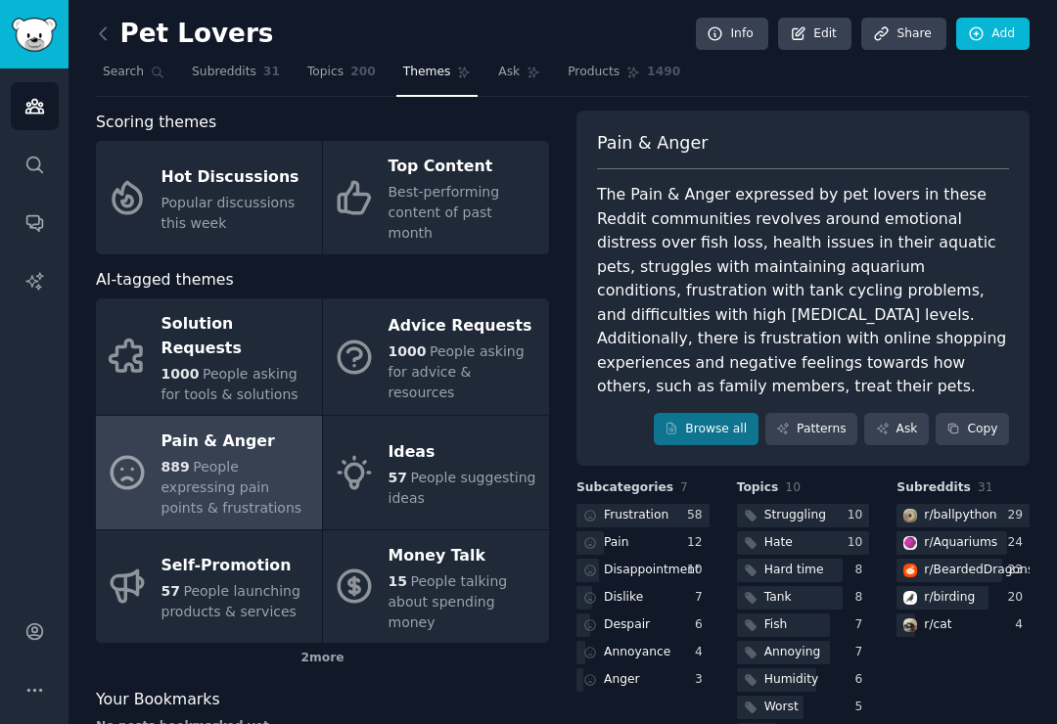
click at [816, 413] on link "Patterns" at bounding box center [811, 429] width 92 height 33
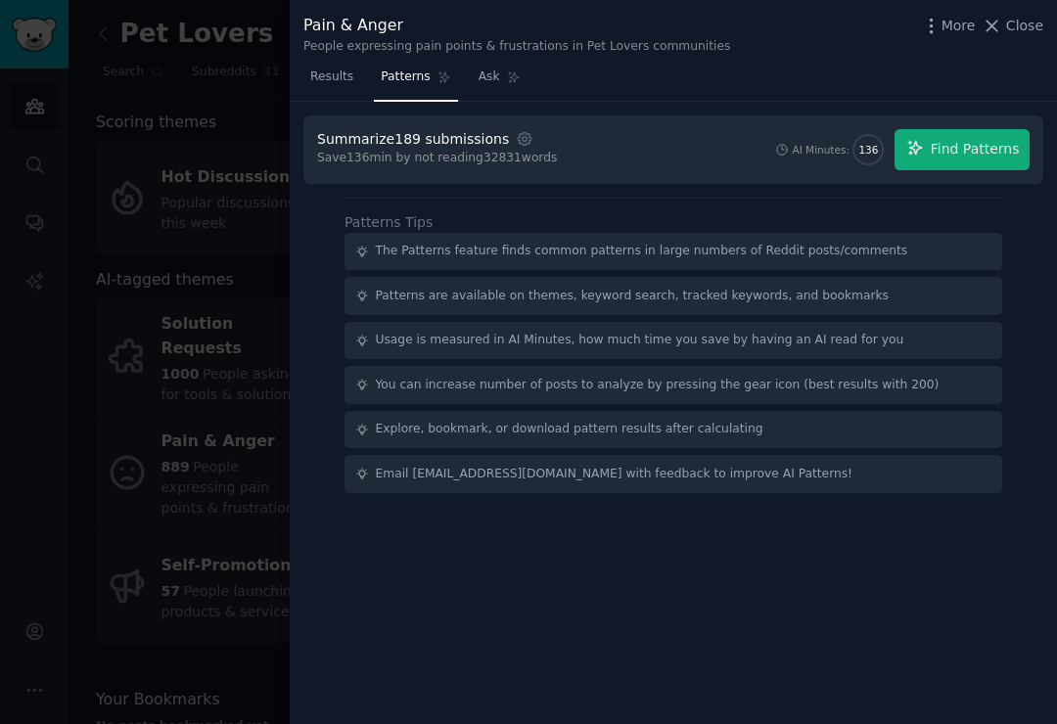
click at [944, 151] on span "Find Patterns" at bounding box center [975, 149] width 89 height 21
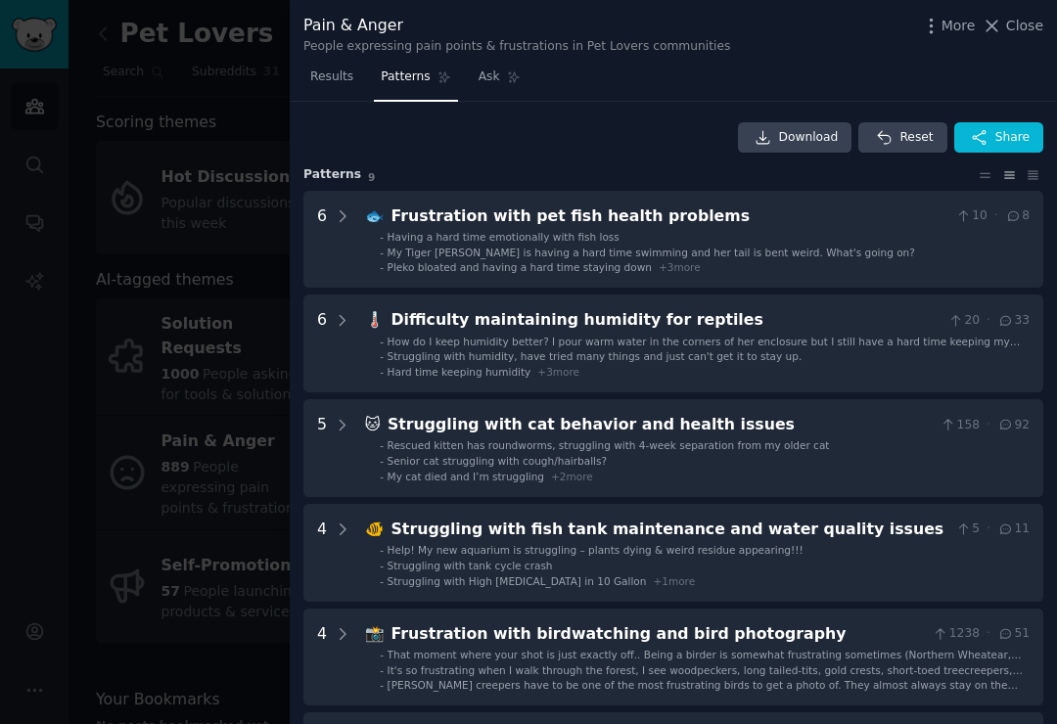
click at [825, 241] on li "- Having a hard time emotionally with fish loss" at bounding box center [705, 237] width 650 height 14
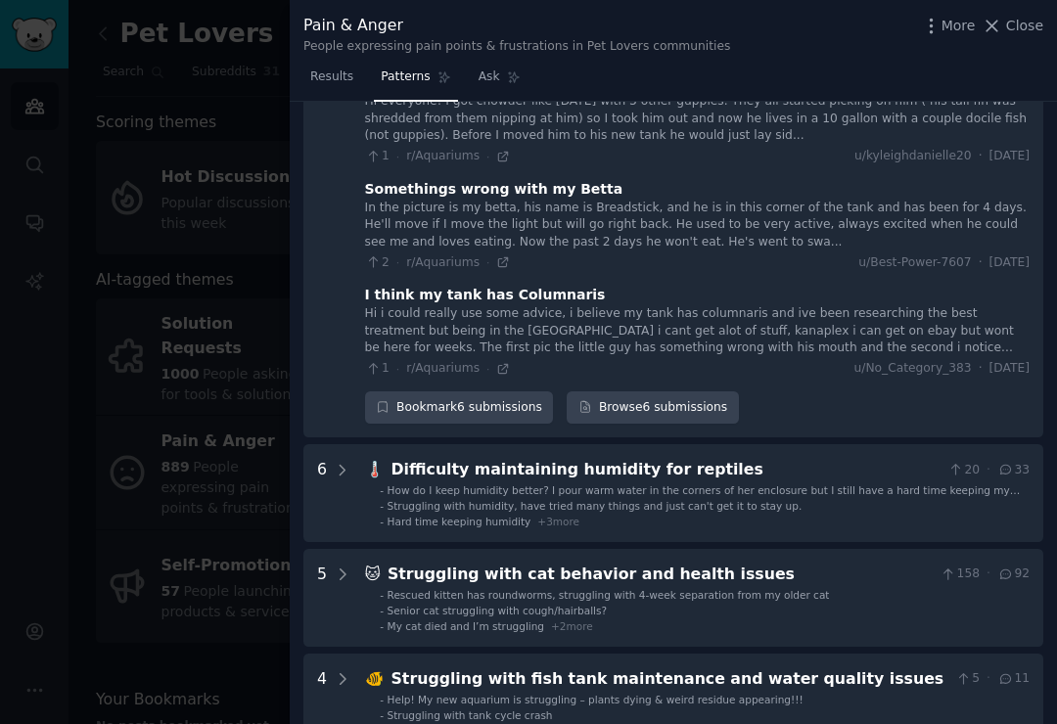
scroll to position [446, 0]
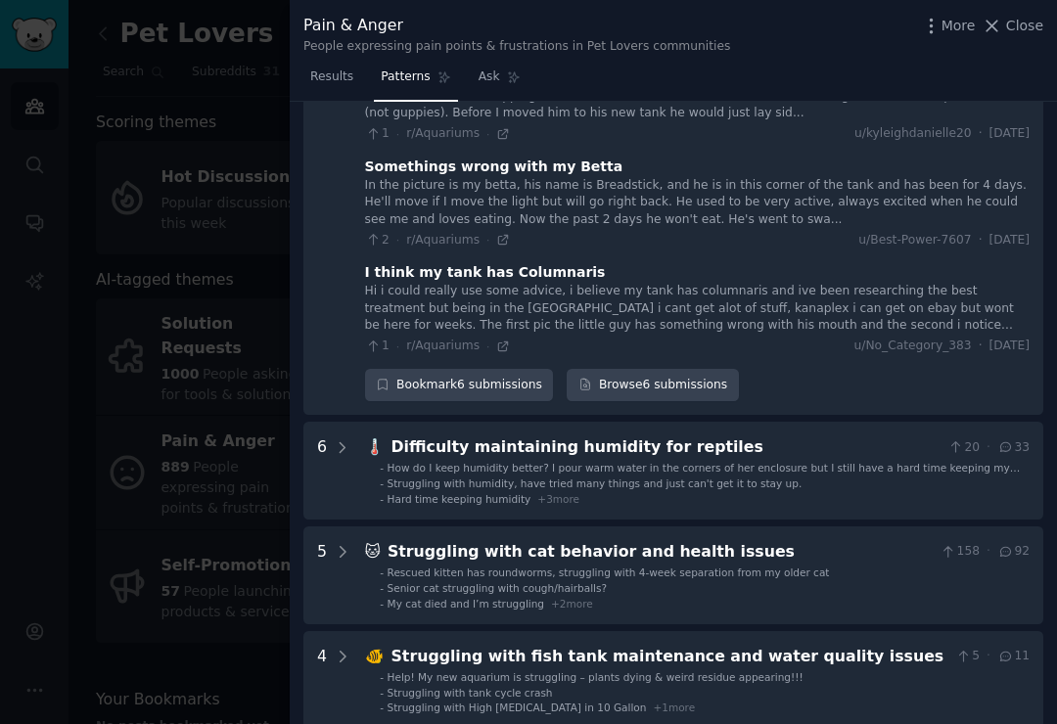
click at [694, 581] on li "- Senior cat struggling with cough/hairballs?" at bounding box center [705, 588] width 650 height 14
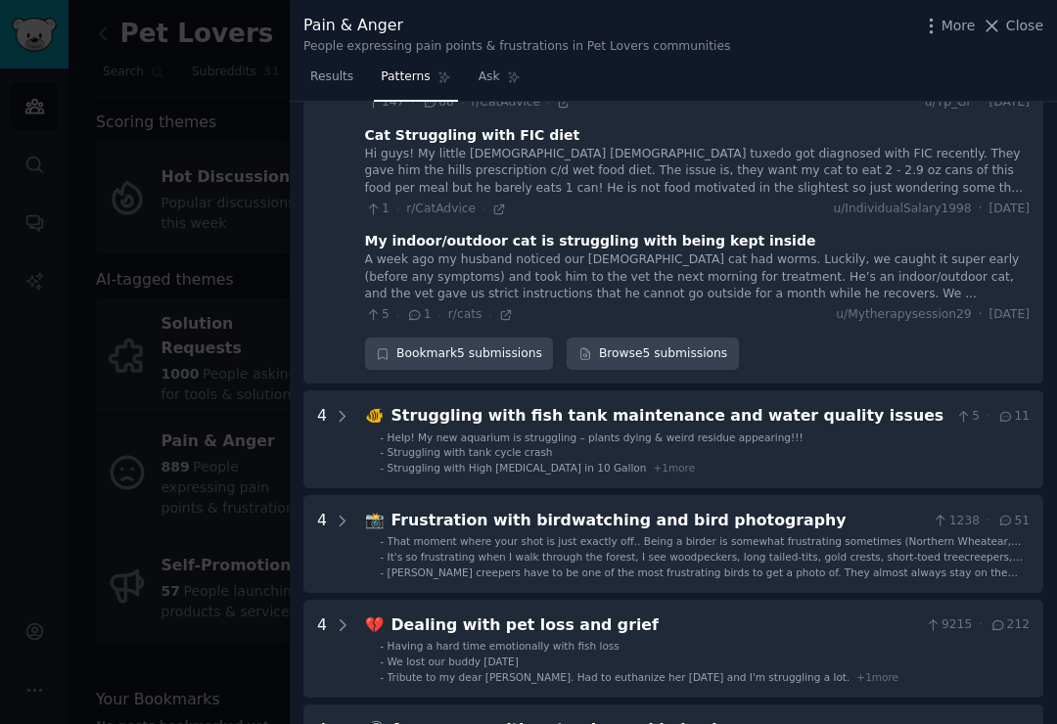
scroll to position [1242, 0]
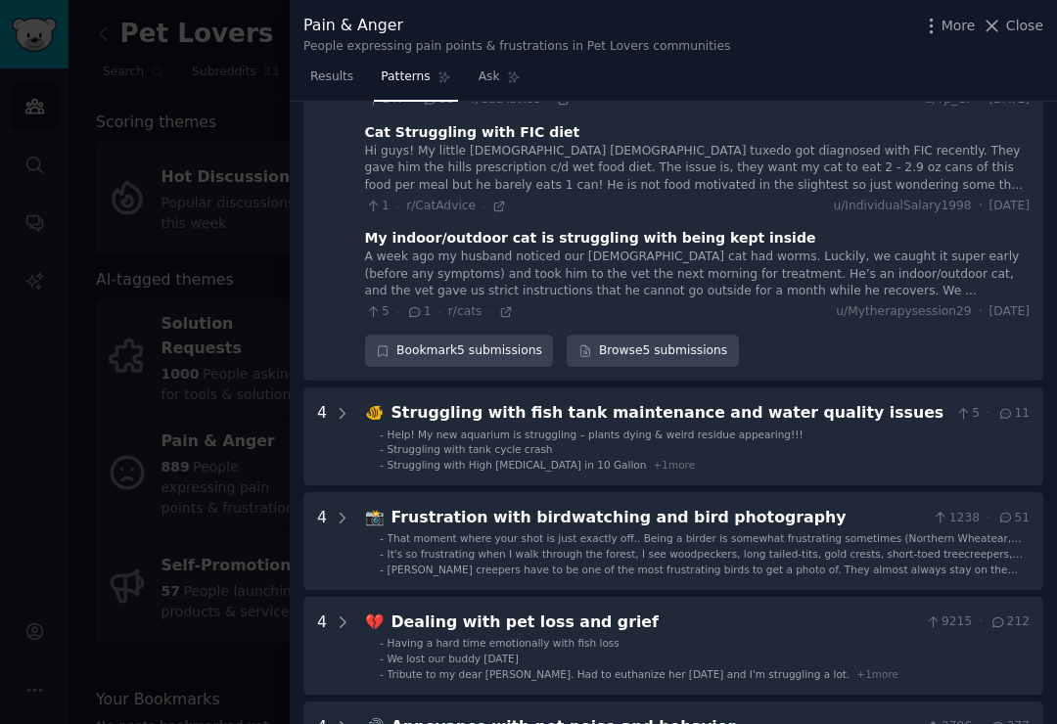
click at [756, 506] on div "Frustration with birdwatching and bird photography" at bounding box center [658, 518] width 534 height 24
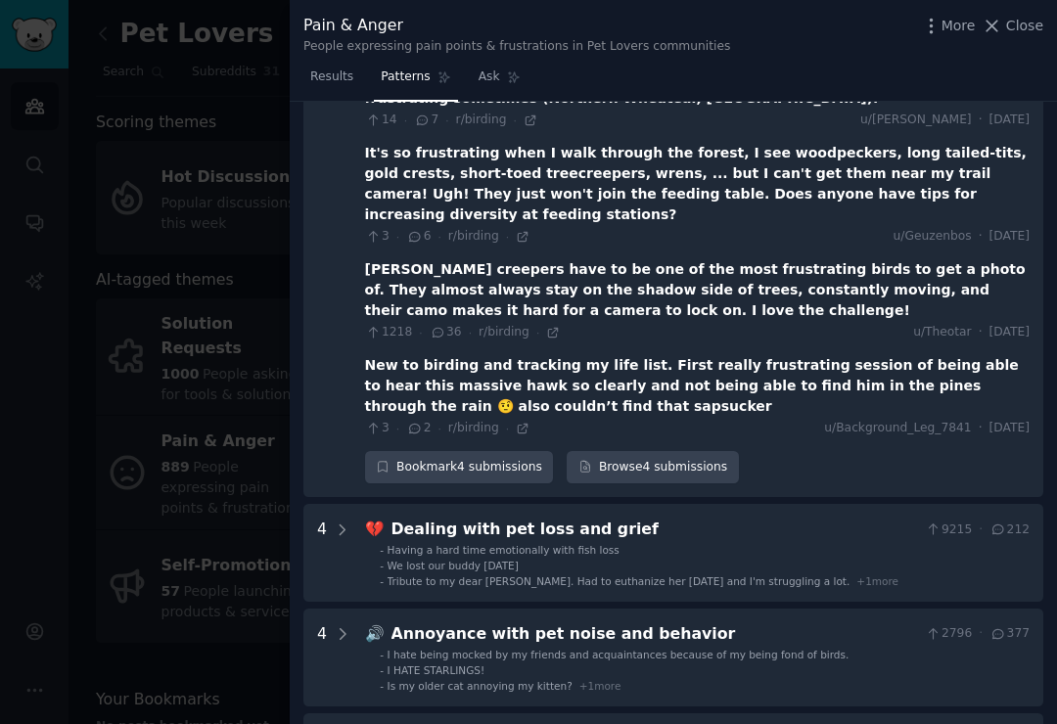
click at [761, 543] on li "- Having a hard time emotionally with fish loss" at bounding box center [705, 550] width 650 height 14
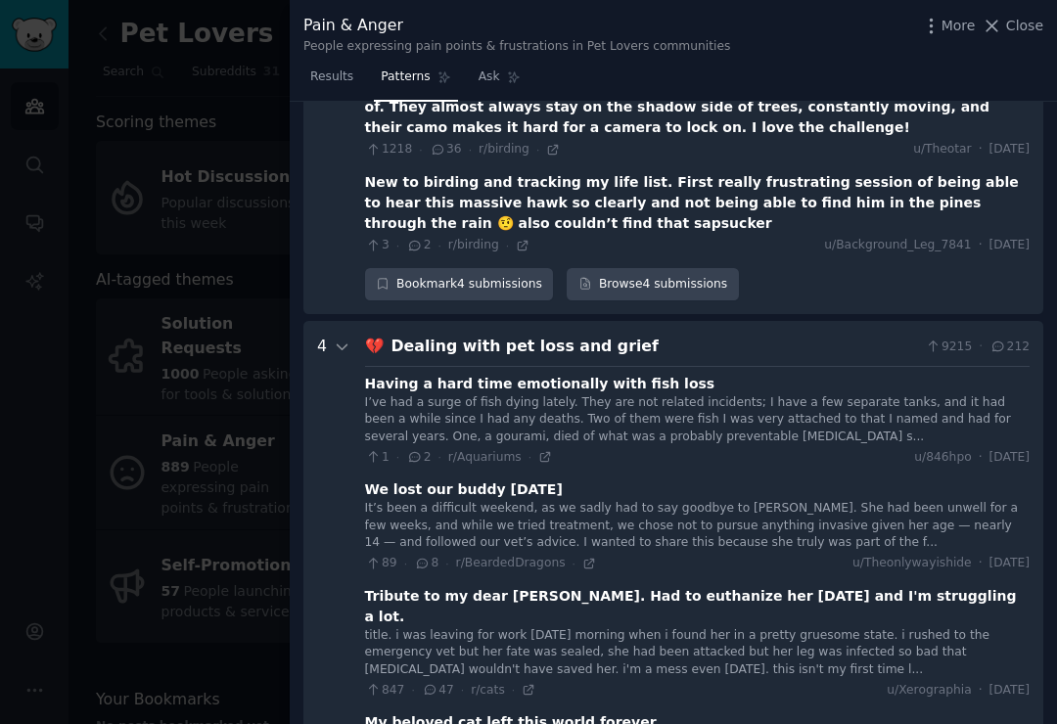
scroll to position [2036, 0]
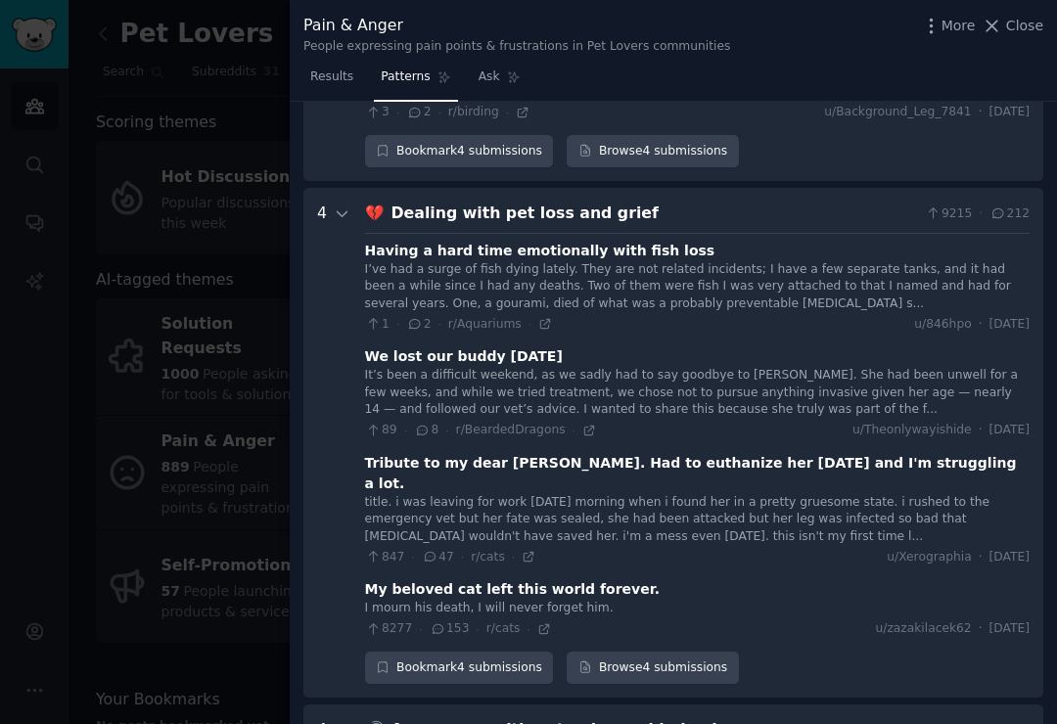
click at [588, 579] on div "My beloved cat left this world forever." at bounding box center [512, 589] width 295 height 21
click at [492, 579] on div "My beloved cat left this world forever." at bounding box center [512, 589] width 295 height 21
click at [445, 620] on span "153" at bounding box center [450, 629] width 40 height 18
click at [442, 622] on icon at bounding box center [439, 629] width 18 height 14
click at [708, 600] on div "I mourn his death, I will never forget him." at bounding box center [697, 609] width 665 height 18
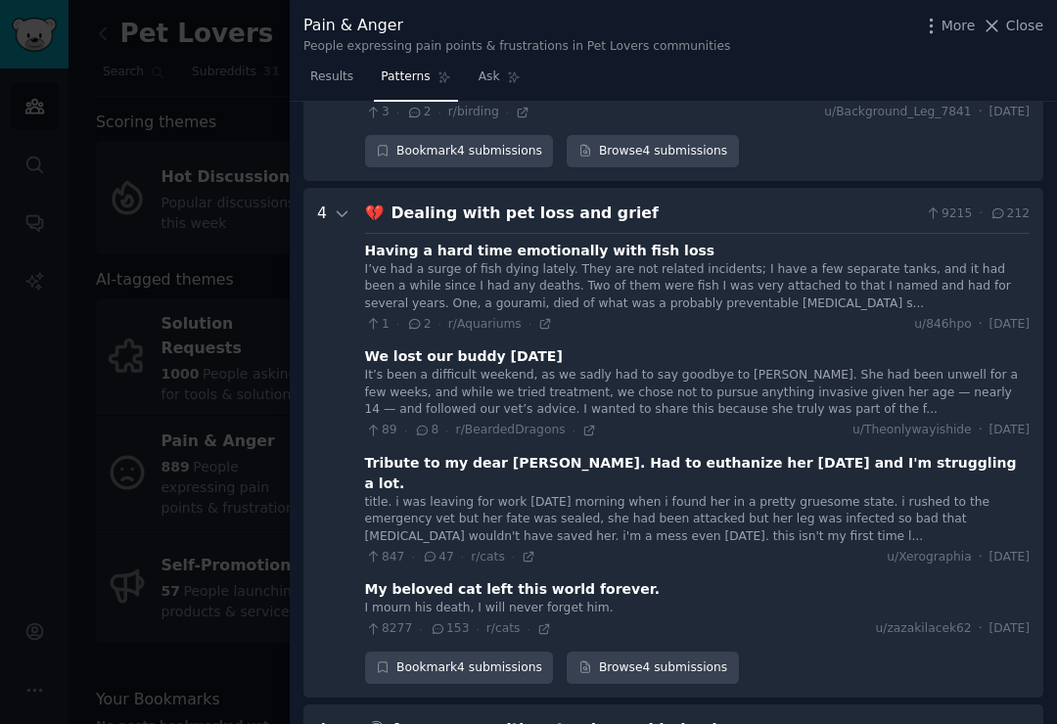
click at [660, 652] on link "Browse 4 submissions" at bounding box center [652, 668] width 171 height 33
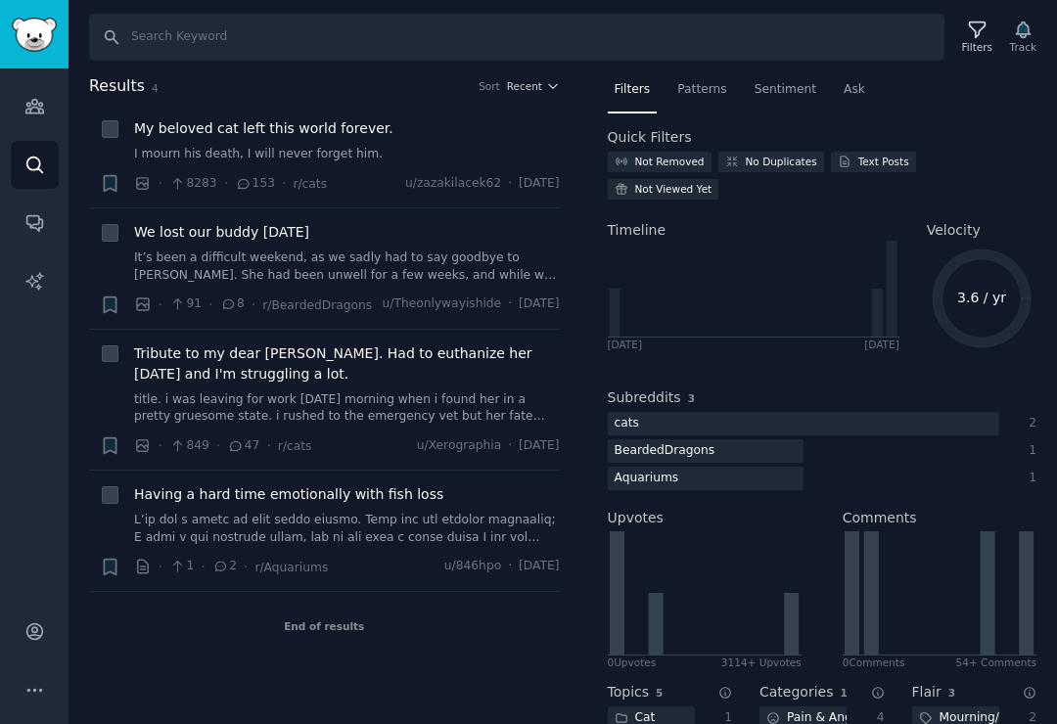
click at [413, 505] on span "Having a hard time emotionally with fish loss" at bounding box center [288, 494] width 309 height 21
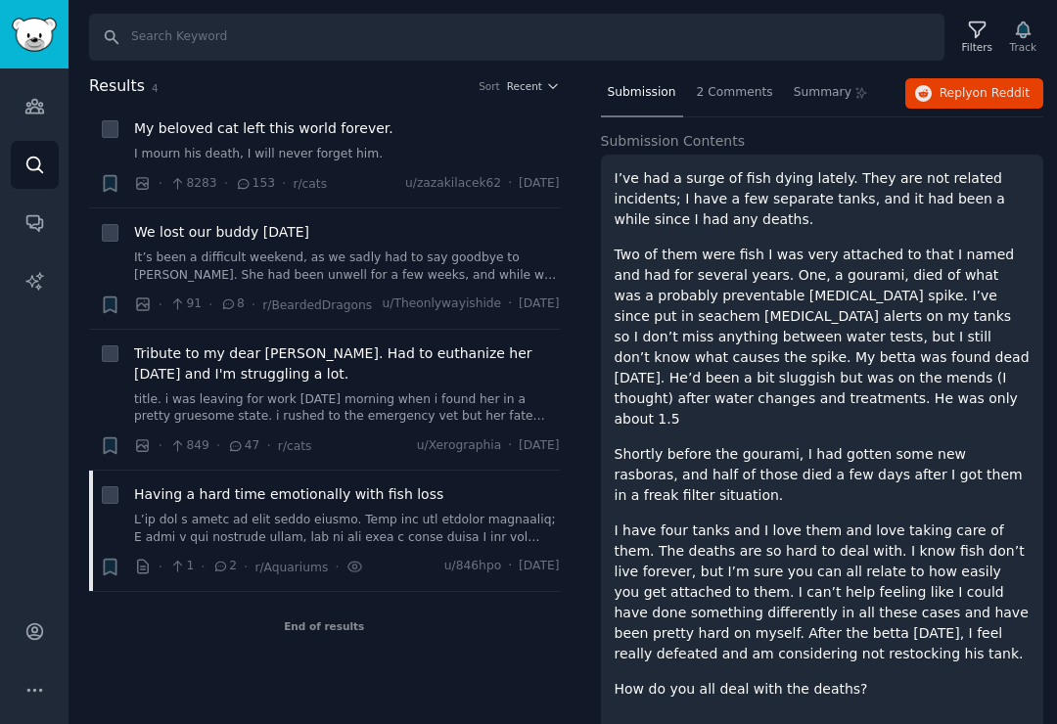
scroll to position [87, 0]
click at [354, 129] on span "My beloved cat left this world forever." at bounding box center [263, 128] width 259 height 21
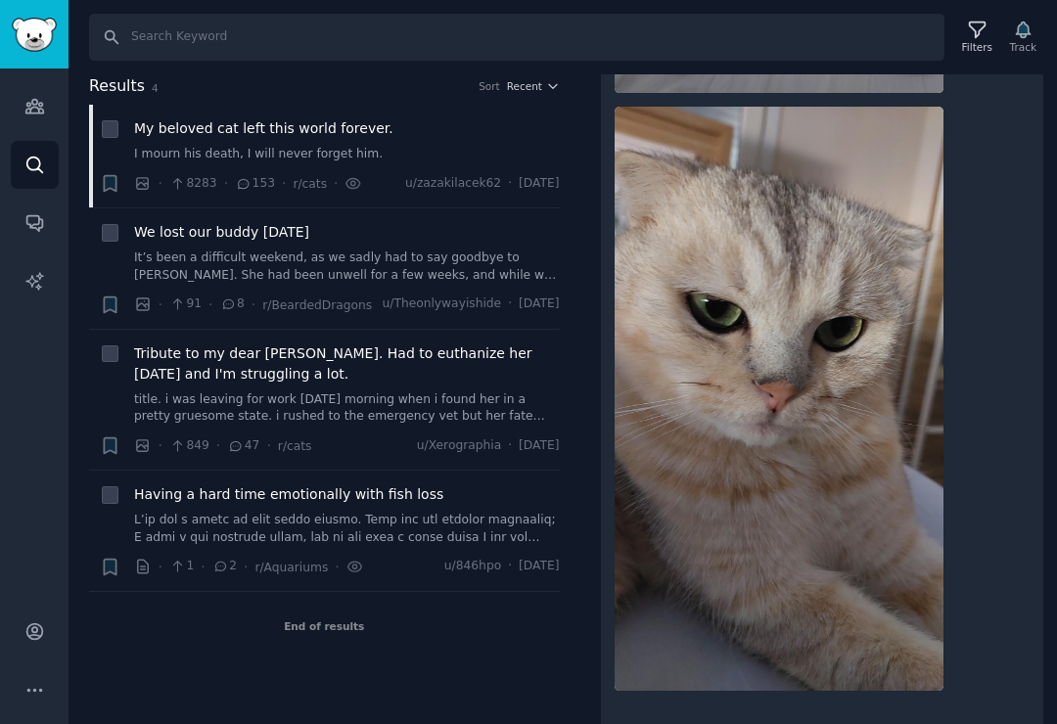
scroll to position [1538, 0]
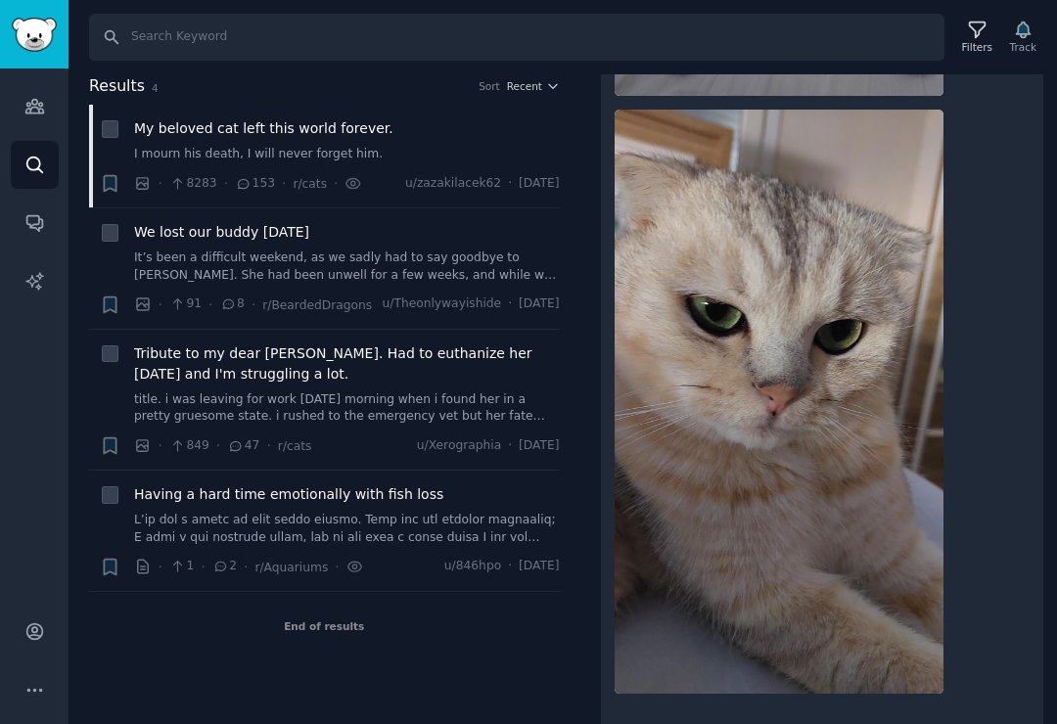
click at [535, 269] on link "It’s been a difficult weekend, as we sadly had to say goodbye to Saphira. She h…" at bounding box center [347, 267] width 426 height 34
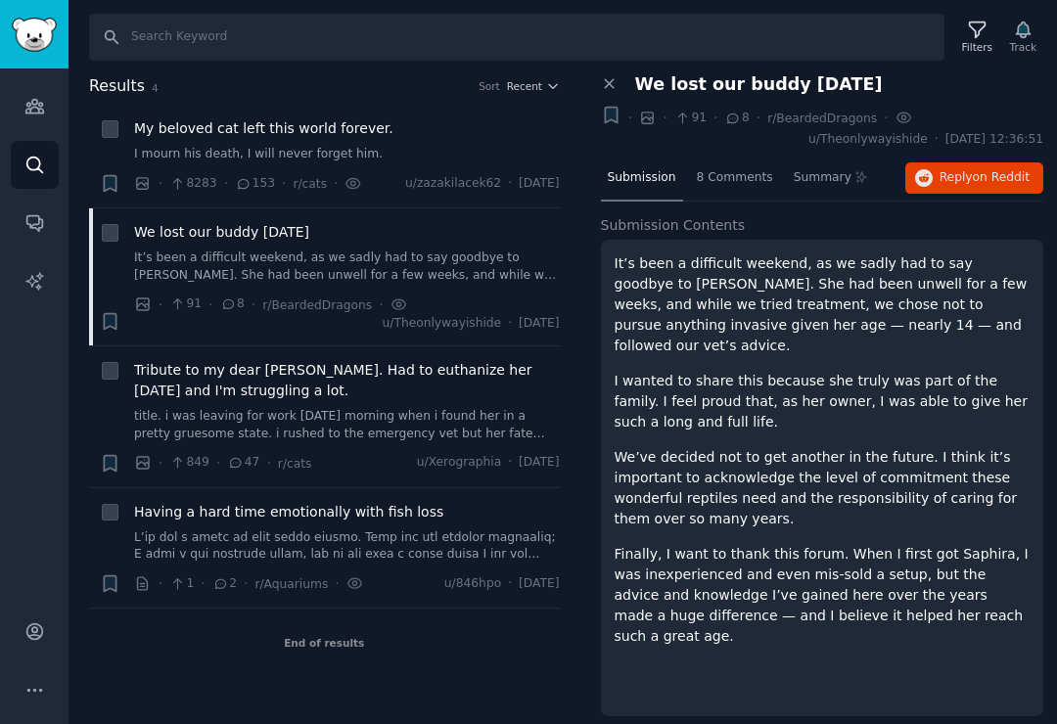
click at [618, 91] on button "Close panel" at bounding box center [611, 84] width 21 height 18
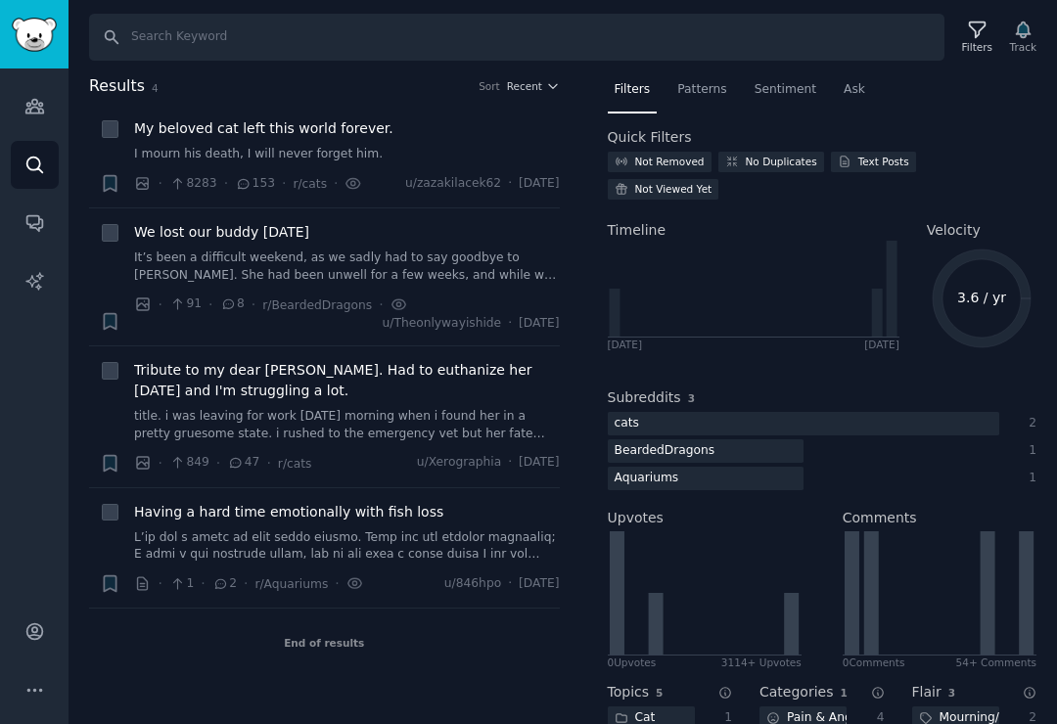
scroll to position [30, 0]
click at [650, 707] on div "Cat" at bounding box center [635, 719] width 55 height 24
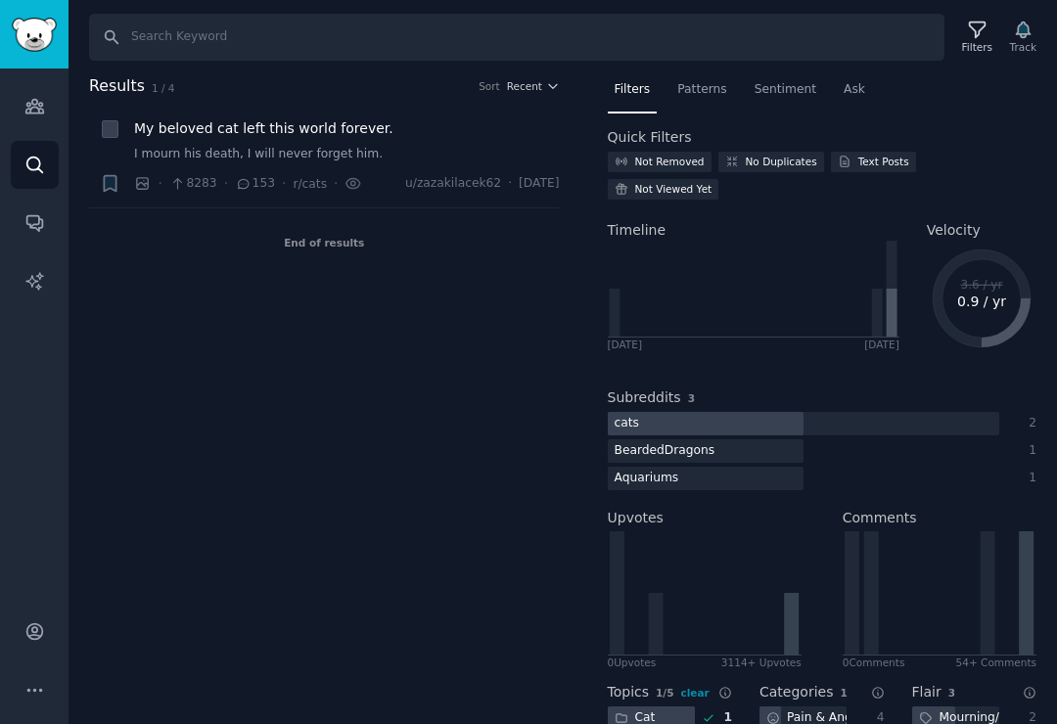
scroll to position [0, 0]
click at [49, 98] on link "Audiences" at bounding box center [35, 106] width 48 height 48
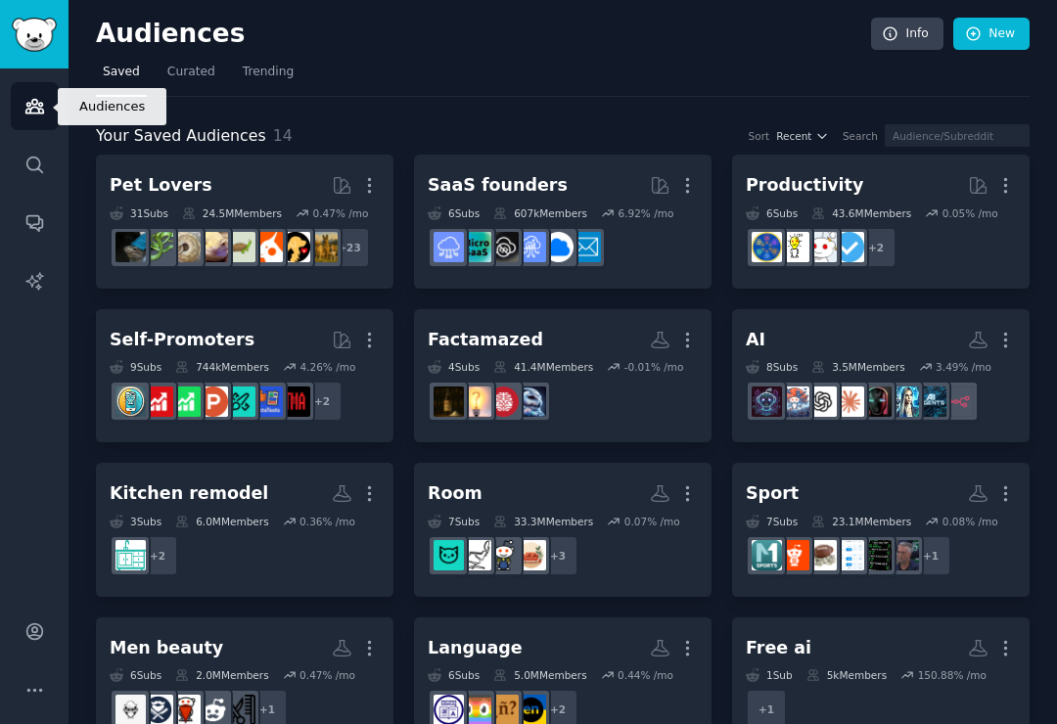
click at [41, 112] on icon "Sidebar" at bounding box center [34, 106] width 21 height 21
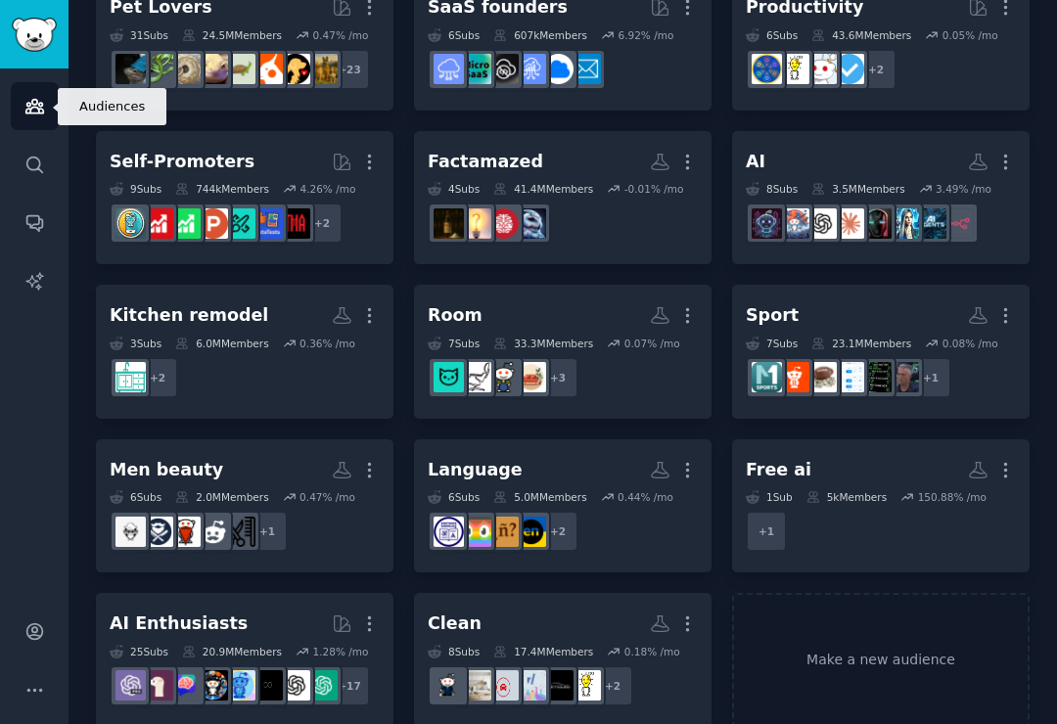
scroll to position [177, 0]
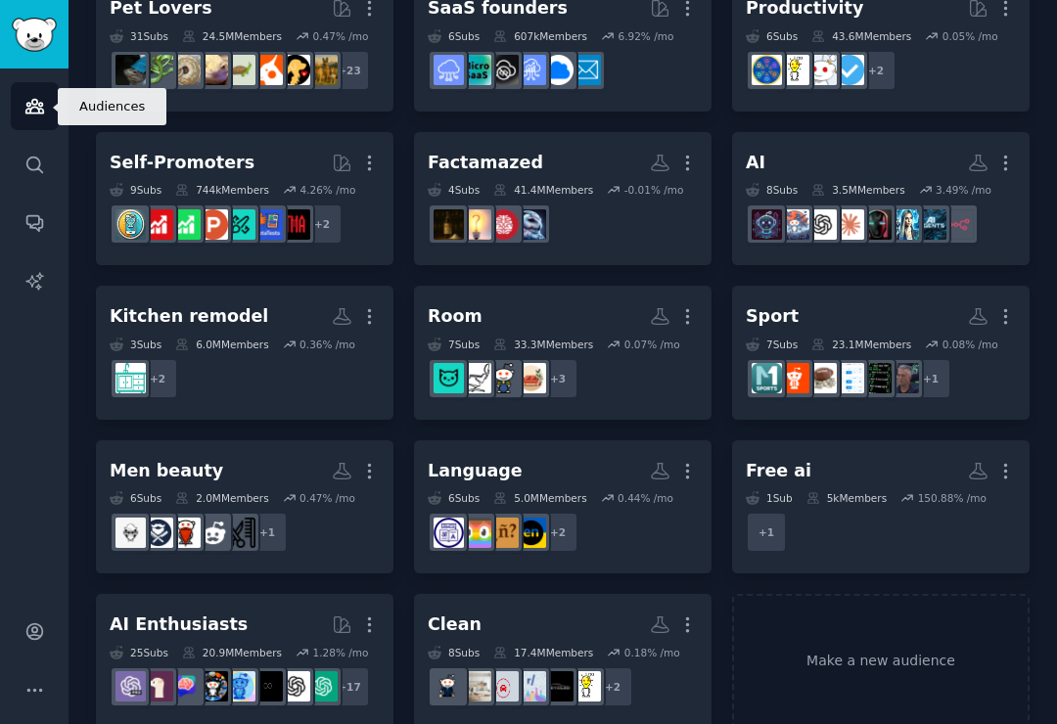
click at [482, 627] on h2 "Clean More" at bounding box center [563, 625] width 270 height 34
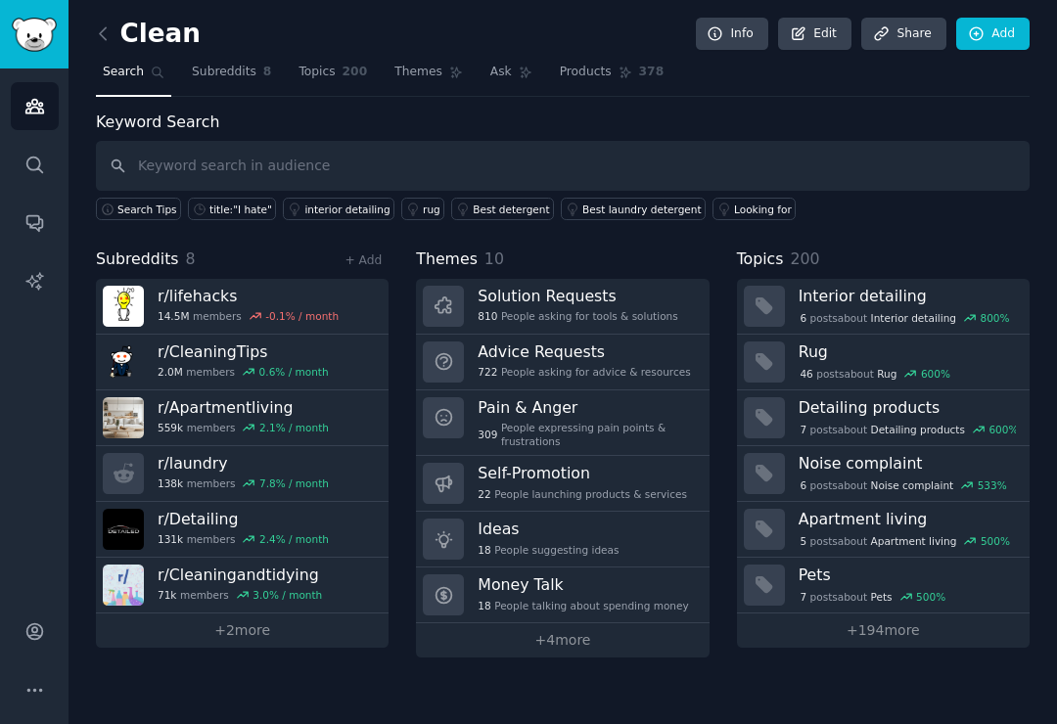
click at [318, 358] on h3 "r/ CleaningTips" at bounding box center [243, 352] width 171 height 21
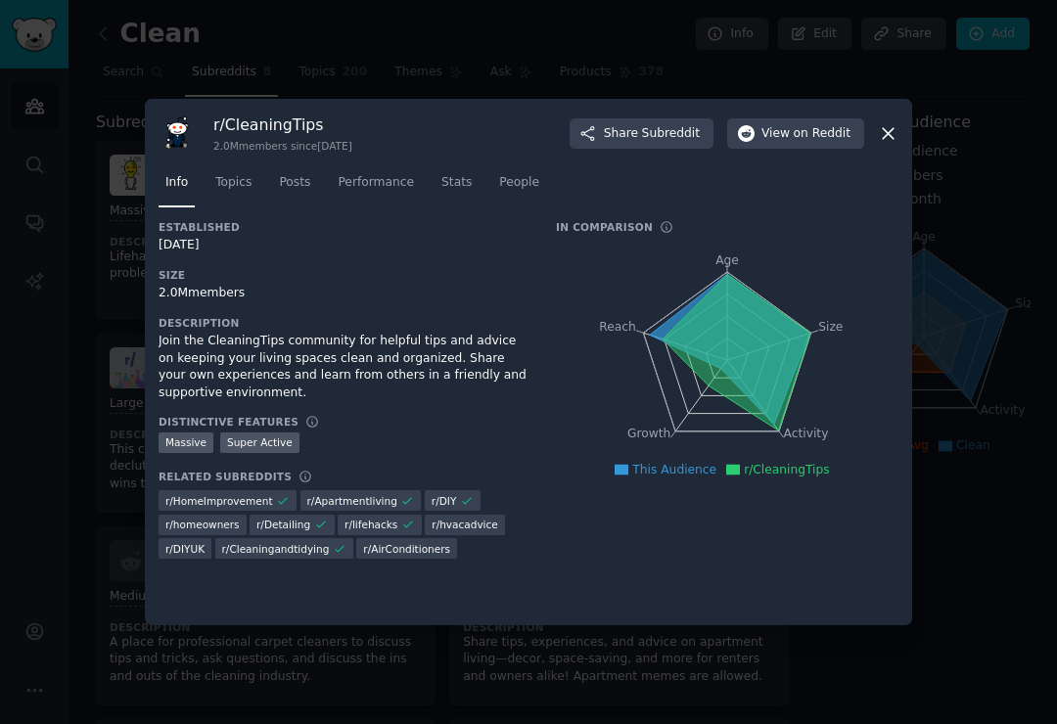
click at [889, 144] on icon at bounding box center [888, 133] width 21 height 21
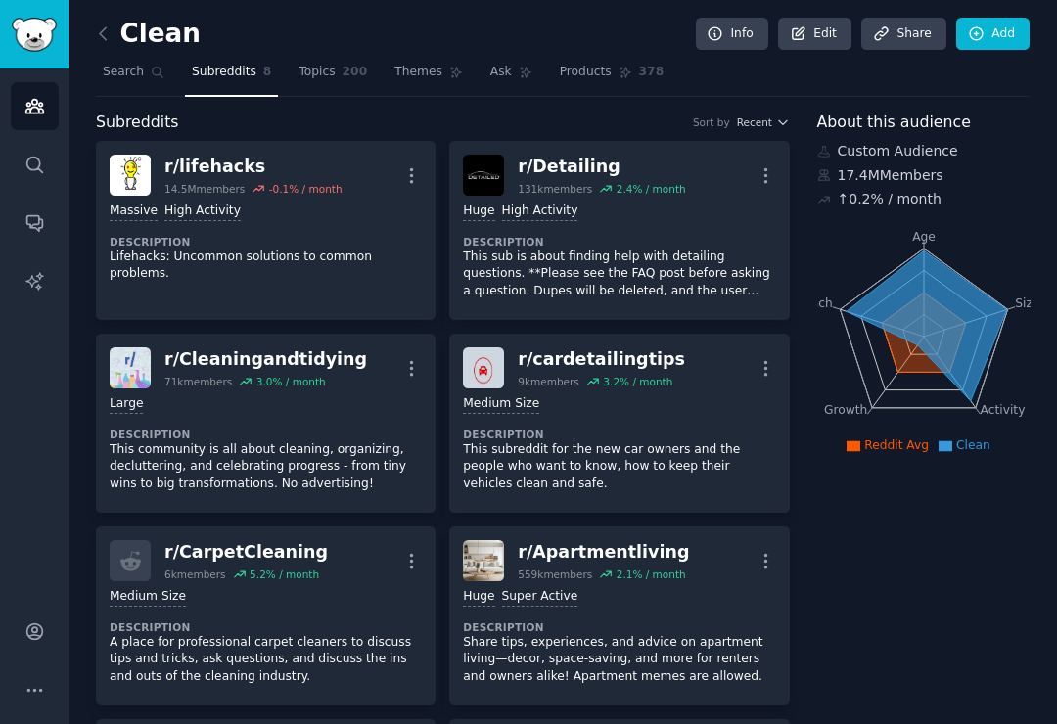
click at [263, 569] on div "5.2 % / month" at bounding box center [284, 575] width 69 height 14
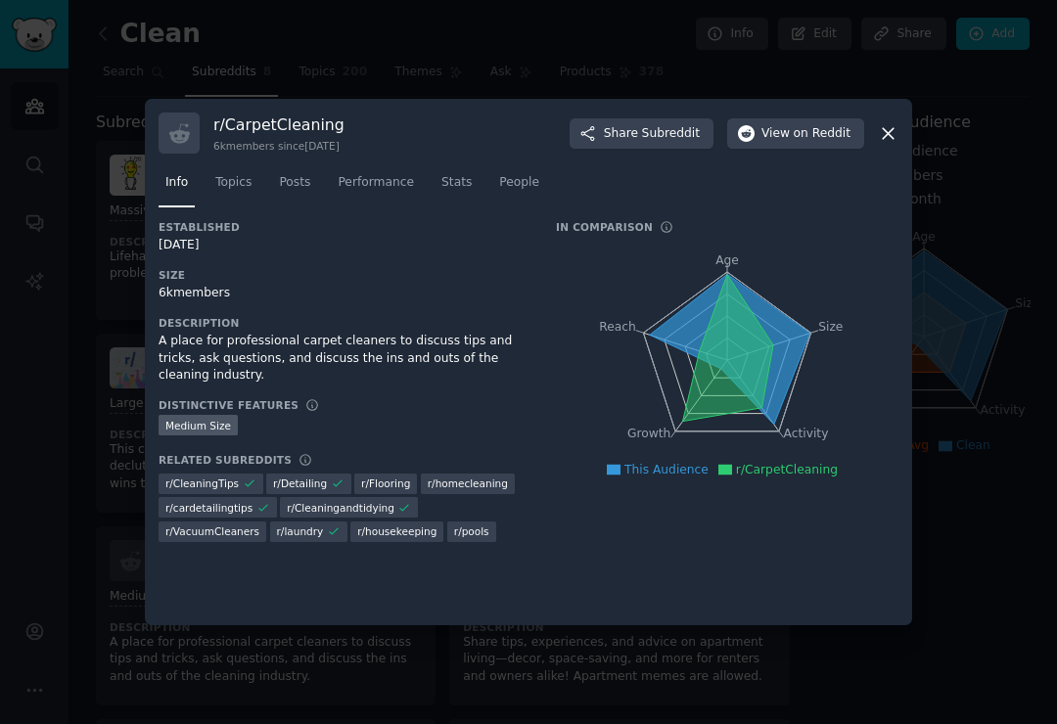
click at [882, 144] on icon at bounding box center [888, 133] width 21 height 21
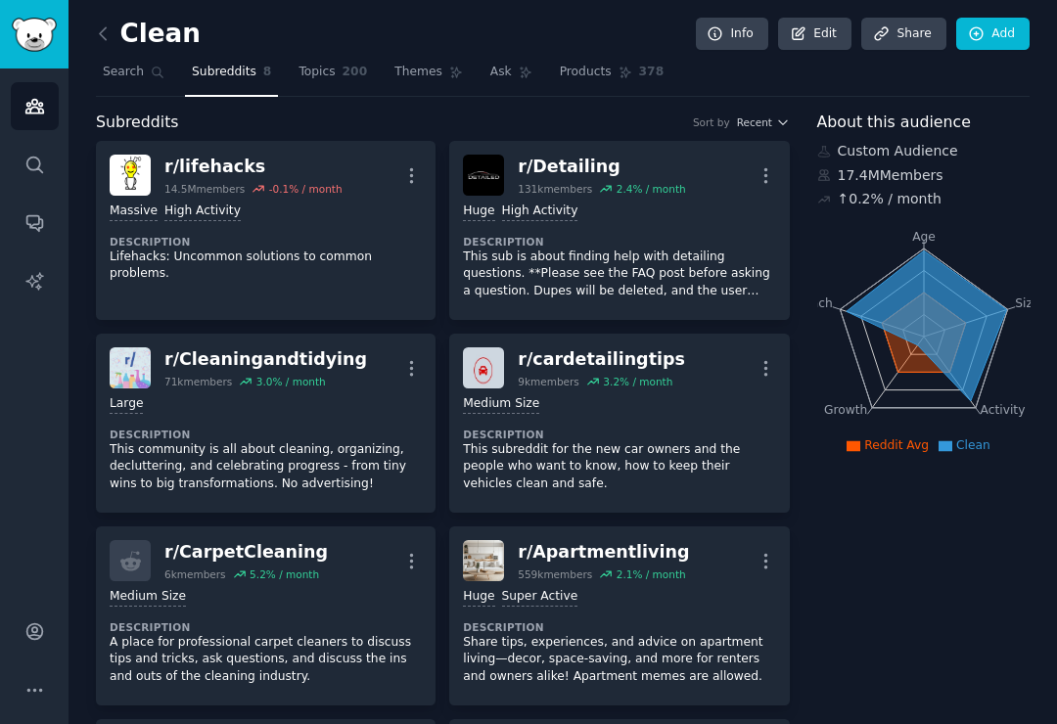
click at [767, 365] on icon "button" at bounding box center [766, 368] width 21 height 21
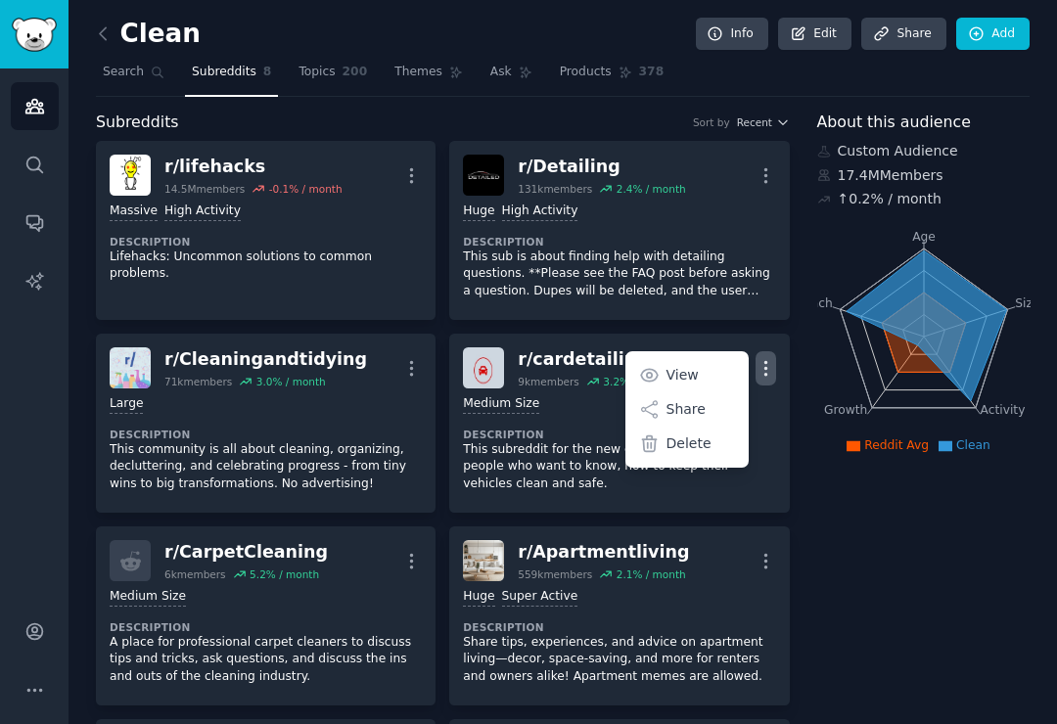
click at [710, 377] on link "View" at bounding box center [686, 374] width 116 height 41
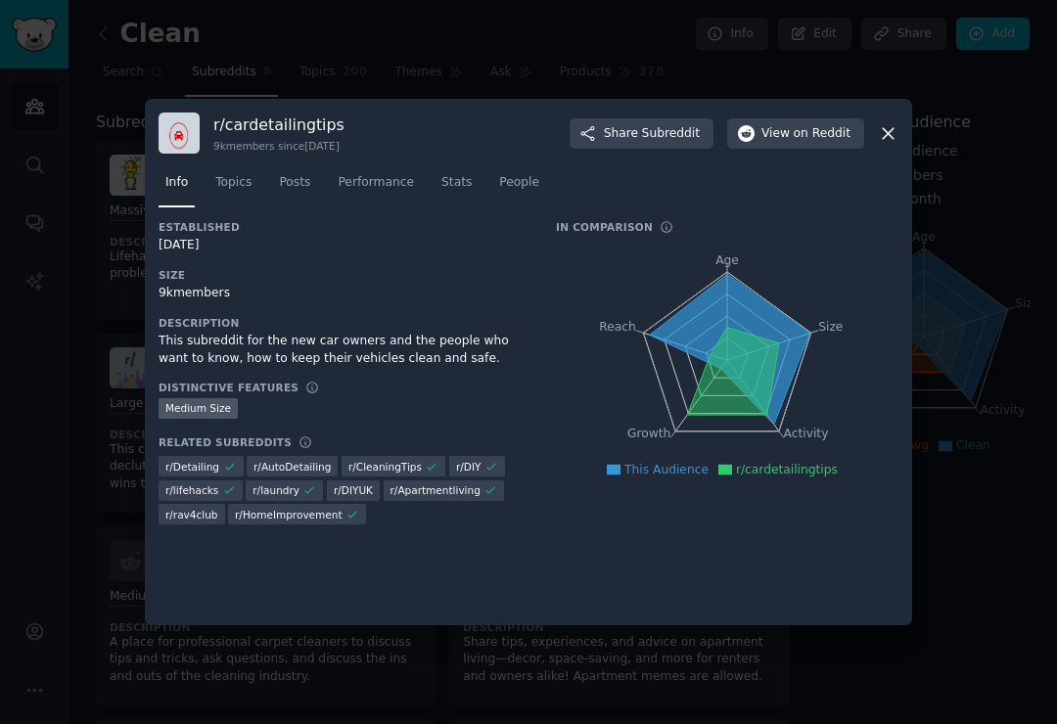
click at [885, 144] on icon at bounding box center [888, 133] width 21 height 21
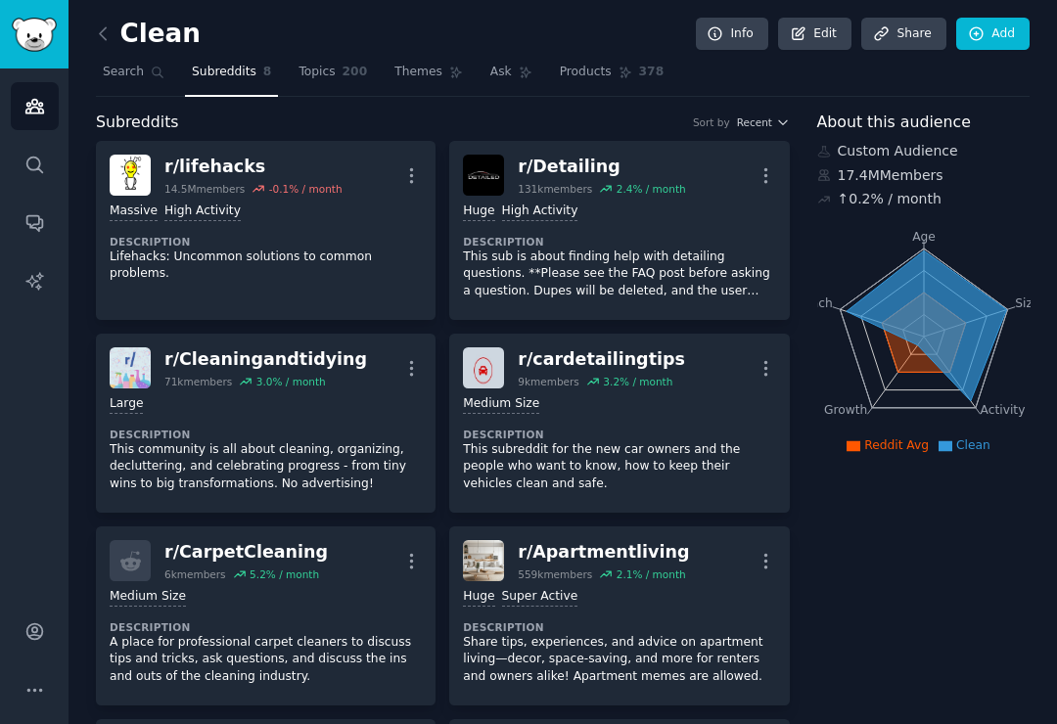
click at [699, 406] on div "Medium Size" at bounding box center [619, 404] width 312 height 19
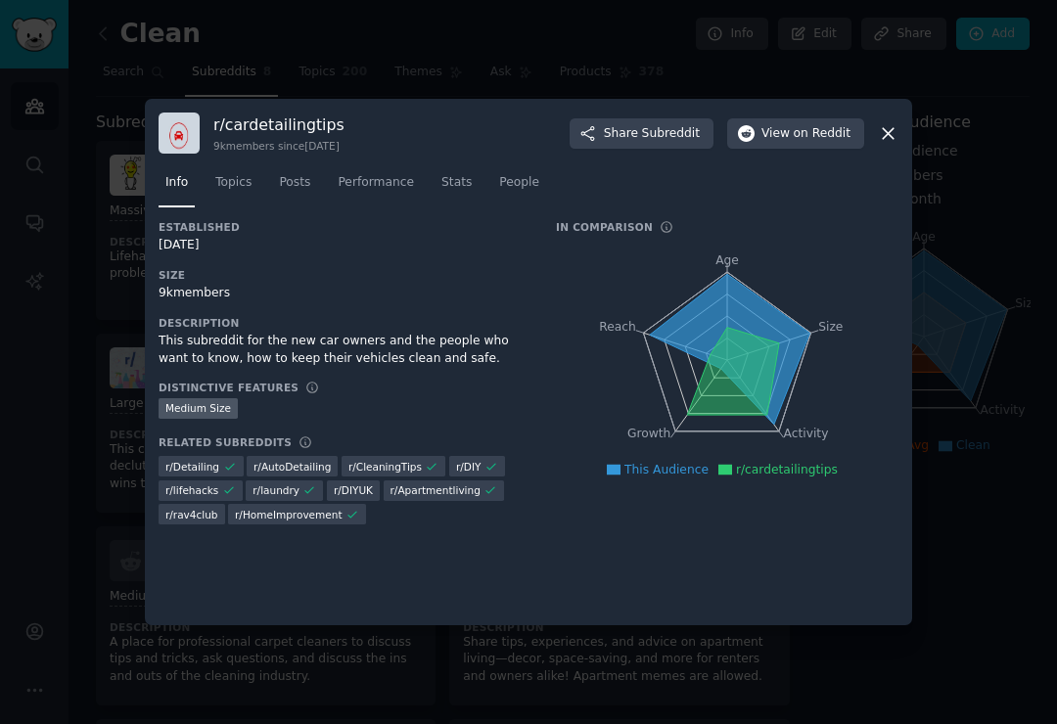
click at [832, 143] on span "on Reddit" at bounding box center [822, 134] width 57 height 18
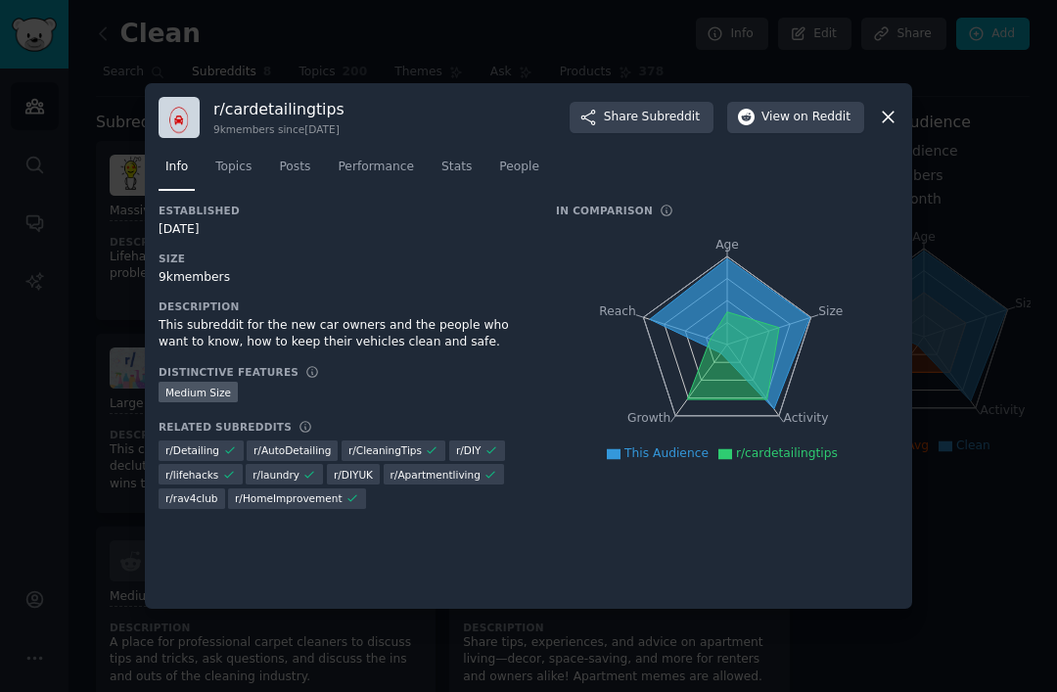
click at [895, 127] on icon at bounding box center [888, 117] width 21 height 21
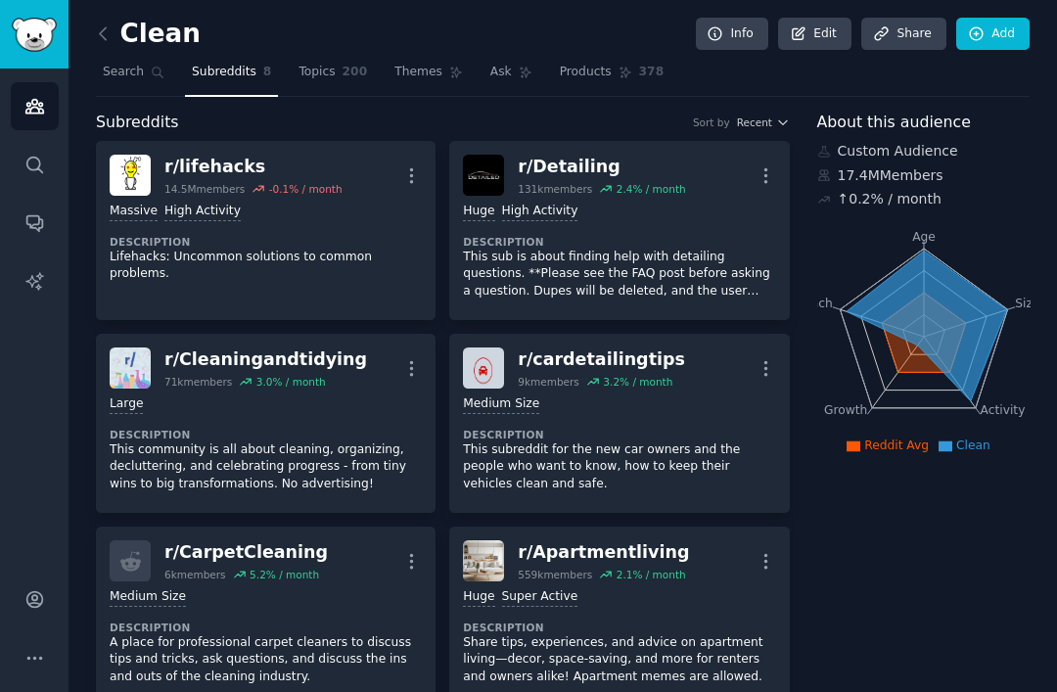
click at [888, 160] on div "Custom Audience" at bounding box center [923, 151] width 213 height 21
click at [685, 428] on dt "Description" at bounding box center [619, 435] width 312 height 14
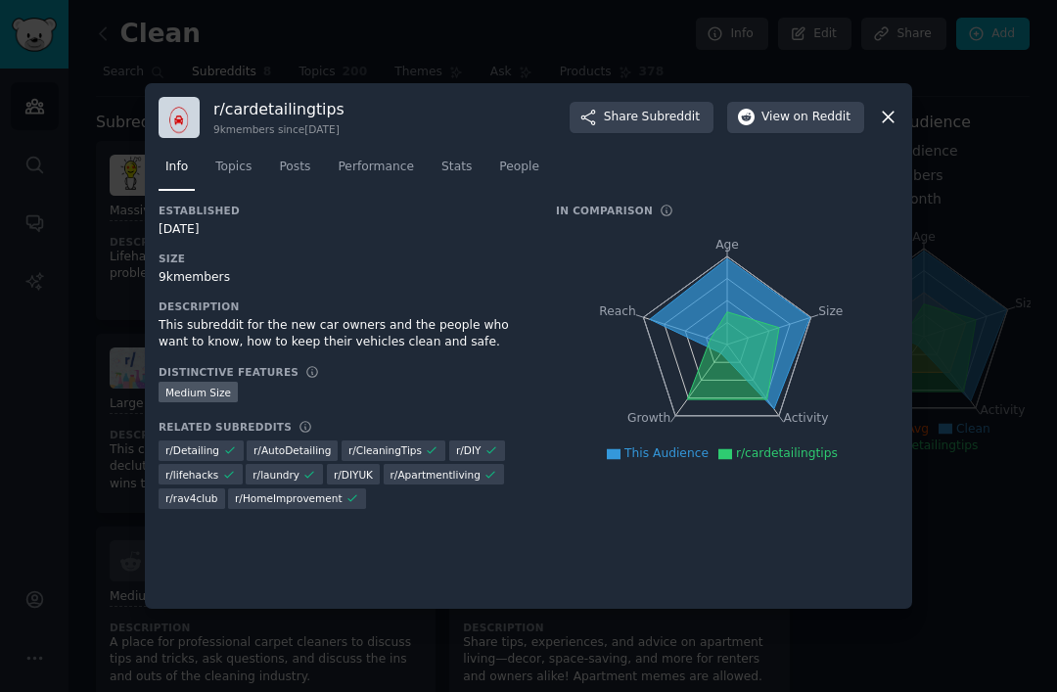
click at [237, 192] on link "Topics" at bounding box center [233, 172] width 50 height 40
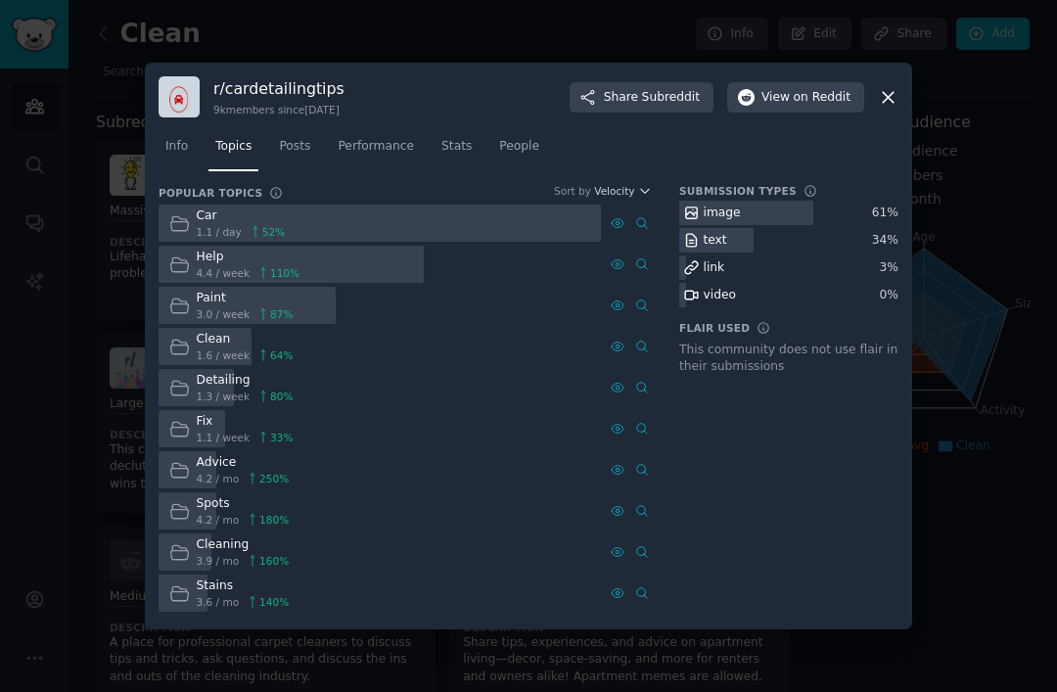
click at [309, 284] on div at bounding box center [291, 265] width 265 height 38
click at [327, 283] on div at bounding box center [291, 265] width 265 height 38
click at [202, 280] on span "4.4 / week" at bounding box center [224, 273] width 54 height 14
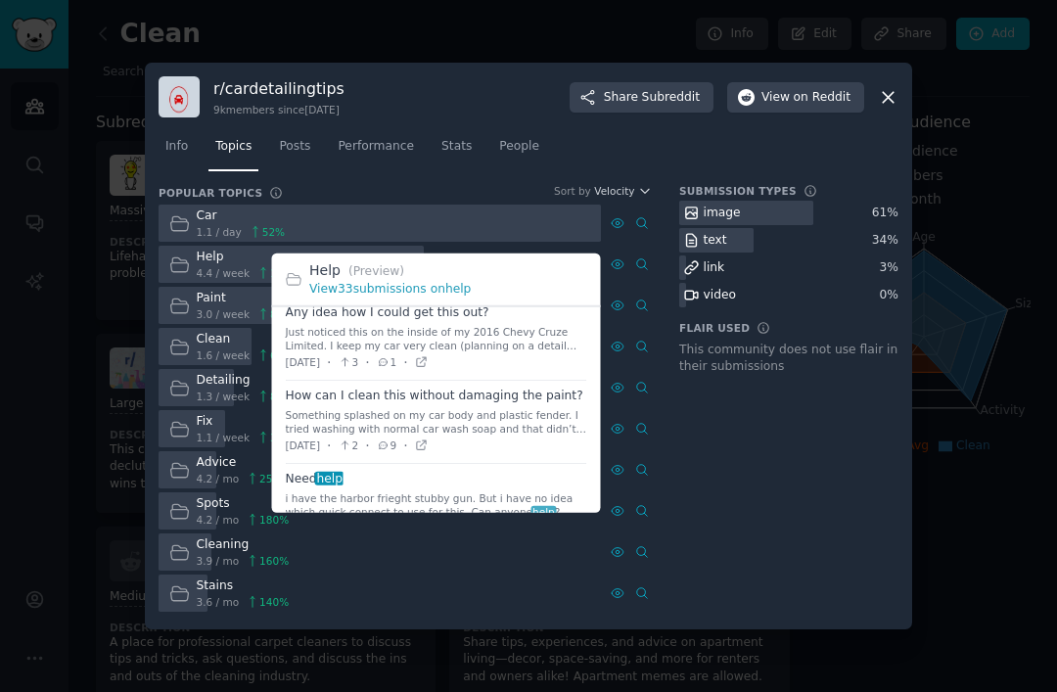
scroll to position [17, 0]
click at [503, 352] on div "Just noticed this on the inside of my 2016 Chevy Cruze Limited. I keep my car v…" at bounding box center [436, 338] width 301 height 27
click at [541, 352] on div "Just noticed this on the inside of my 2016 Chevy Cruze Limited. I keep my car v…" at bounding box center [436, 338] width 301 height 27
click at [429, 369] on icon at bounding box center [422, 362] width 14 height 14
click at [884, 108] on icon at bounding box center [888, 97] width 21 height 21
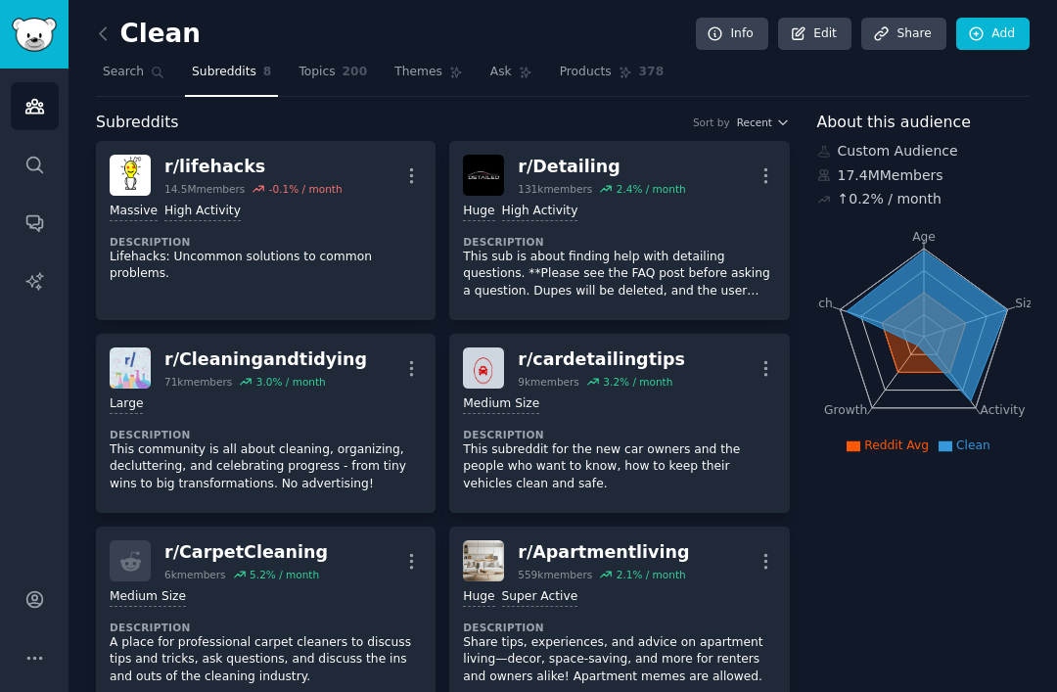
click at [418, 371] on icon "button" at bounding box center [411, 368] width 21 height 21
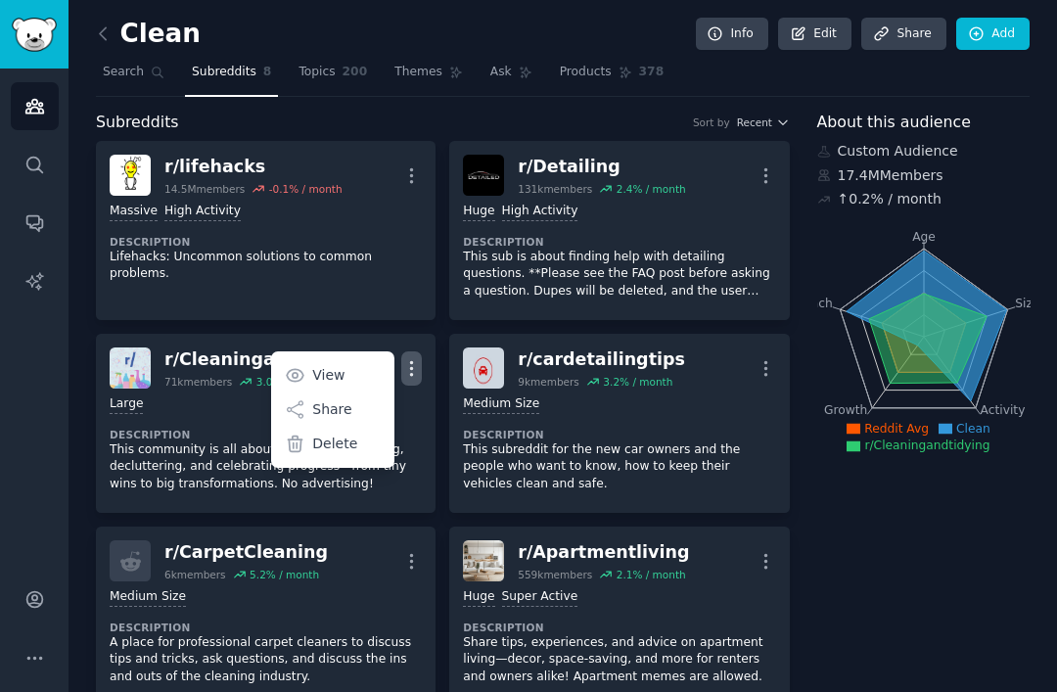
click at [369, 377] on link "View" at bounding box center [333, 374] width 116 height 41
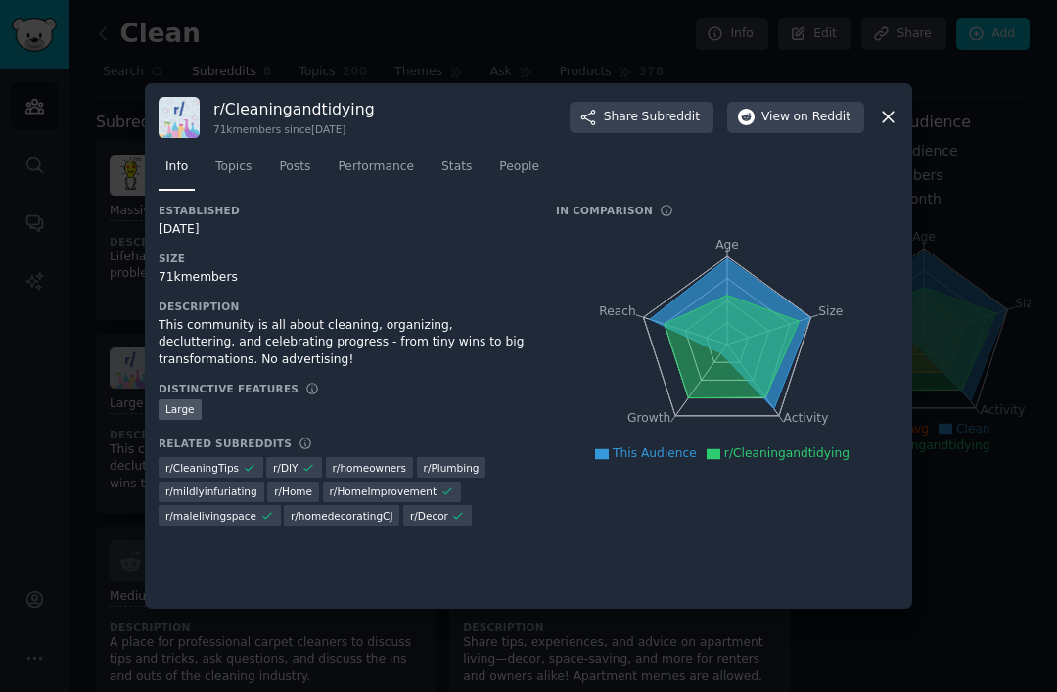
click at [809, 126] on span "on Reddit" at bounding box center [822, 118] width 57 height 18
click at [889, 127] on icon at bounding box center [888, 117] width 21 height 21
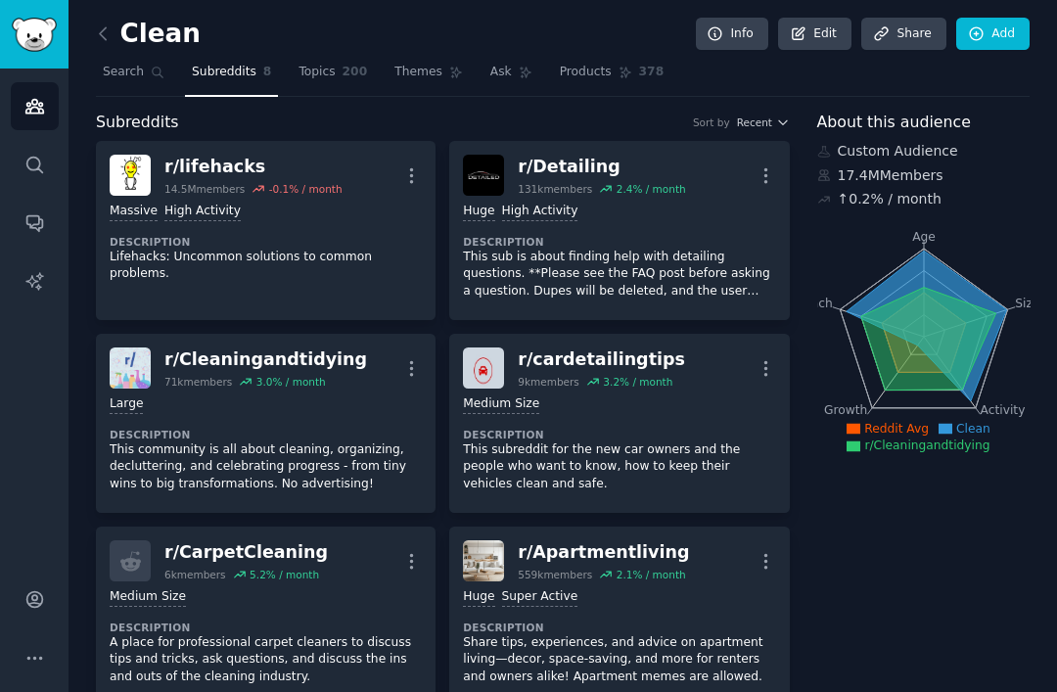
click at [342, 454] on p "This community is all about cleaning, organizing, decluttering, and celebrating…" at bounding box center [266, 467] width 312 height 52
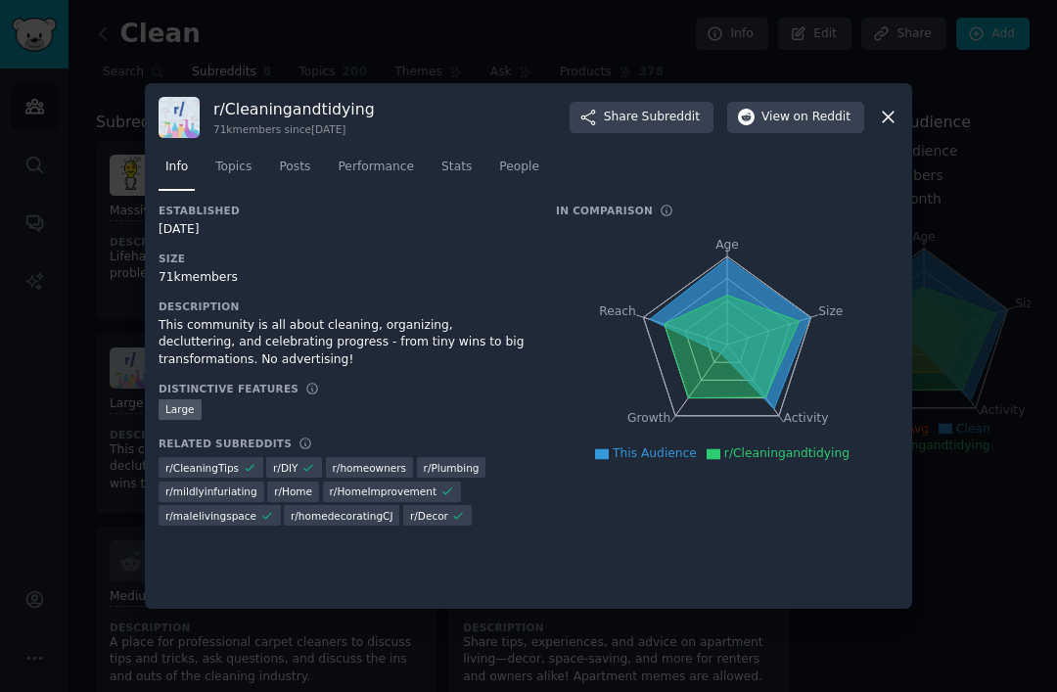
click at [516, 176] on span "People" at bounding box center [519, 168] width 40 height 18
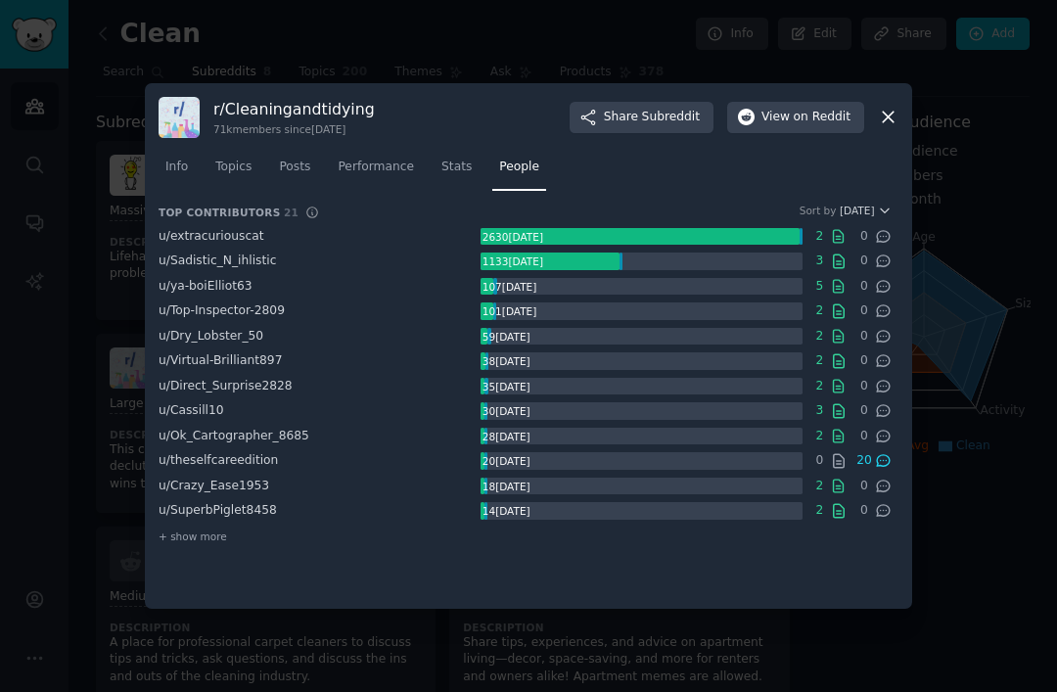
click at [882, 127] on icon at bounding box center [888, 117] width 21 height 21
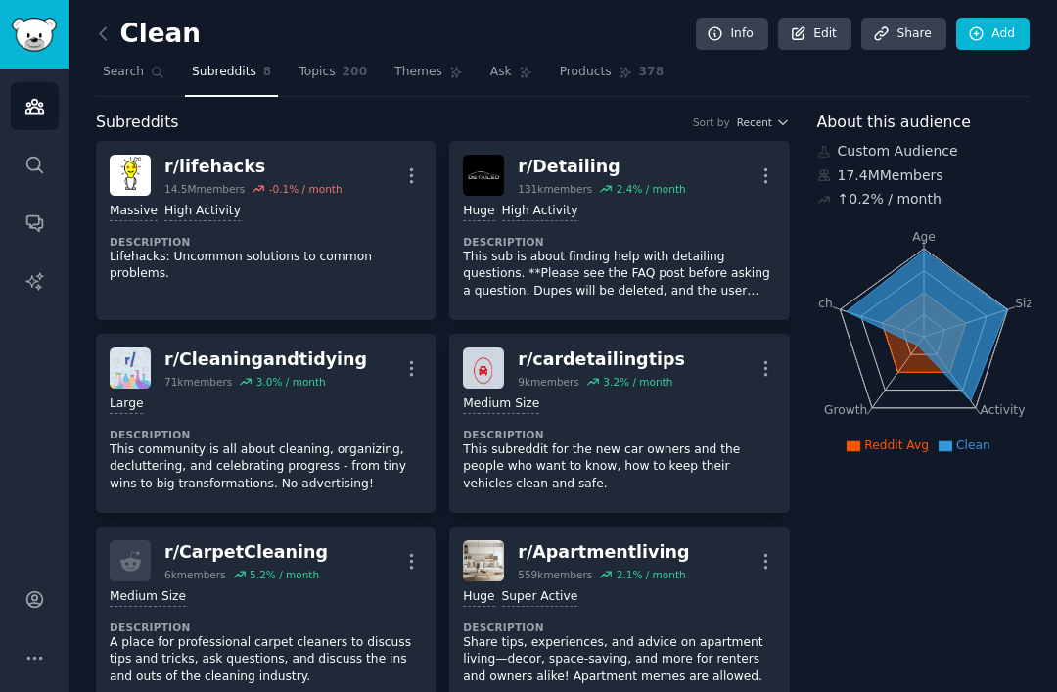
click at [343, 85] on link "Topics 200" at bounding box center [333, 77] width 82 height 40
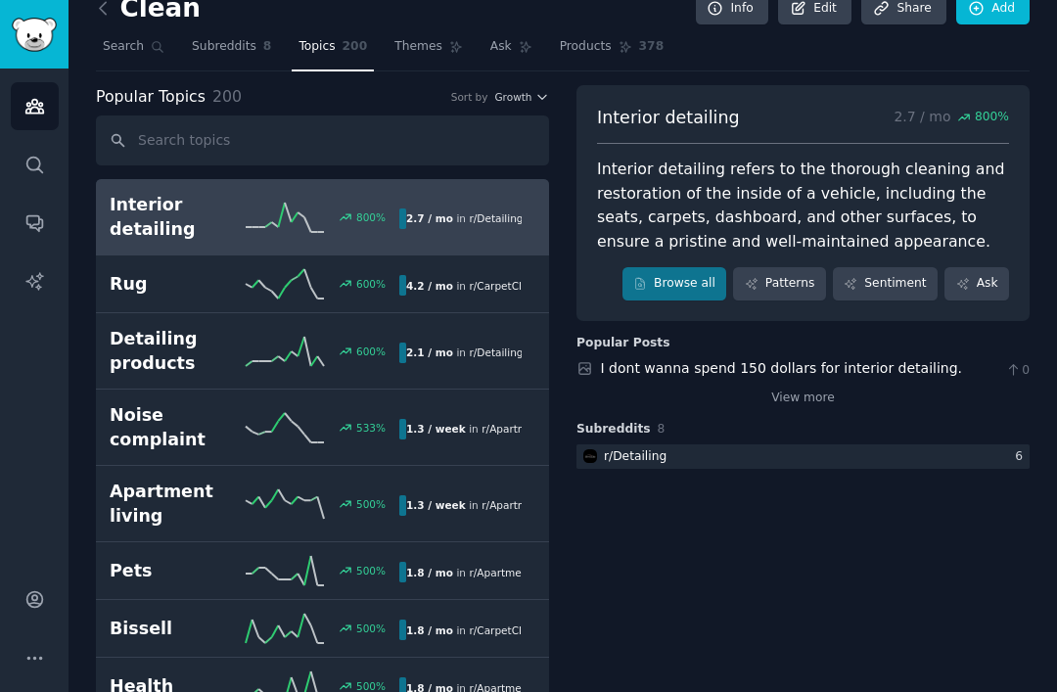
scroll to position [21, 0]
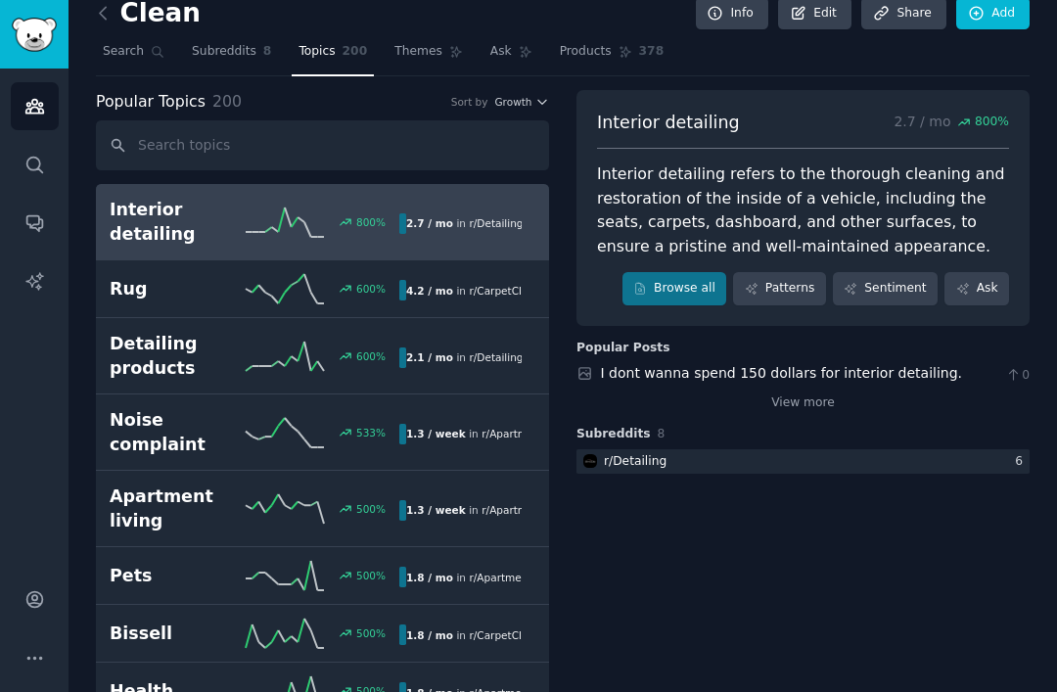
click at [469, 285] on span "r/ CarpetCleaning" at bounding box center [512, 291] width 87 height 12
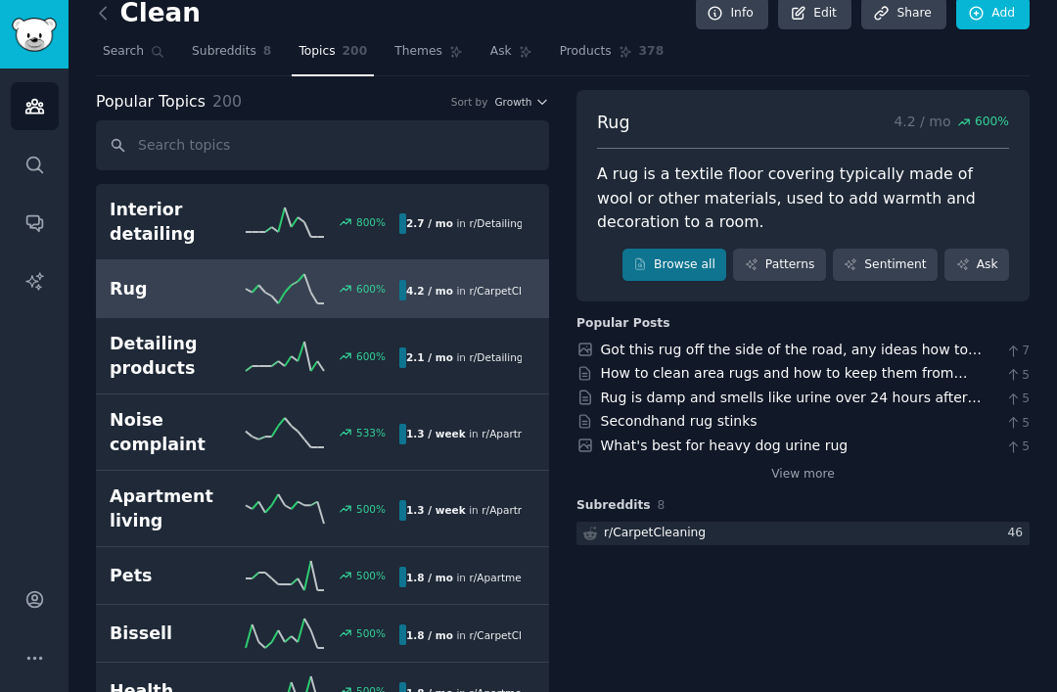
click at [891, 400] on link "Rug is damp and smells like urine over 24 hours after professional cleaning" at bounding box center [791, 408] width 381 height 36
click at [827, 528] on div at bounding box center [802, 534] width 453 height 24
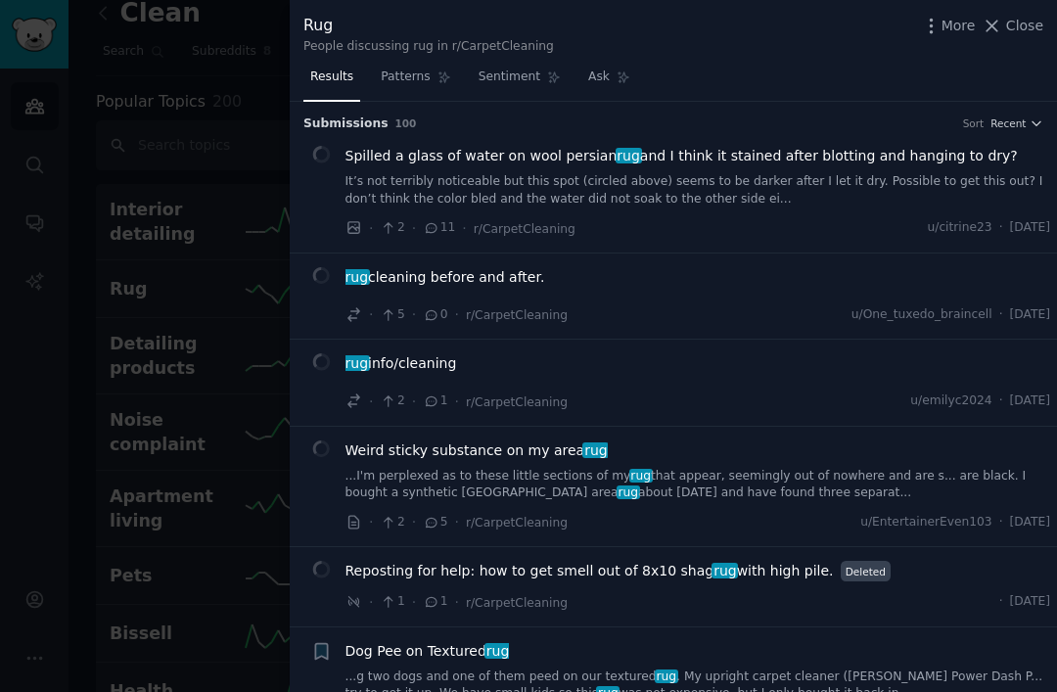
click at [49, 390] on div at bounding box center [528, 346] width 1057 height 692
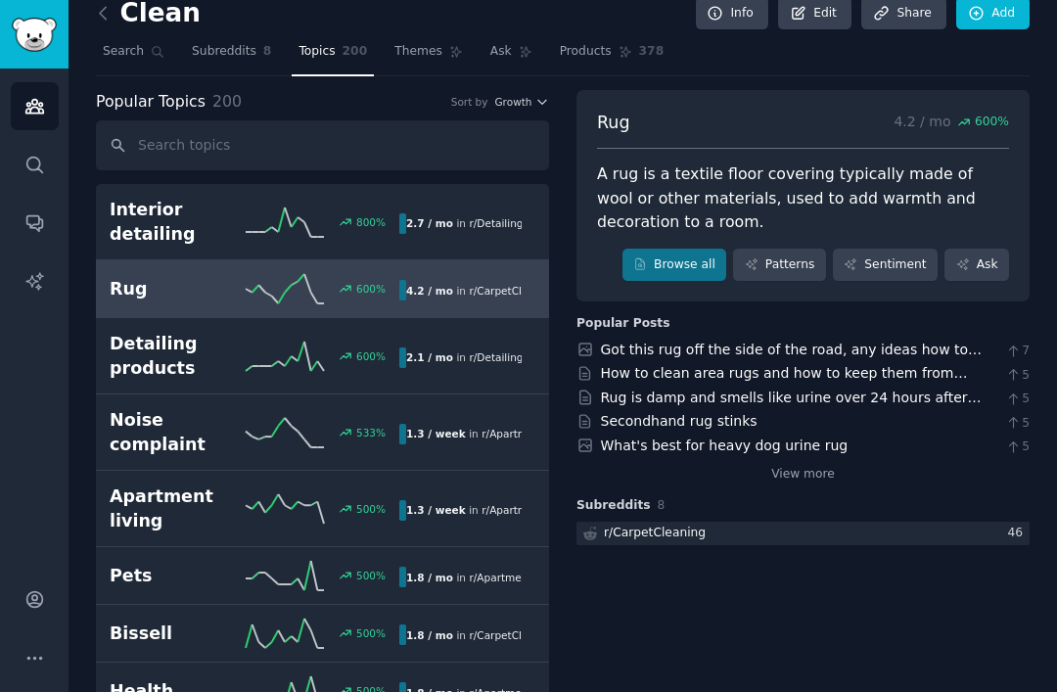
click at [1002, 28] on link "Add" at bounding box center [992, 13] width 73 height 33
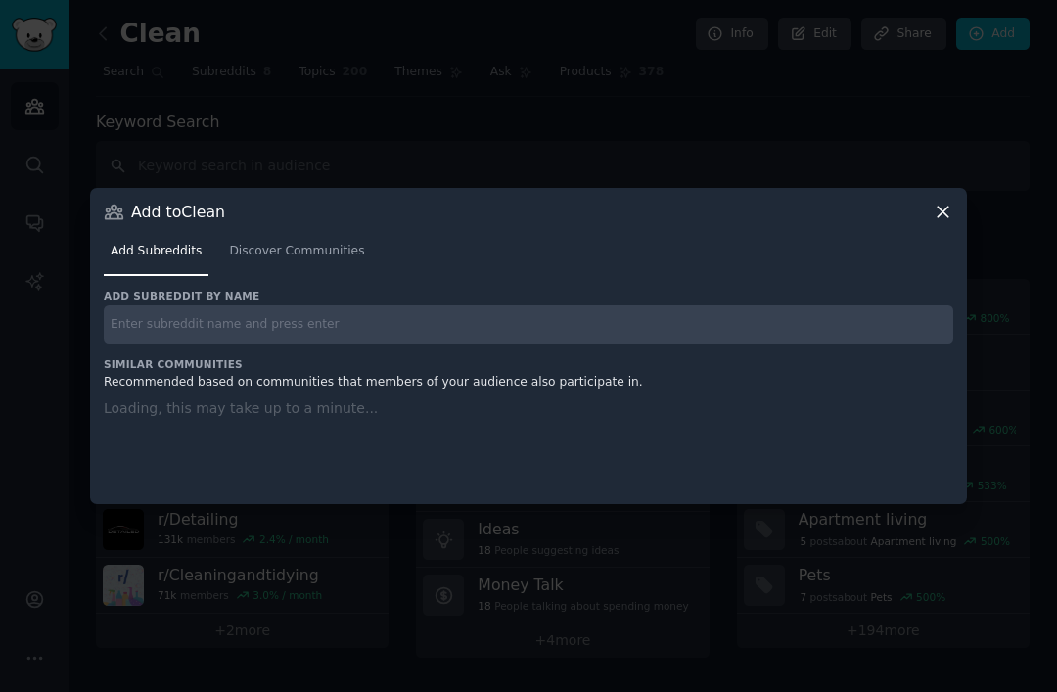
click at [48, 390] on div at bounding box center [528, 346] width 1057 height 692
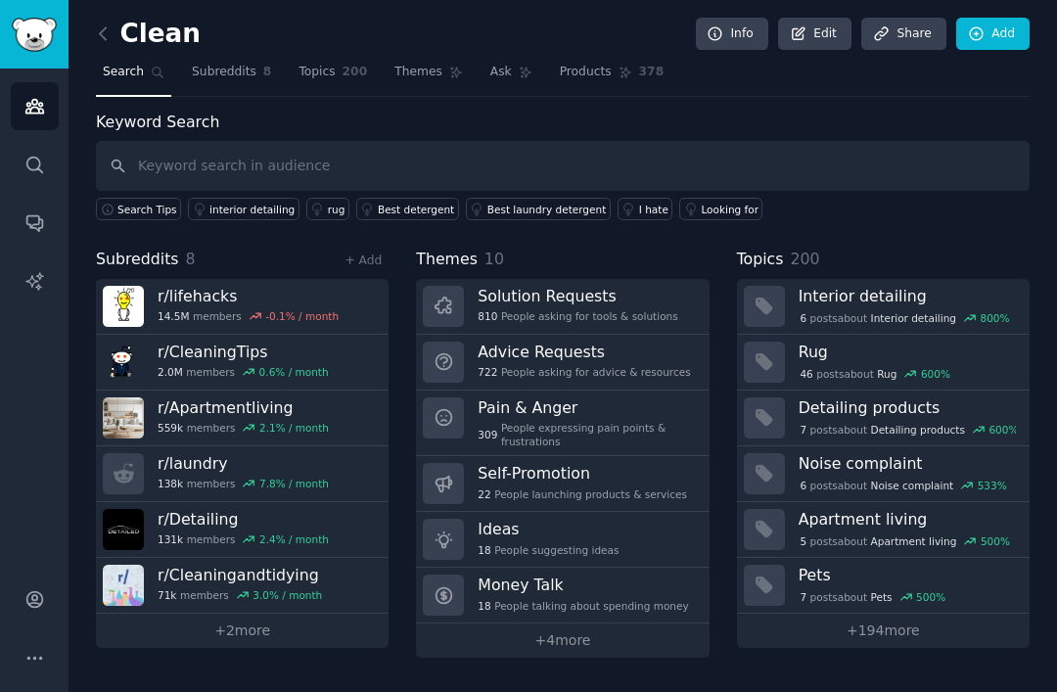
click at [283, 352] on h3 "r/ CleaningTips" at bounding box center [243, 352] width 171 height 21
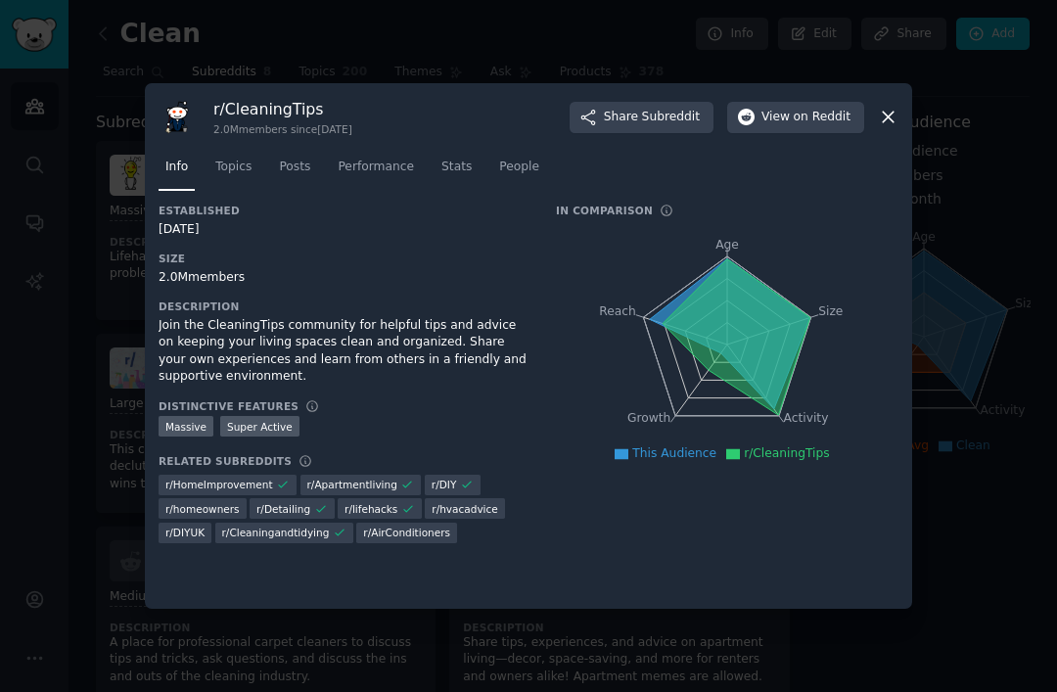
click at [244, 176] on span "Topics" at bounding box center [233, 168] width 36 height 18
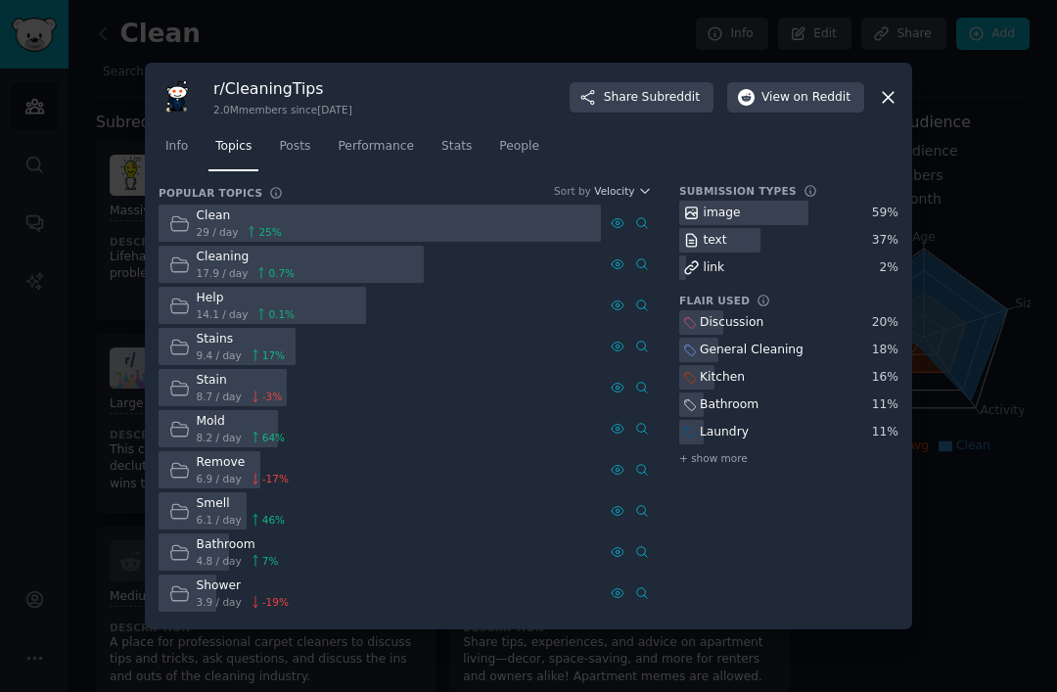
click at [891, 108] on icon at bounding box center [888, 97] width 21 height 21
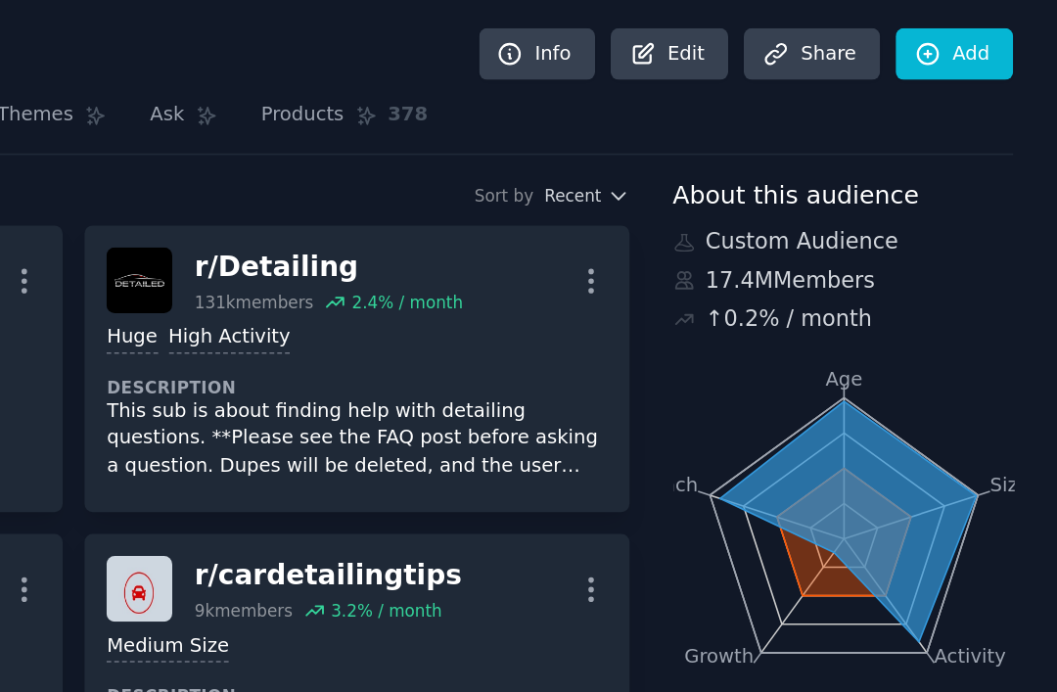
click at [817, 132] on span "About this audience" at bounding box center [894, 123] width 154 height 24
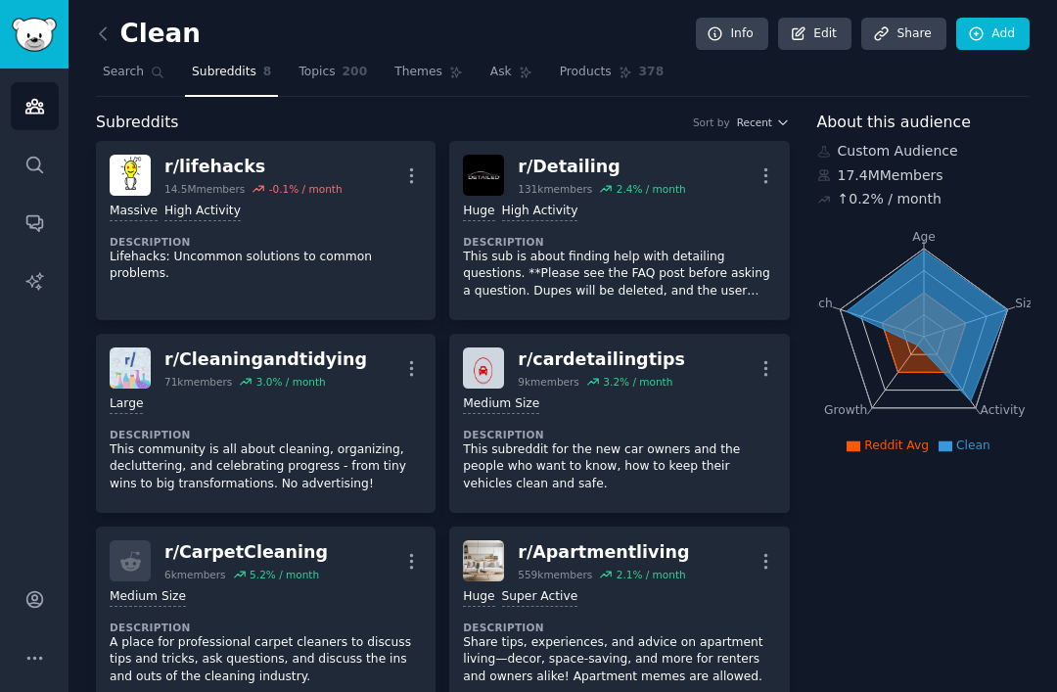
click at [423, 71] on span "Themes" at bounding box center [418, 73] width 48 height 18
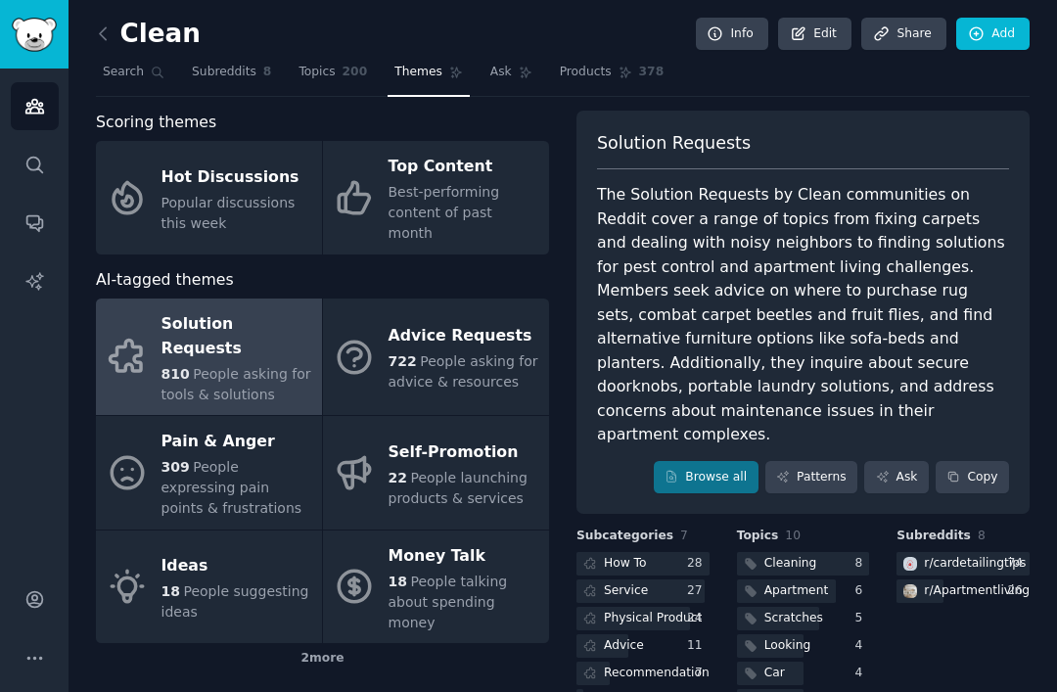
click at [444, 353] on span "People asking for advice & resources" at bounding box center [464, 371] width 150 height 36
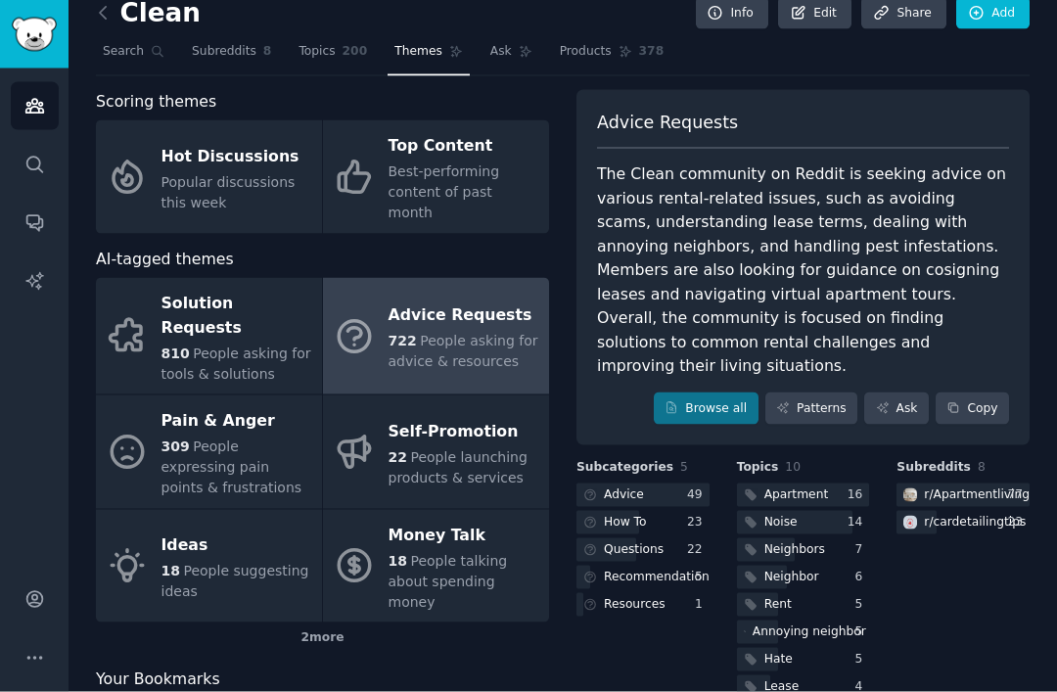
scroll to position [63, 0]
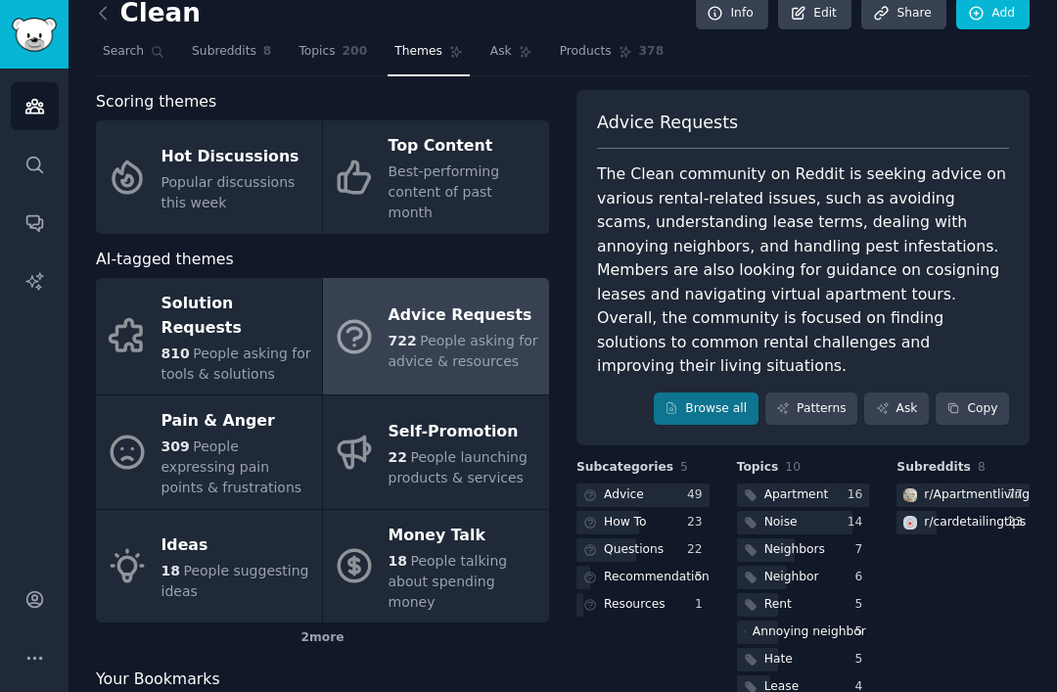
click at [813, 486] on div "Apartment" at bounding box center [796, 495] width 65 height 18
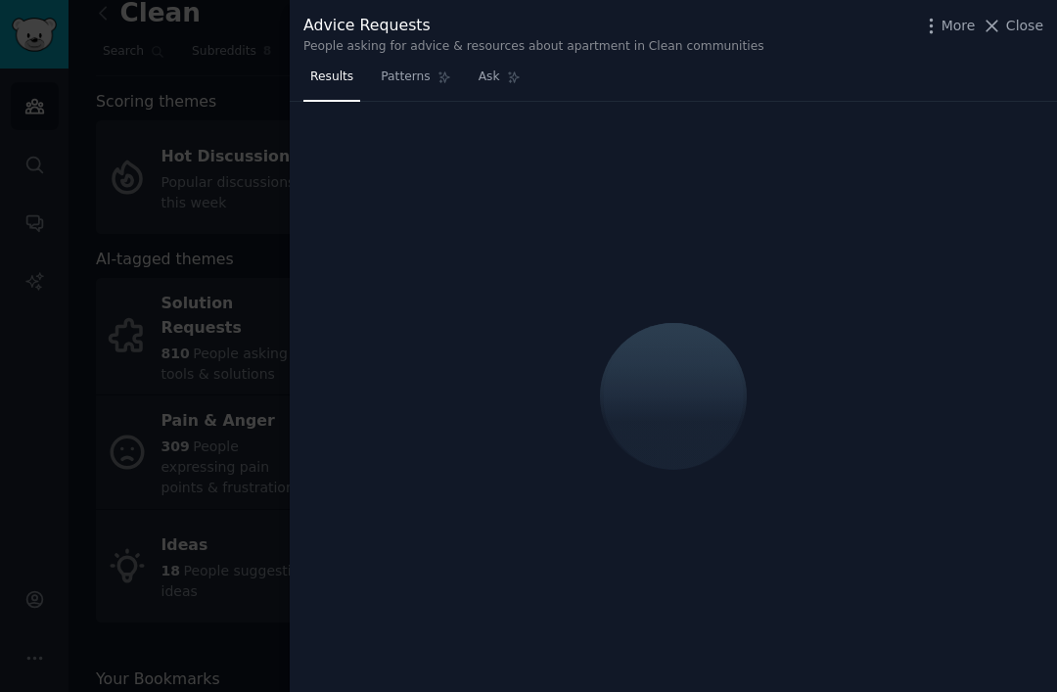
click at [1010, 27] on span "Close" at bounding box center [1024, 26] width 37 height 21
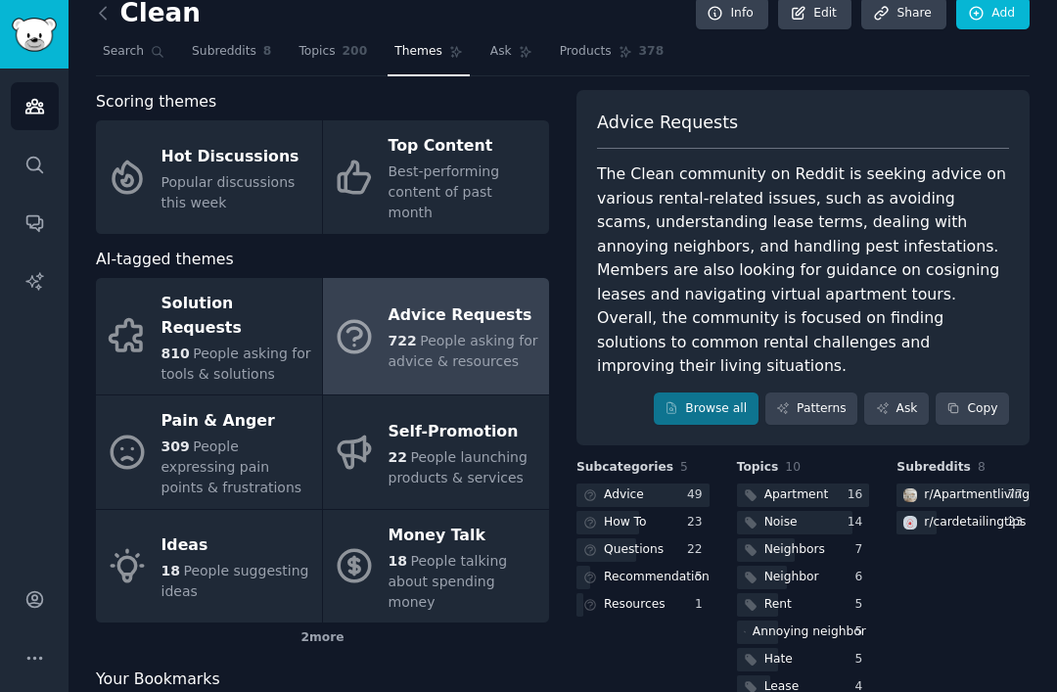
click at [816, 392] on link "Patterns" at bounding box center [811, 408] width 92 height 33
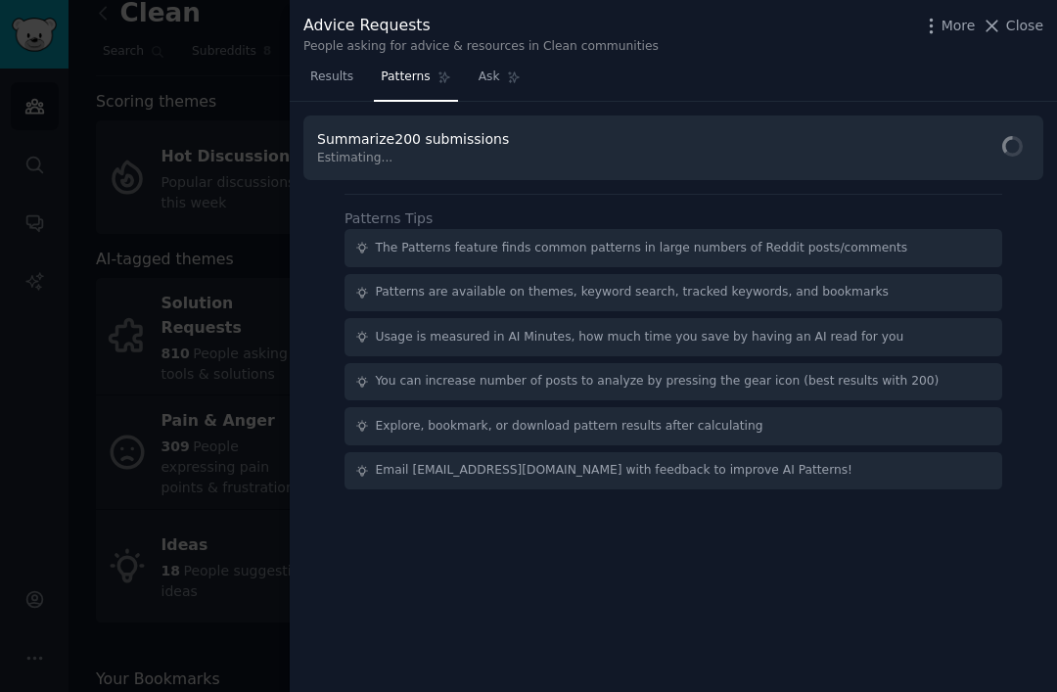
click at [1011, 26] on span "Close" at bounding box center [1024, 26] width 37 height 21
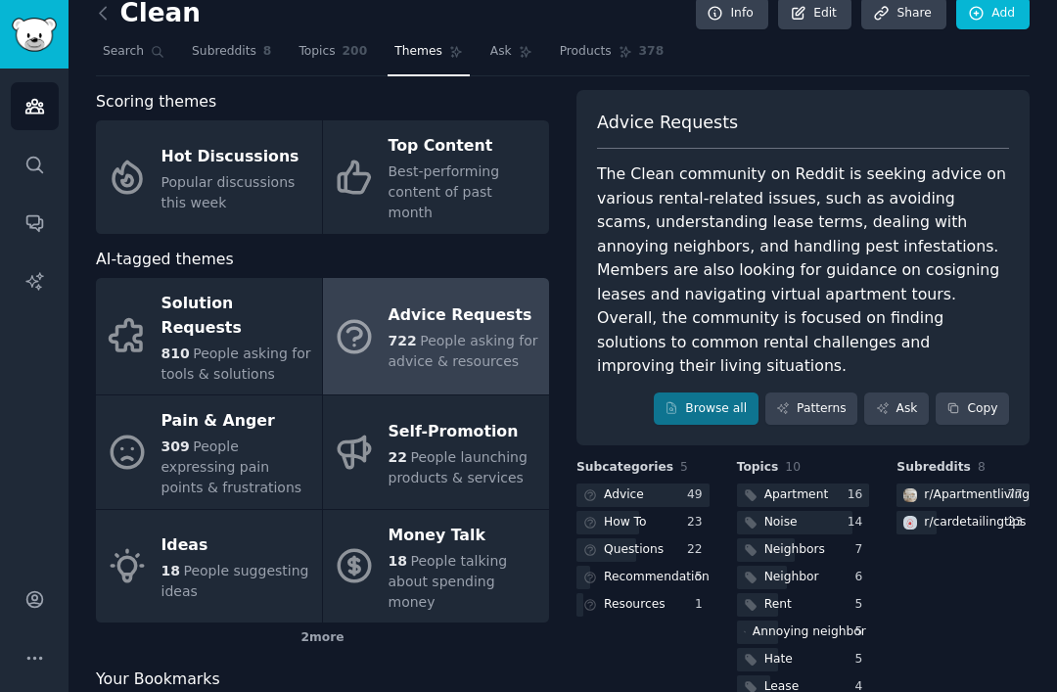
click at [271, 438] on span "People expressing pain points & frustrations" at bounding box center [231, 466] width 141 height 57
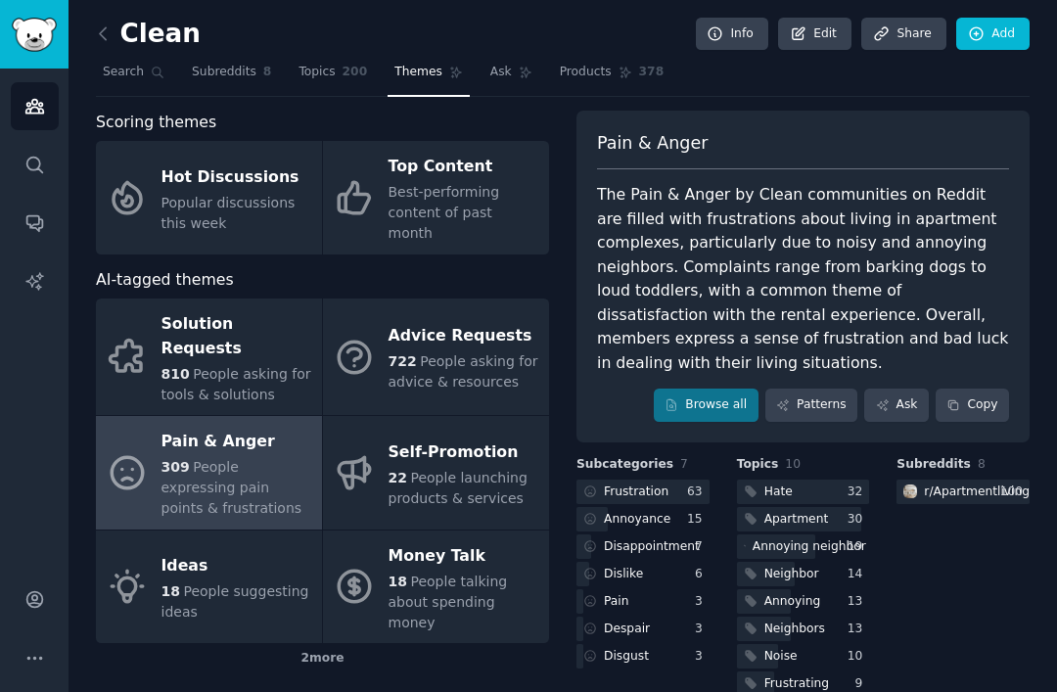
click at [602, 64] on span "Products" at bounding box center [586, 73] width 52 height 18
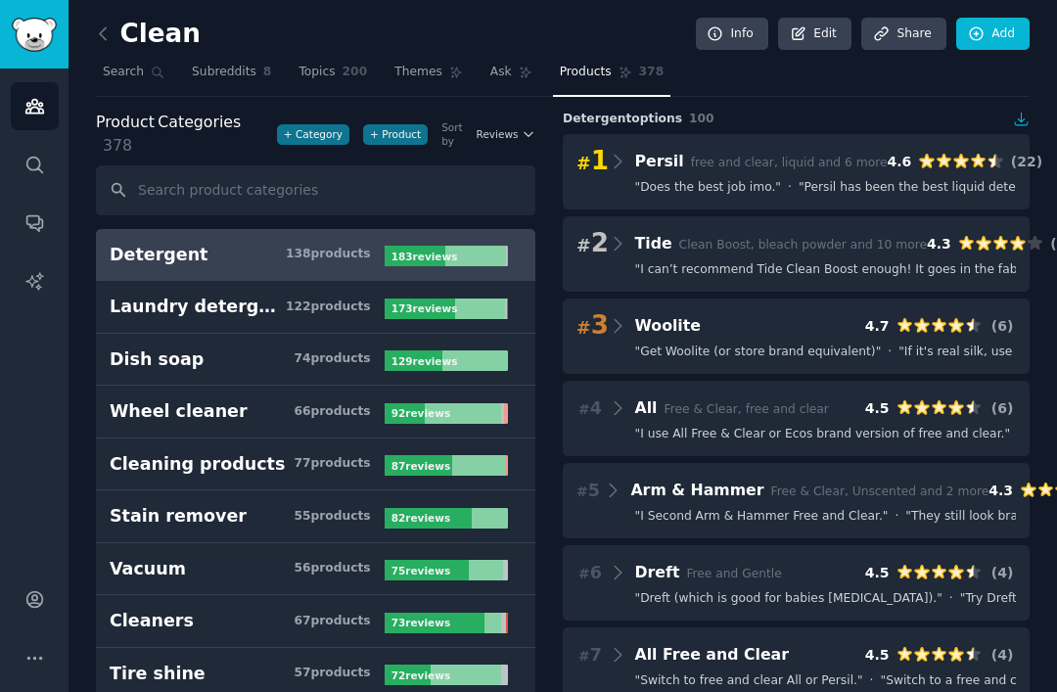
click at [449, 66] on icon at bounding box center [456, 73] width 14 height 14
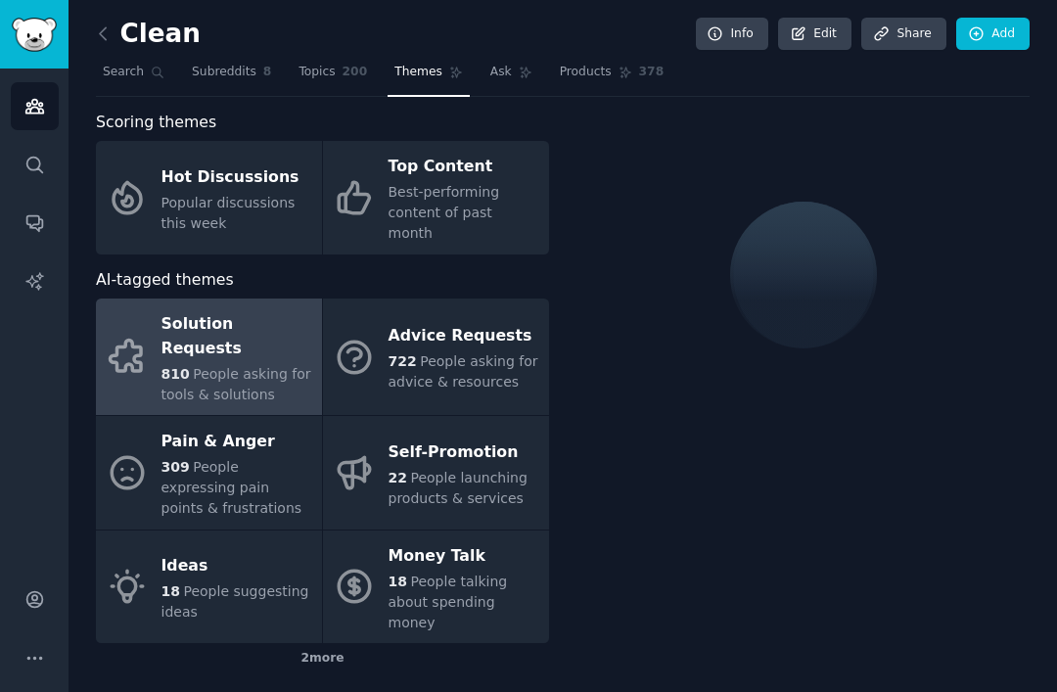
click at [268, 459] on span "People expressing pain points & frustrations" at bounding box center [231, 487] width 141 height 57
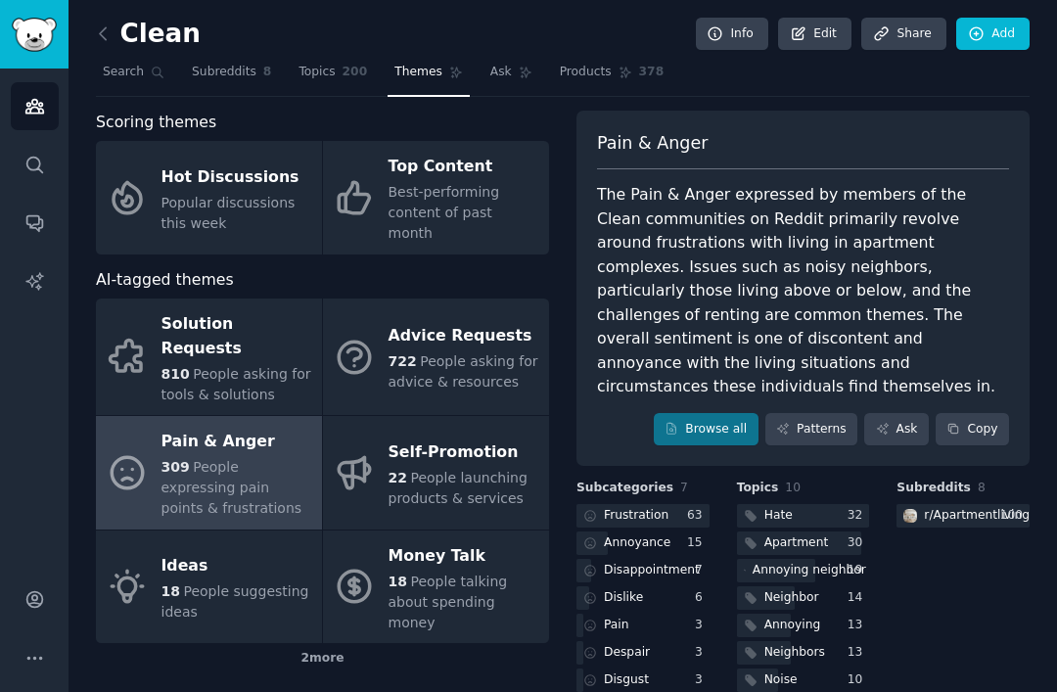
click at [817, 413] on link "Patterns" at bounding box center [811, 429] width 92 height 33
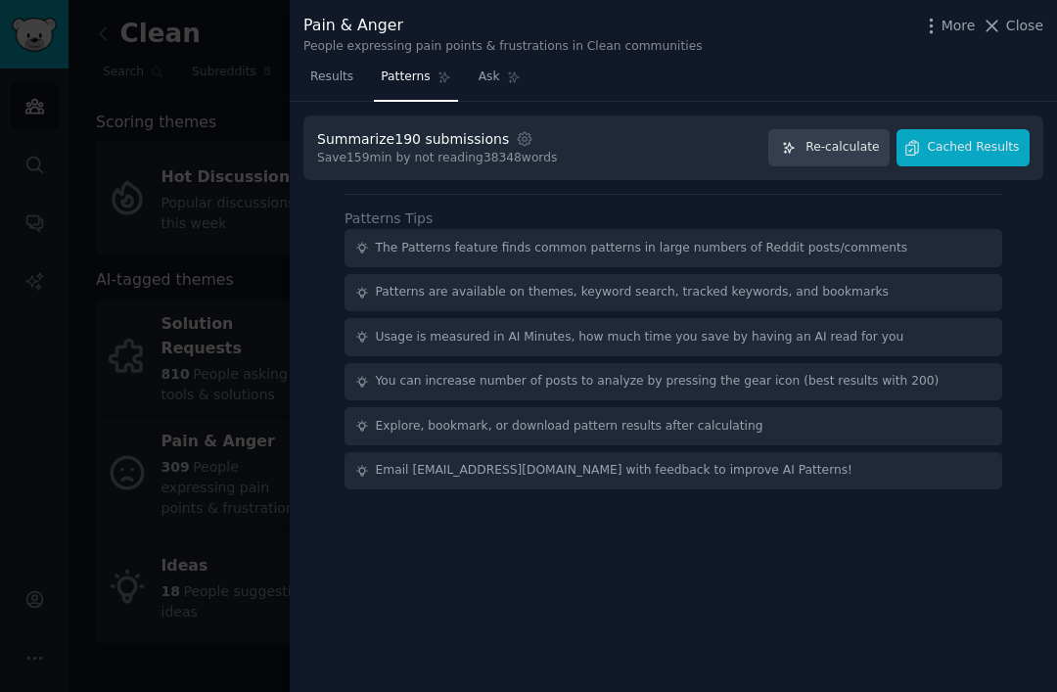
click at [843, 154] on span "Re-calculate" at bounding box center [841, 148] width 73 height 18
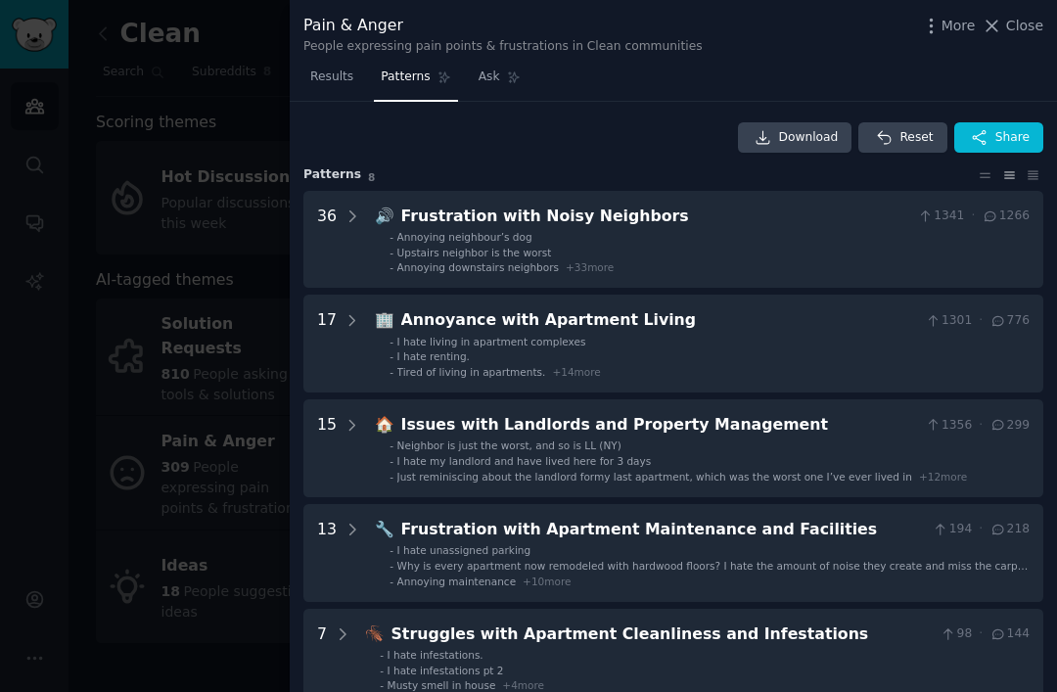
click at [494, 79] on span "Ask" at bounding box center [490, 78] width 22 height 18
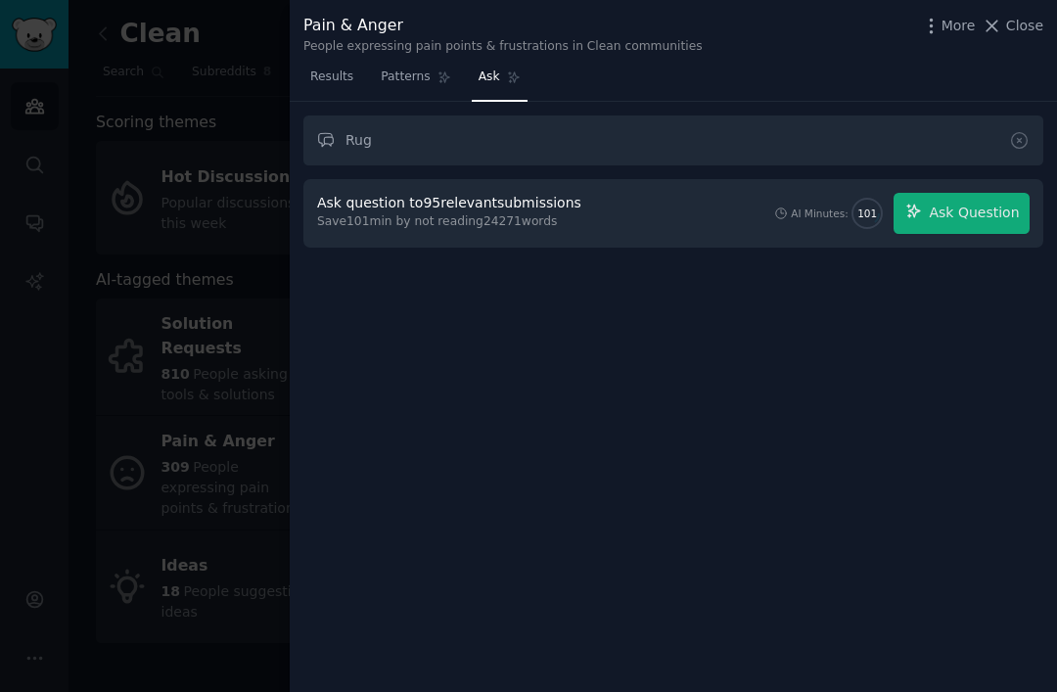
click at [944, 212] on span "Ask Question" at bounding box center [974, 213] width 90 height 21
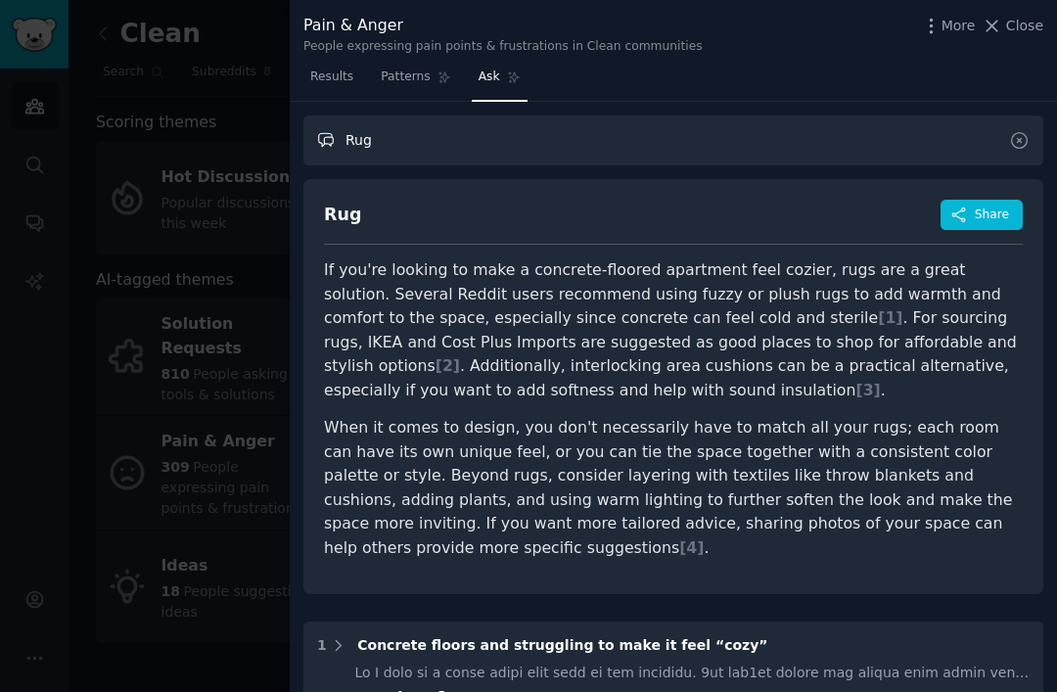
click at [421, 142] on input "Rug" at bounding box center [673, 140] width 740 height 50
type input "Rug clean"
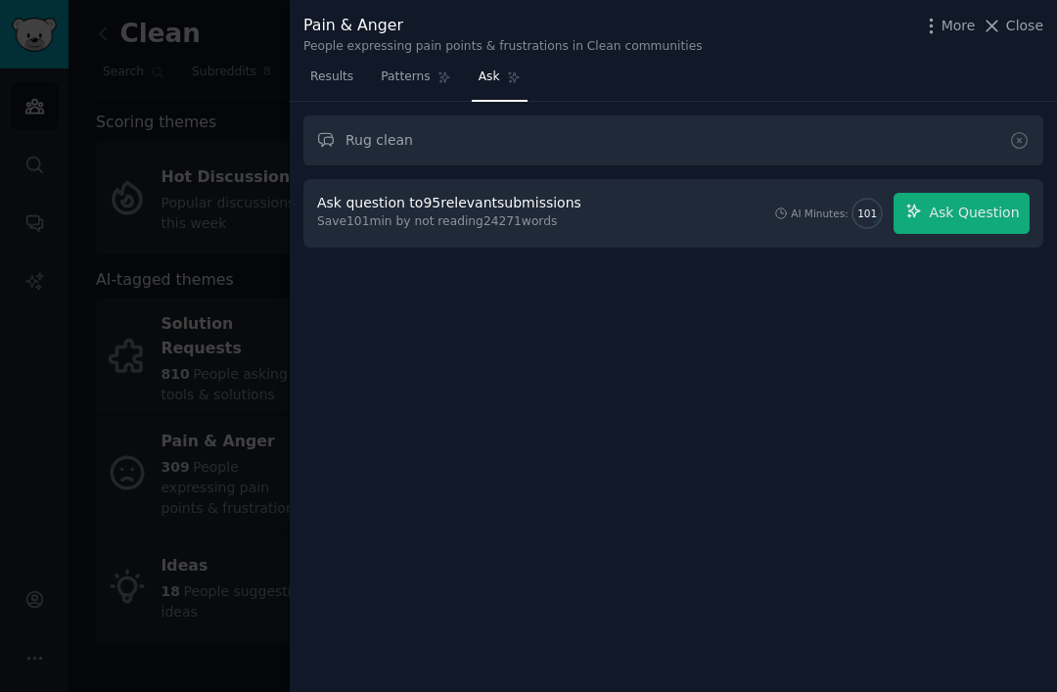
click at [987, 214] on span "Ask Question" at bounding box center [974, 213] width 90 height 21
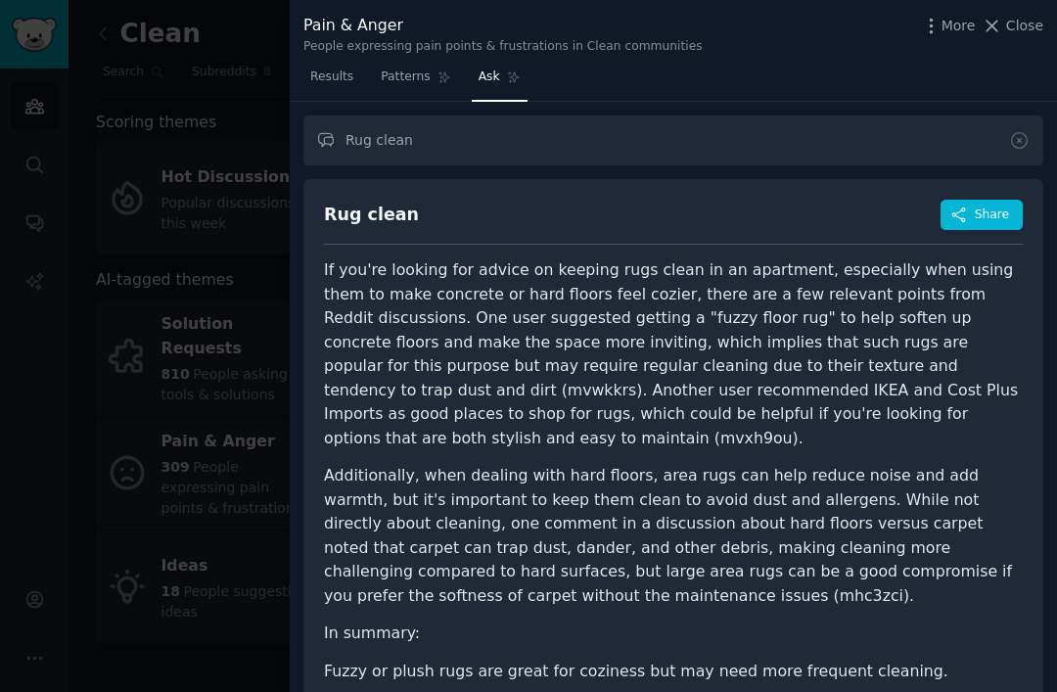
click at [418, 97] on link "Patterns" at bounding box center [415, 82] width 83 height 40
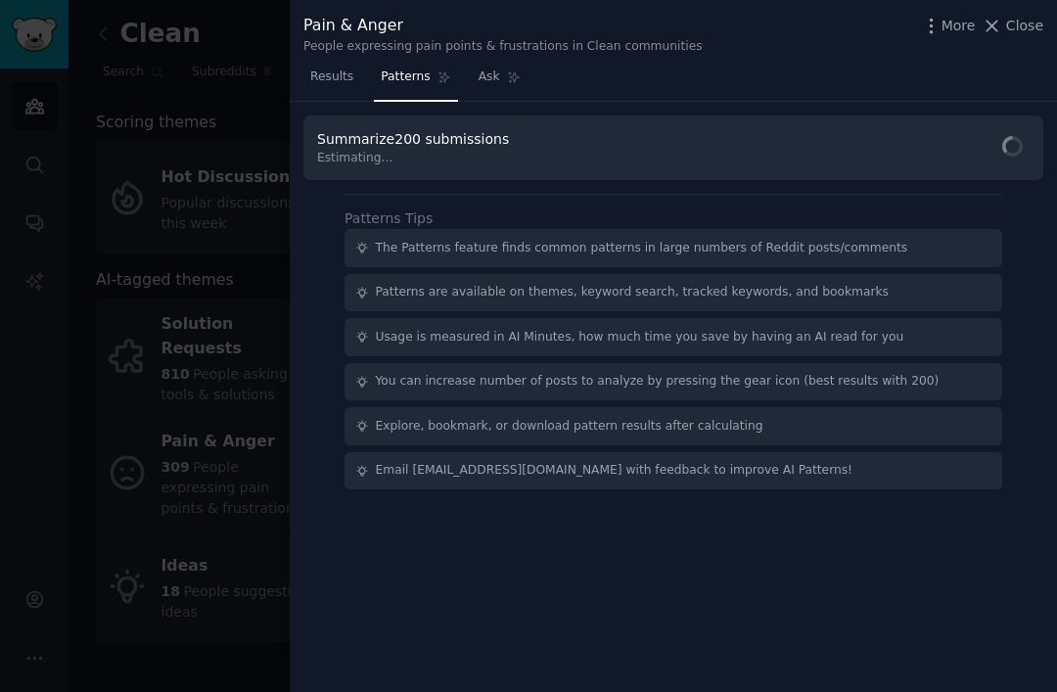
click at [336, 81] on span "Results" at bounding box center [331, 78] width 43 height 18
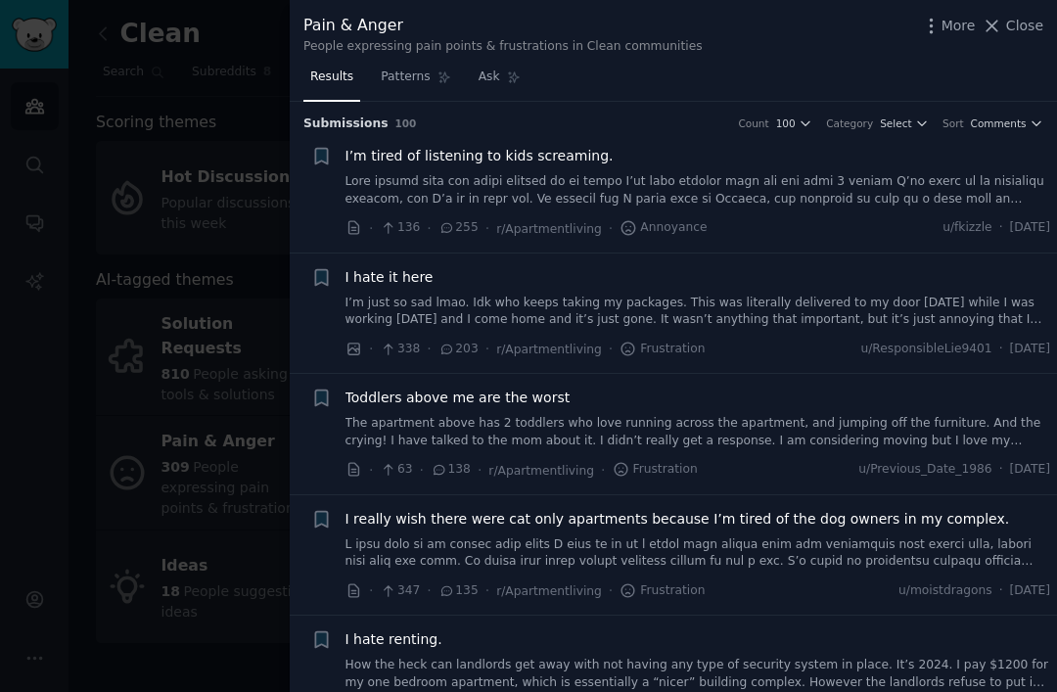
click at [345, 88] on link "Results" at bounding box center [331, 82] width 57 height 40
click at [766, 195] on link at bounding box center [698, 190] width 706 height 34
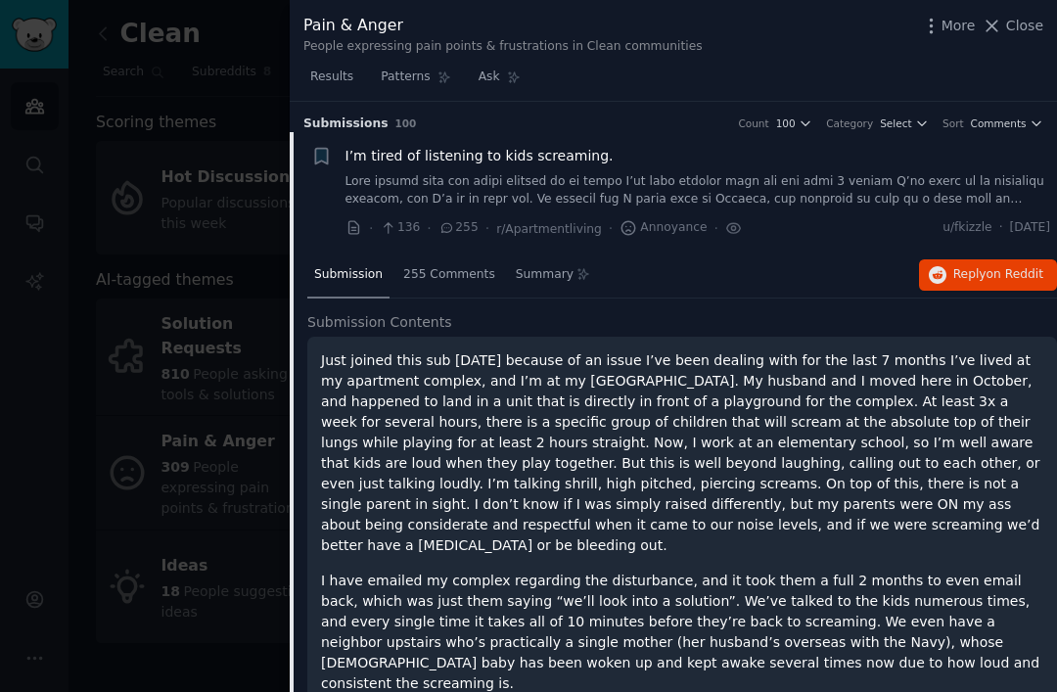
click at [1027, 23] on span "Close" at bounding box center [1024, 26] width 37 height 21
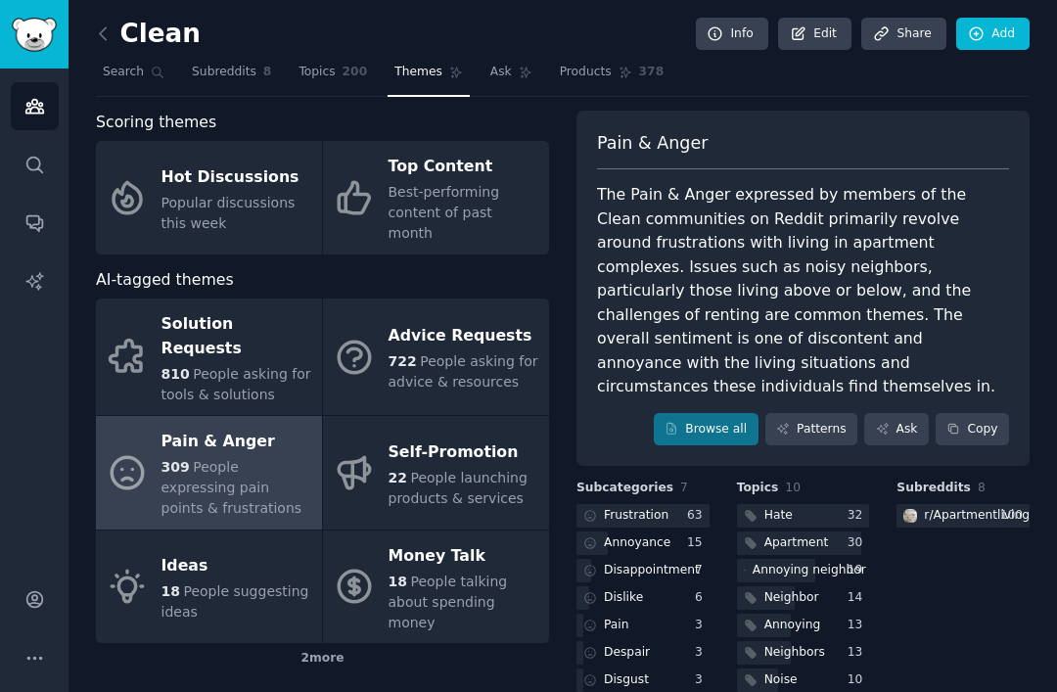
click at [1002, 57] on nav "Search Subreddits 8 Topics 200 Themes Ask Products 378" at bounding box center [563, 77] width 934 height 40
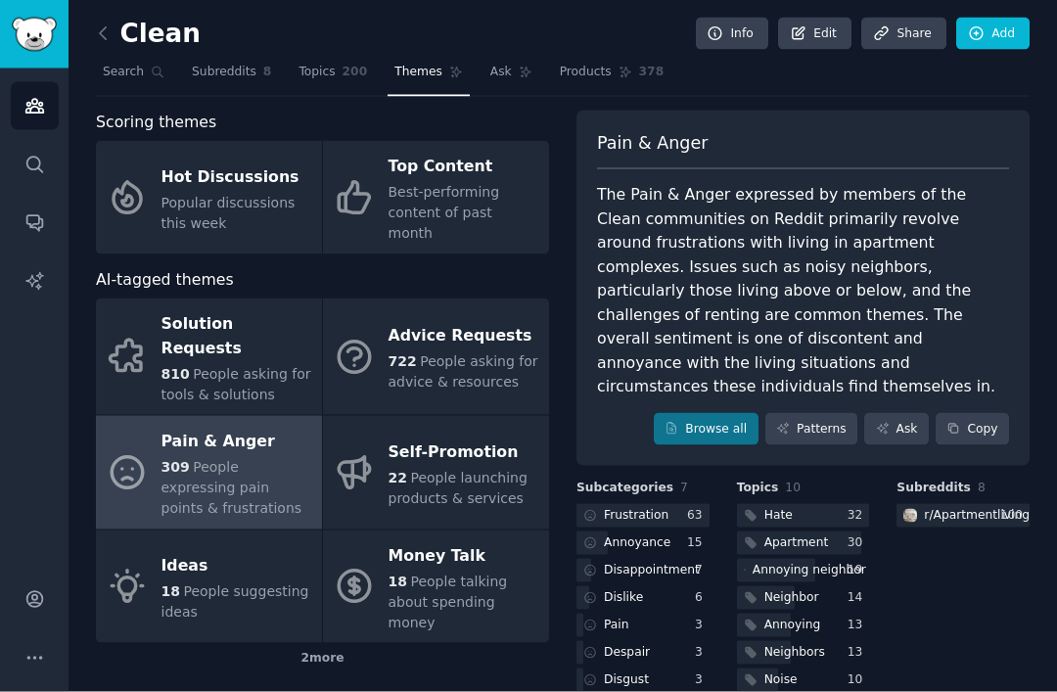
click at [277, 193] on div "Popular discussions this week" at bounding box center [236, 213] width 151 height 41
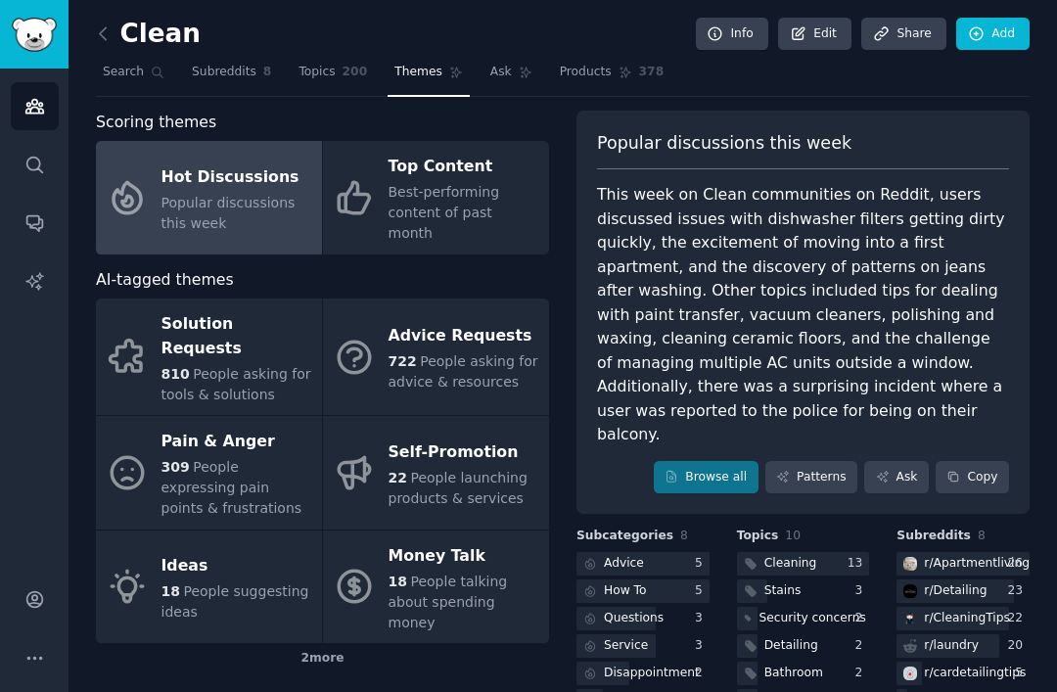
click at [113, 33] on icon at bounding box center [103, 33] width 21 height 21
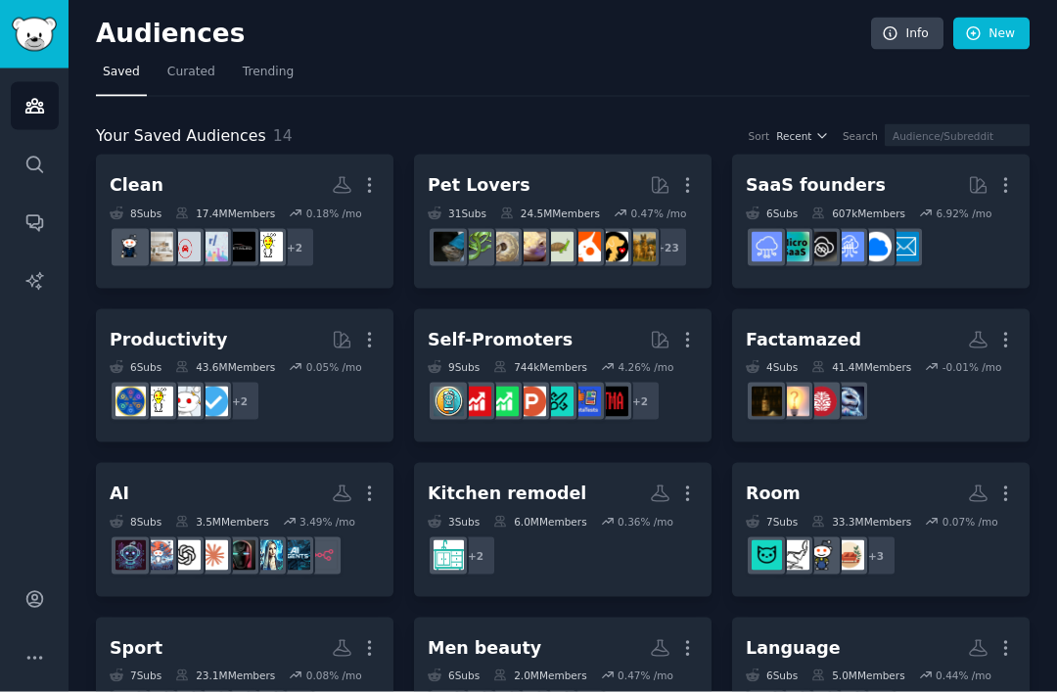
scroll to position [63, 0]
